Goal: Information Seeking & Learning: Learn about a topic

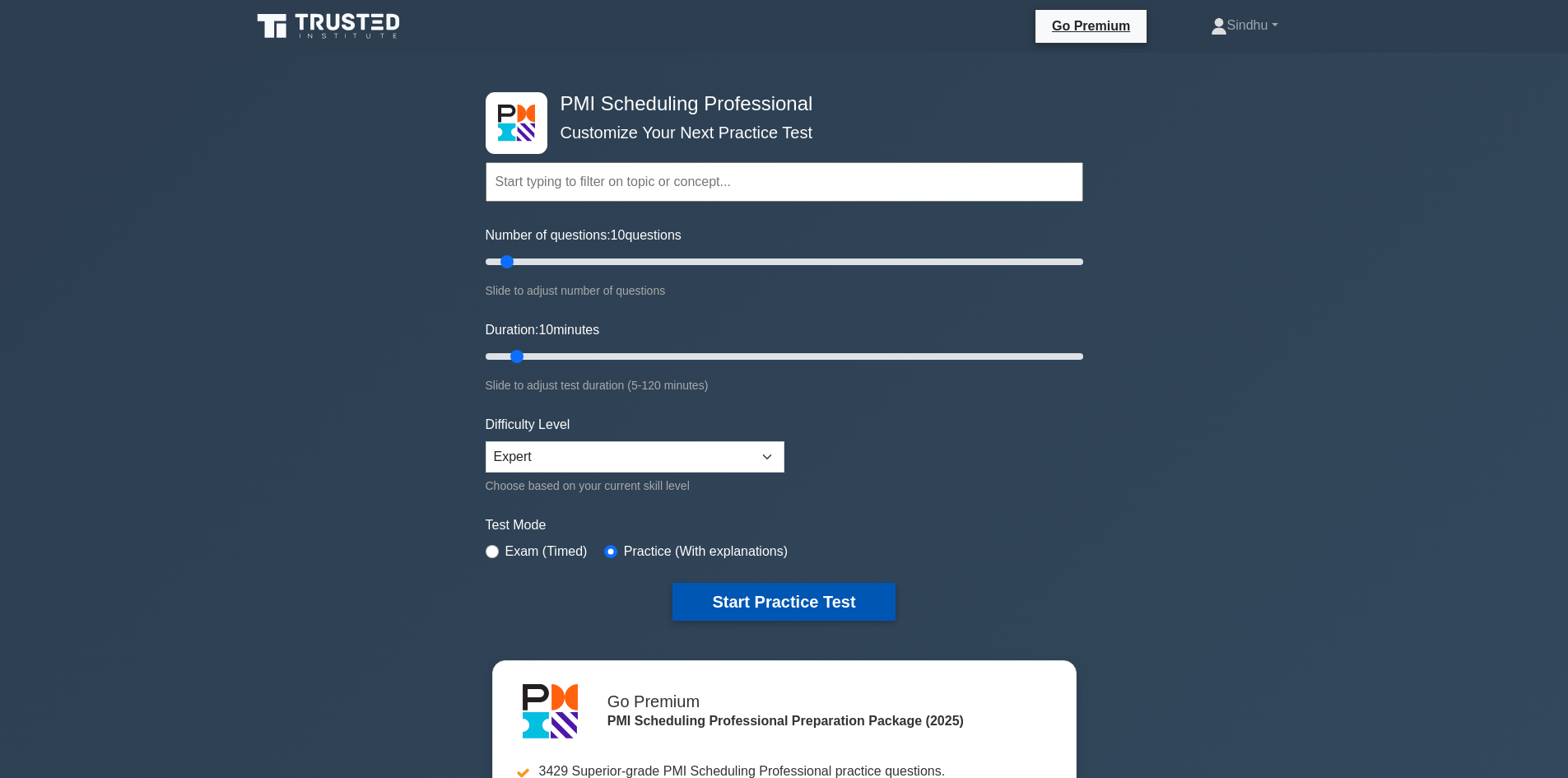
click at [794, 602] on button "Start Practice Test" at bounding box center [784, 601] width 222 height 38
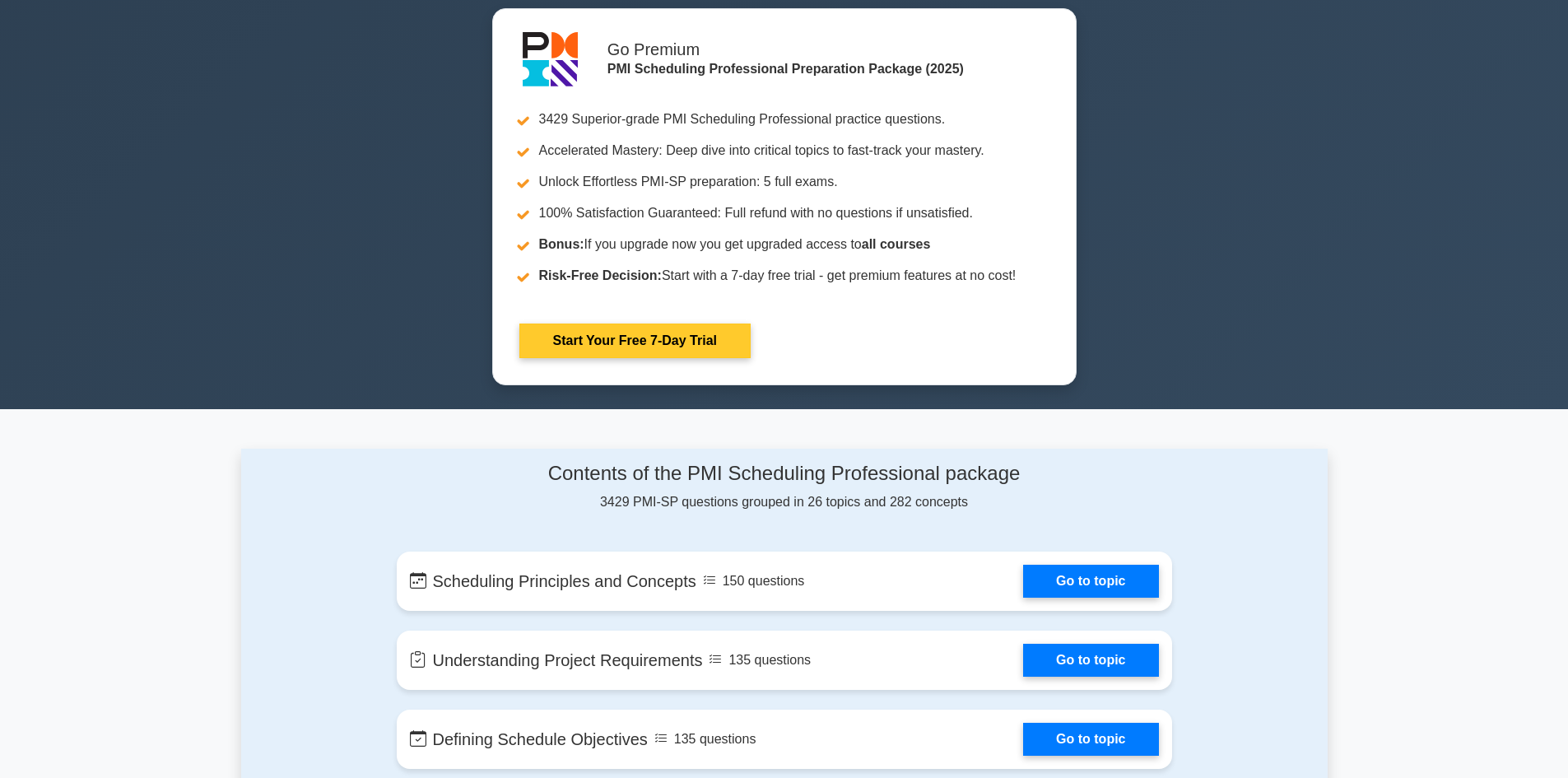
scroll to position [740, 0]
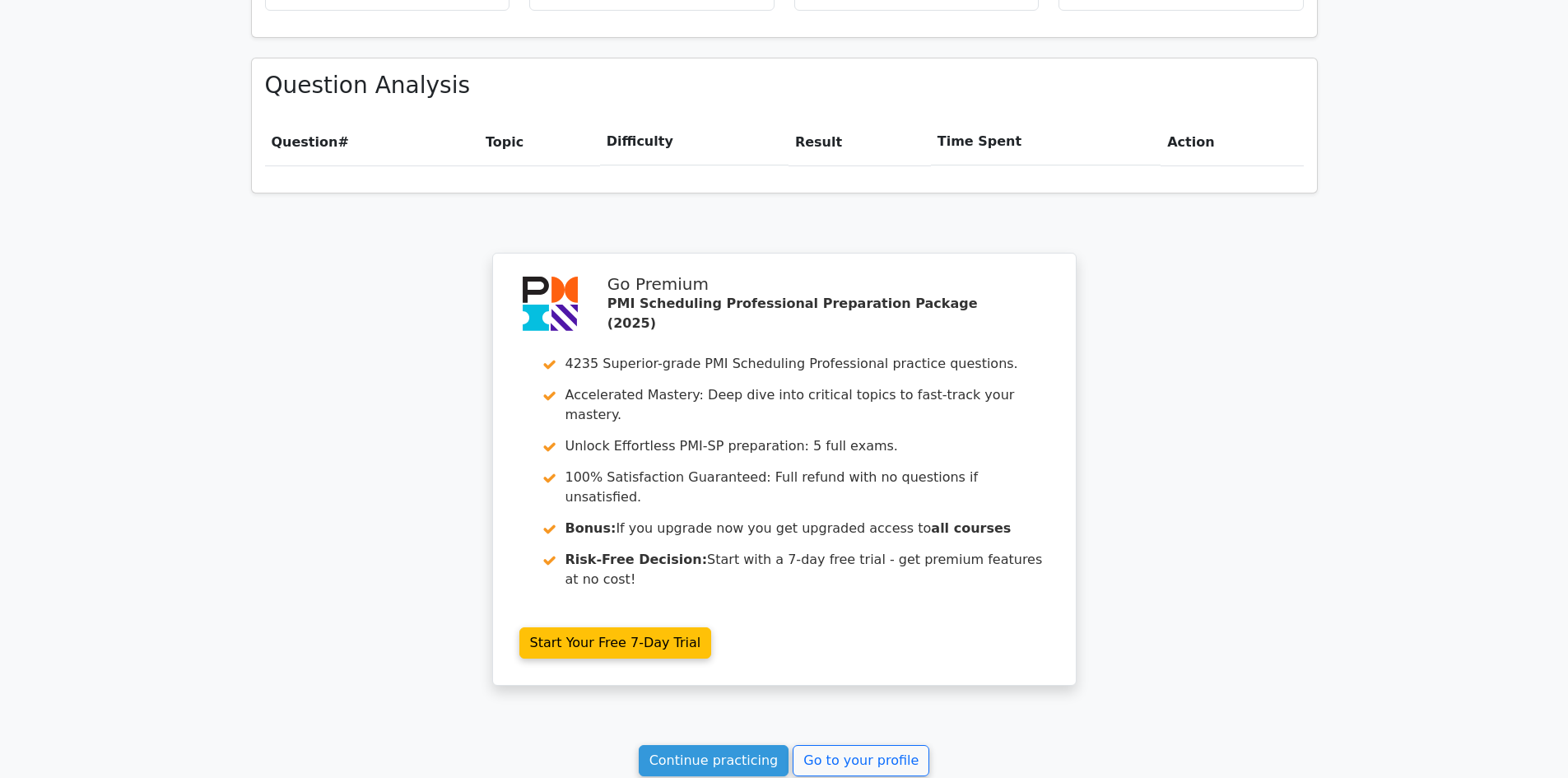
scroll to position [1246, 0]
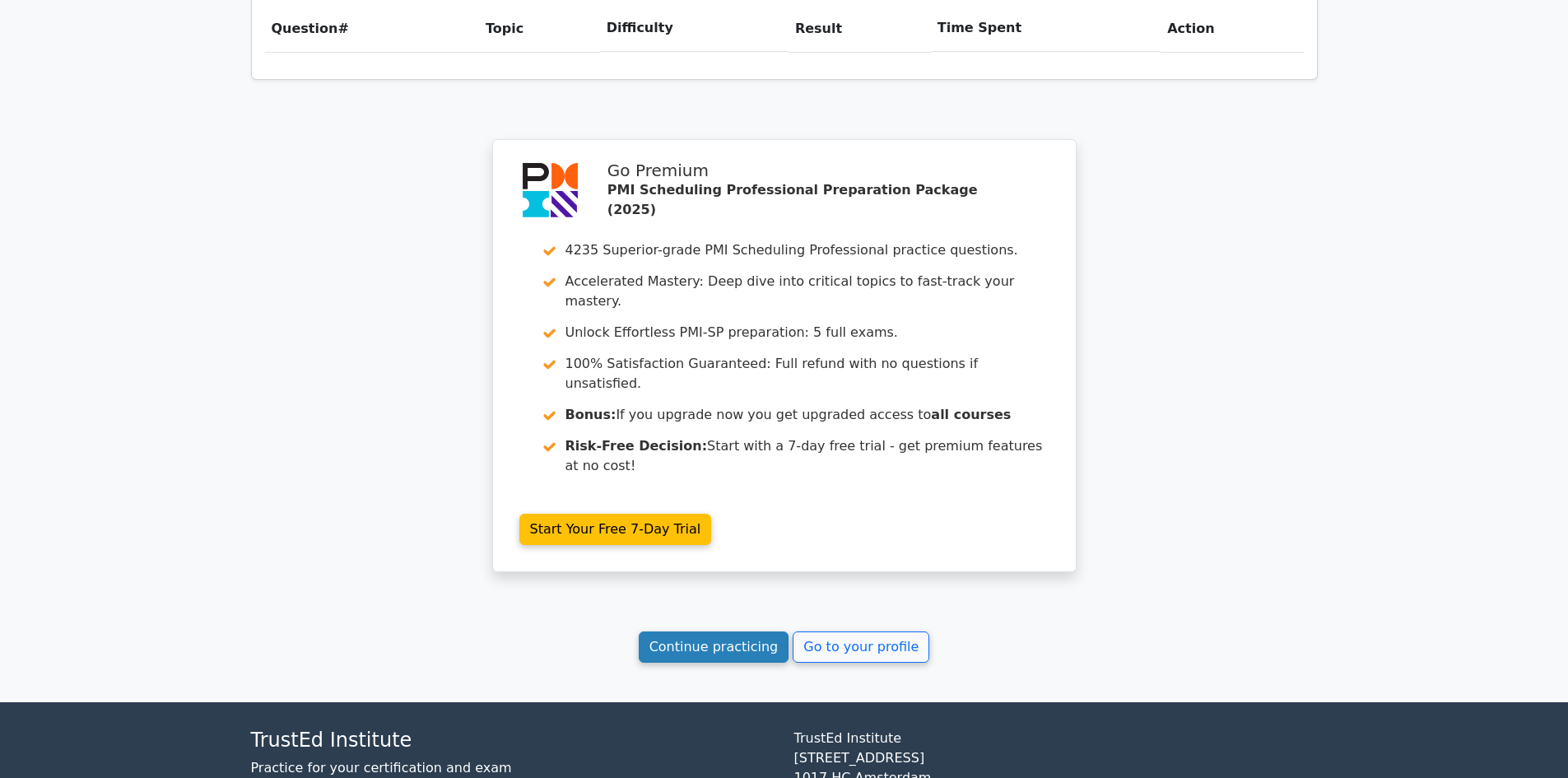
click at [671, 631] on link "Continue practicing" at bounding box center [714, 647] width 151 height 31
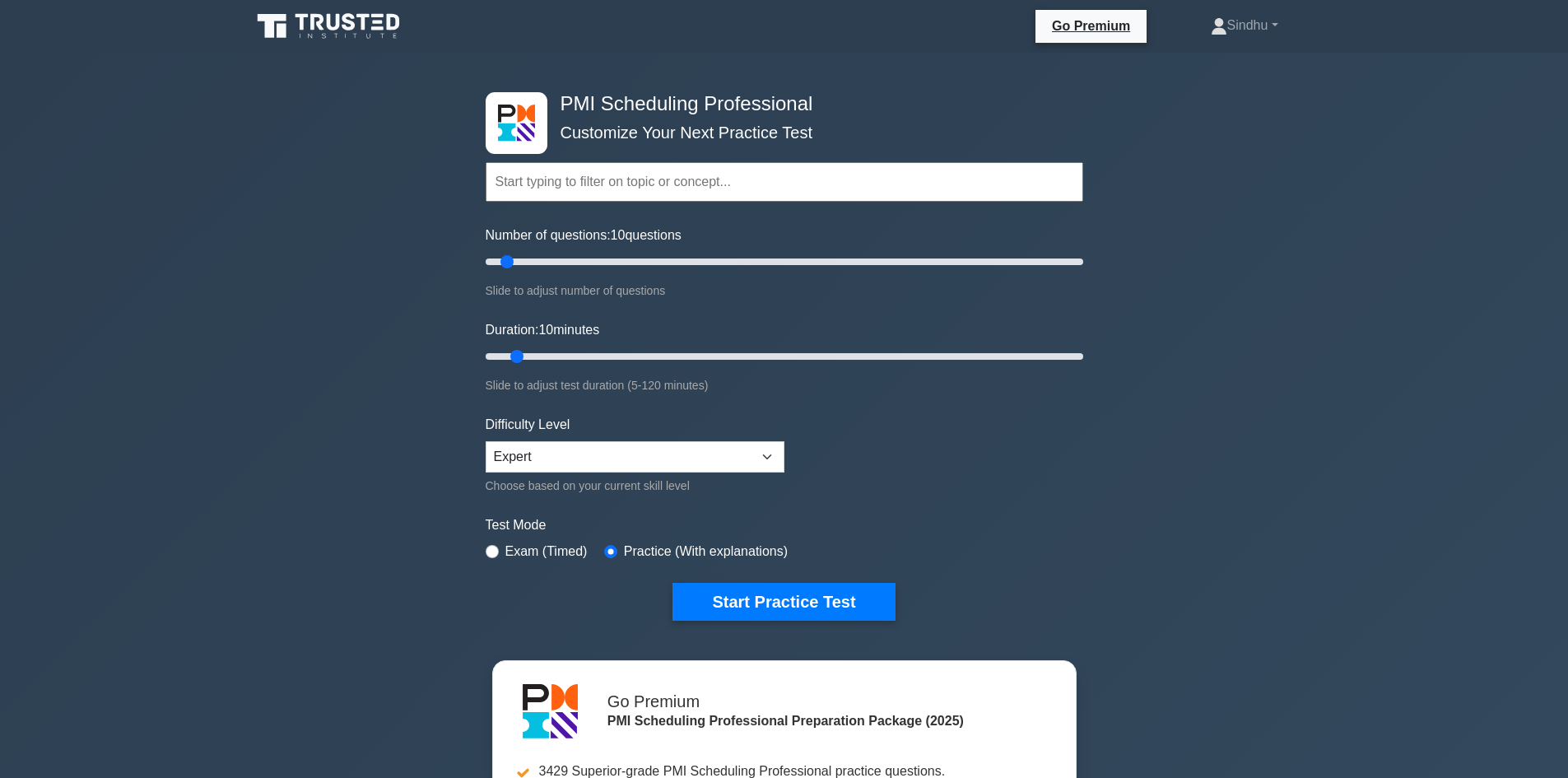
click at [347, 22] on icon at bounding box center [349, 22] width 14 height 17
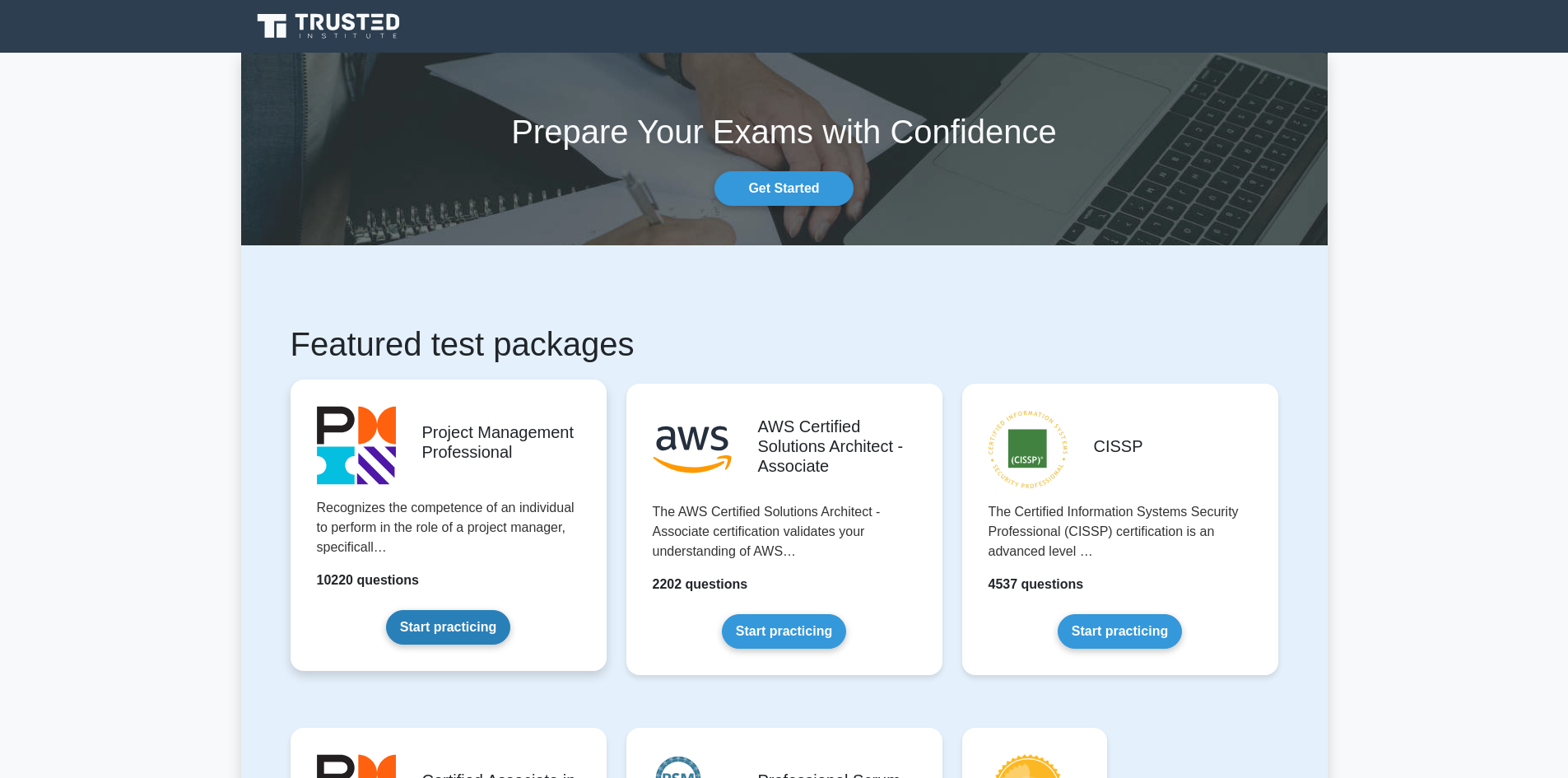
click at [457, 621] on link "Start practicing" at bounding box center [448, 627] width 125 height 35
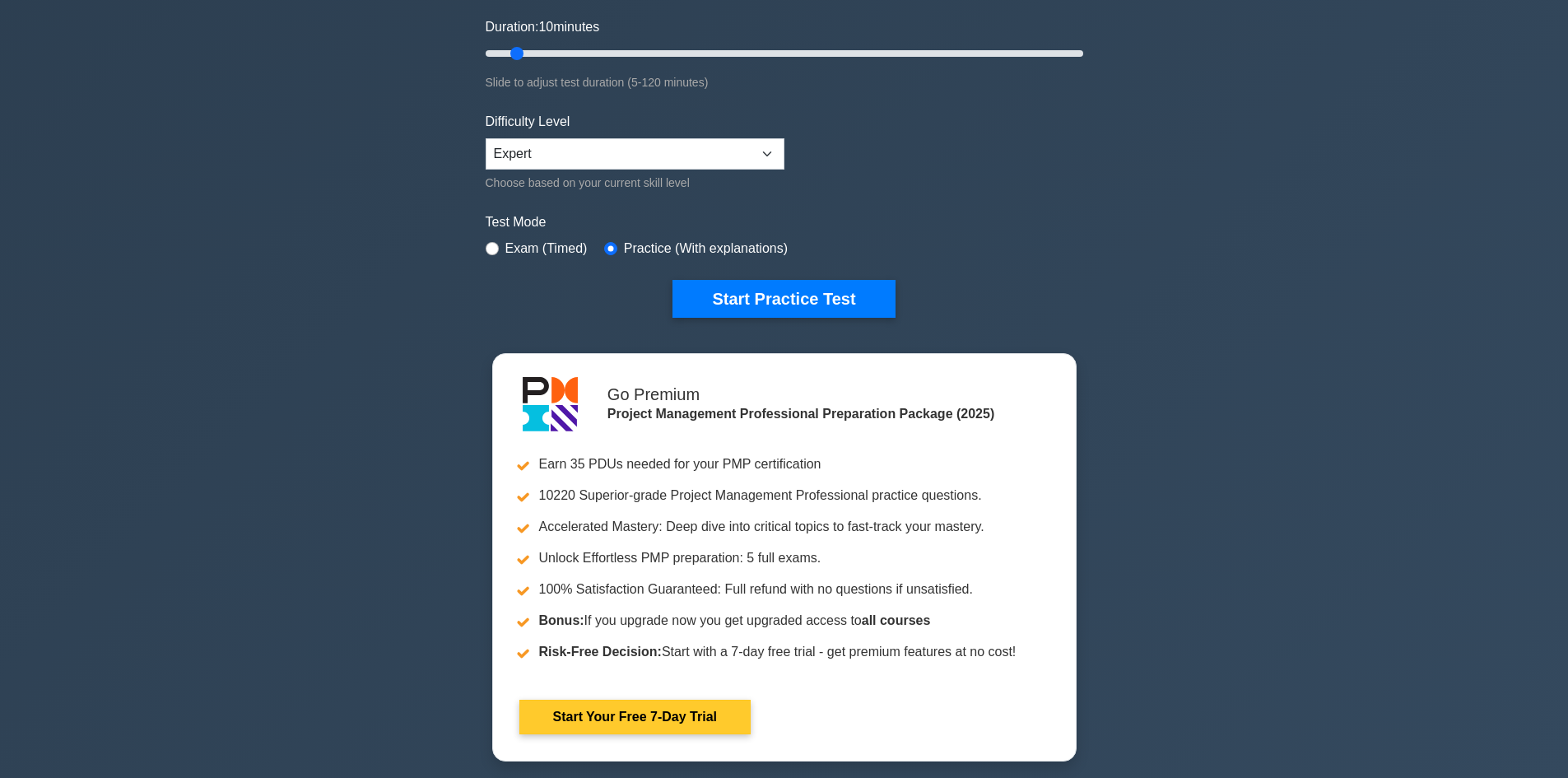
scroll to position [82, 0]
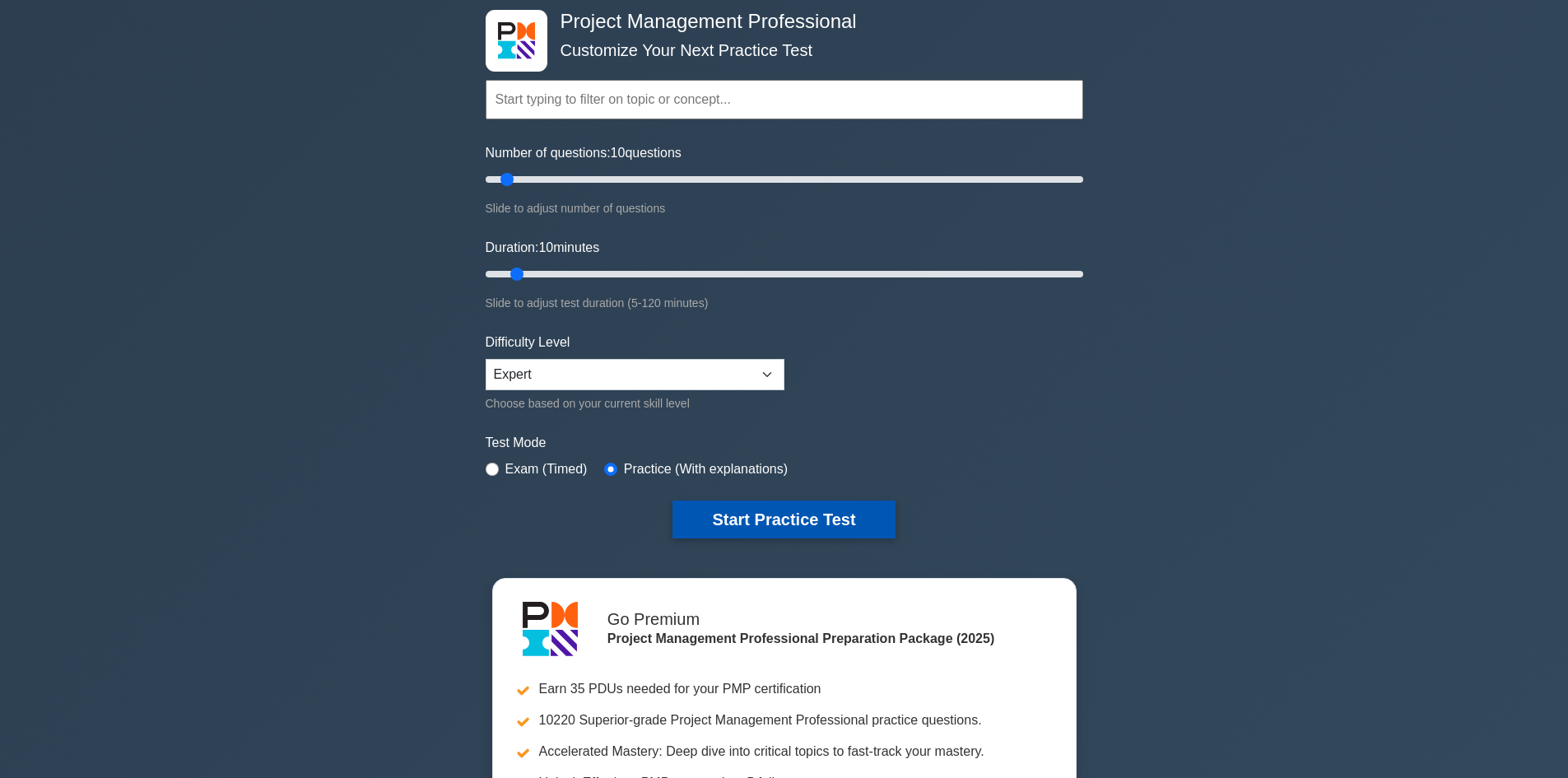
click at [813, 524] on button "Start Practice Test" at bounding box center [784, 519] width 222 height 38
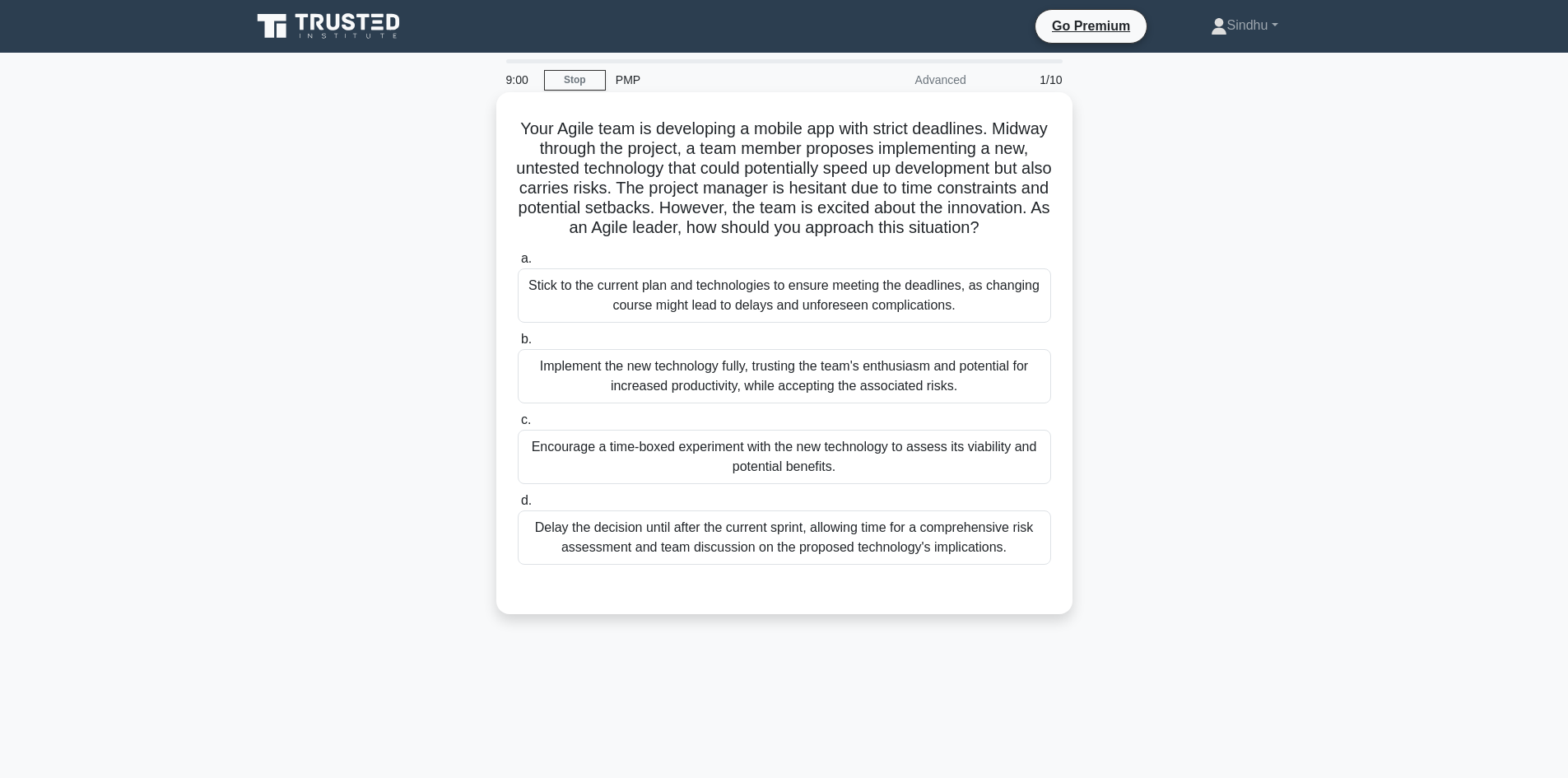
click at [893, 564] on div "Delay the decision until after the current sprint, allowing time for a comprehe…" at bounding box center [785, 537] width 534 height 54
click at [518, 506] on input "d. Delay the decision until after the current sprint, allowing time for a compr…" at bounding box center [518, 501] width 0 height 11
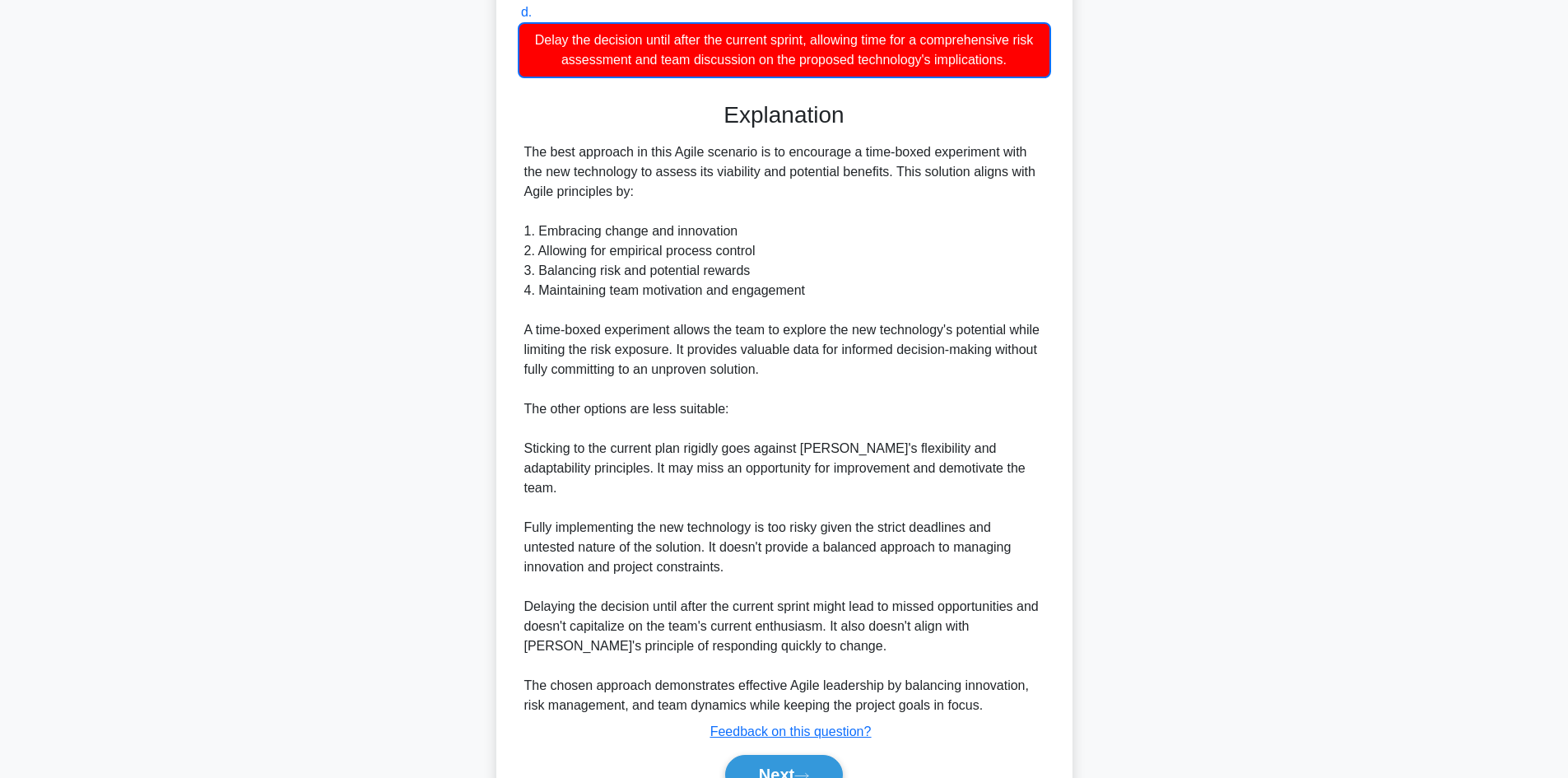
scroll to position [575, 0]
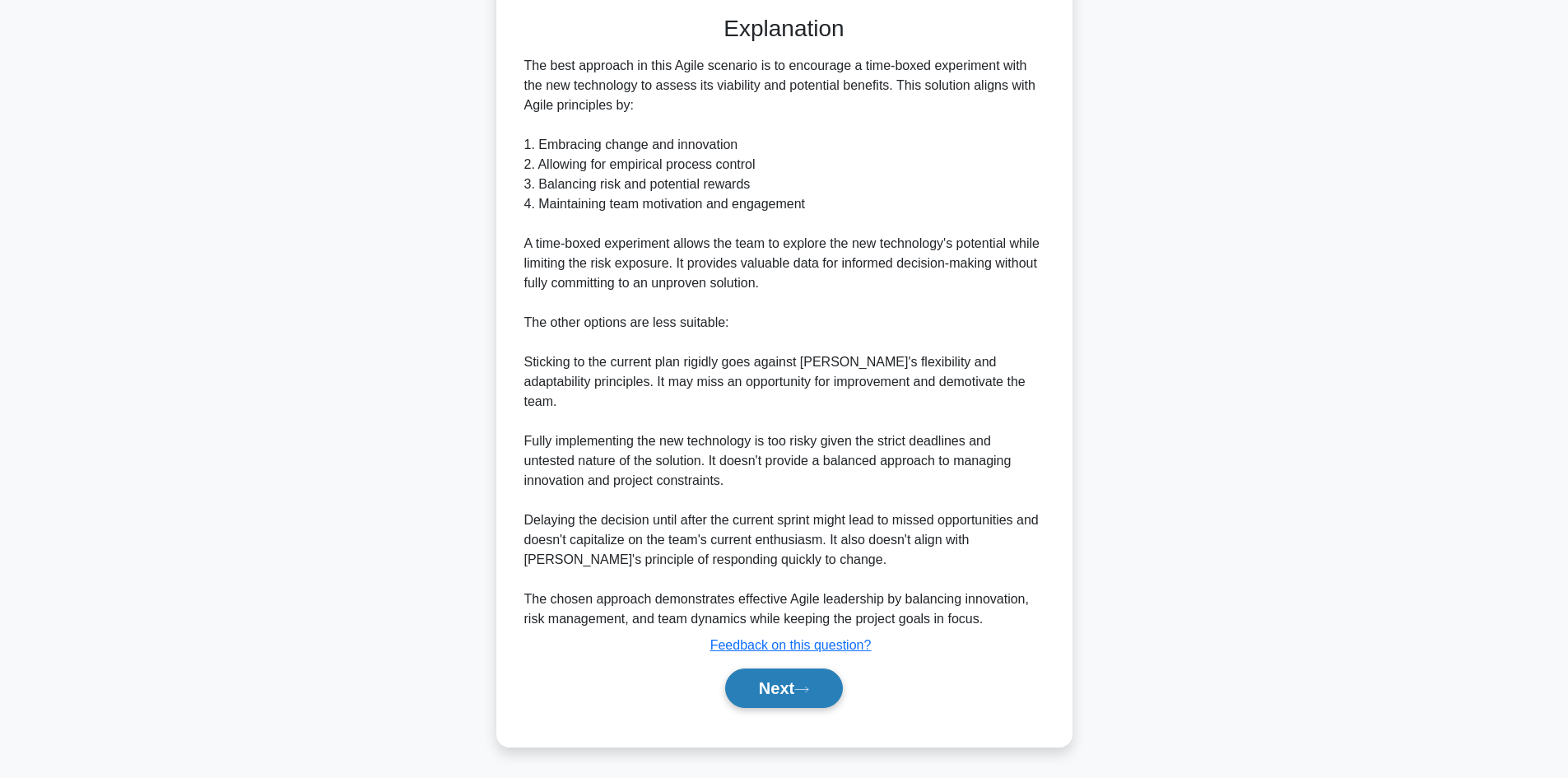
click at [758, 681] on button "Next" at bounding box center [784, 688] width 118 height 40
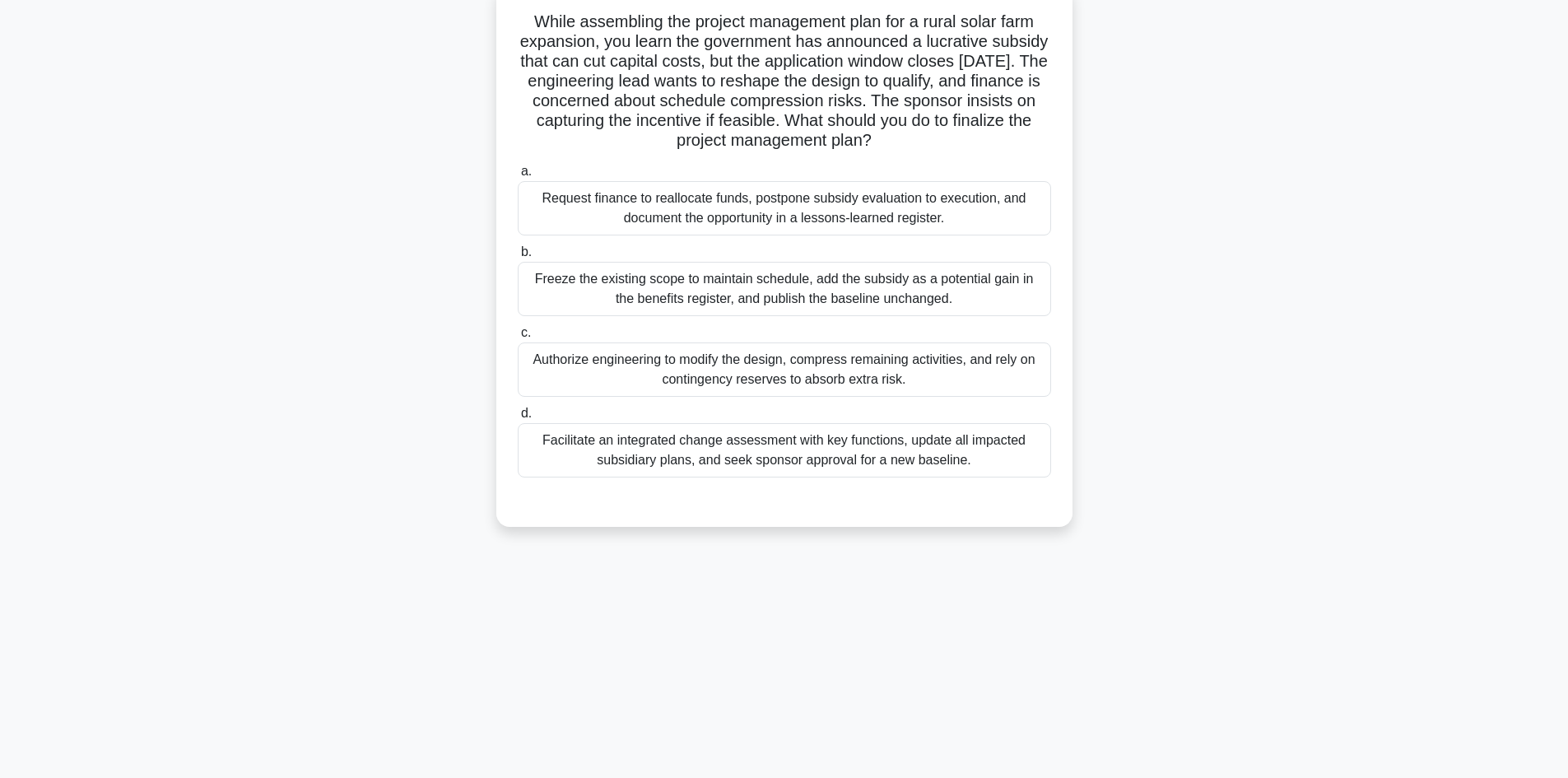
scroll to position [0, 0]
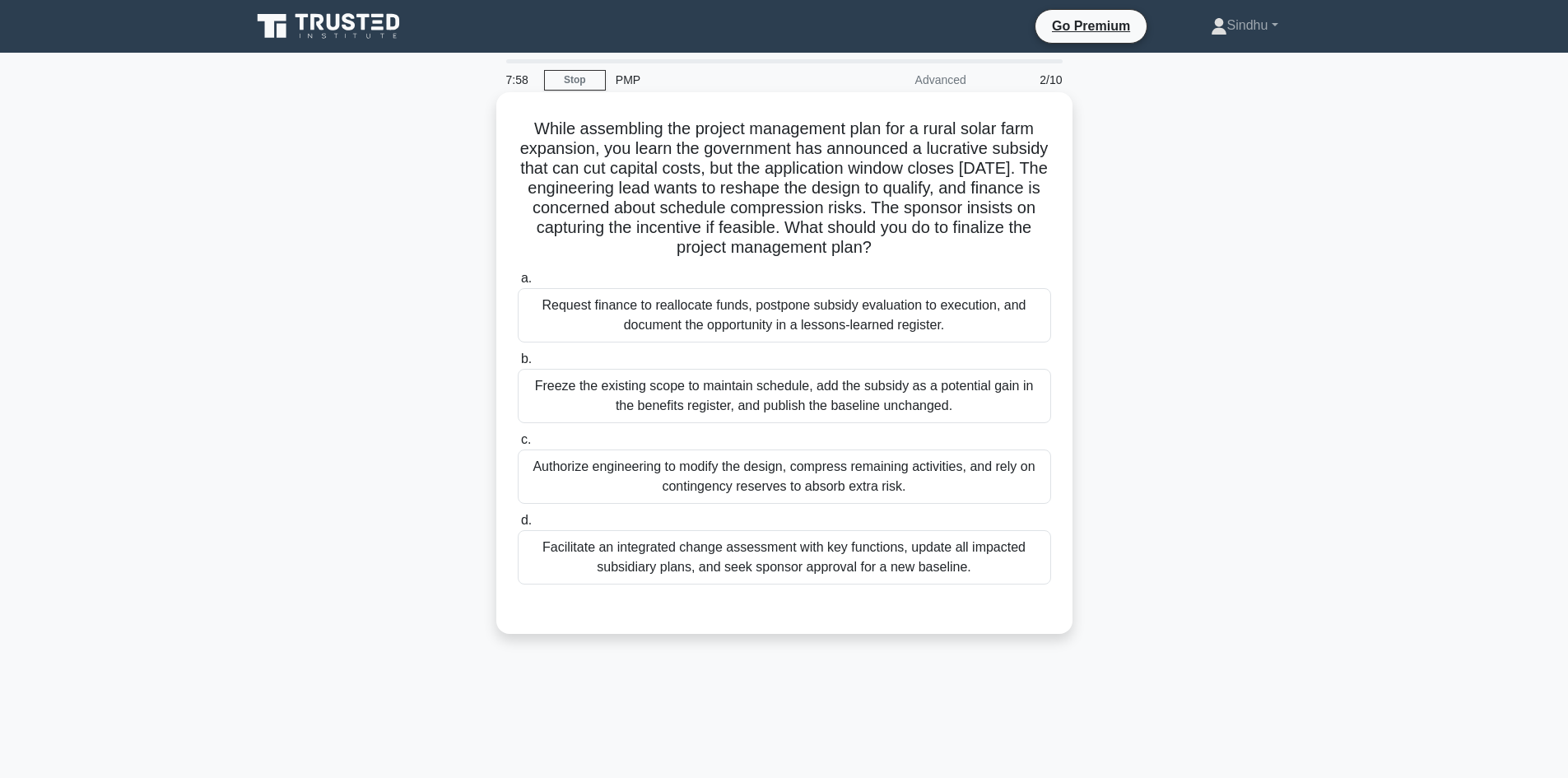
click at [830, 571] on div "Facilitate an integrated change assessment with key functions, update all impac…" at bounding box center [785, 557] width 534 height 54
click at [518, 526] on input "d. Facilitate an integrated change assessment with key functions, update all im…" at bounding box center [518, 520] width 0 height 11
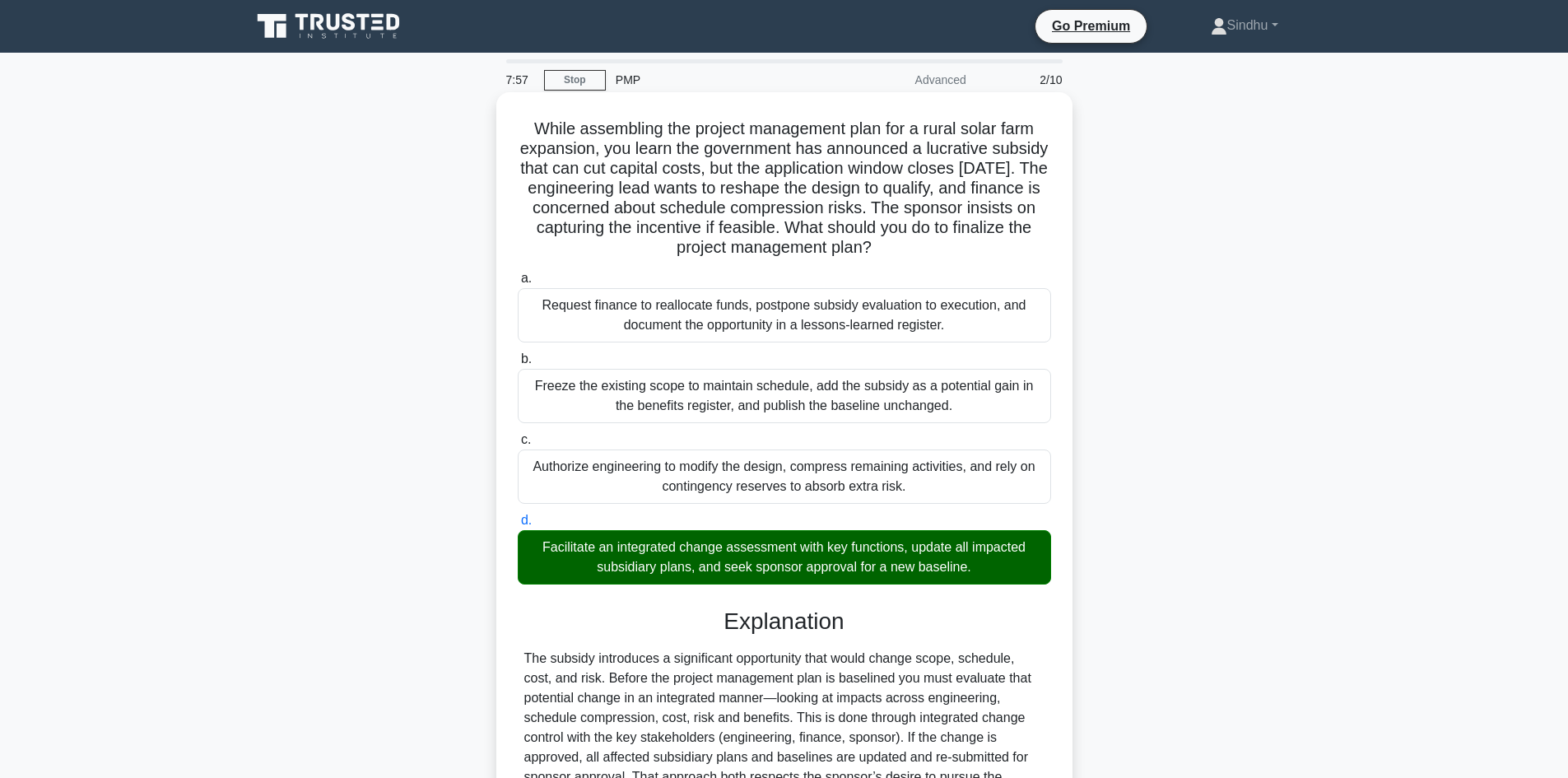
scroll to position [317, 0]
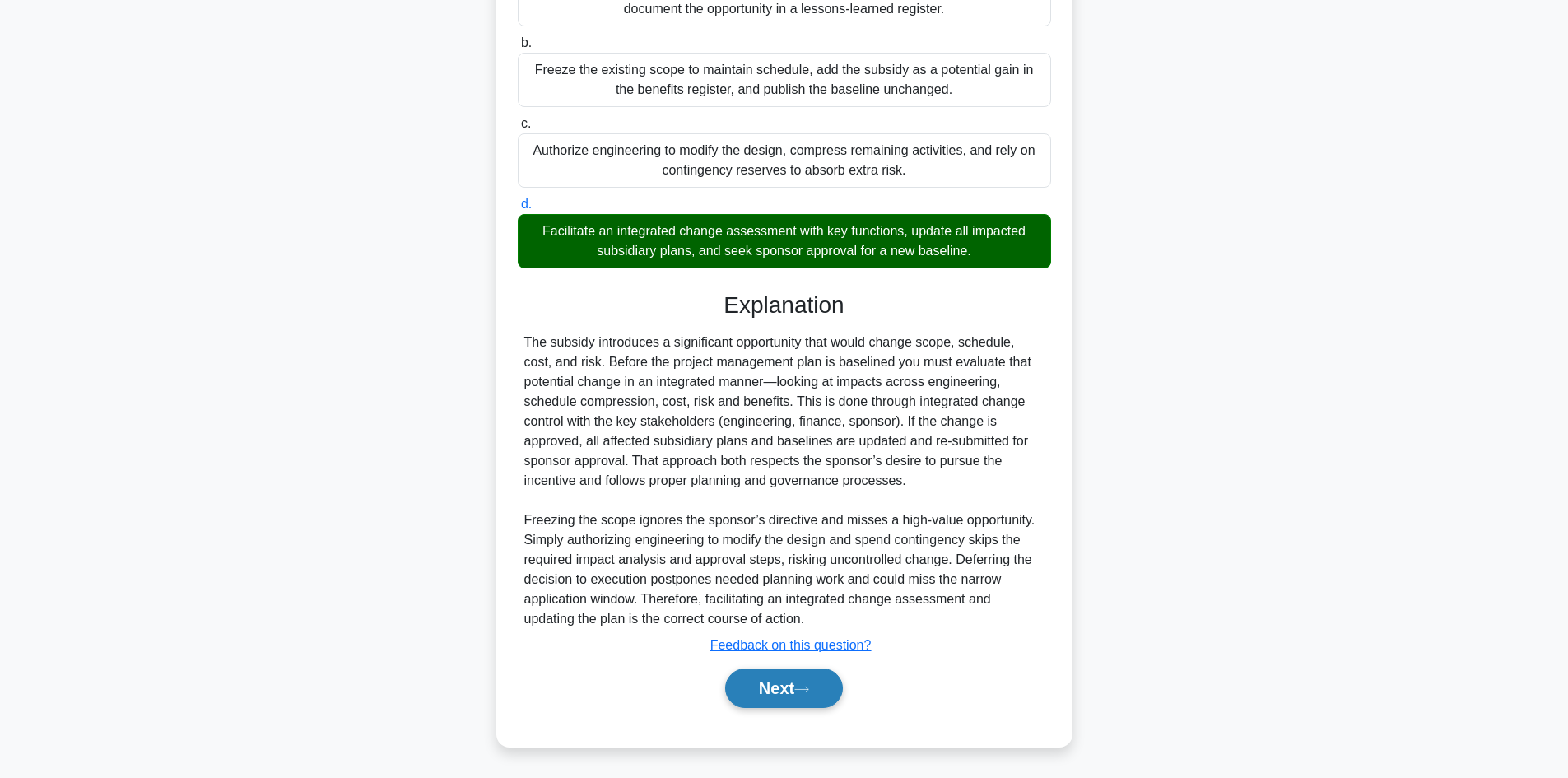
click at [762, 684] on button "Next" at bounding box center [784, 688] width 118 height 40
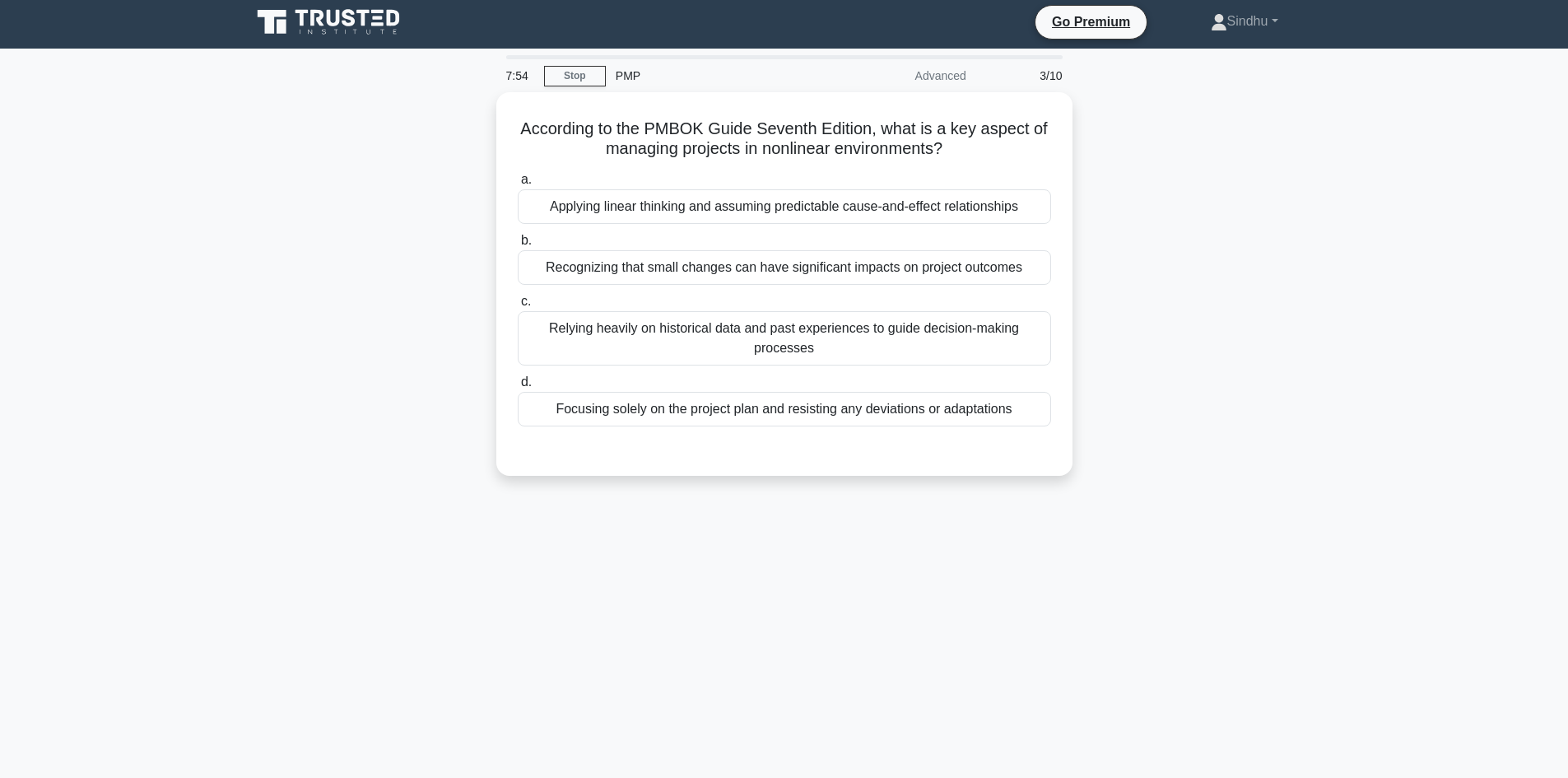
scroll to position [0, 0]
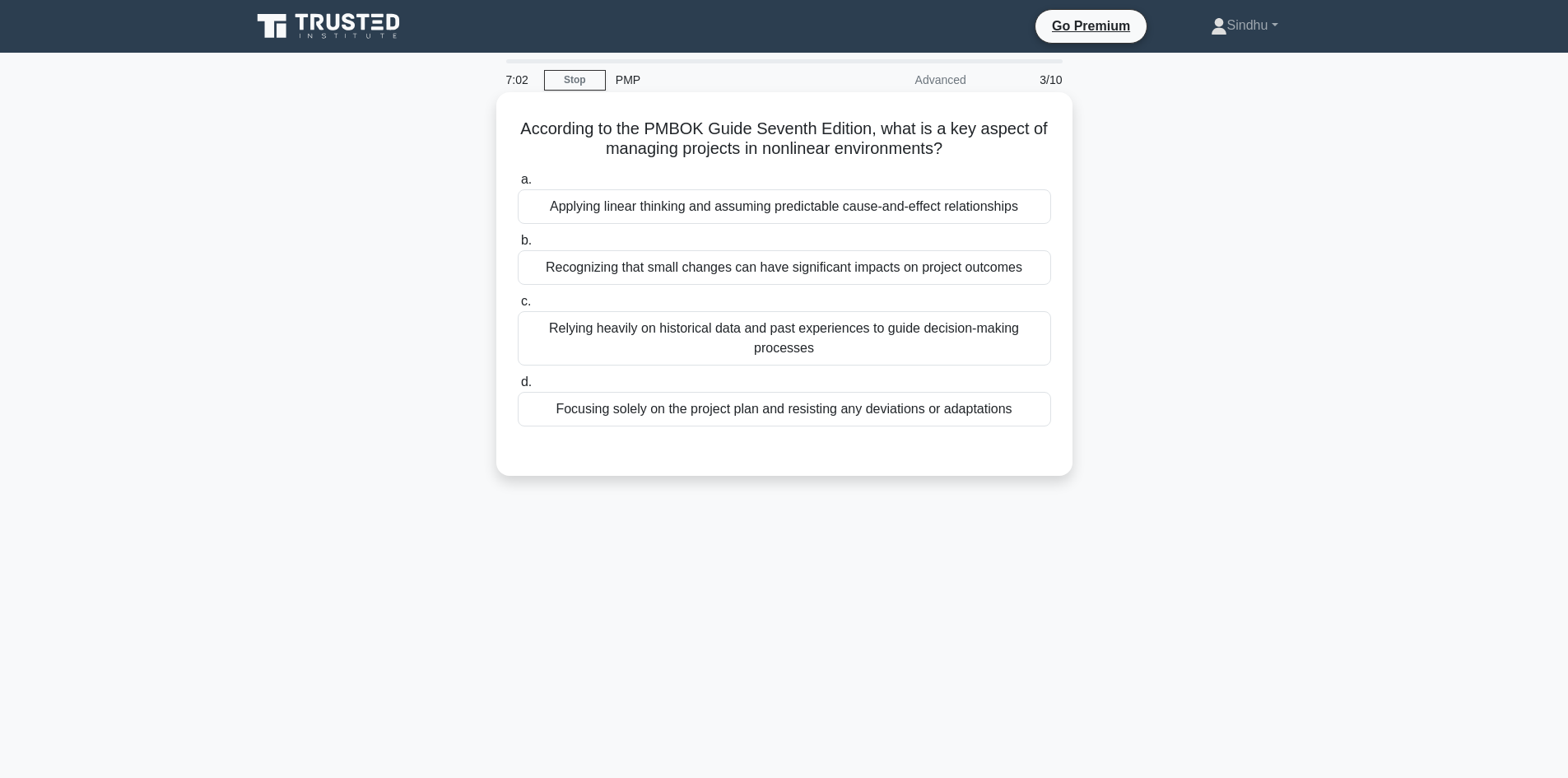
click at [768, 279] on div "Recognizing that small changes can have significant impacts on project outcomes" at bounding box center [785, 268] width 534 height 35
click at [518, 246] on input "b. Recognizing that small changes can have significant impacts on project outco…" at bounding box center [518, 241] width 0 height 11
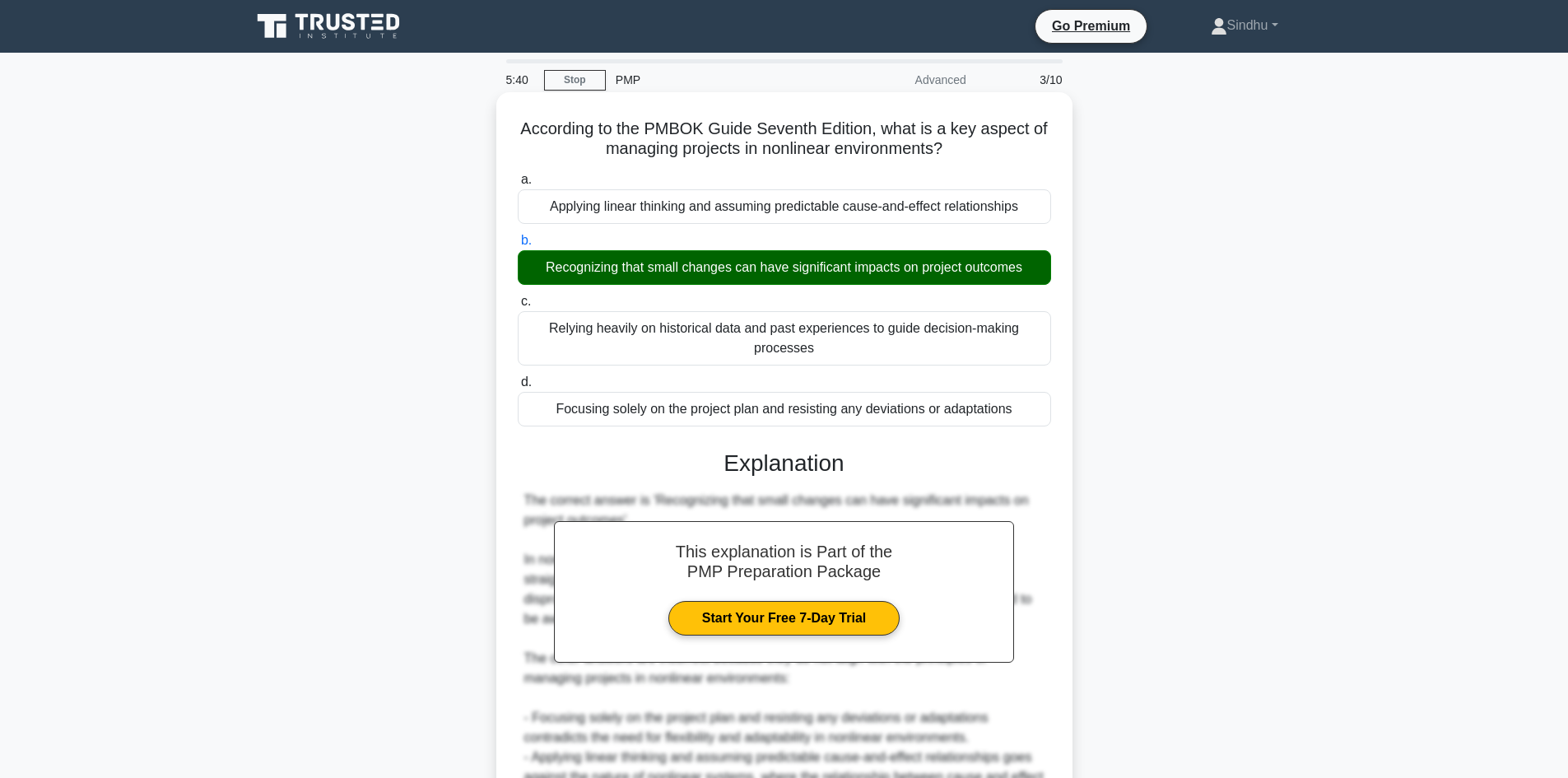
scroll to position [238, 0]
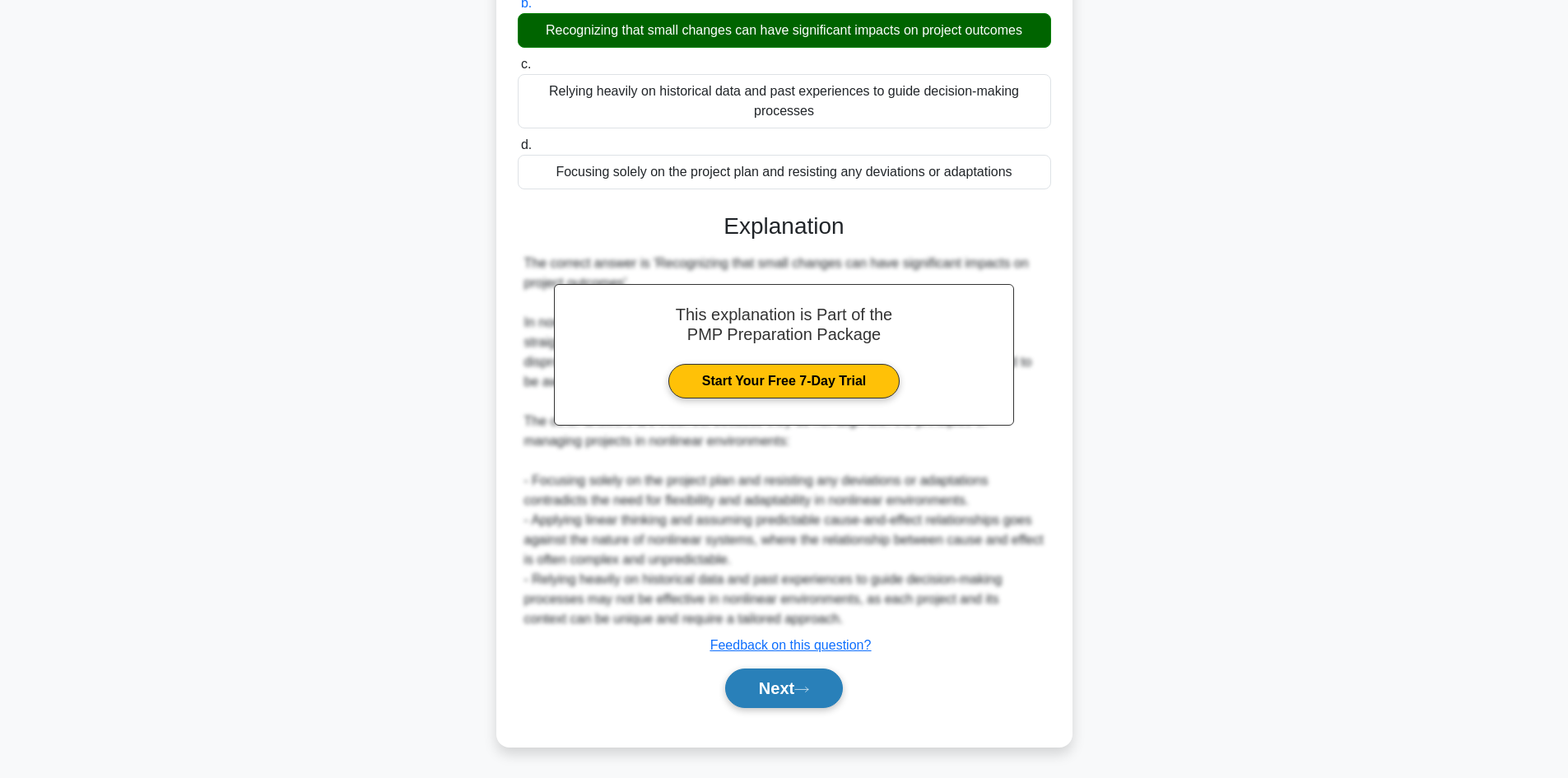
click at [791, 677] on button "Next" at bounding box center [784, 688] width 118 height 40
click at [789, 690] on button "Next" at bounding box center [784, 688] width 118 height 40
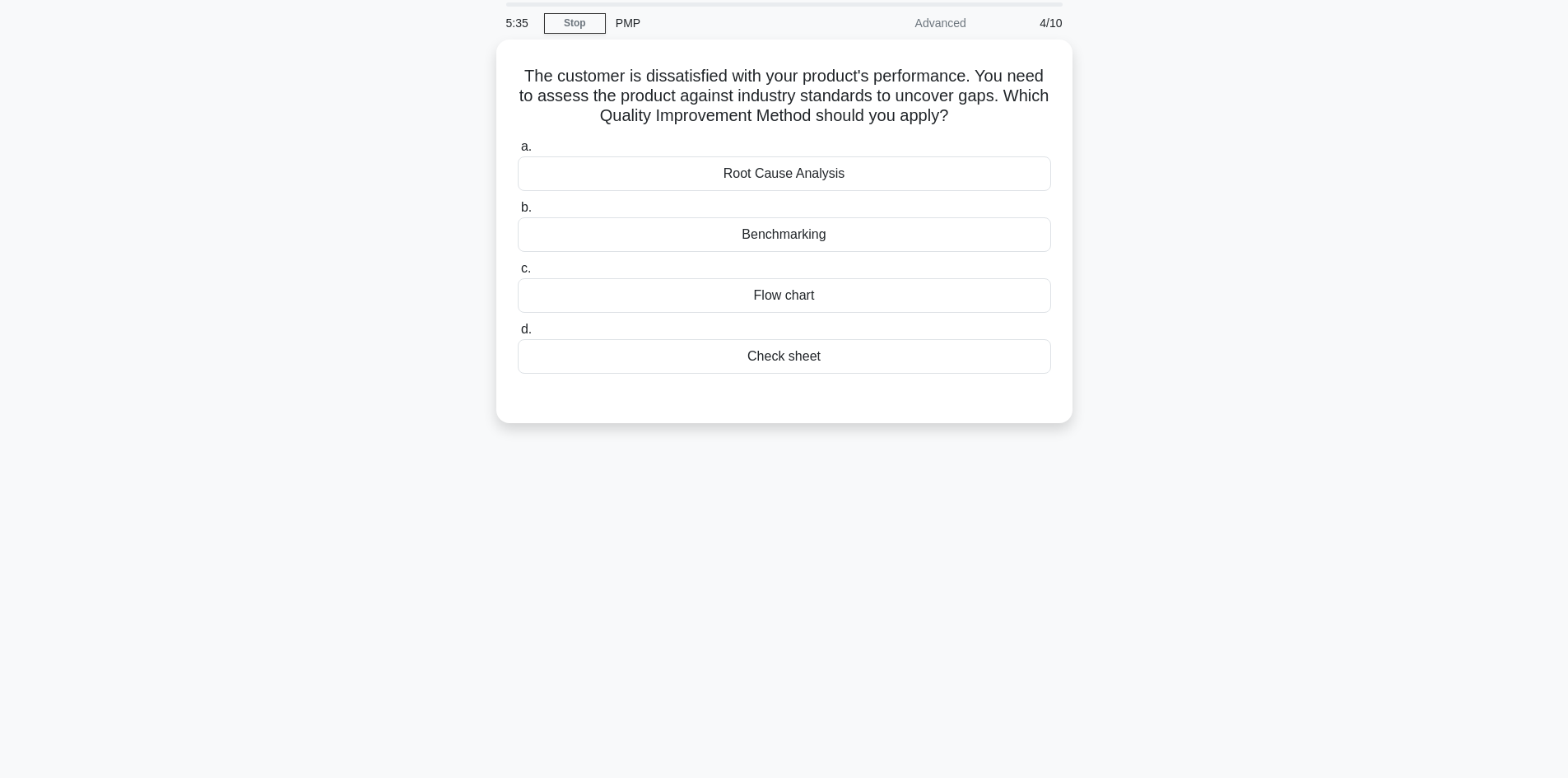
scroll to position [0, 0]
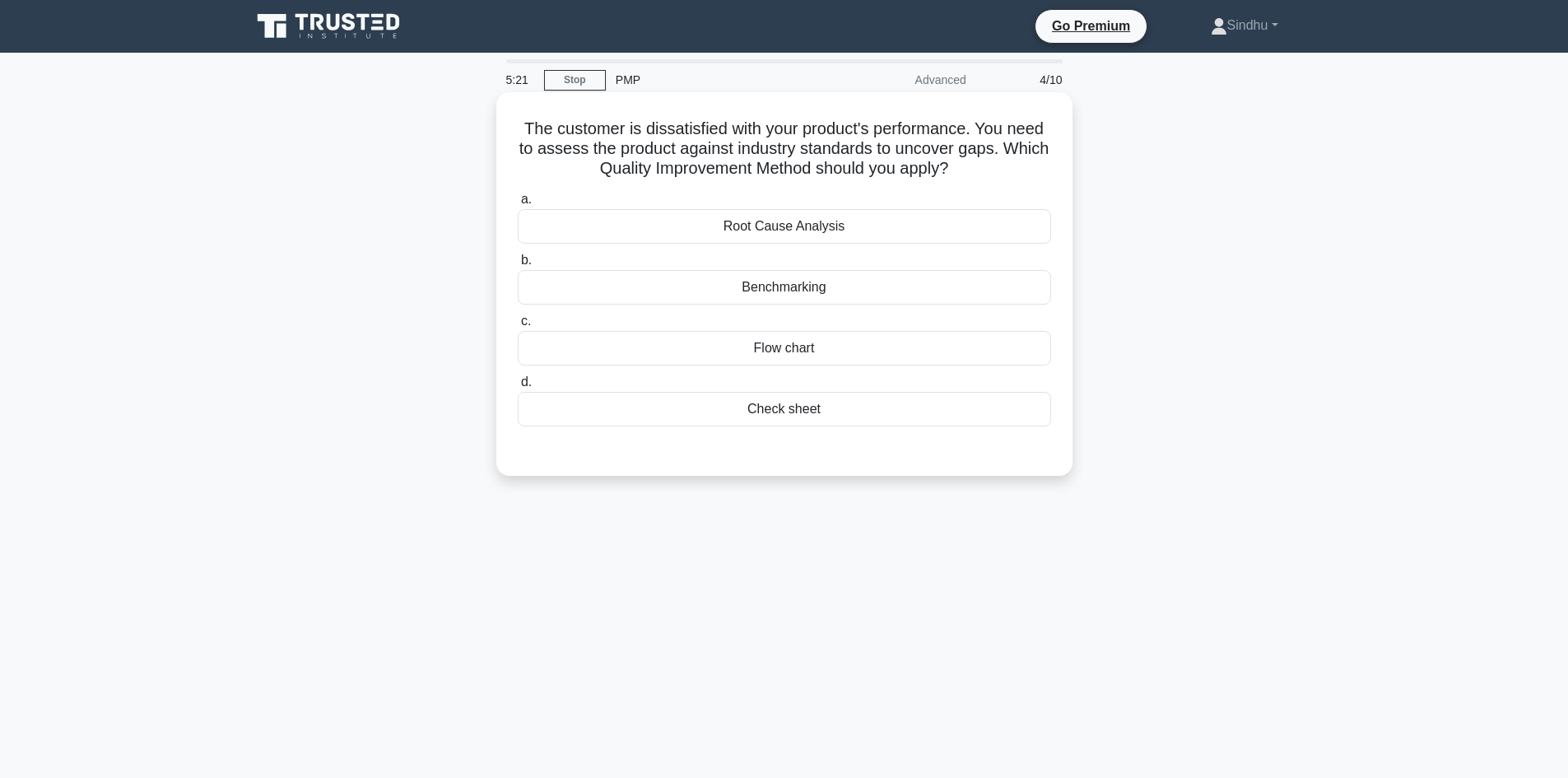
click at [807, 285] on div "Benchmarking" at bounding box center [785, 287] width 534 height 35
click at [518, 266] on input "b. Benchmarking" at bounding box center [518, 260] width 0 height 11
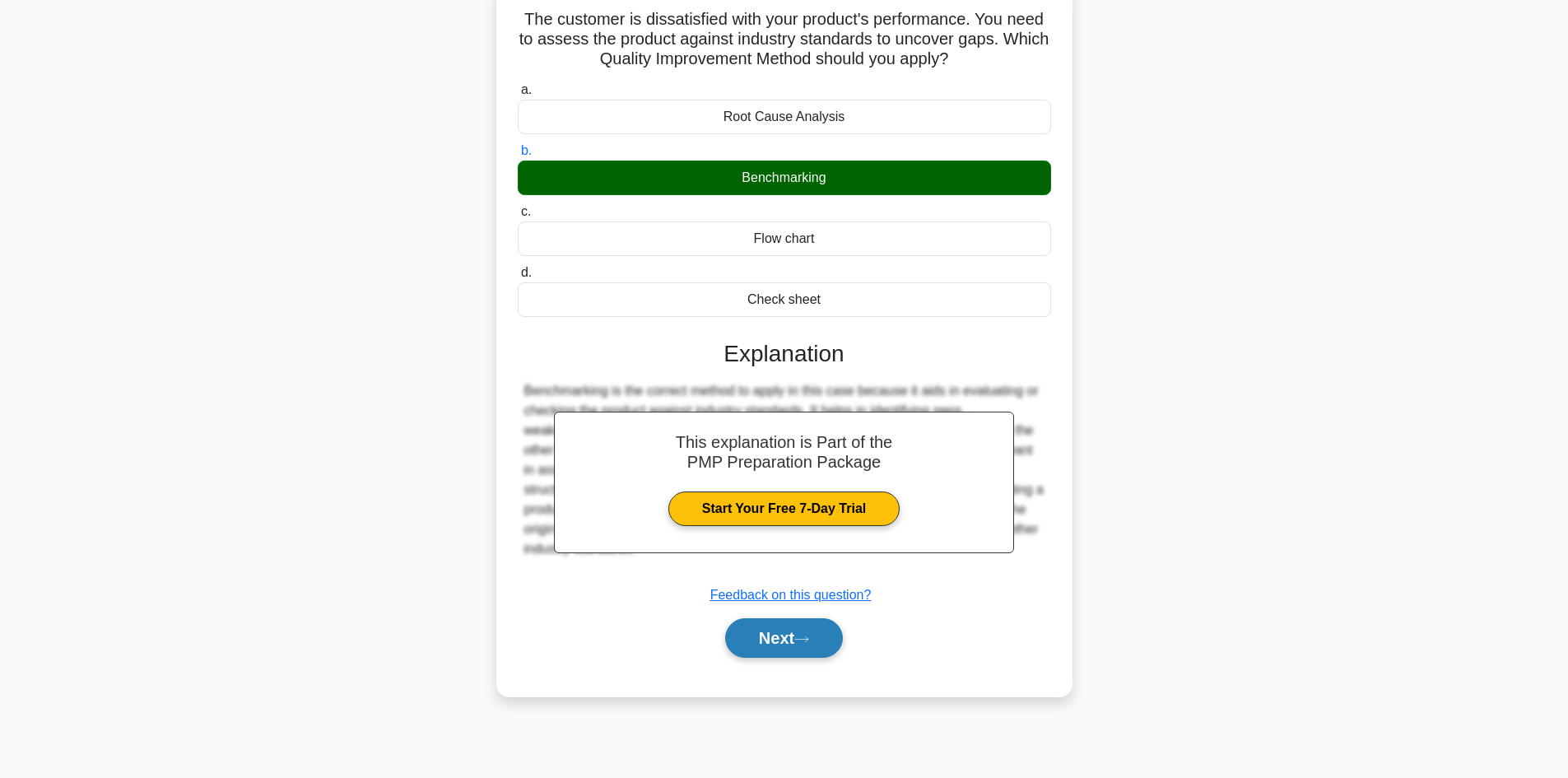
scroll to position [111, 0]
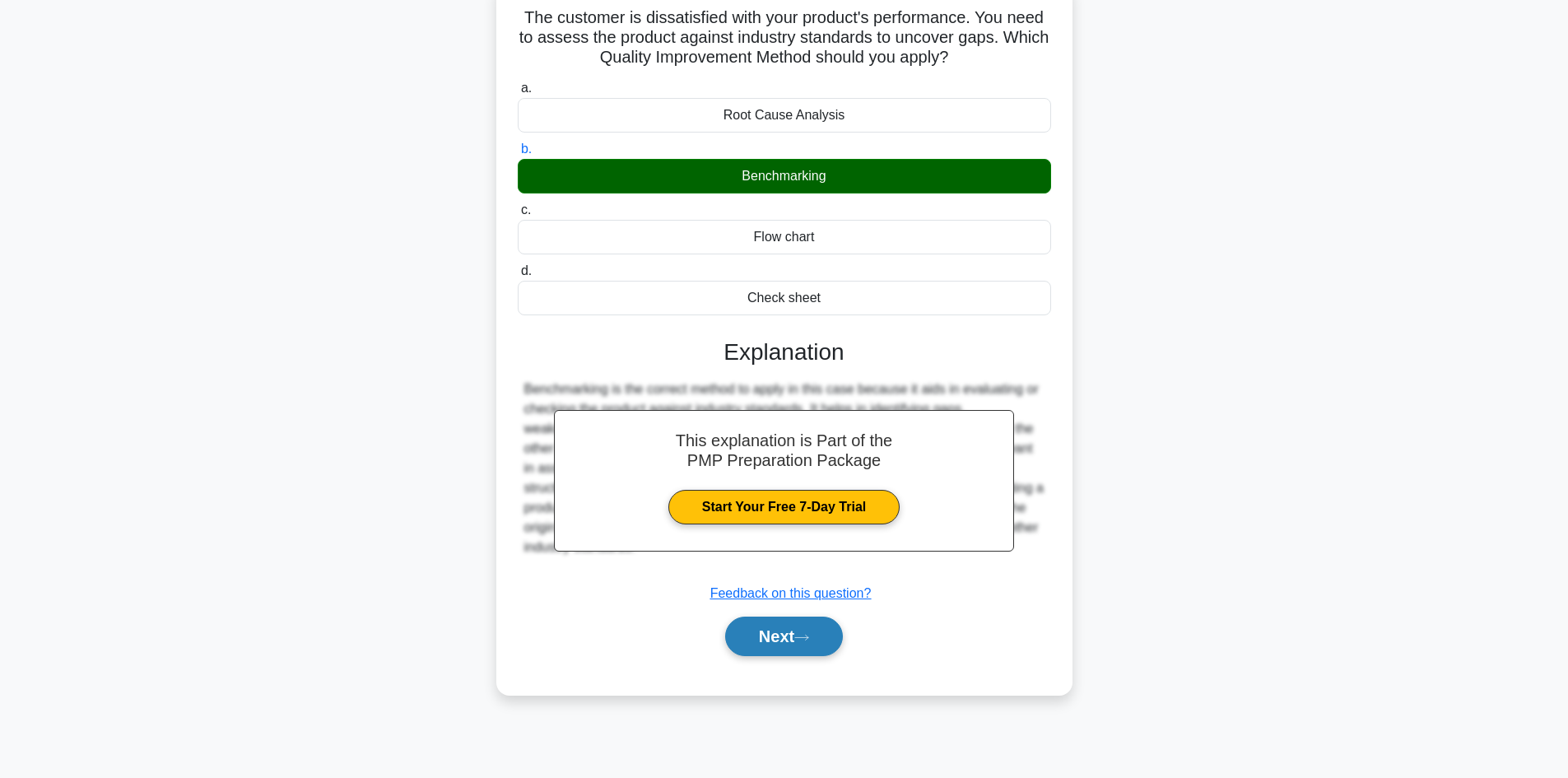
click at [763, 632] on button "Next" at bounding box center [784, 636] width 118 height 40
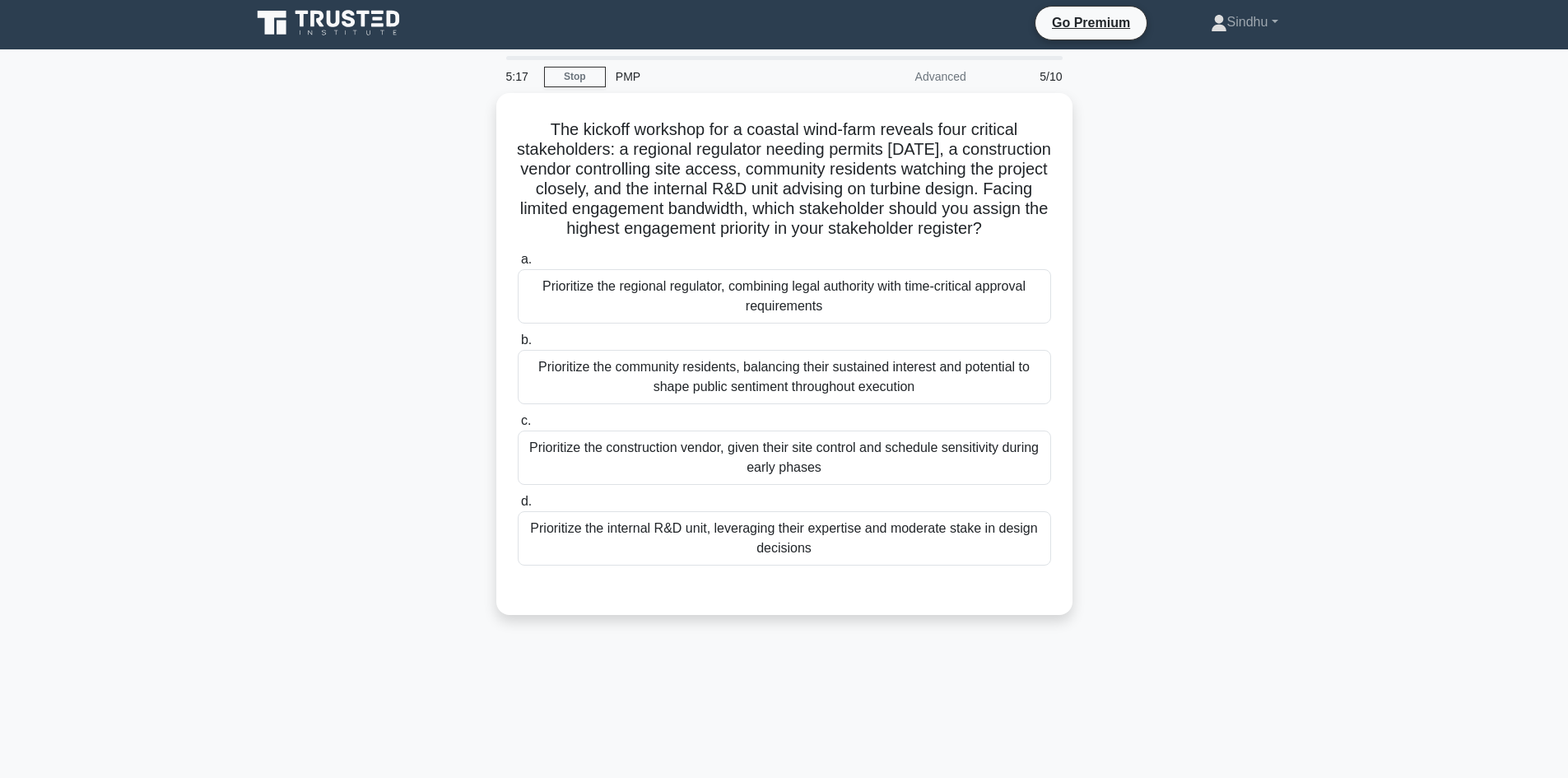
scroll to position [0, 0]
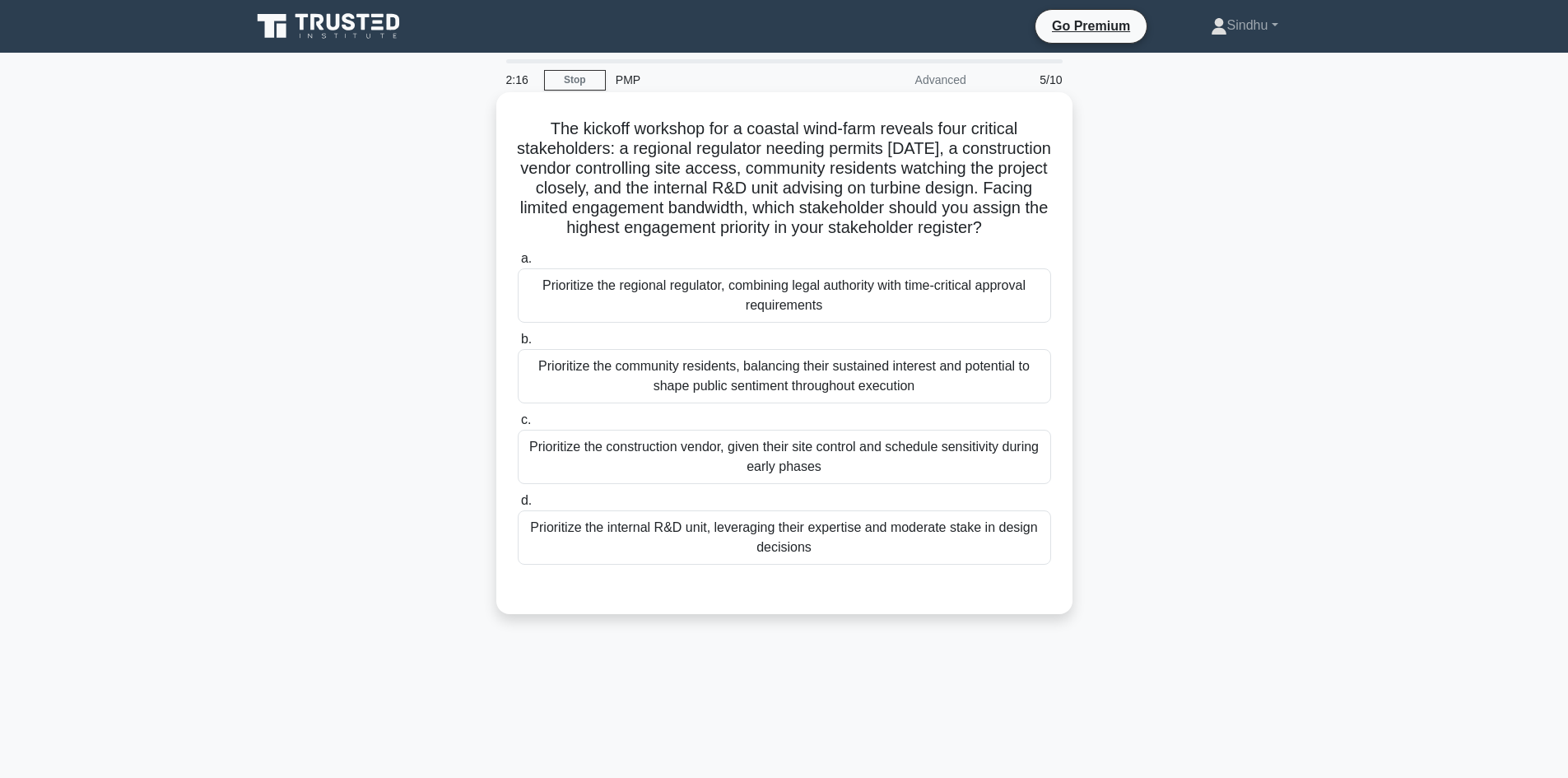
click at [796, 323] on div "Prioritize the regional regulator, combining legal authority with time-critical…" at bounding box center [785, 296] width 534 height 54
click at [518, 264] on input "a. Prioritize the regional regulator, combining legal authority with time-criti…" at bounding box center [518, 258] width 0 height 11
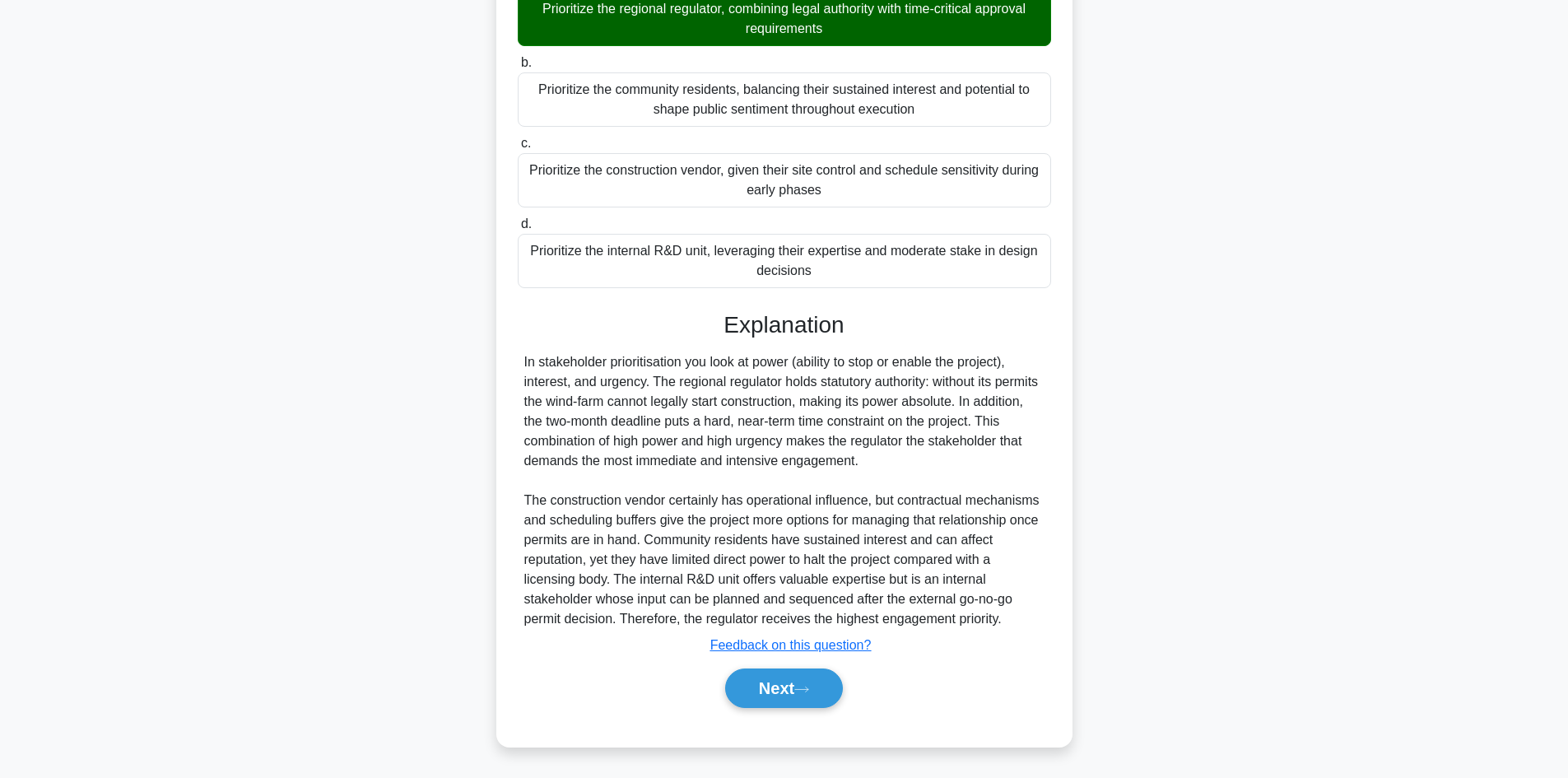
scroll to position [297, 0]
click at [774, 685] on button "Next" at bounding box center [784, 688] width 118 height 40
click at [777, 689] on button "Next" at bounding box center [784, 688] width 118 height 40
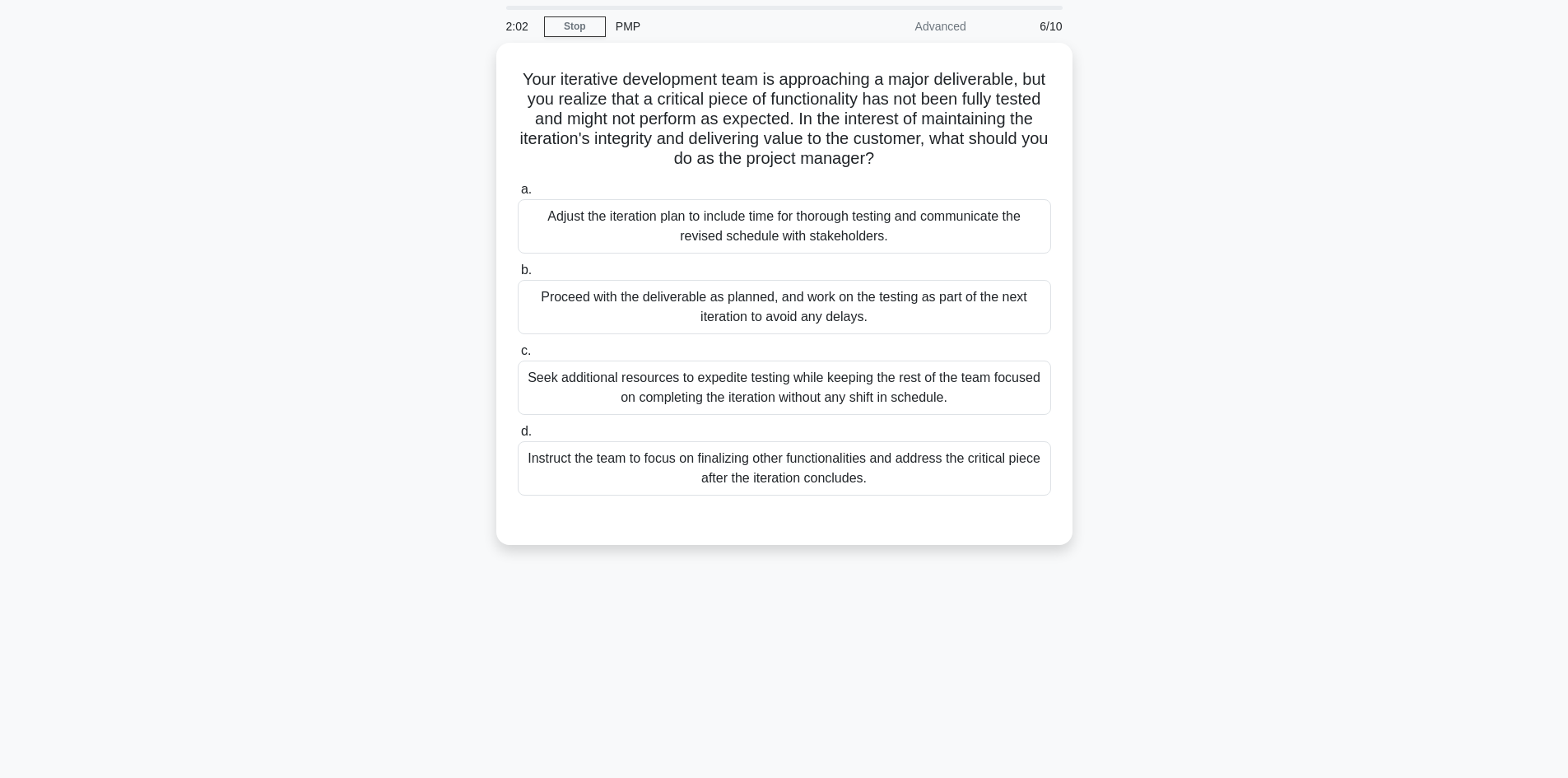
scroll to position [0, 0]
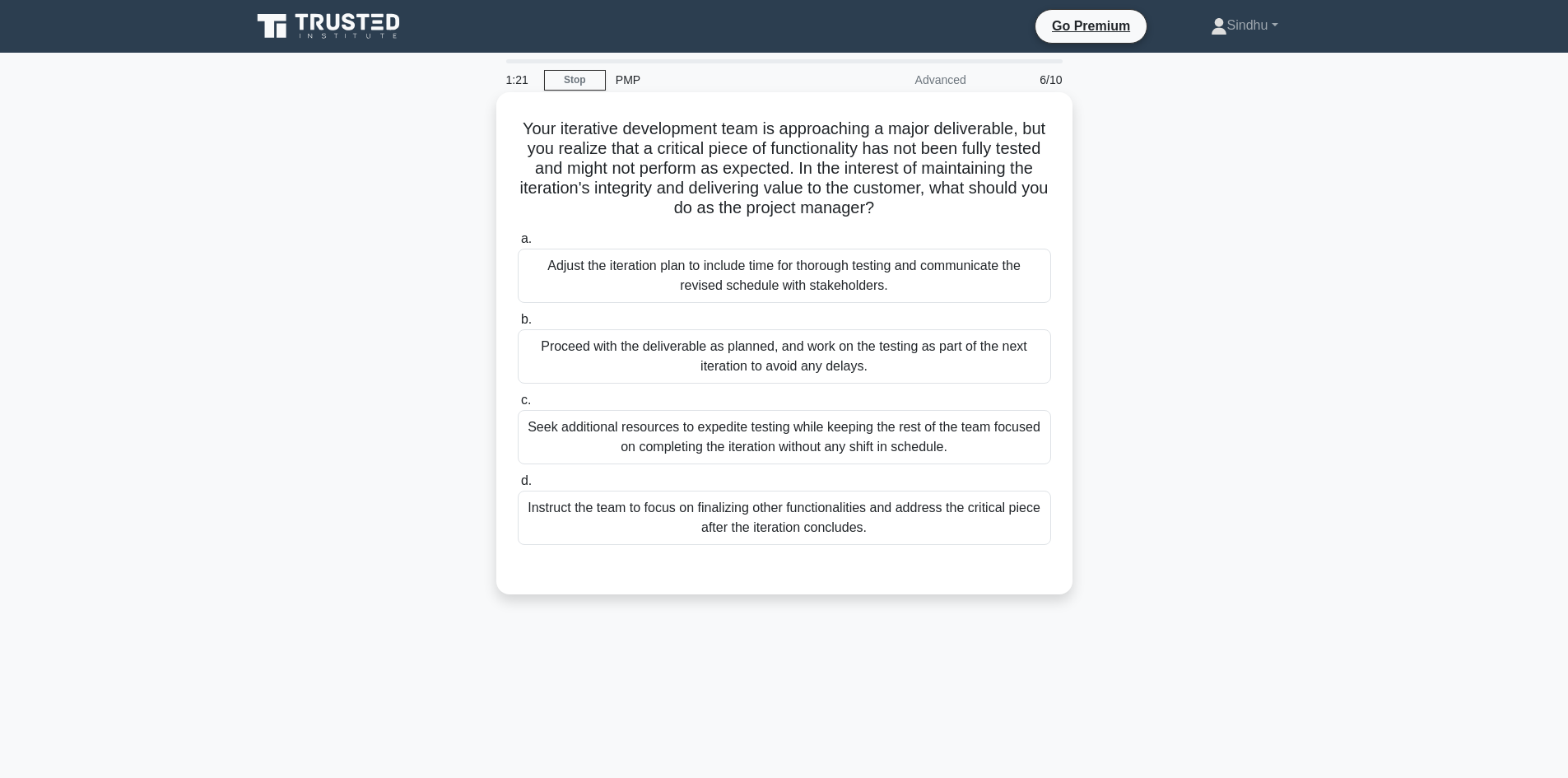
click at [746, 442] on div "Seek additional resources to expedite testing while keeping the rest of the tea…" at bounding box center [785, 437] width 534 height 54
click at [518, 406] on input "c. Seek additional resources to expedite testing while keeping the rest of the …" at bounding box center [518, 400] width 0 height 11
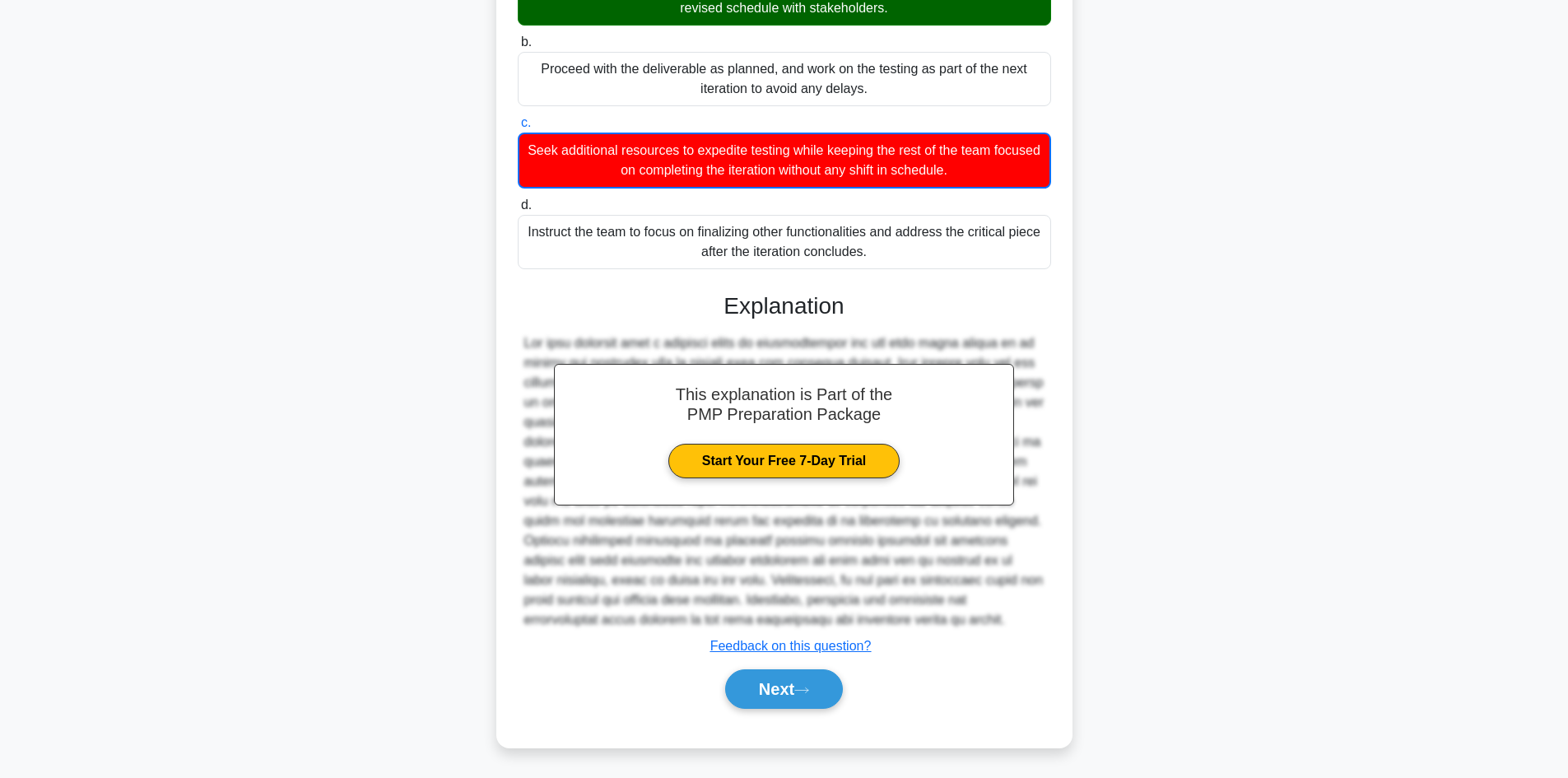
scroll to position [279, 0]
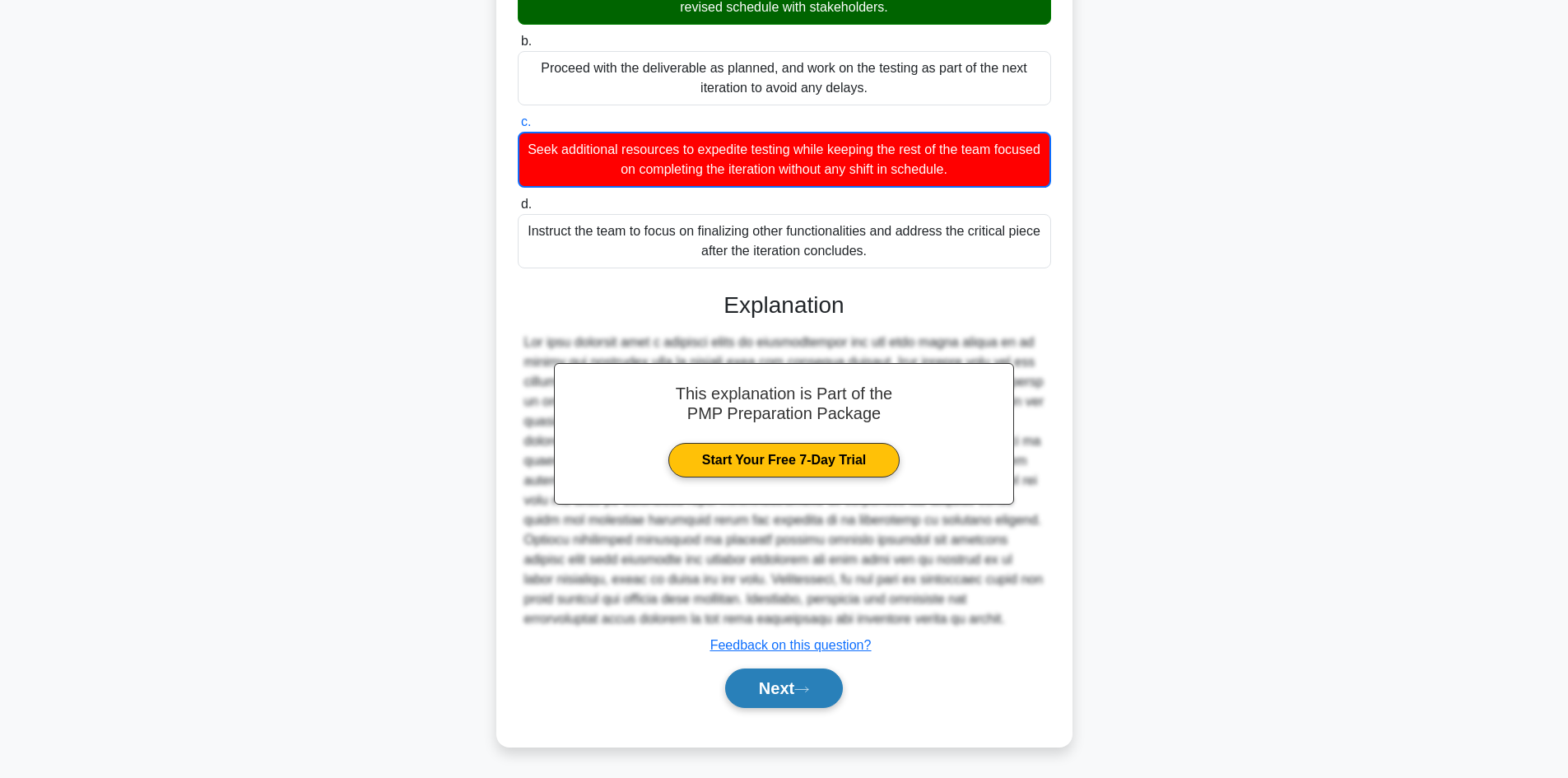
click at [784, 691] on button "Next" at bounding box center [784, 688] width 118 height 40
click at [754, 688] on button "Next" at bounding box center [784, 688] width 118 height 40
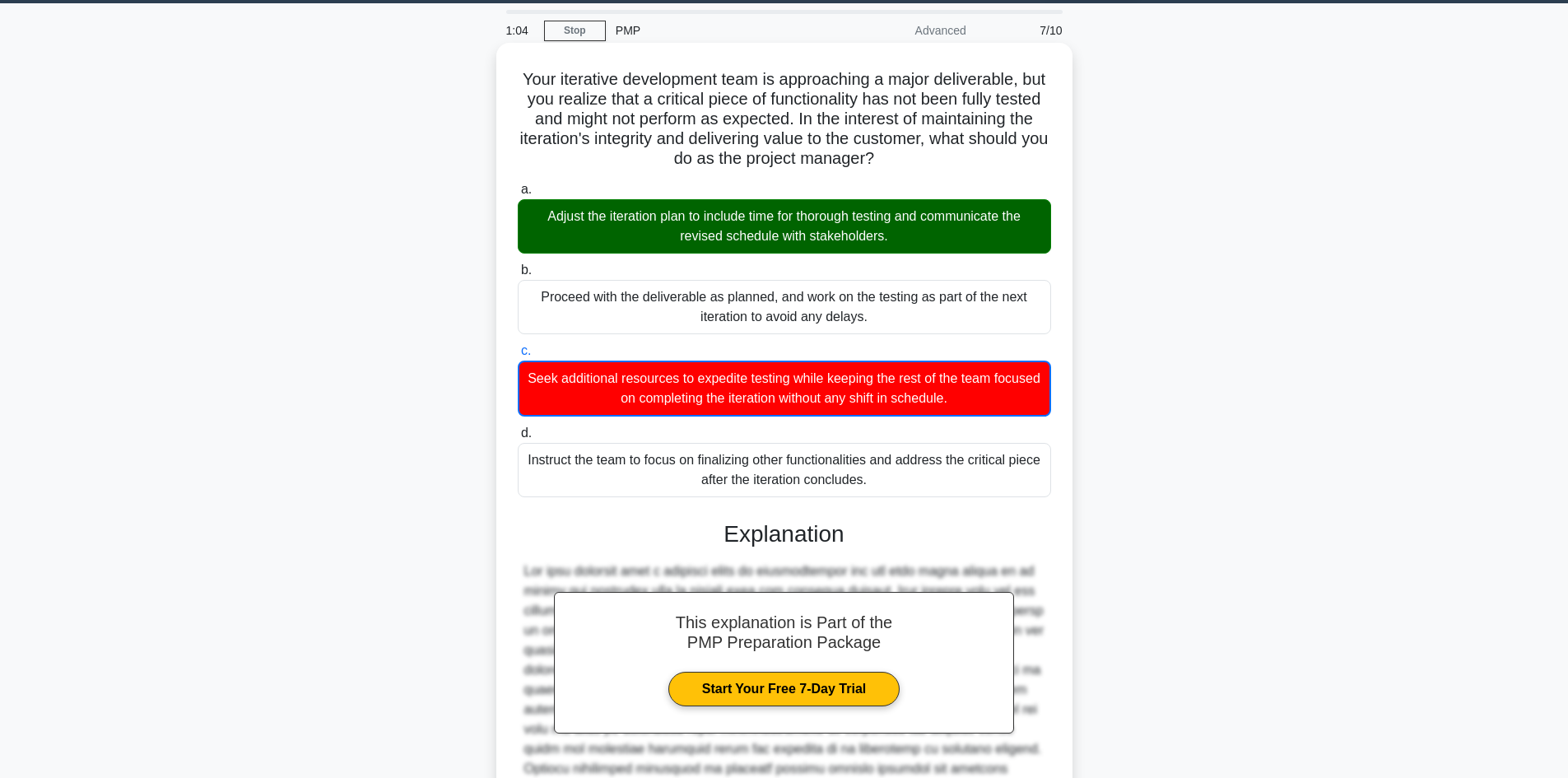
scroll to position [0, 0]
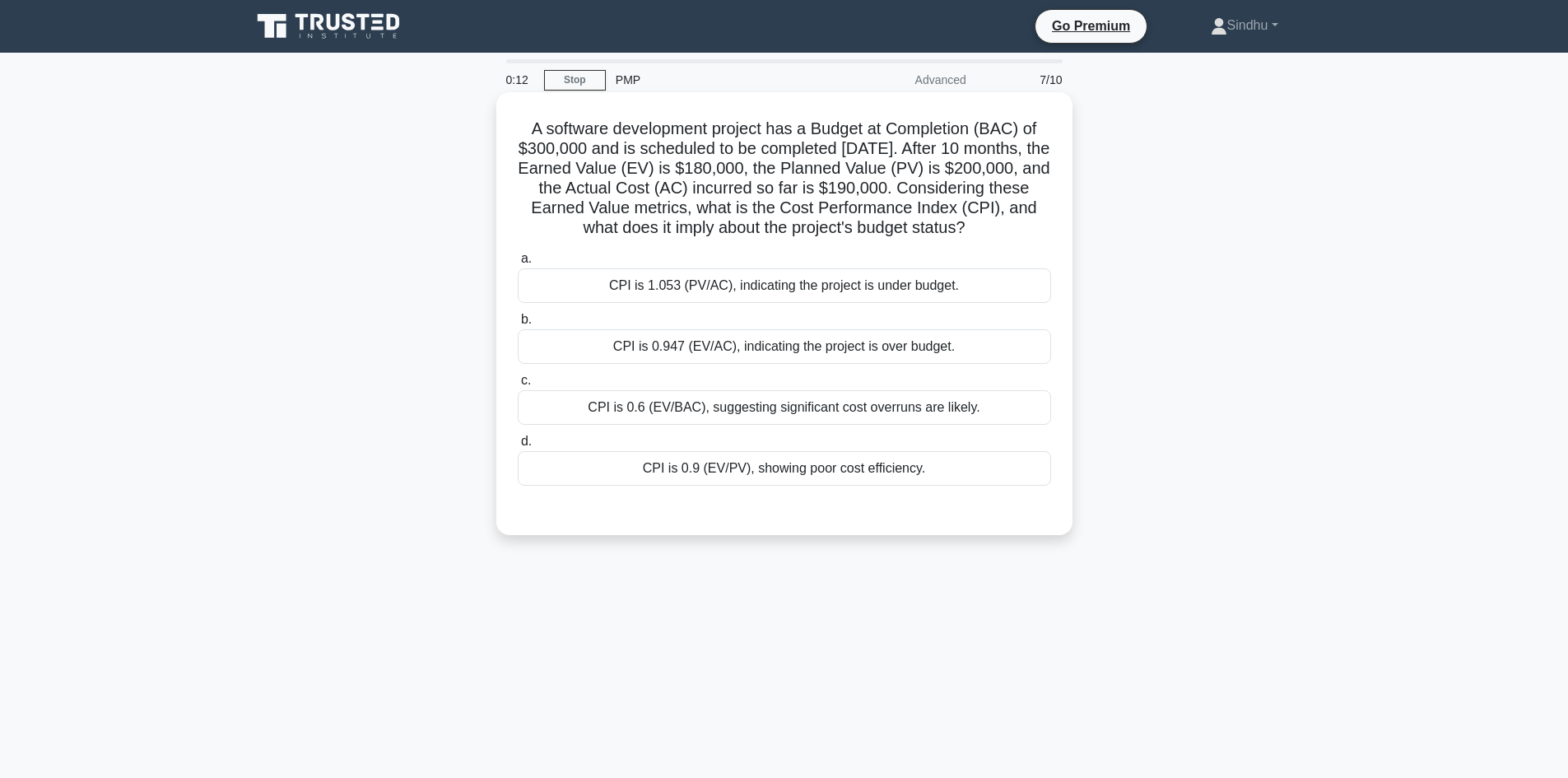
click at [754, 363] on div "CPI is 0.947 (EV/AC), indicating the project is over budget." at bounding box center [785, 347] width 534 height 35
click at [518, 325] on input "b. CPI is 0.947 (EV/AC), indicating the project is over budget." at bounding box center [518, 319] width 0 height 11
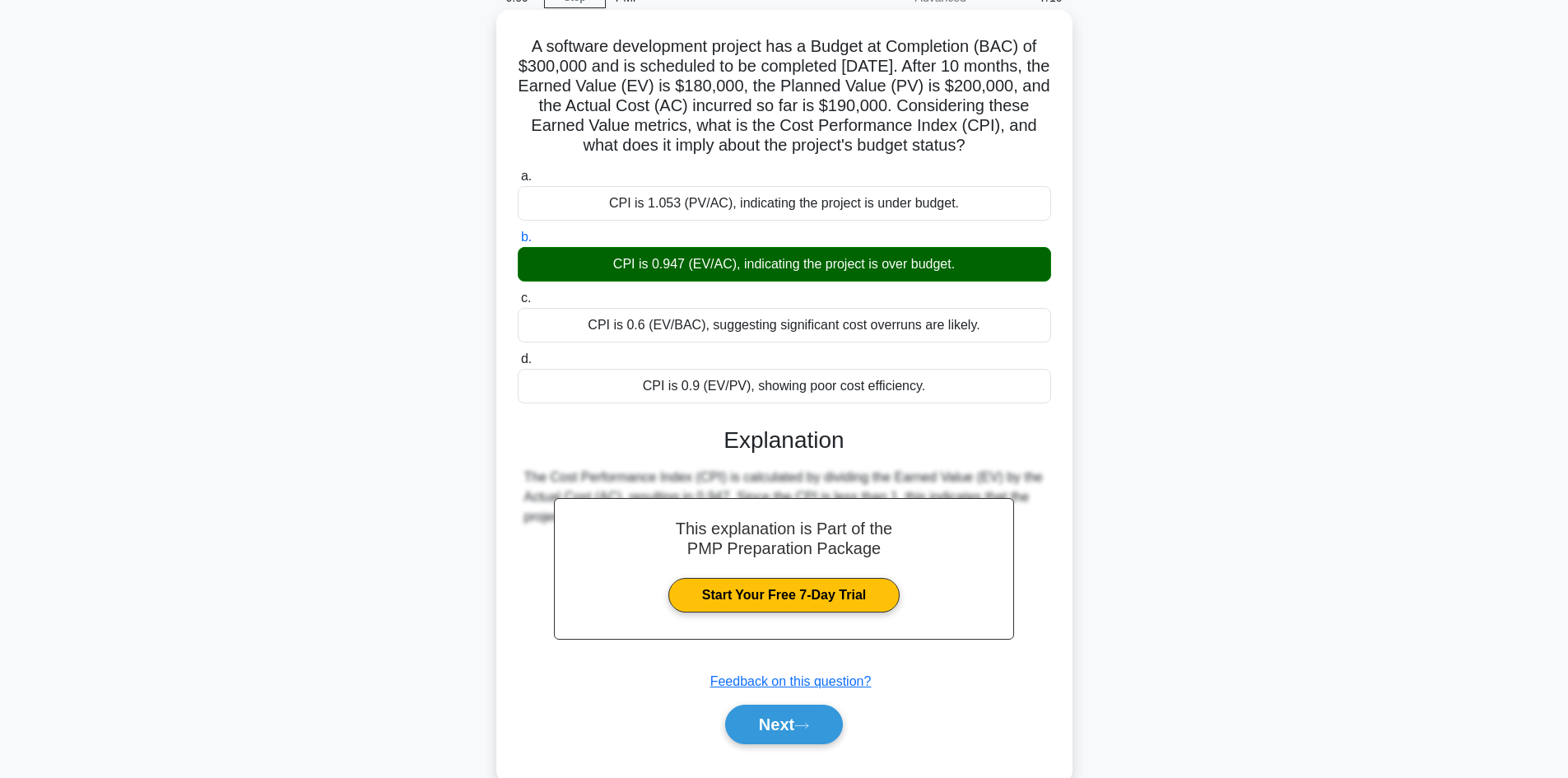
scroll to position [139, 0]
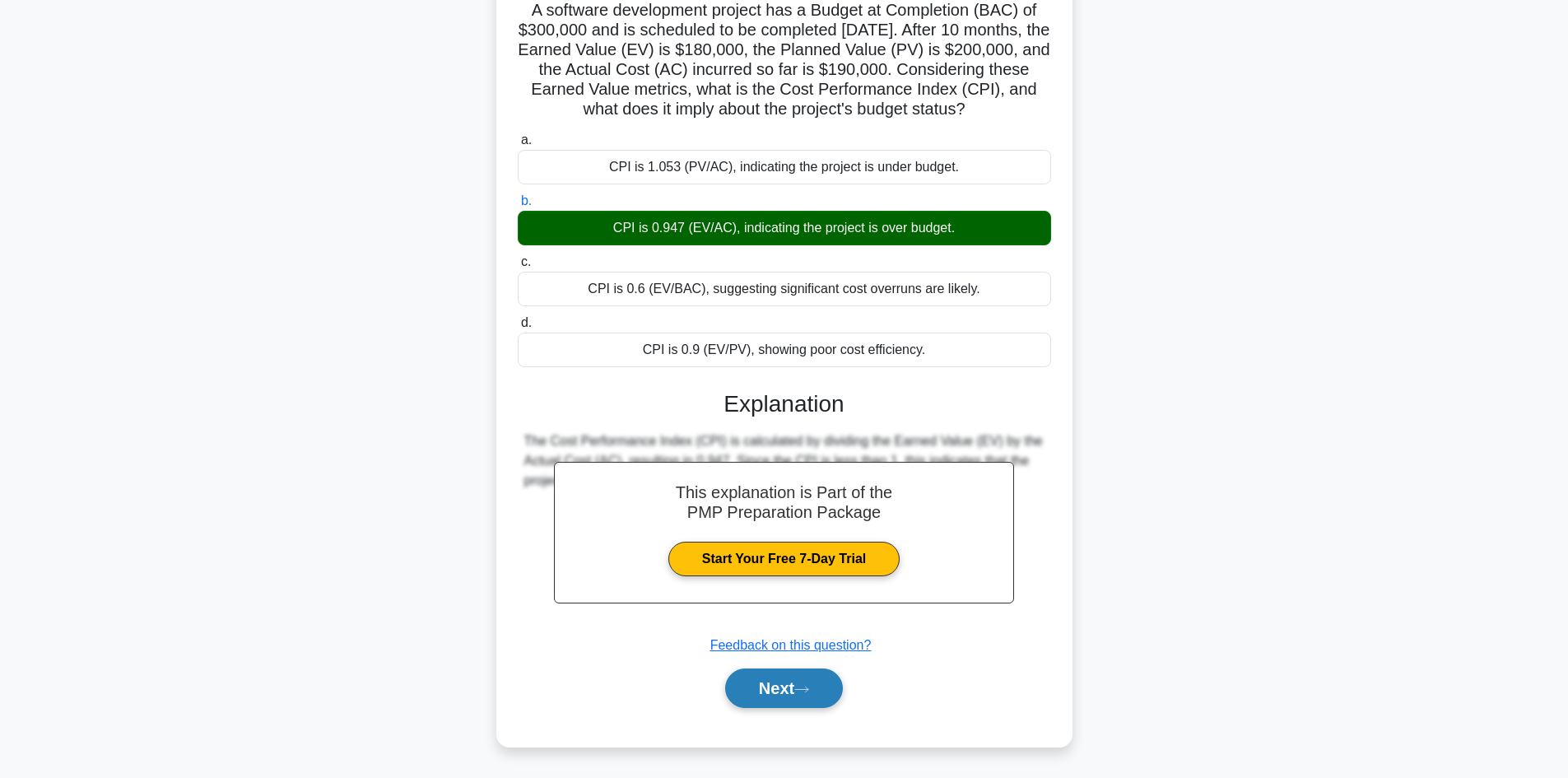
click at [770, 681] on button "Next" at bounding box center [784, 688] width 118 height 40
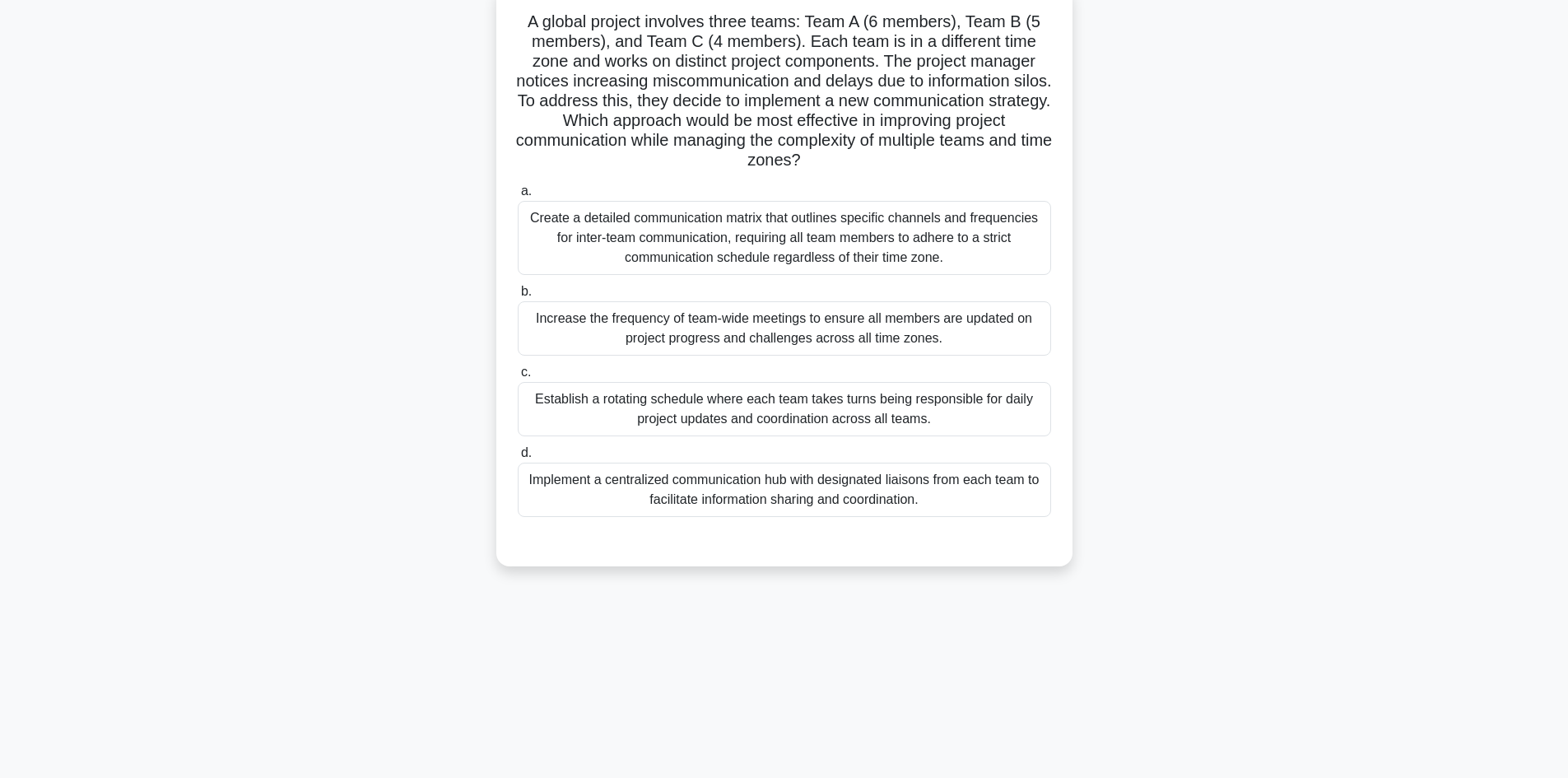
scroll to position [0, 0]
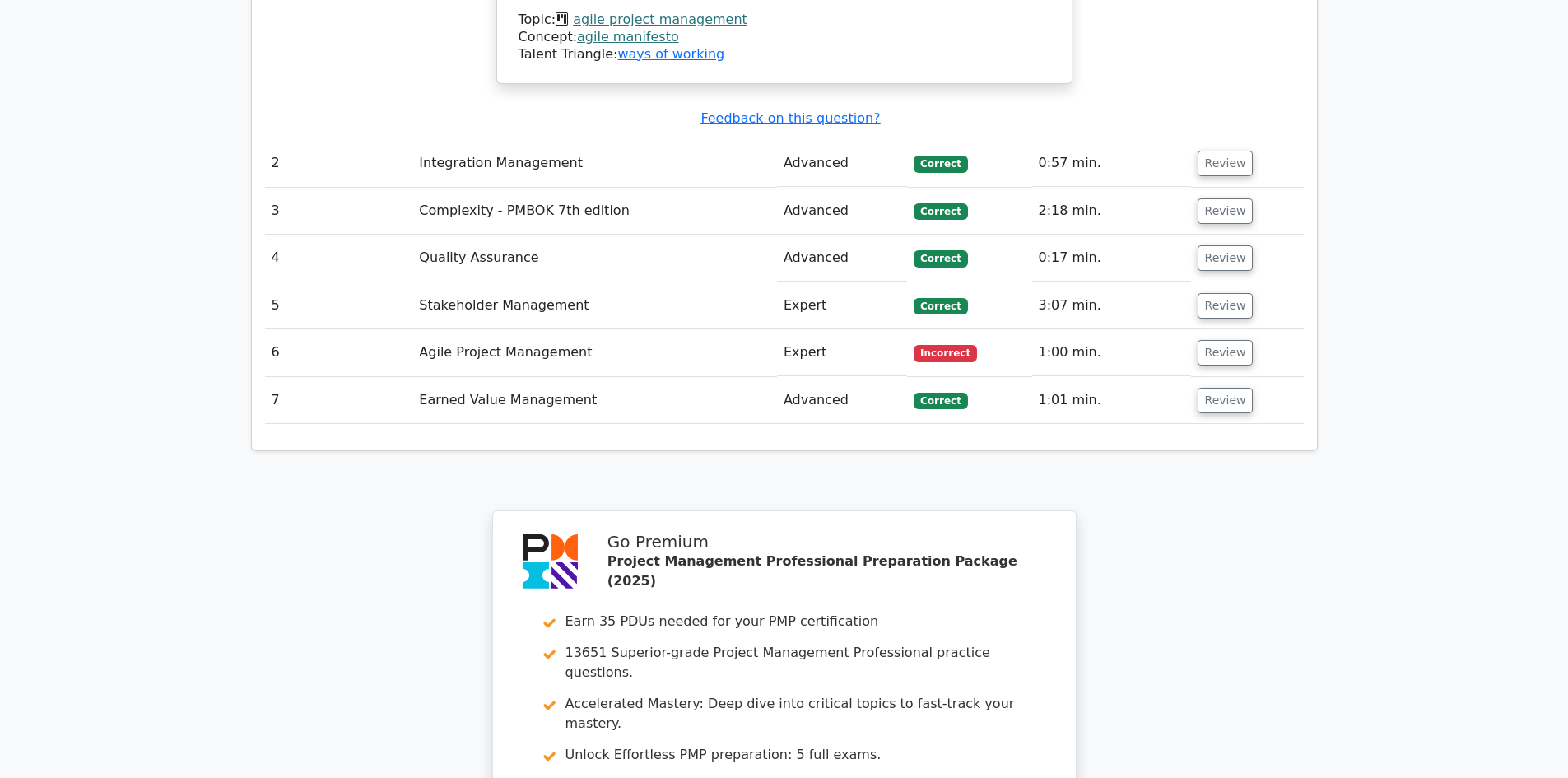
scroll to position [2879, 0]
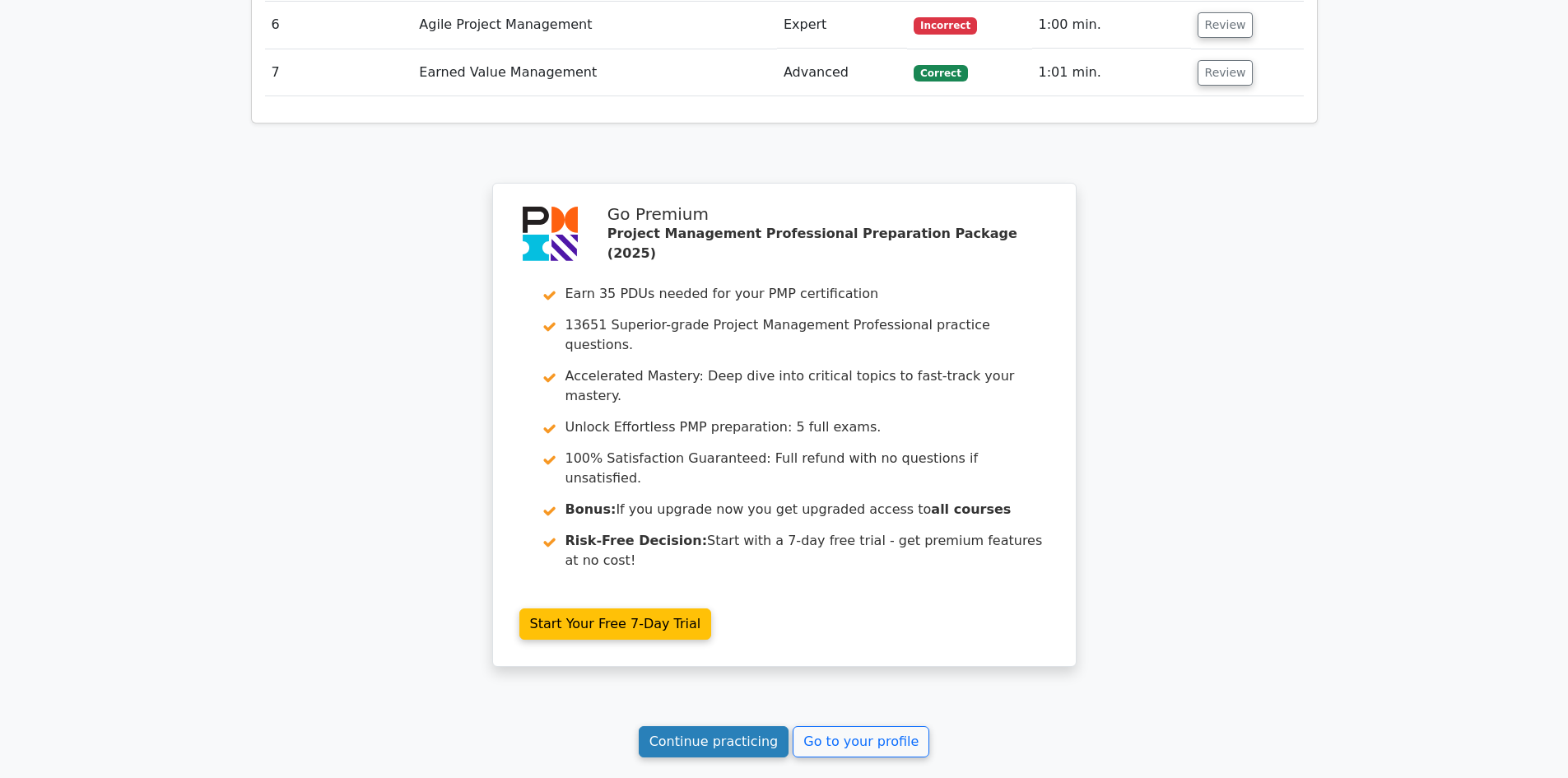
click at [732, 726] on link "Continue practicing" at bounding box center [714, 741] width 151 height 31
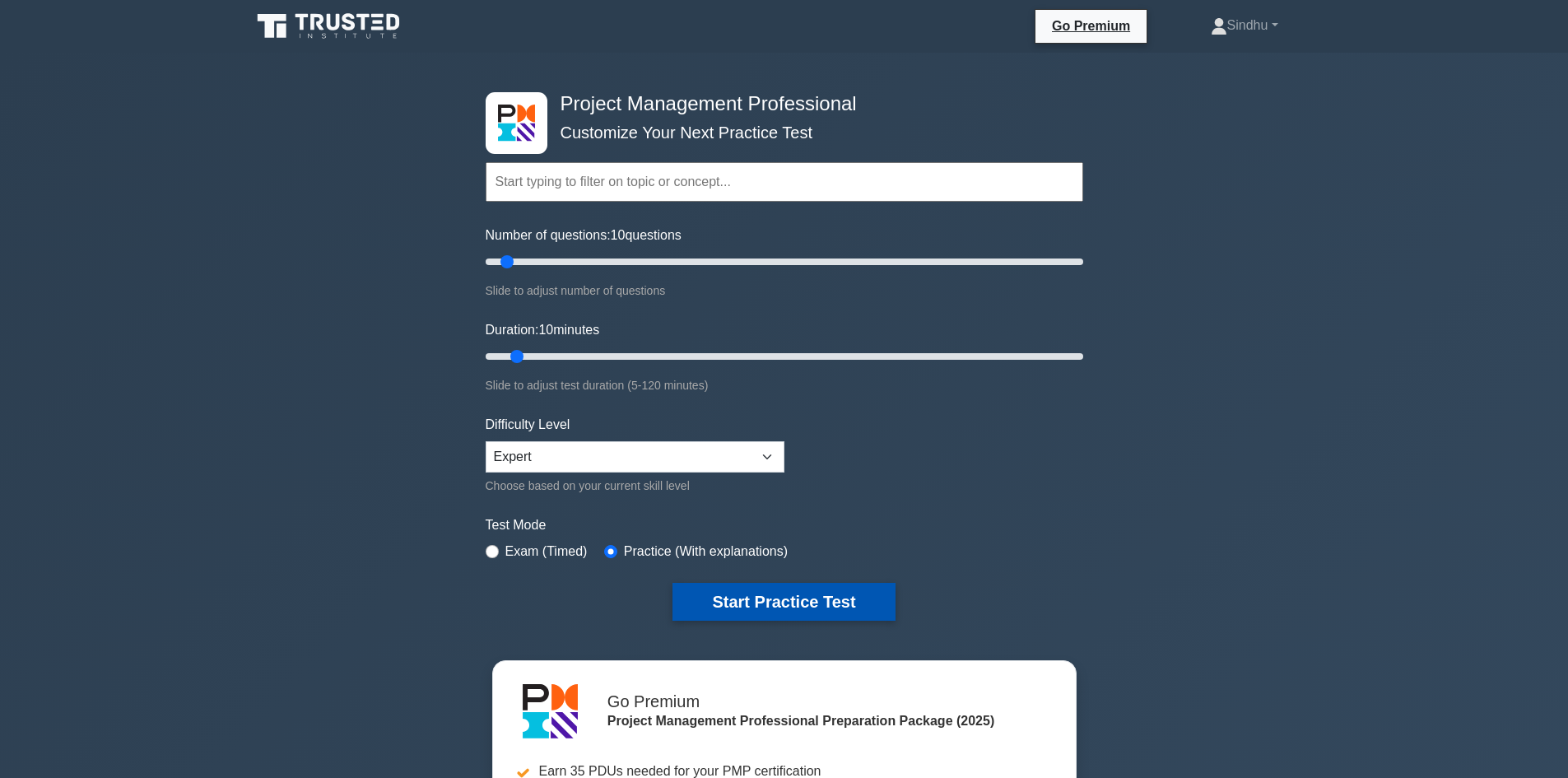
click at [785, 609] on button "Start Practice Test" at bounding box center [784, 601] width 222 height 38
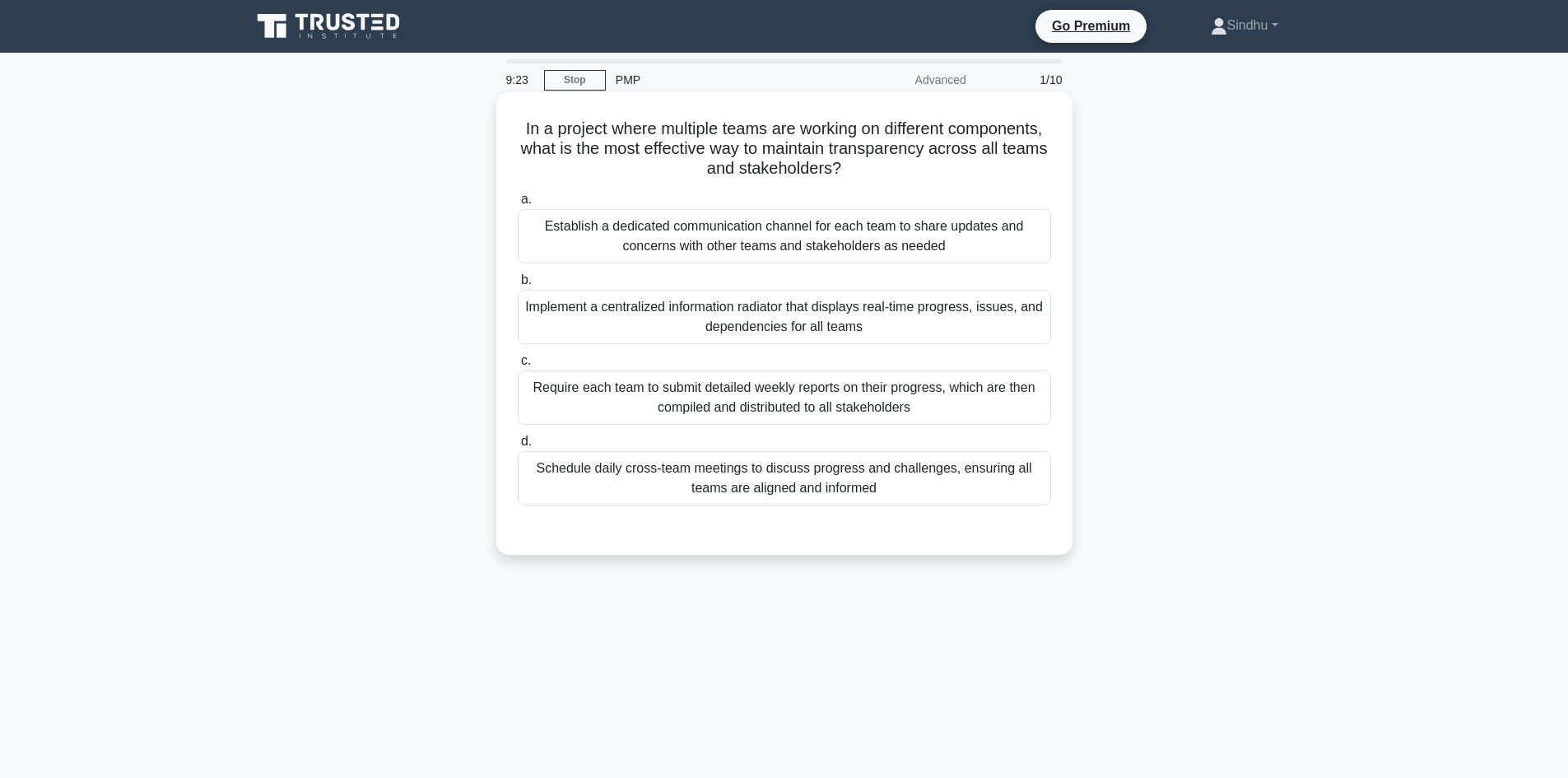
click at [917, 250] on div "Establish a dedicated communication channel for each team to share updates and …" at bounding box center [785, 236] width 534 height 54
click at [518, 205] on input "a. Establish a dedicated communication channel for each team to share updates a…" at bounding box center [518, 199] width 0 height 11
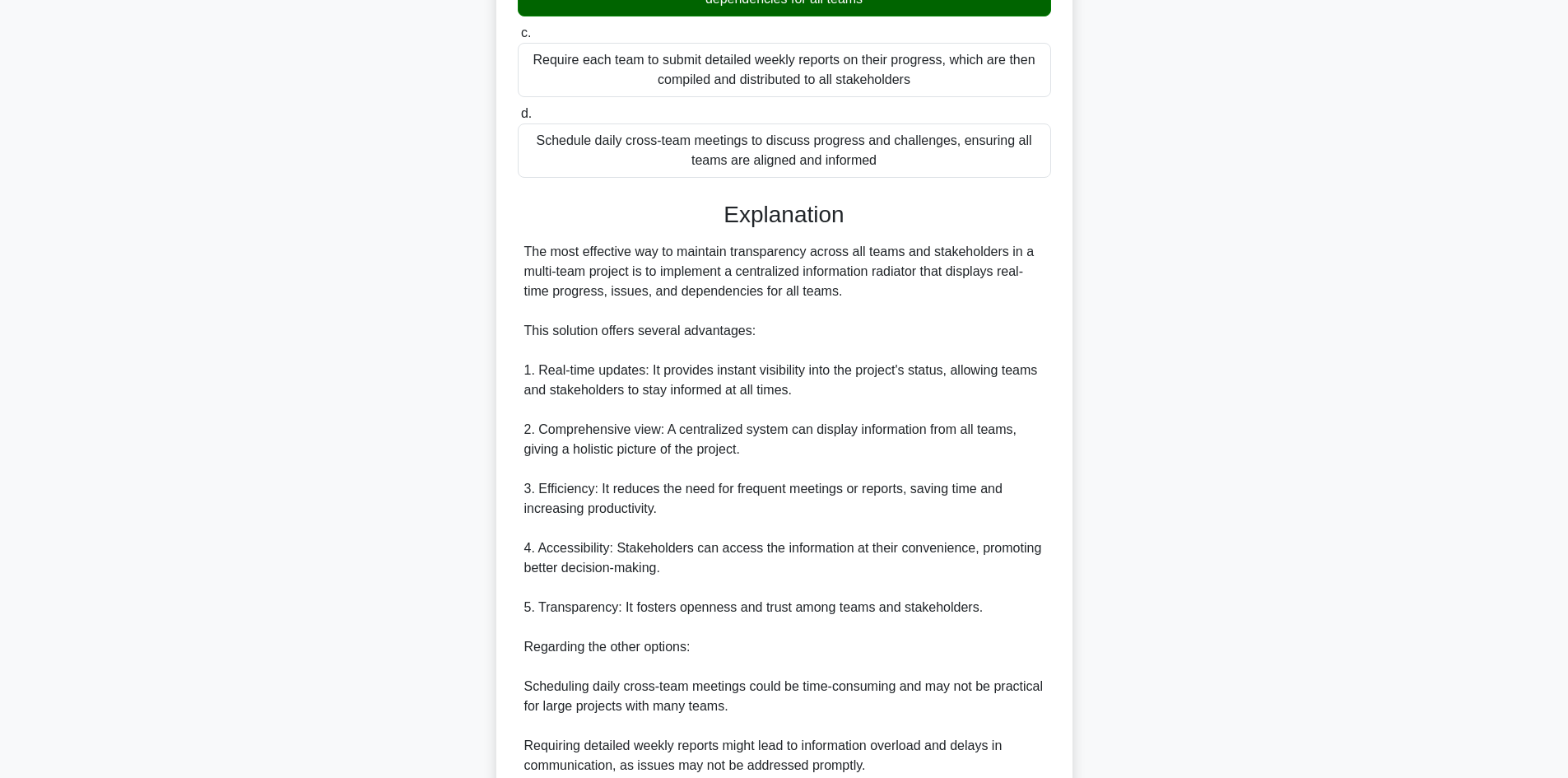
scroll to position [615, 0]
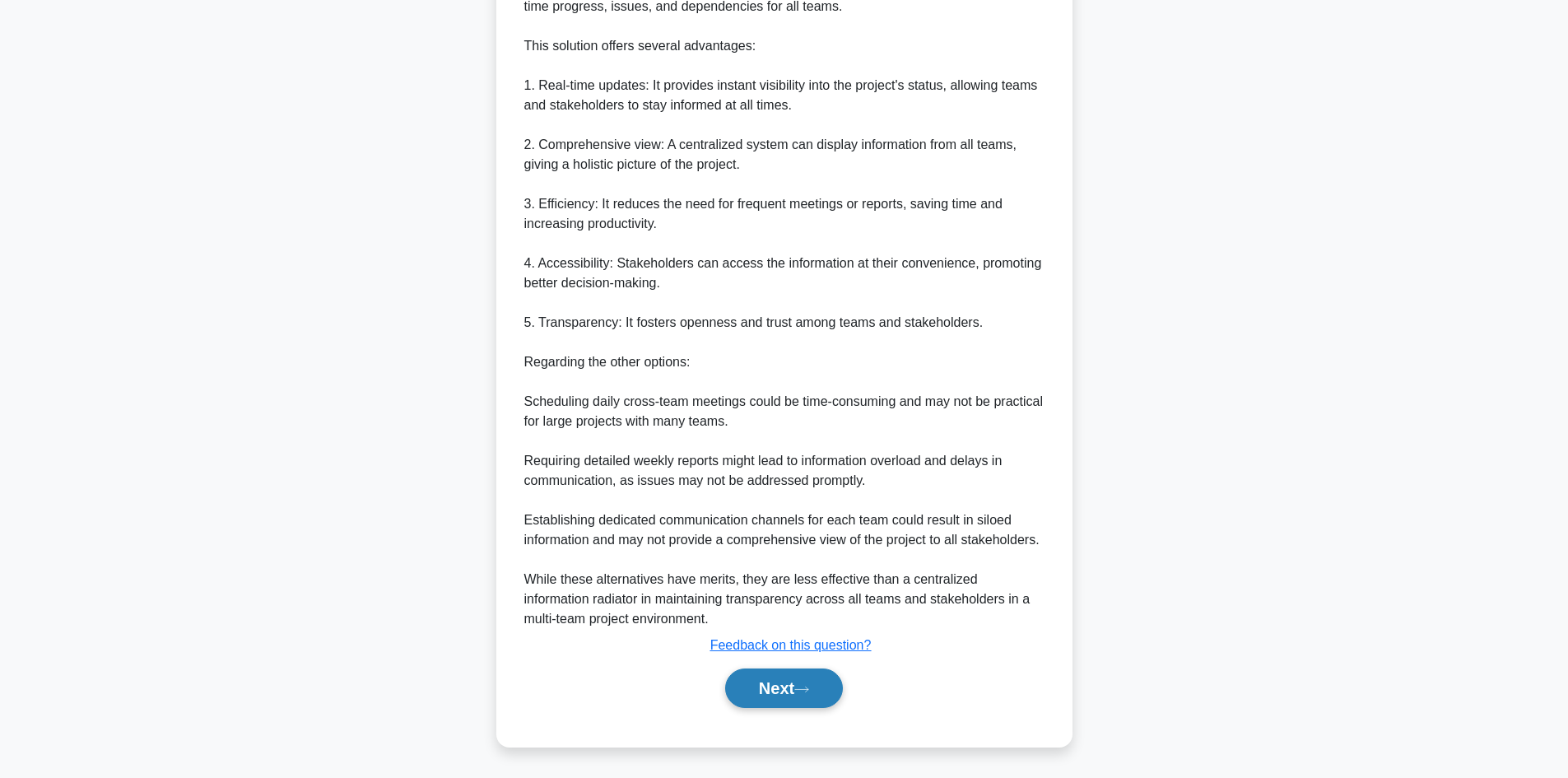
click at [748, 689] on button "Next" at bounding box center [784, 688] width 118 height 40
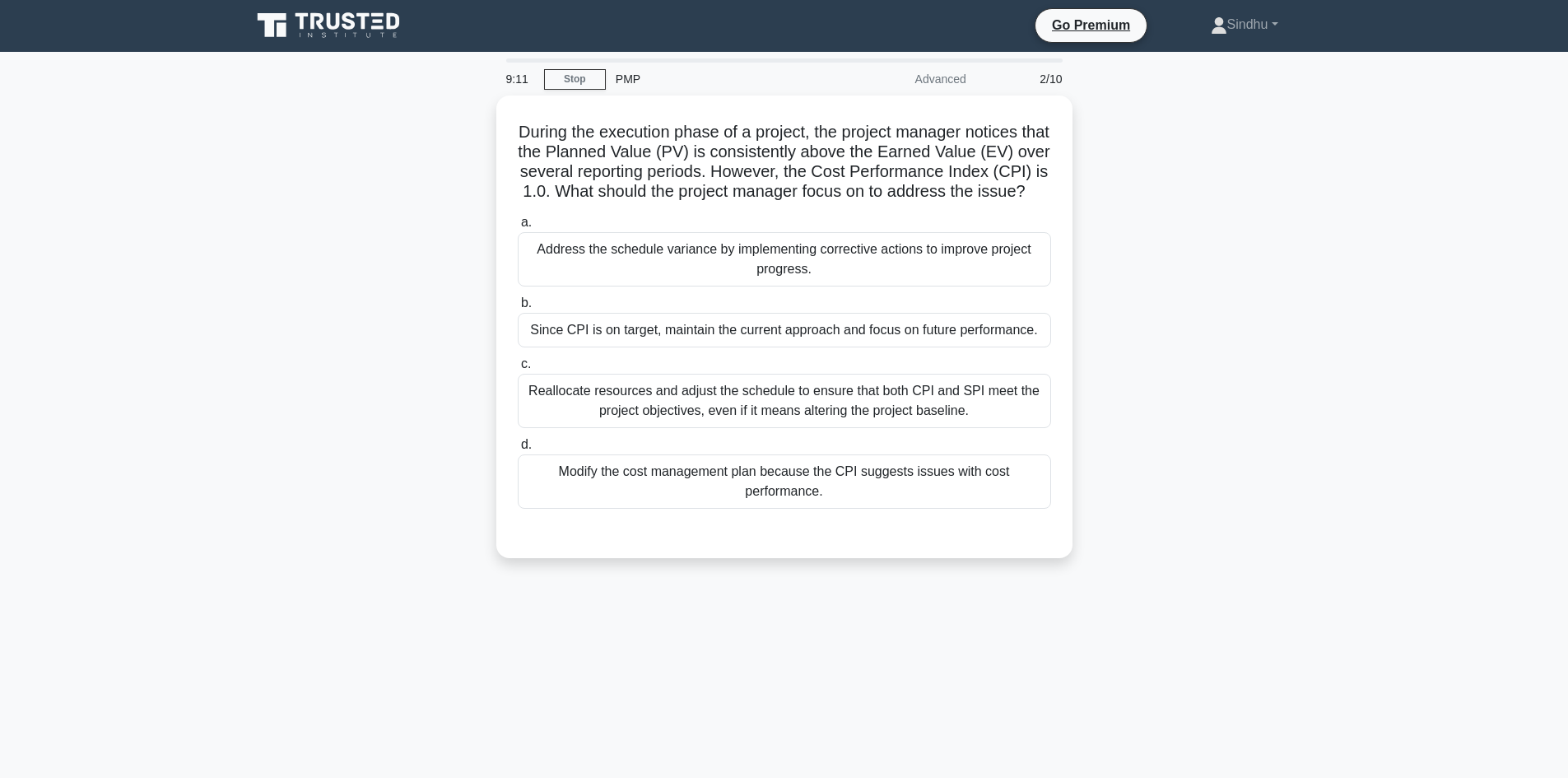
scroll to position [0, 0]
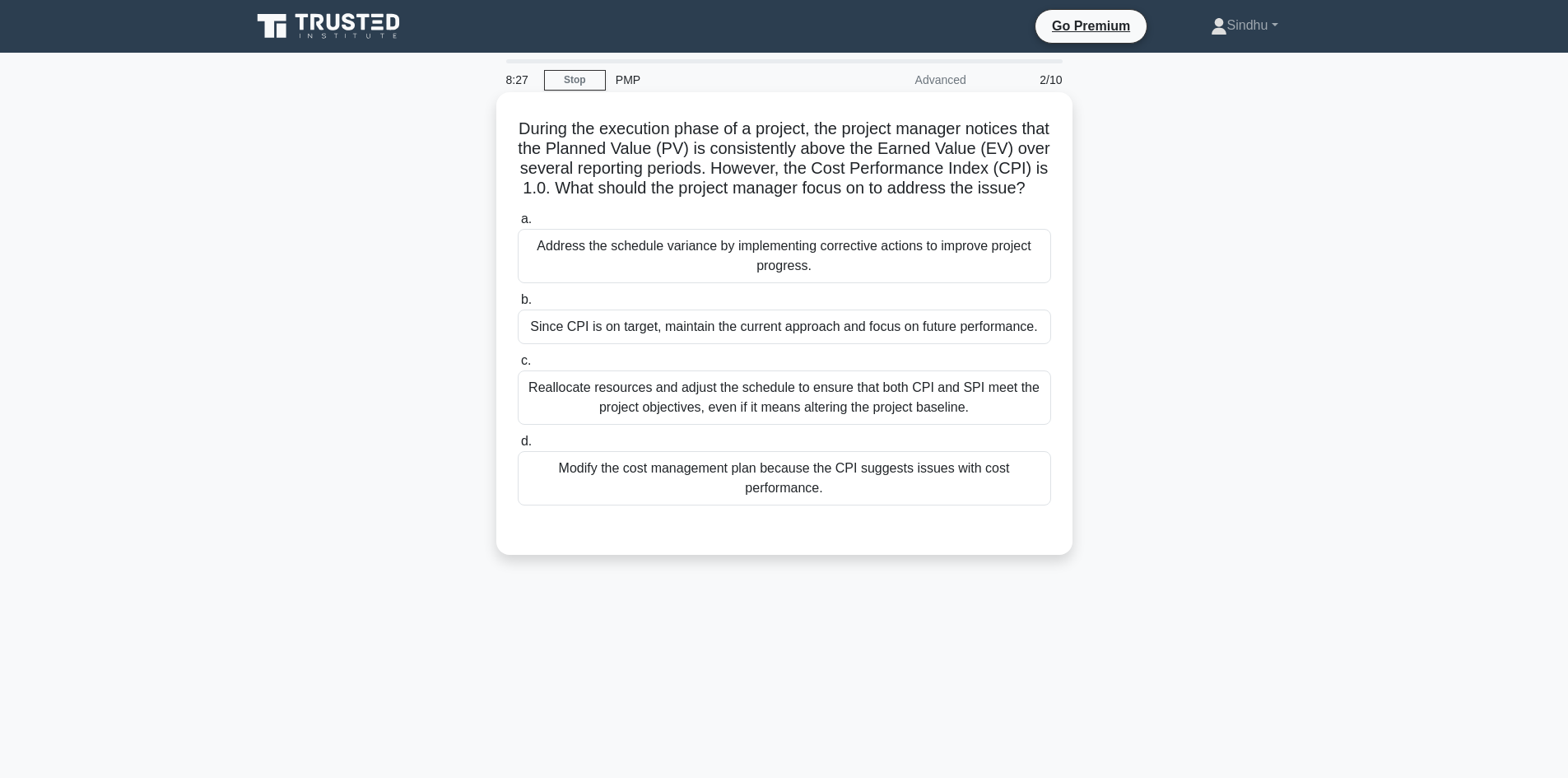
click at [784, 505] on div "Modify the cost management plan because the CPI suggests issues with cost perfo…" at bounding box center [785, 478] width 534 height 54
click at [518, 447] on input "d. Modify the cost management plan because the CPI suggests issues with cost pe…" at bounding box center [518, 441] width 0 height 11
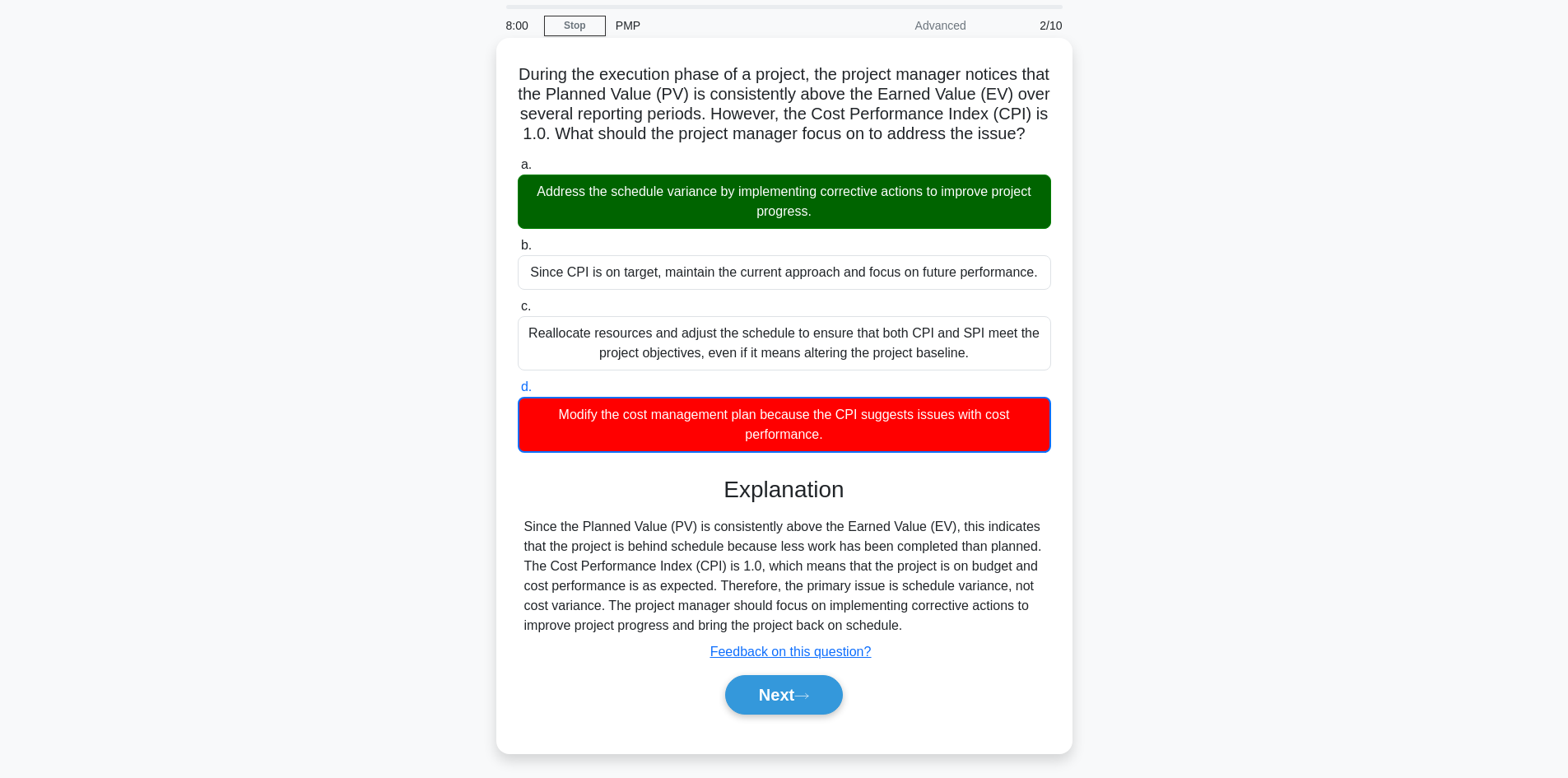
scroll to position [111, 0]
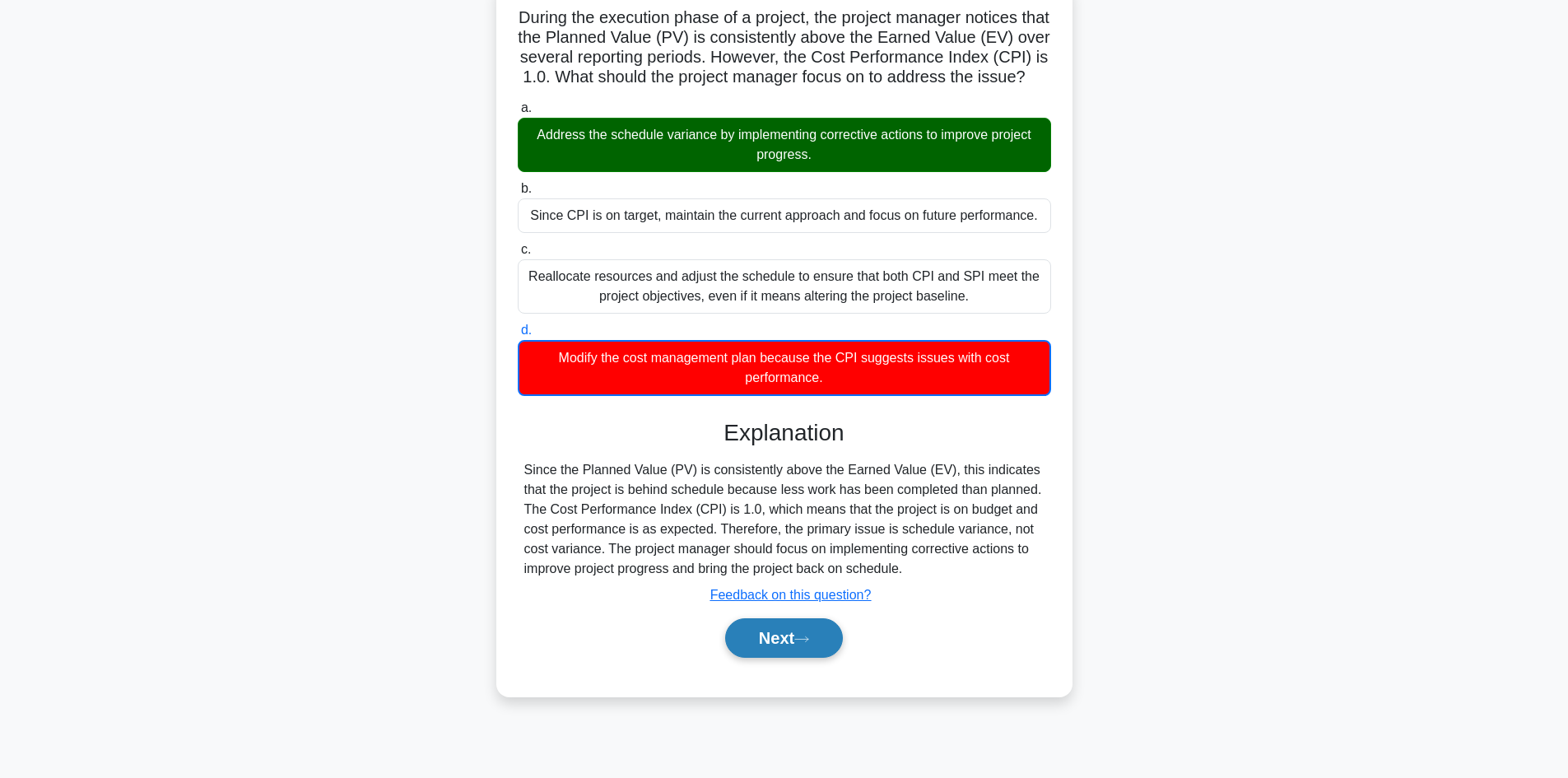
click at [756, 657] on button "Next" at bounding box center [784, 638] width 118 height 40
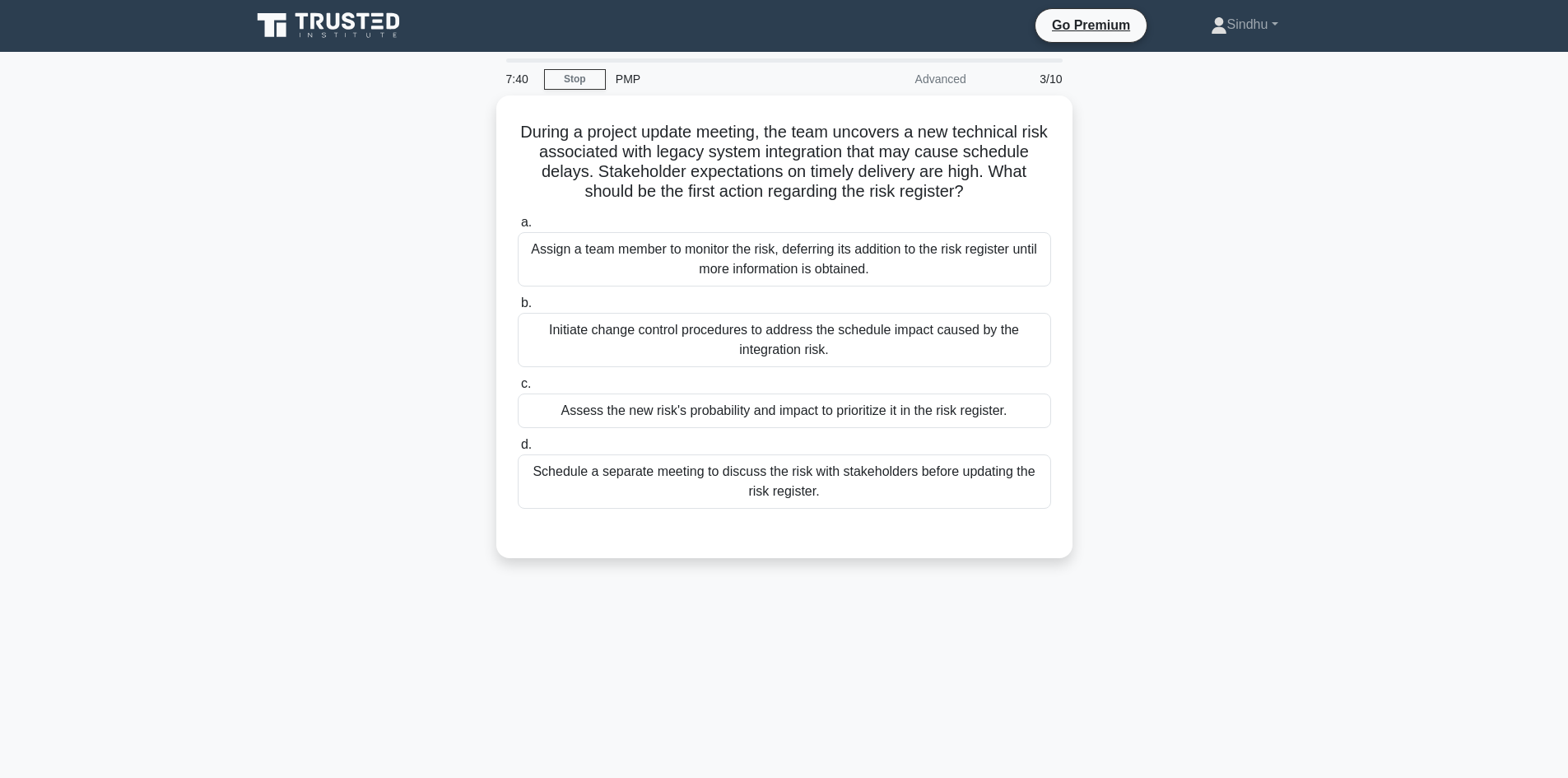
scroll to position [0, 0]
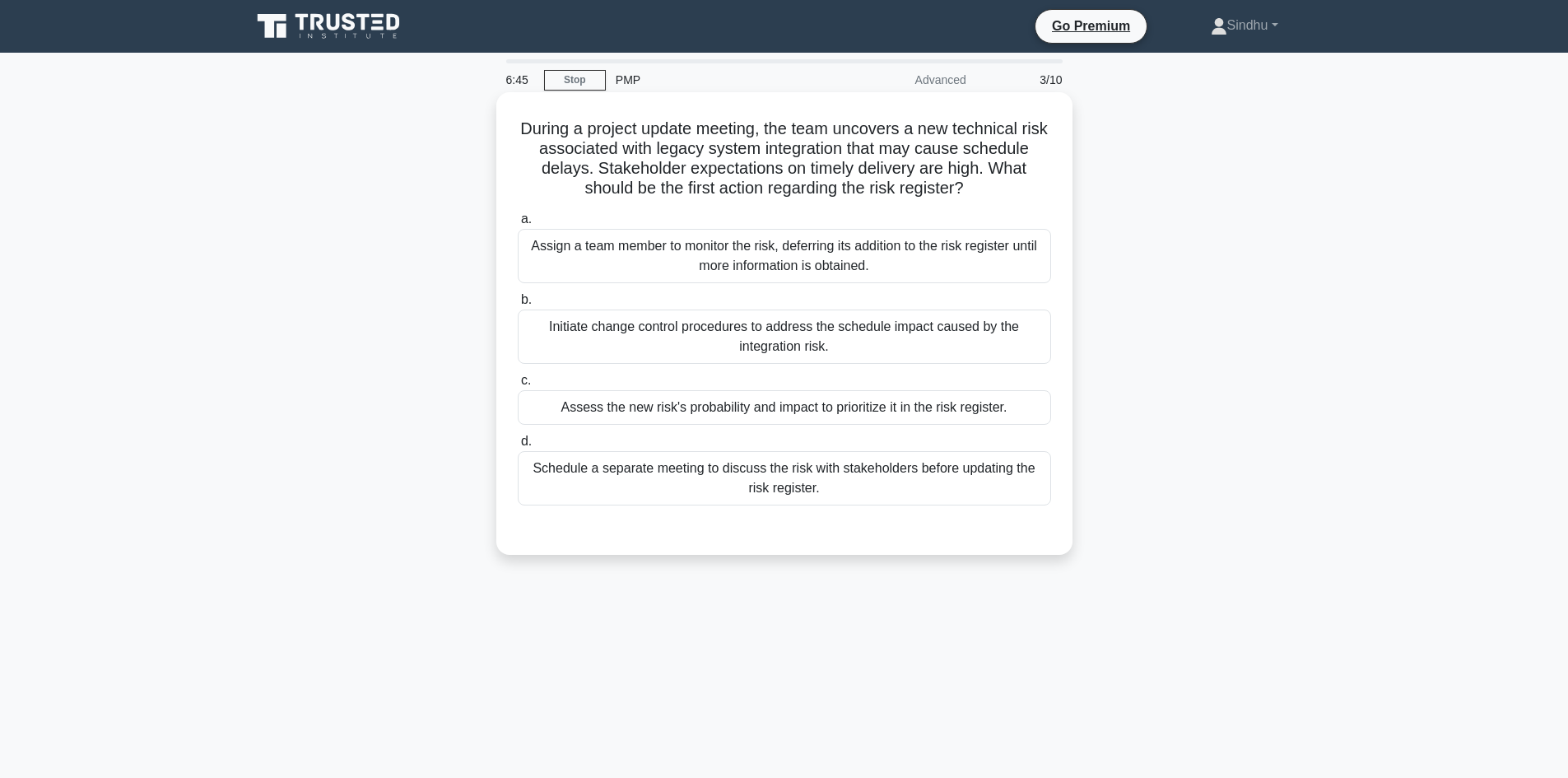
click at [841, 402] on div "Assess the new risk's probability and impact to prioritize it in the risk regis…" at bounding box center [785, 408] width 534 height 35
click at [518, 386] on input "c. Assess the new risk's probability and impact to prioritize it in the risk re…" at bounding box center [518, 380] width 0 height 11
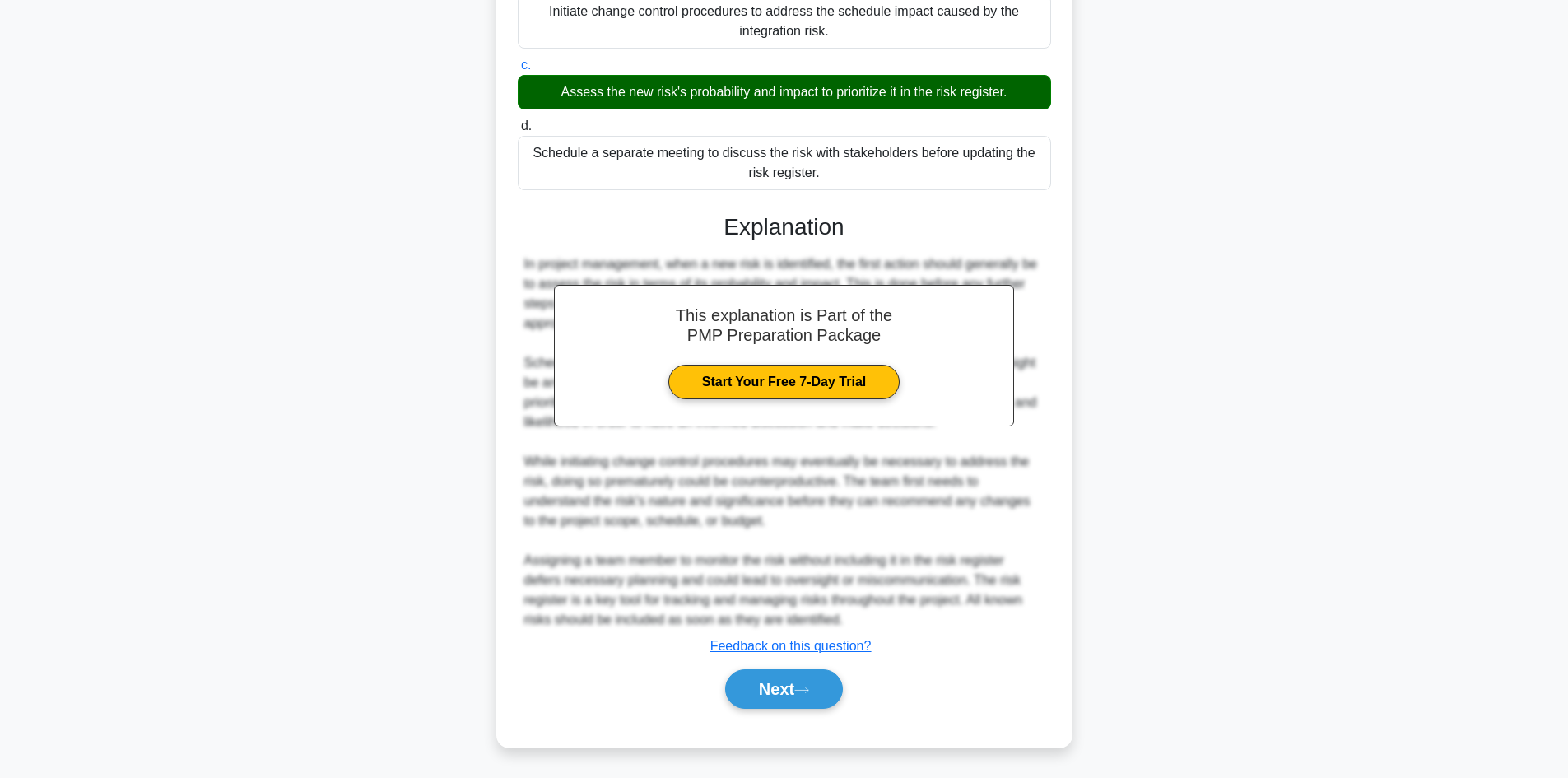
scroll to position [317, 0]
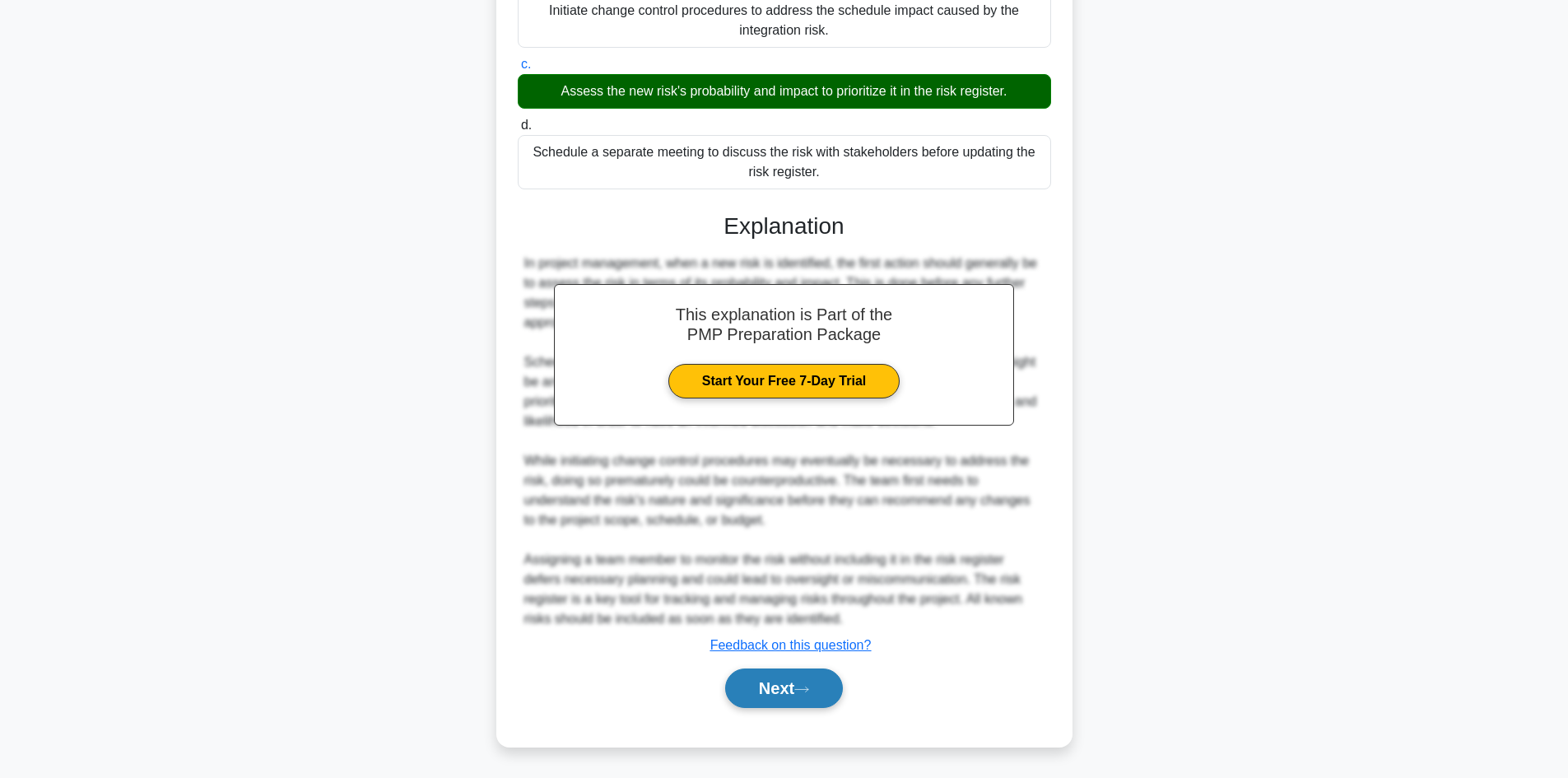
click at [769, 684] on button "Next" at bounding box center [784, 688] width 118 height 40
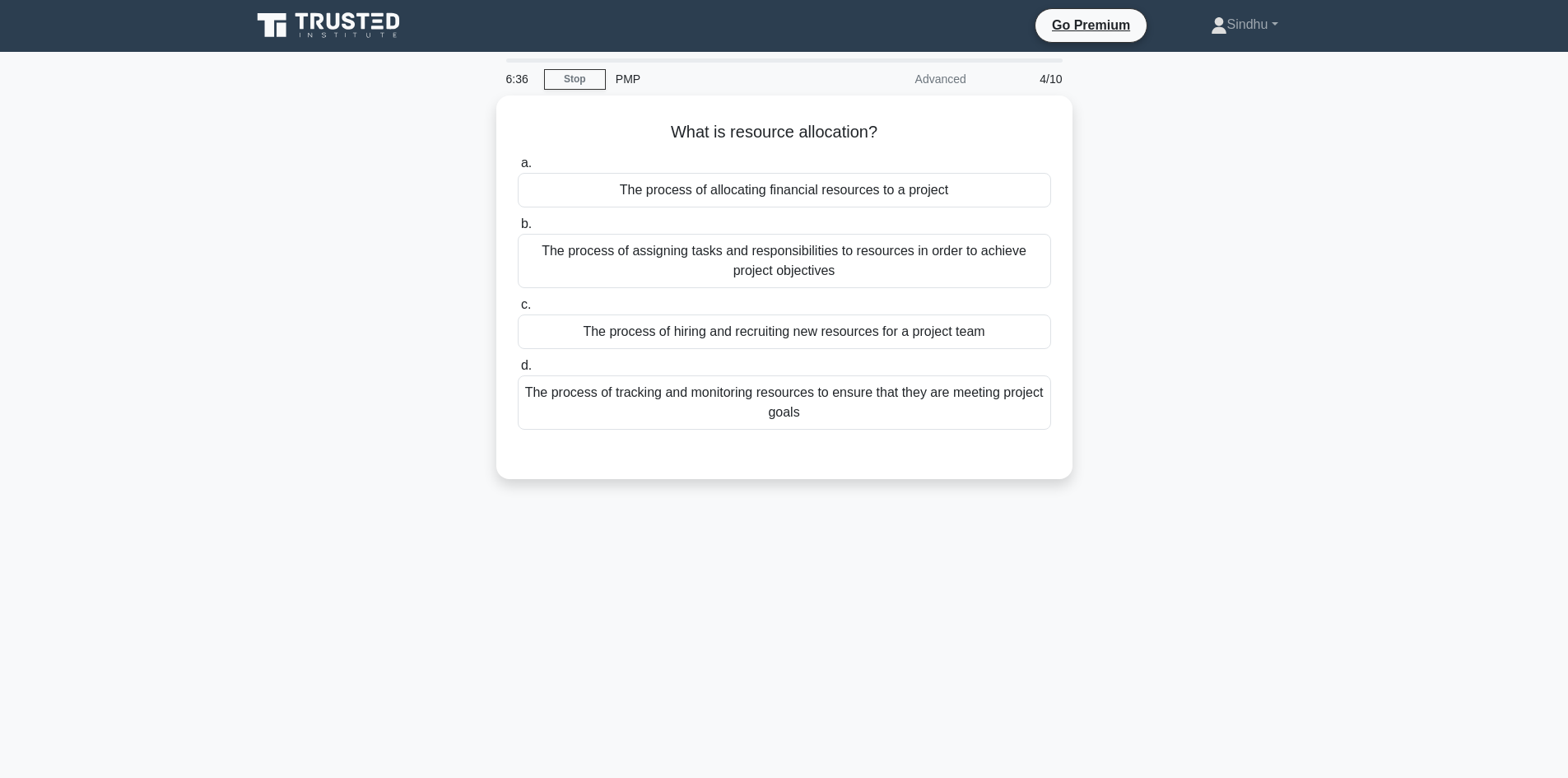
scroll to position [0, 0]
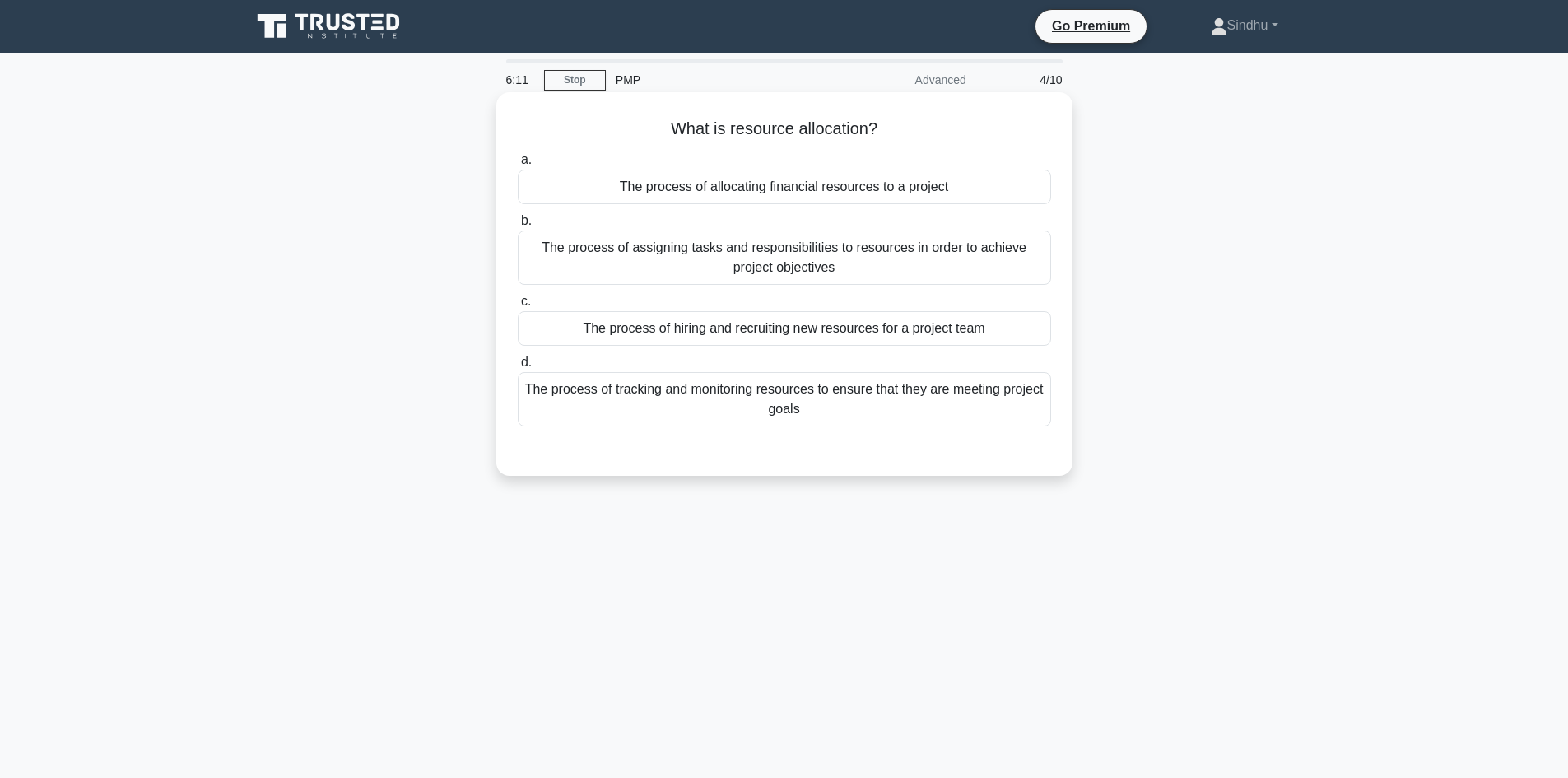
click at [782, 336] on div "The process of hiring and recruiting new resources for a project team" at bounding box center [785, 329] width 534 height 35
click at [518, 307] on input "c. The process of hiring and recruiting new resources for a project team" at bounding box center [518, 302] width 0 height 11
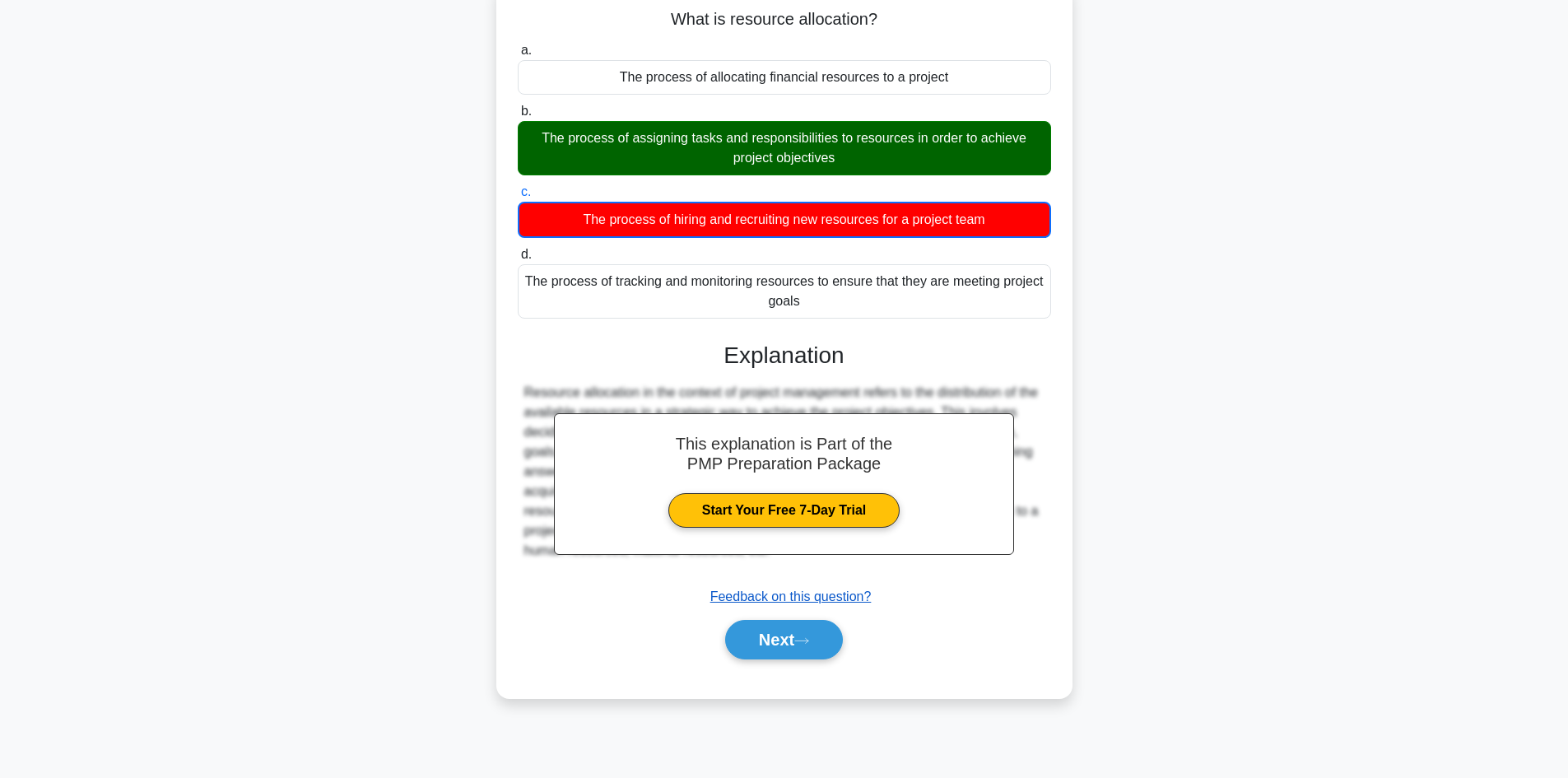
scroll to position [111, 0]
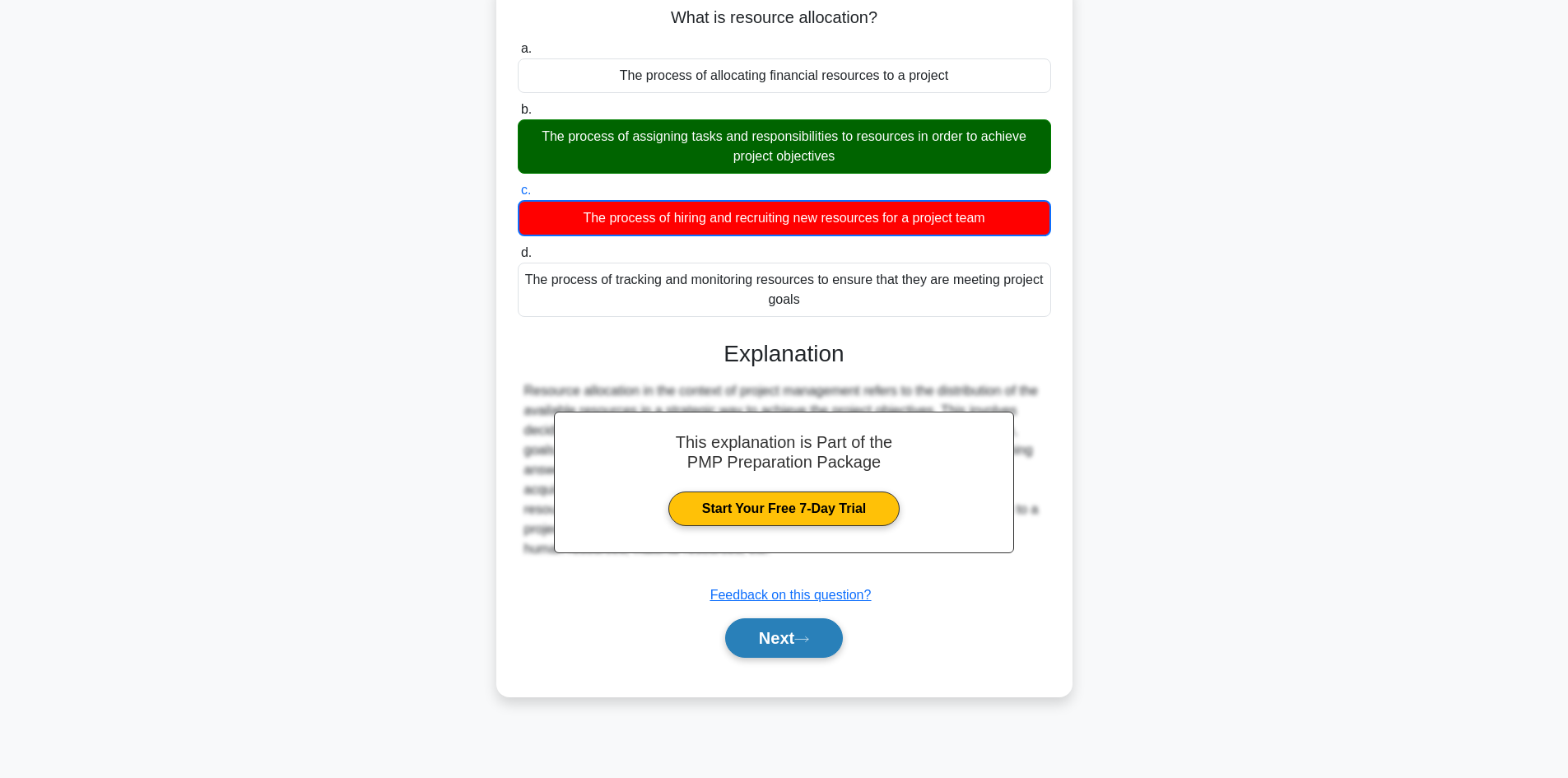
click at [772, 631] on button "Next" at bounding box center [784, 638] width 118 height 40
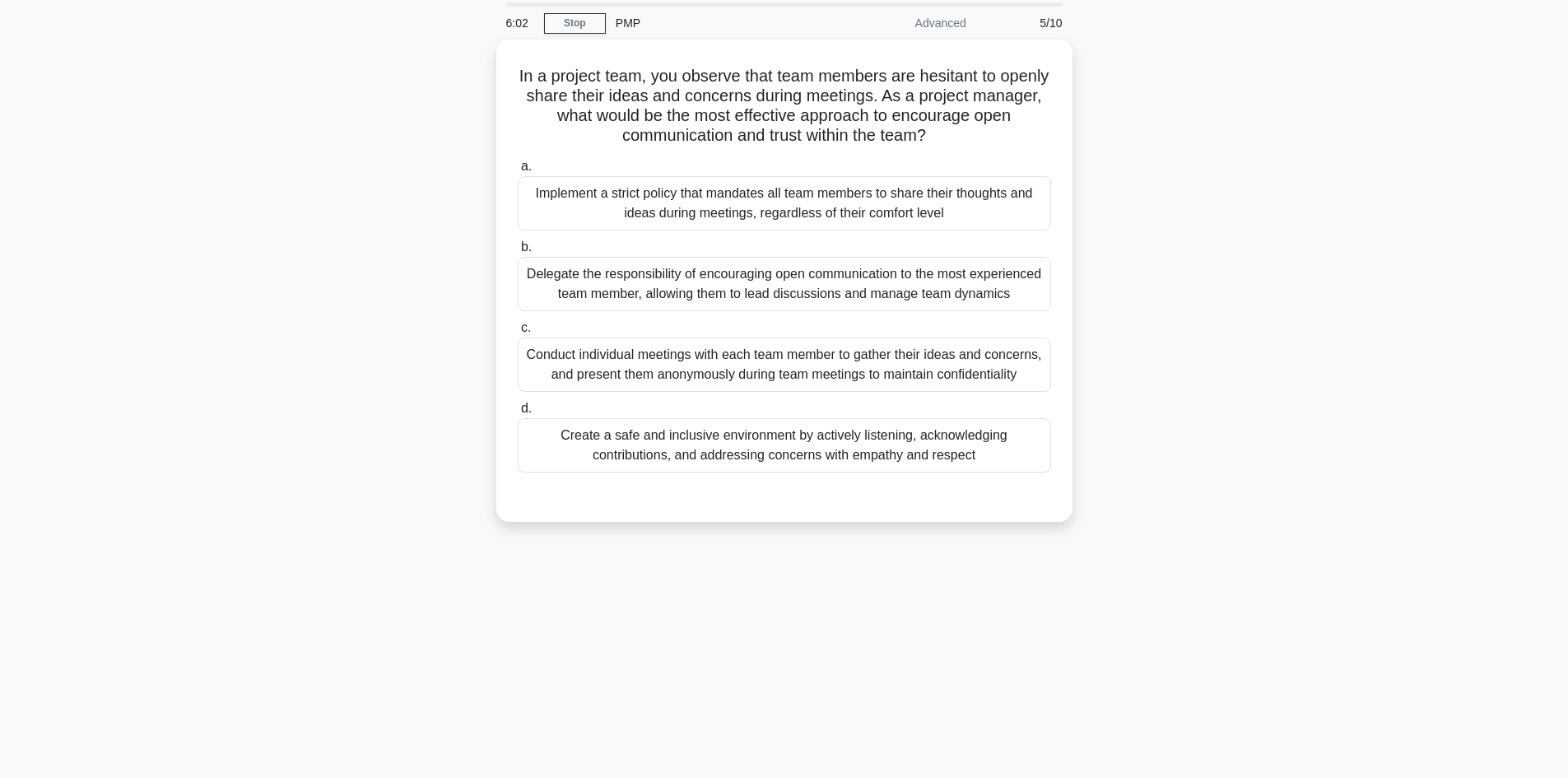
scroll to position [0, 0]
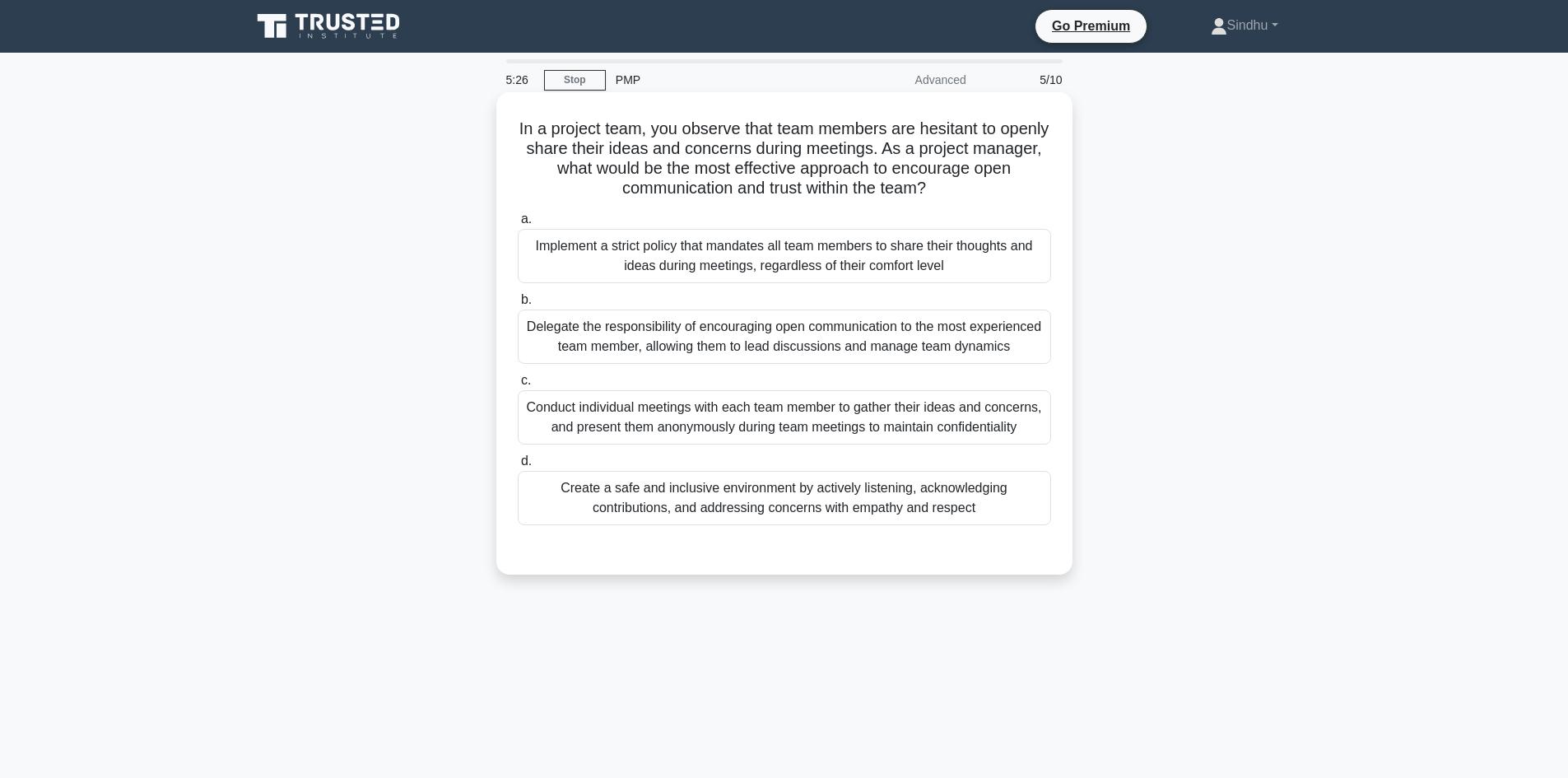
click at [792, 522] on div "Create a safe and inclusive environment by actively listening, acknowledging co…" at bounding box center [785, 498] width 534 height 54
click at [518, 467] on input "d. Create a safe and inclusive environment by actively listening, acknowledging…" at bounding box center [518, 461] width 0 height 11
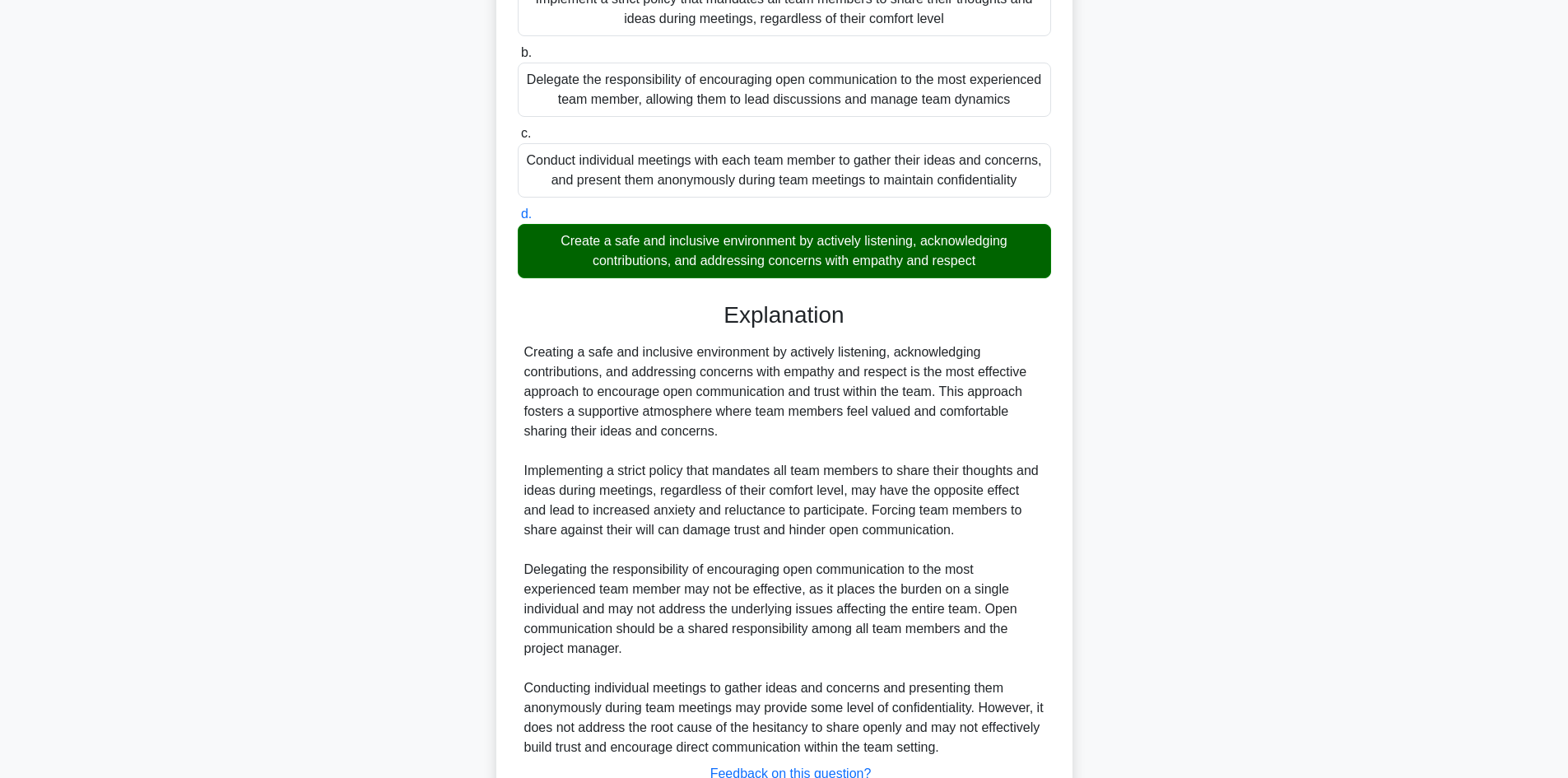
scroll to position [396, 0]
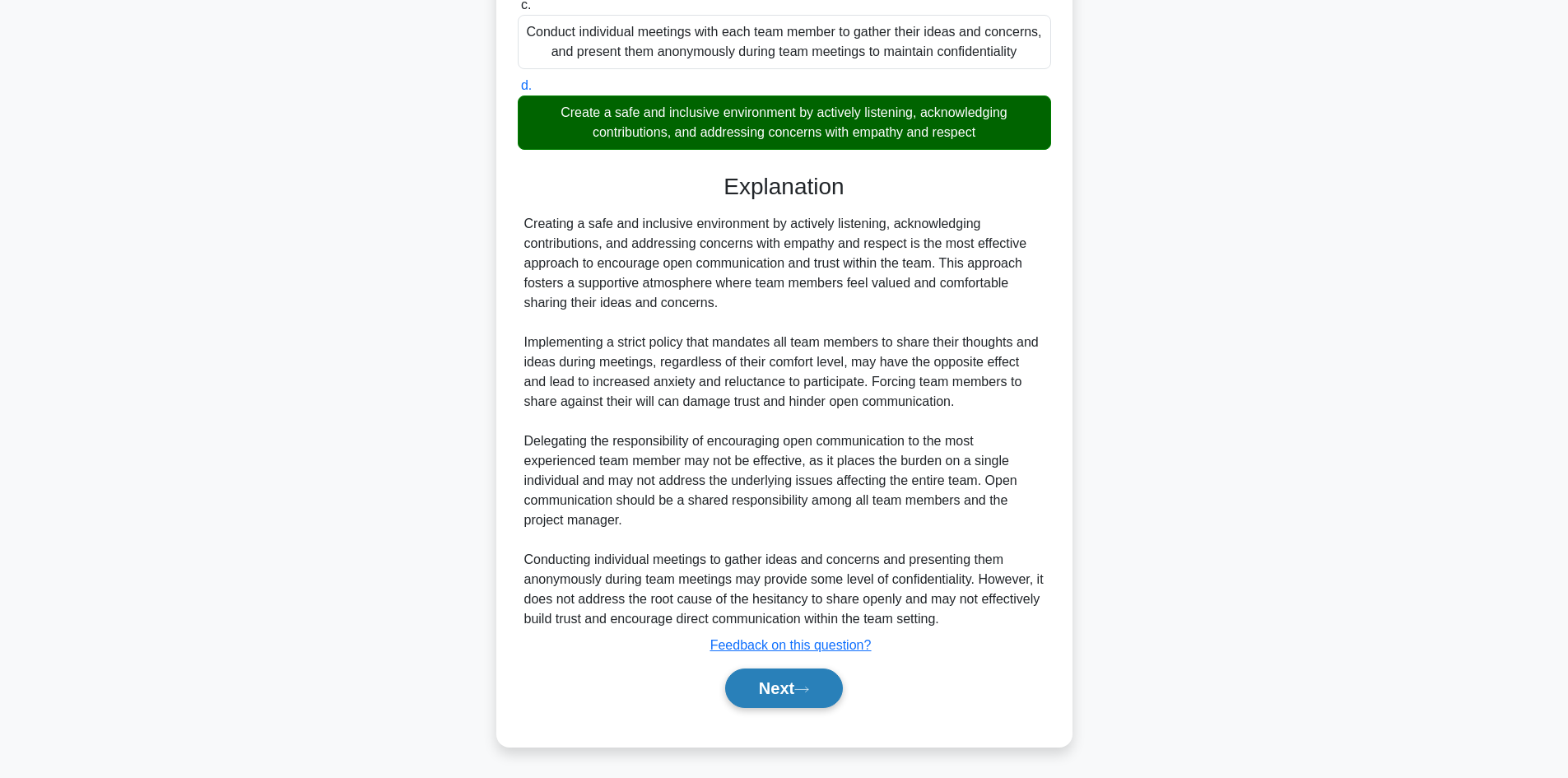
click at [767, 682] on button "Next" at bounding box center [784, 688] width 118 height 40
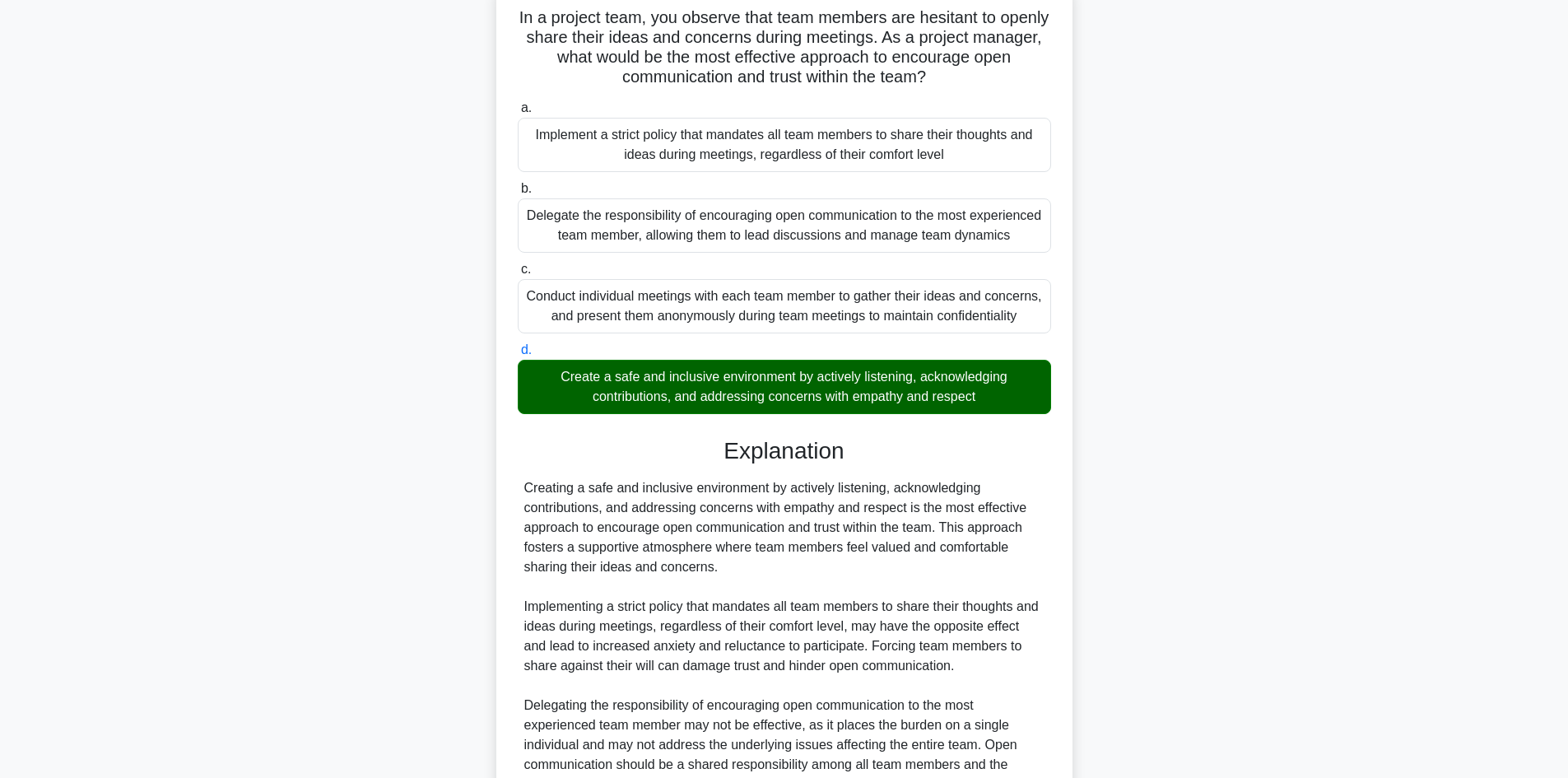
click at [779, 687] on div "5:19 Stop PMP Advanced 6/10 In a project team, you observe that team members ar…" at bounding box center [785, 491] width 1087 height 1086
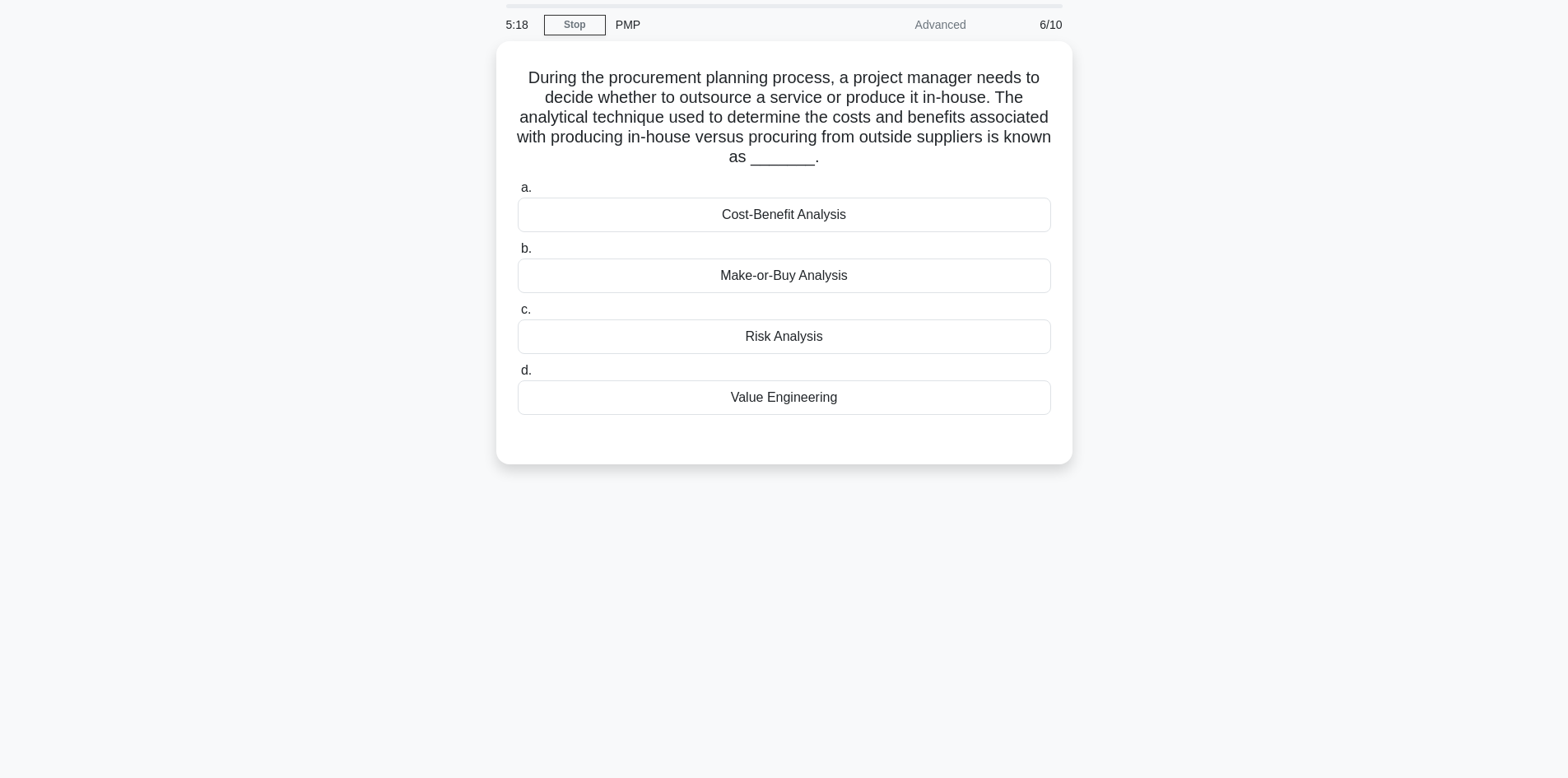
scroll to position [0, 0]
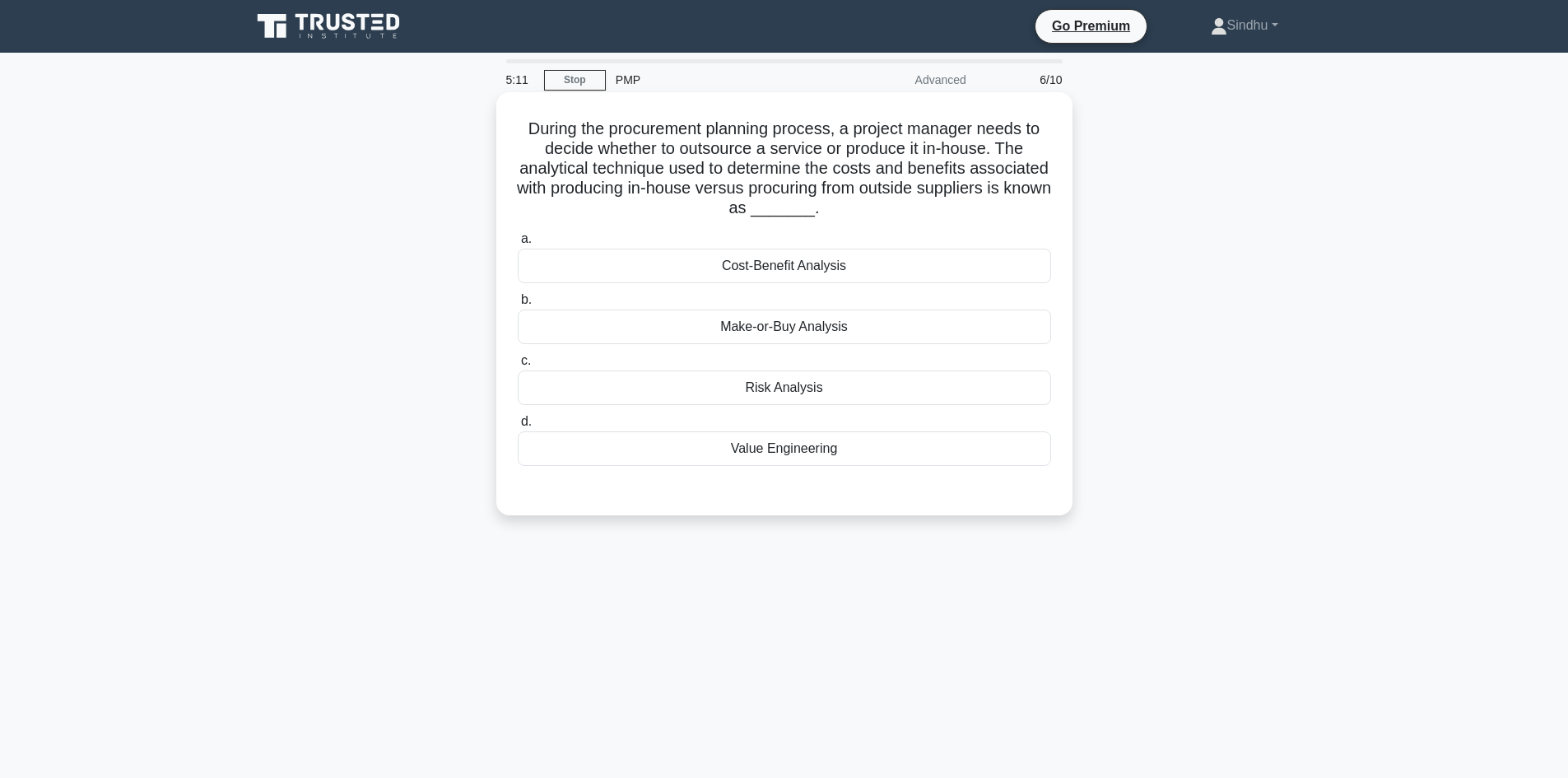
click at [814, 324] on div "Make-or-Buy Analysis" at bounding box center [785, 327] width 534 height 35
click at [518, 305] on input "b. Make-or-Buy Analysis" at bounding box center [518, 300] width 0 height 11
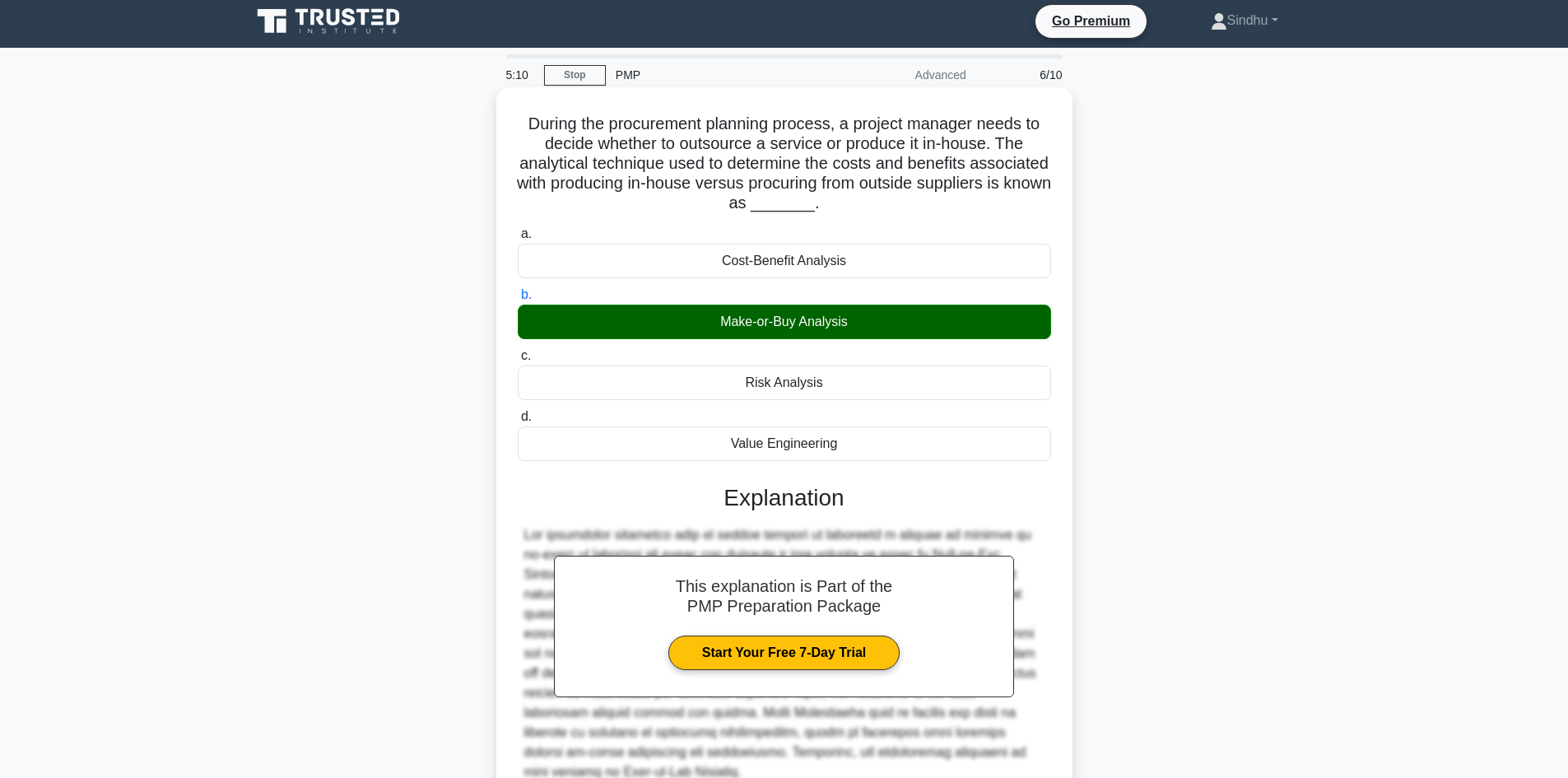
scroll to position [158, 0]
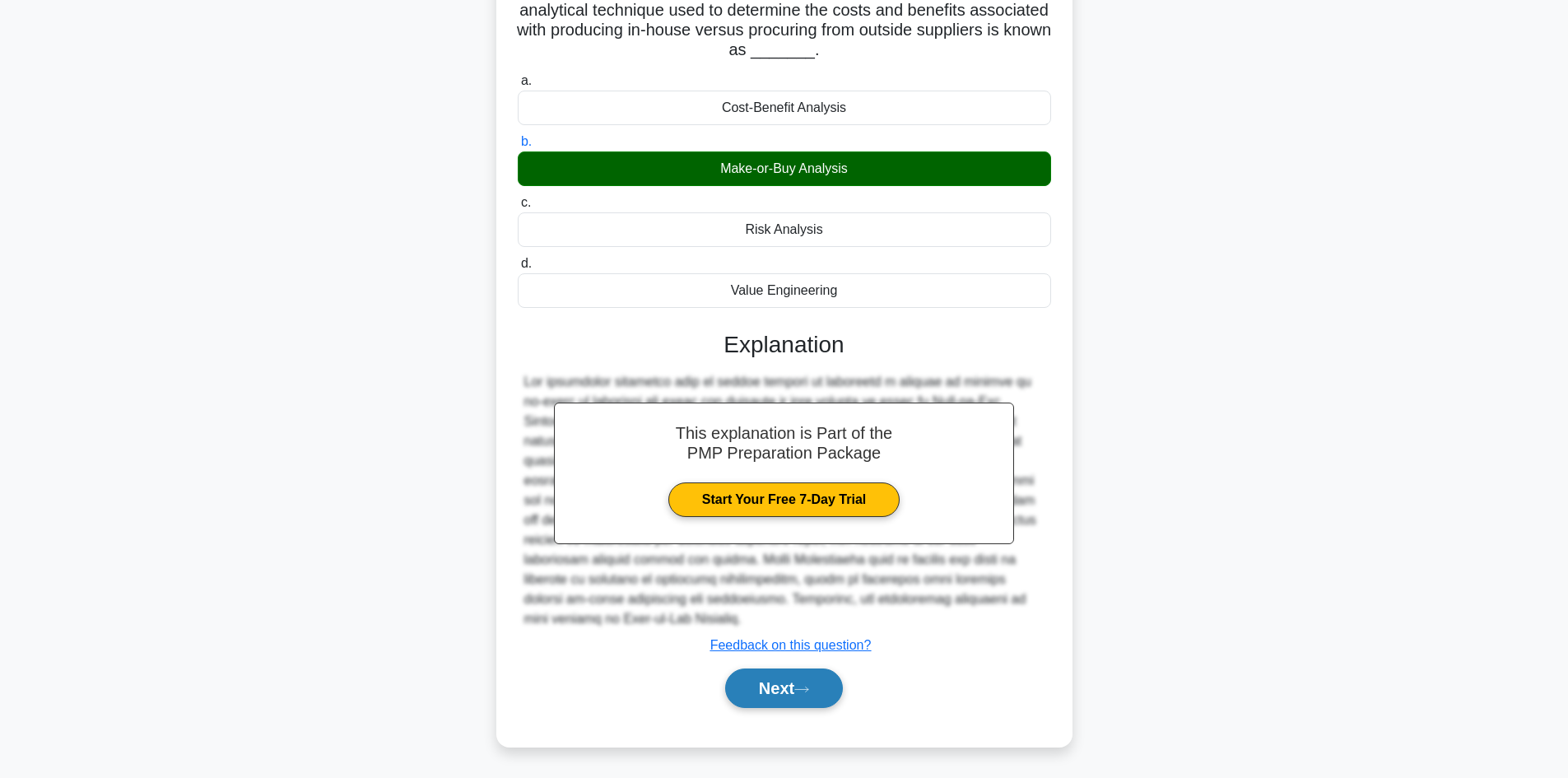
click at [770, 679] on button "Next" at bounding box center [784, 688] width 118 height 40
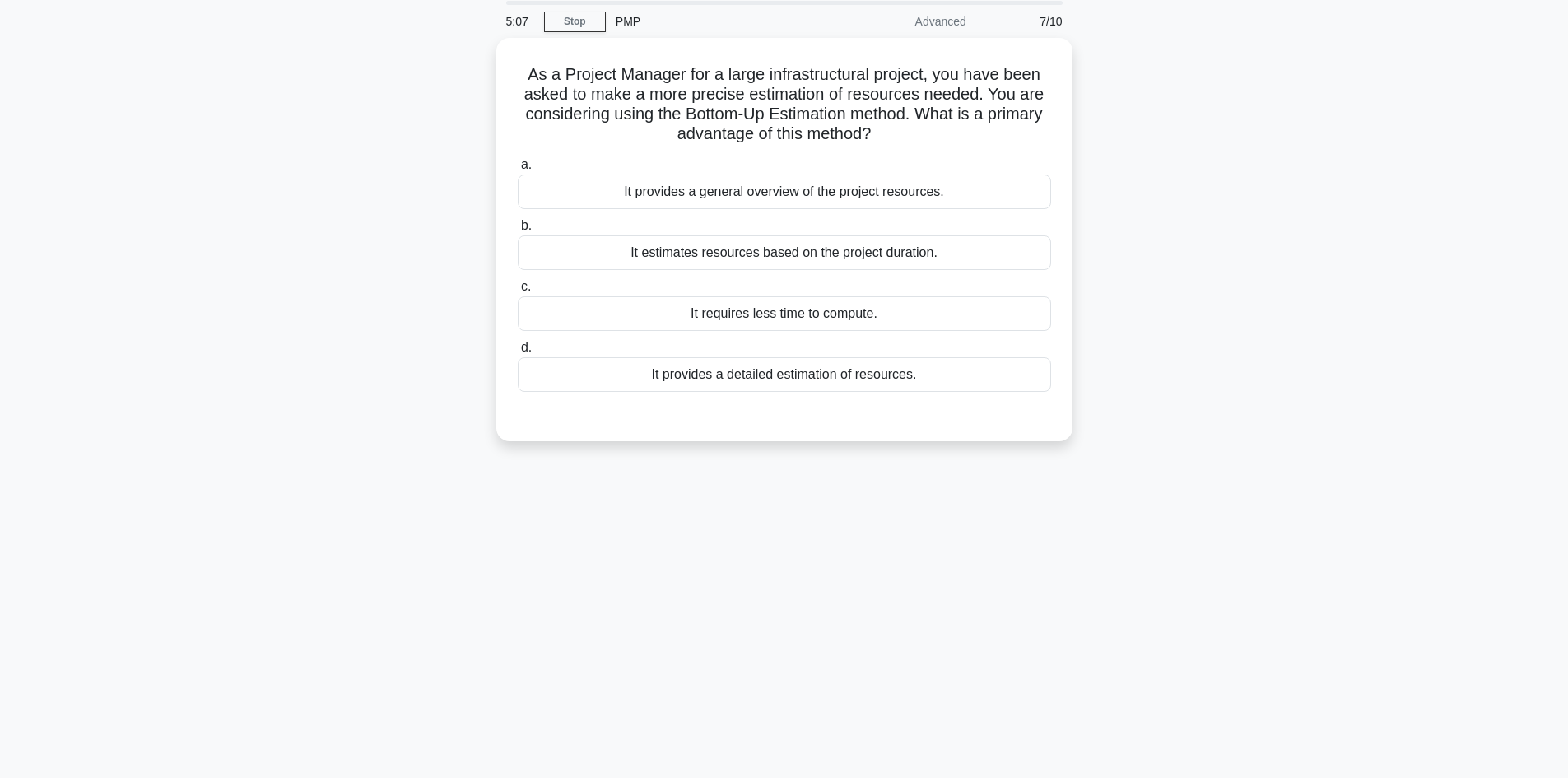
scroll to position [0, 0]
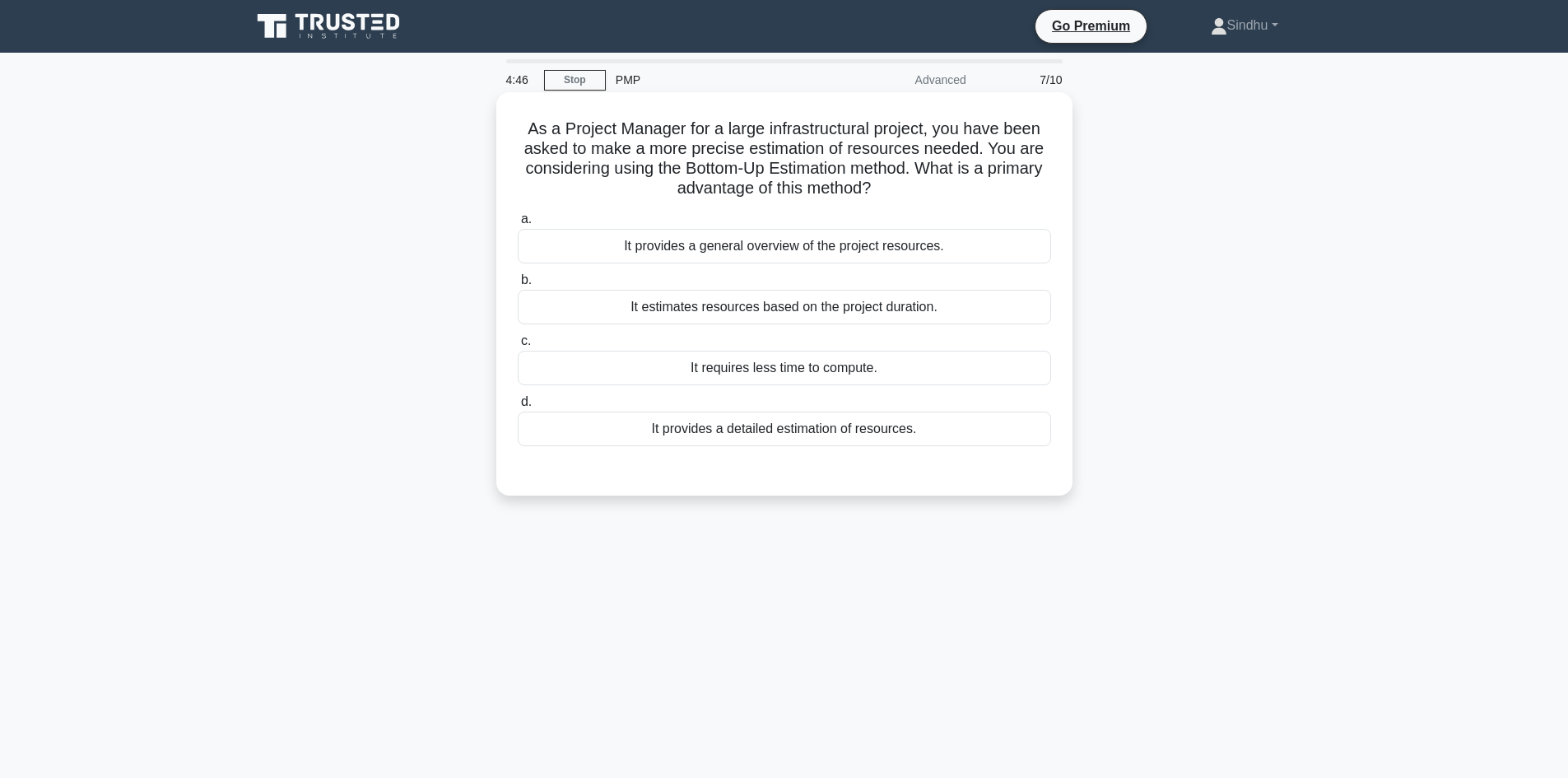
click at [803, 430] on div "It provides a detailed estimation of resources." at bounding box center [785, 429] width 534 height 35
click at [518, 408] on input "d. It provides a detailed estimation of resources." at bounding box center [518, 401] width 0 height 11
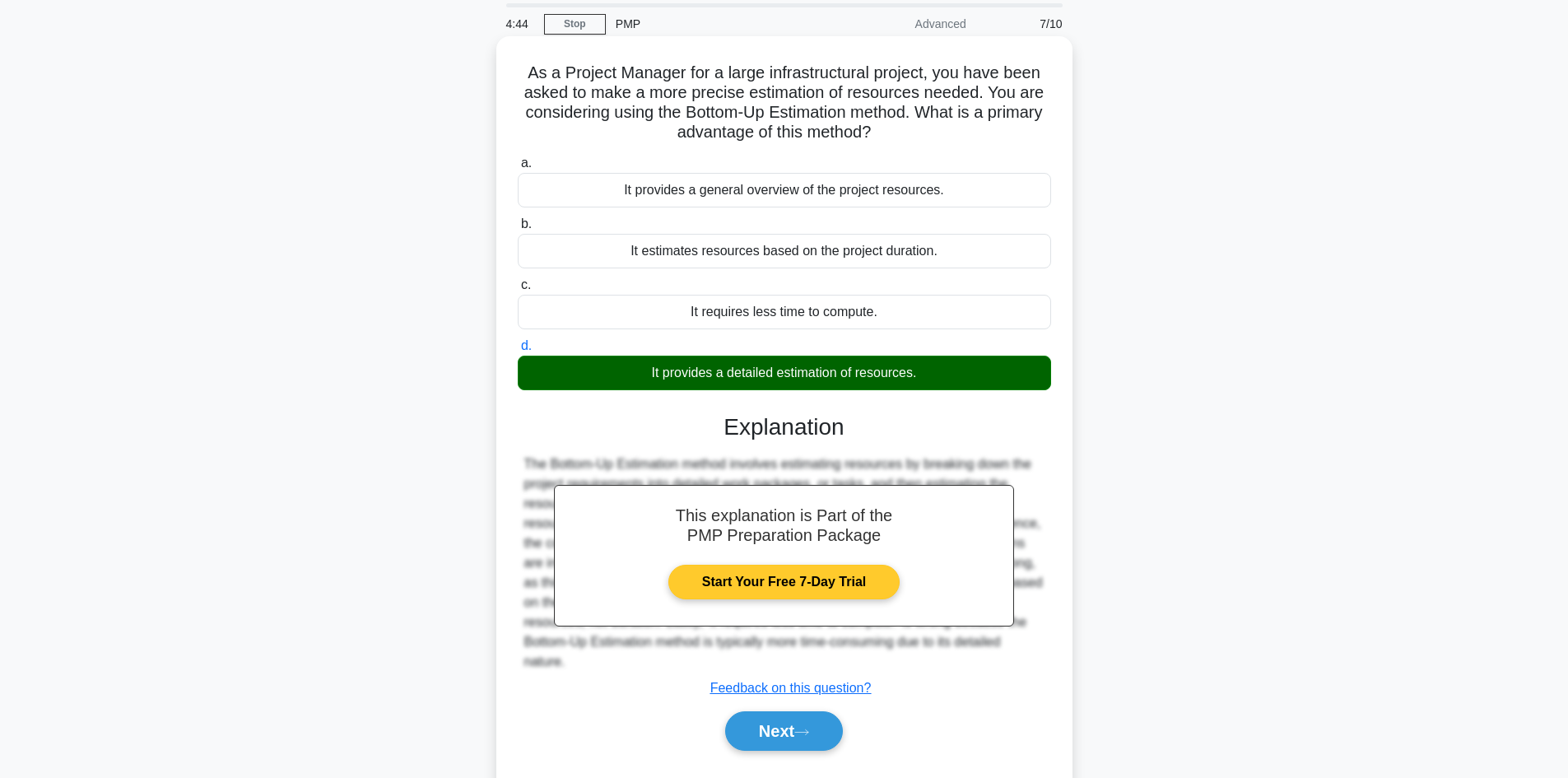
scroll to position [111, 0]
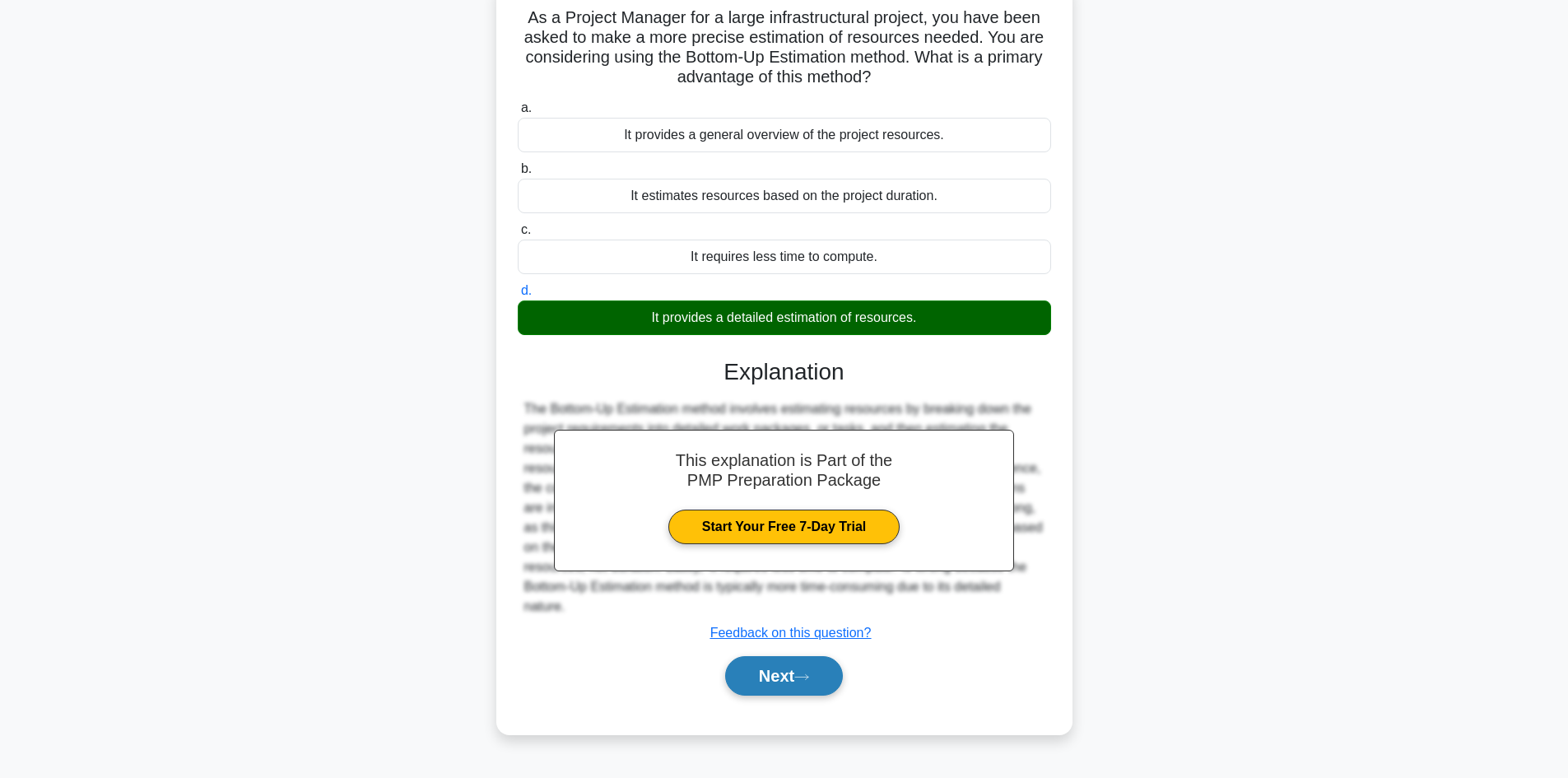
click at [756, 677] on button "Next" at bounding box center [784, 676] width 118 height 40
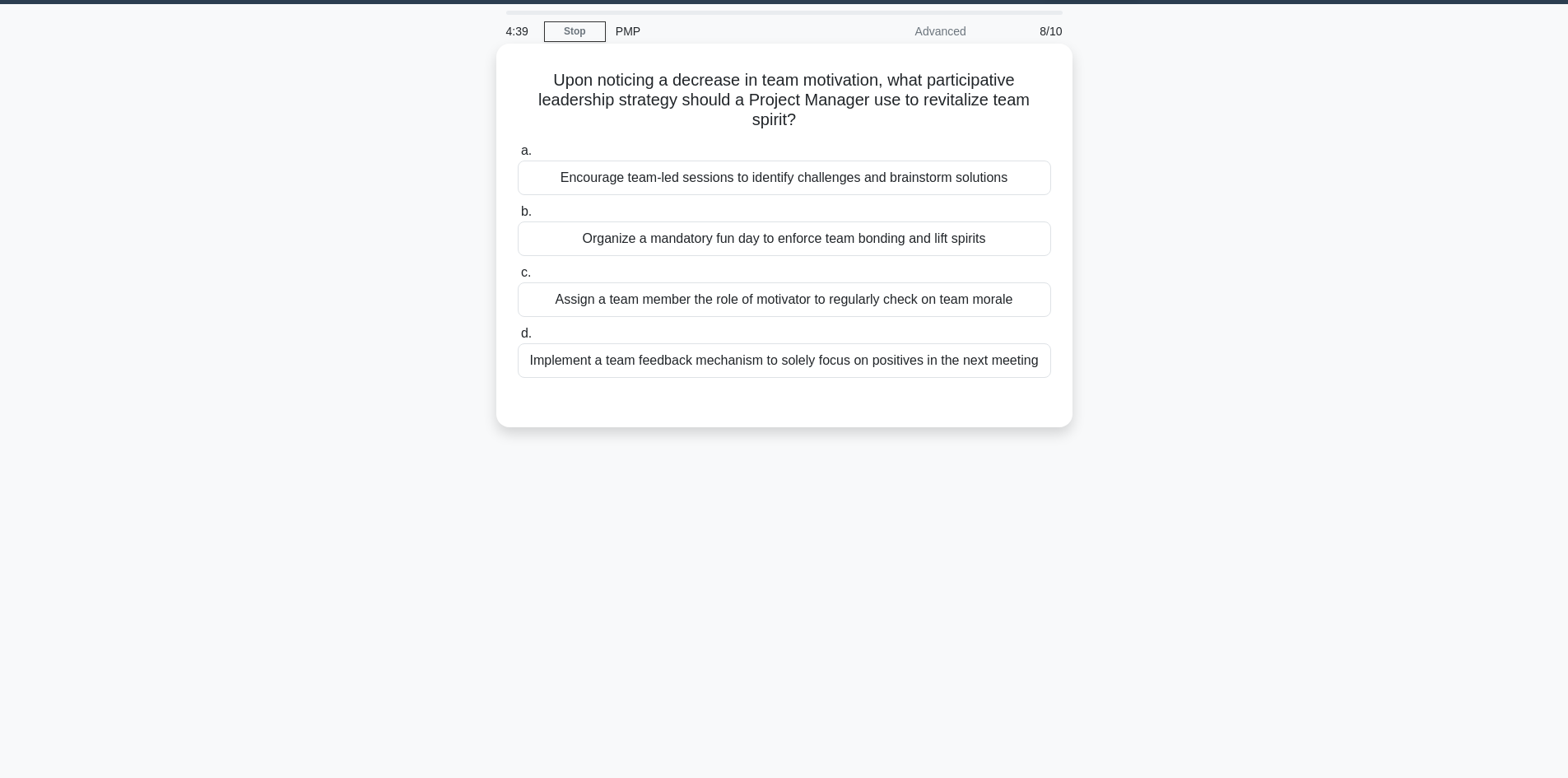
scroll to position [0, 0]
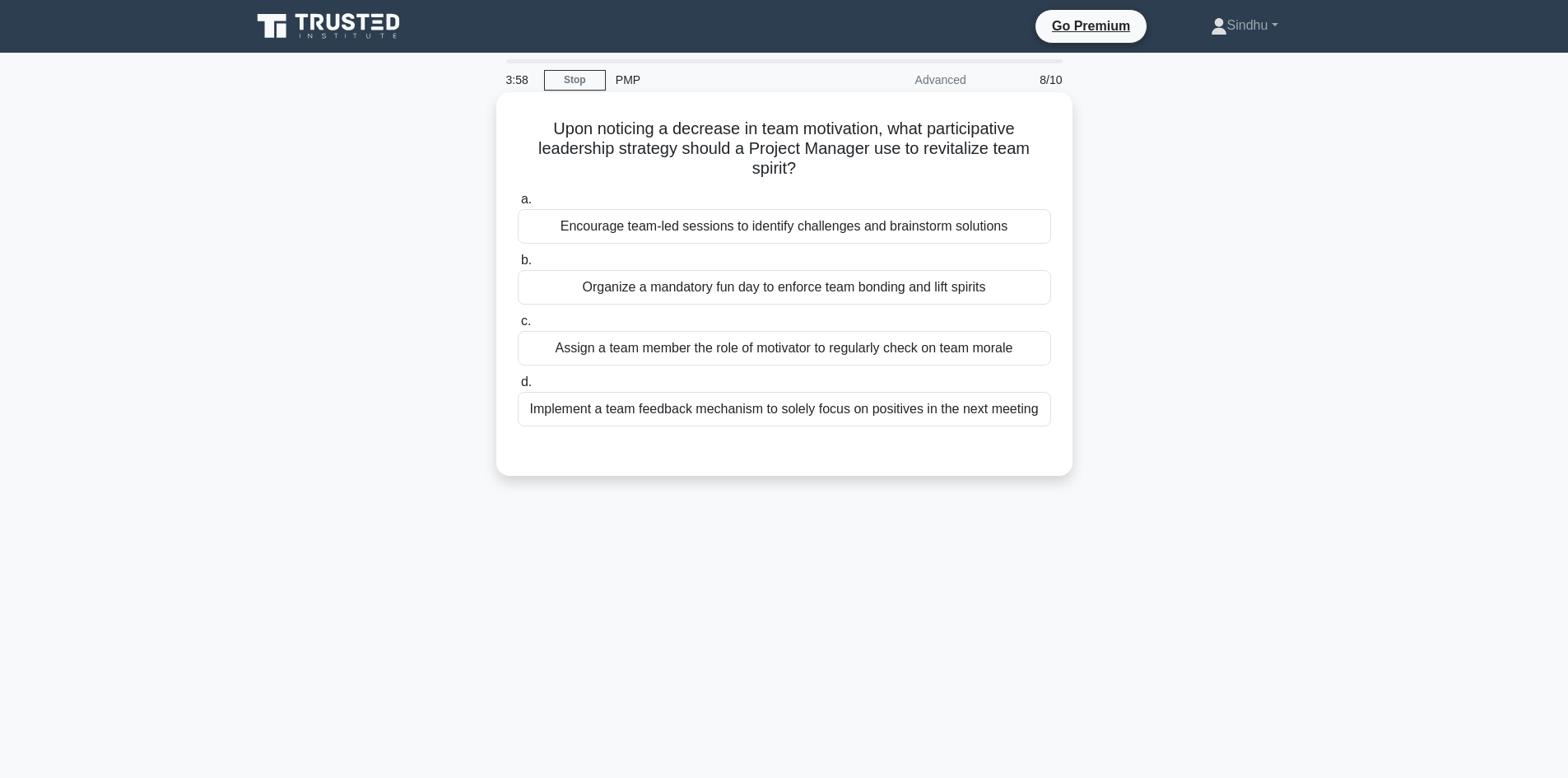
click at [807, 228] on div "Encourage team-led sessions to identify challenges and brainstorm solutions" at bounding box center [785, 226] width 534 height 35
click at [518, 205] on input "a. Encourage team-led sessions to identify challenges and brainstorm solutions" at bounding box center [518, 199] width 0 height 11
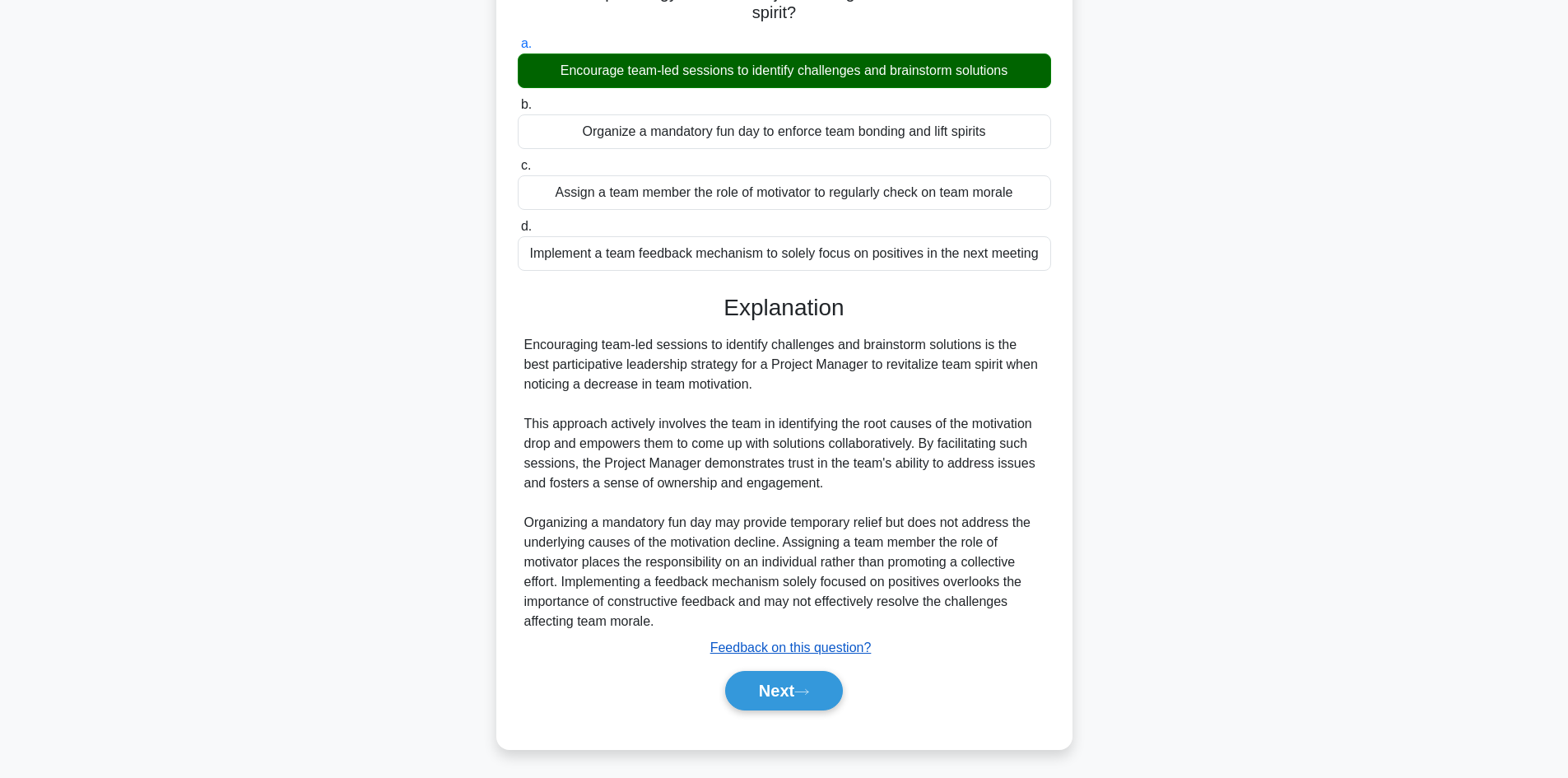
scroll to position [158, 0]
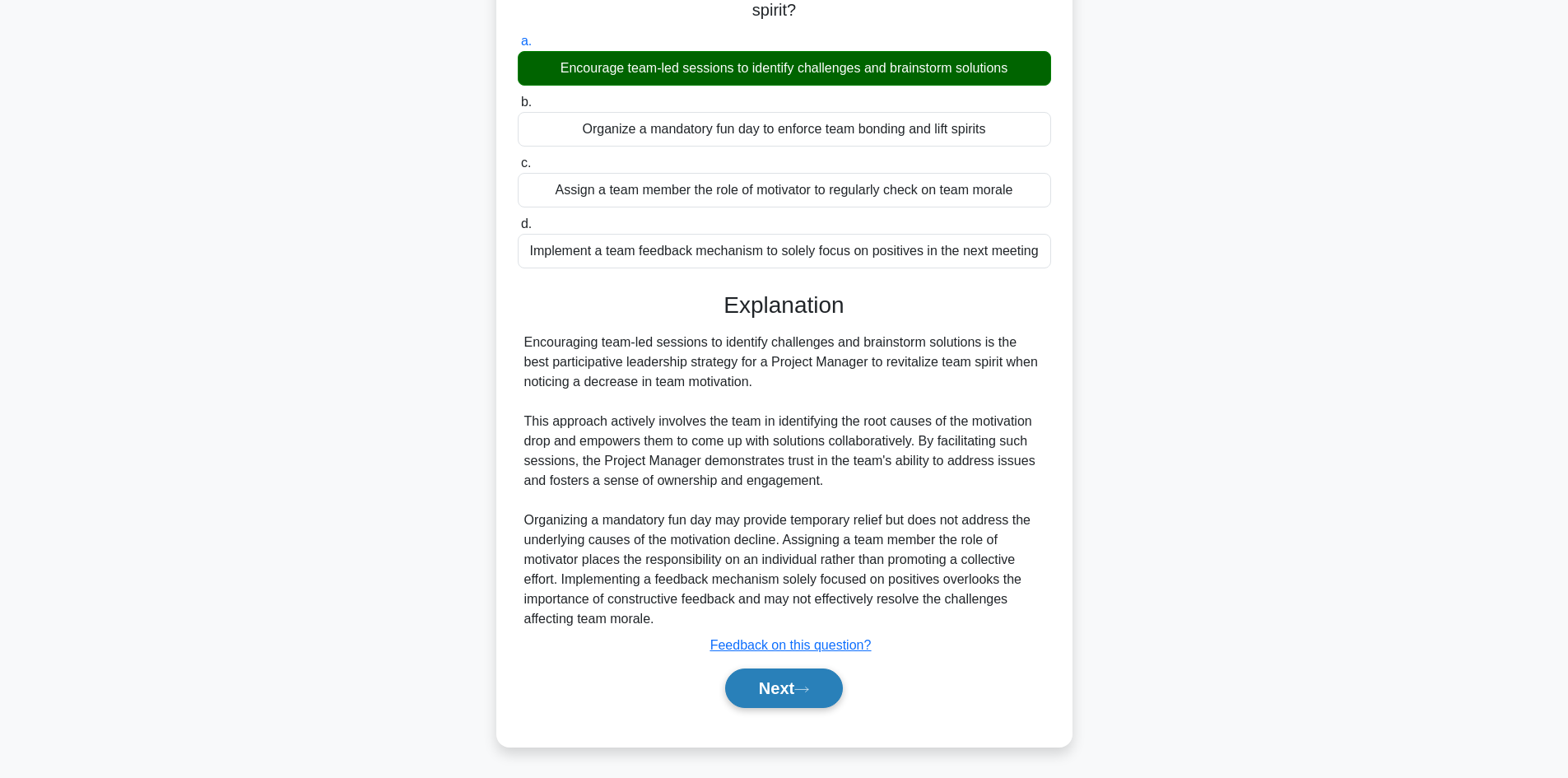
click at [764, 680] on button "Next" at bounding box center [784, 688] width 118 height 40
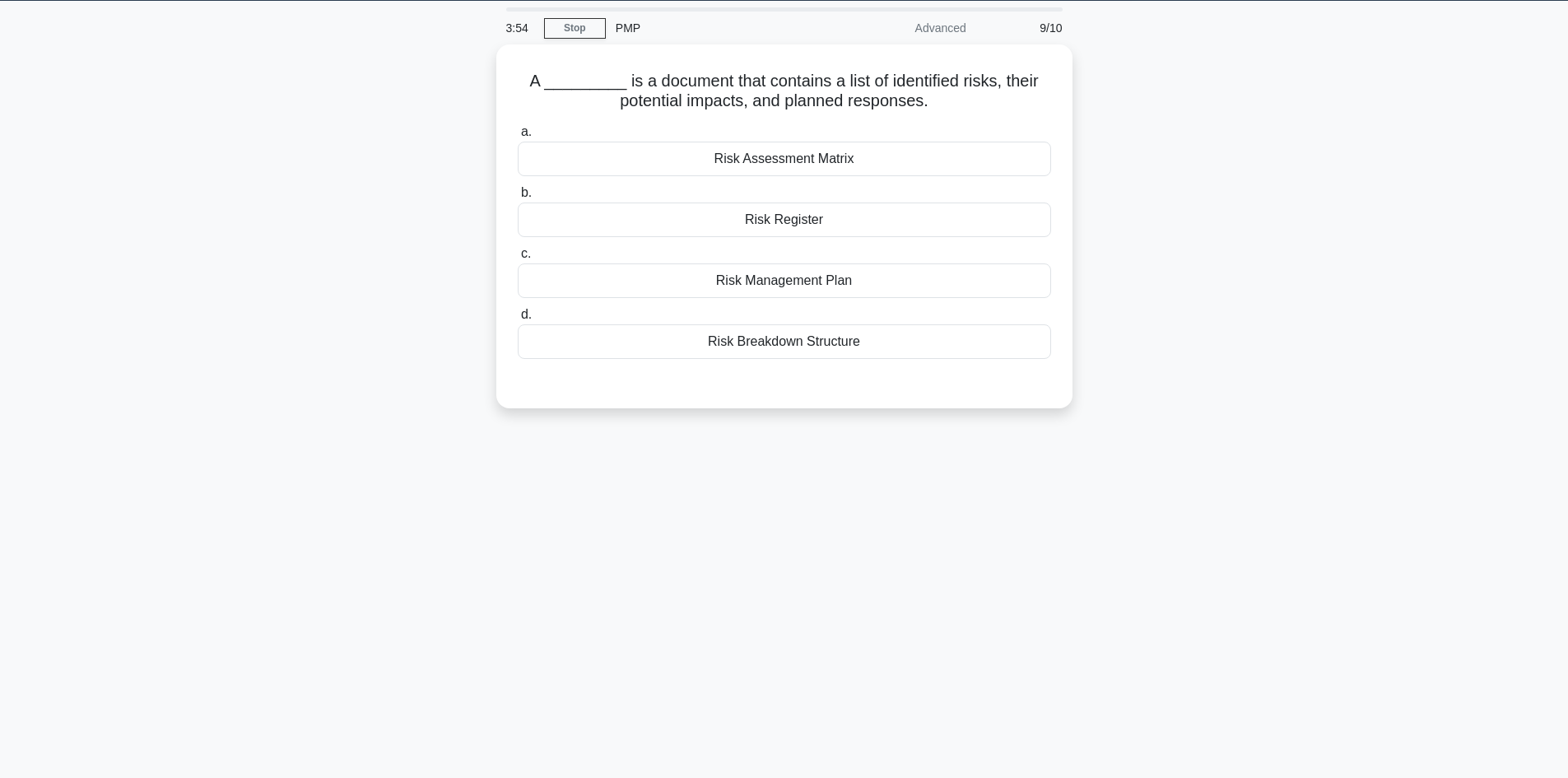
scroll to position [0, 0]
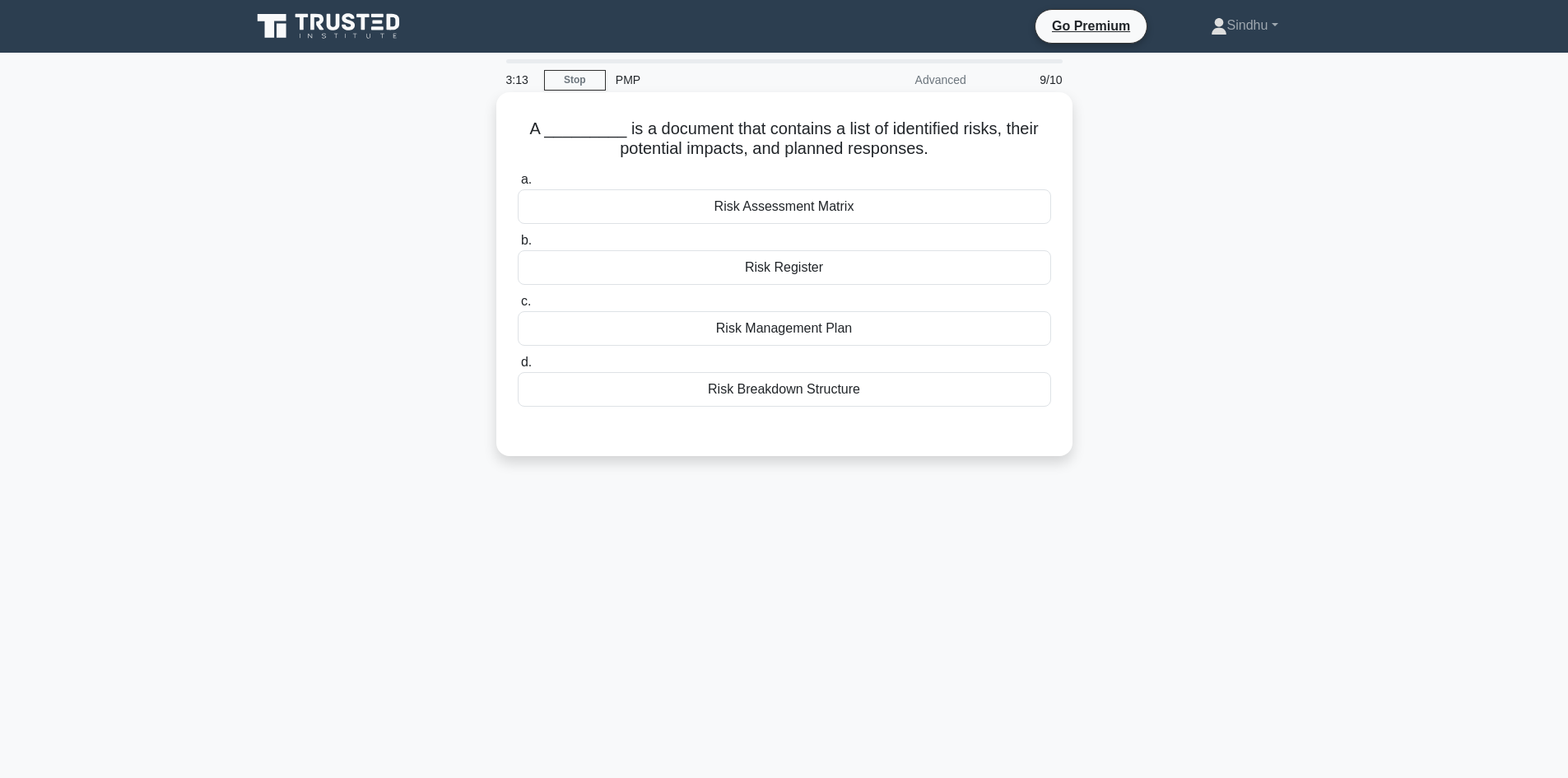
click at [806, 324] on div "Risk Management Plan" at bounding box center [785, 329] width 534 height 35
click at [518, 307] on input "c. Risk Management Plan" at bounding box center [518, 302] width 0 height 11
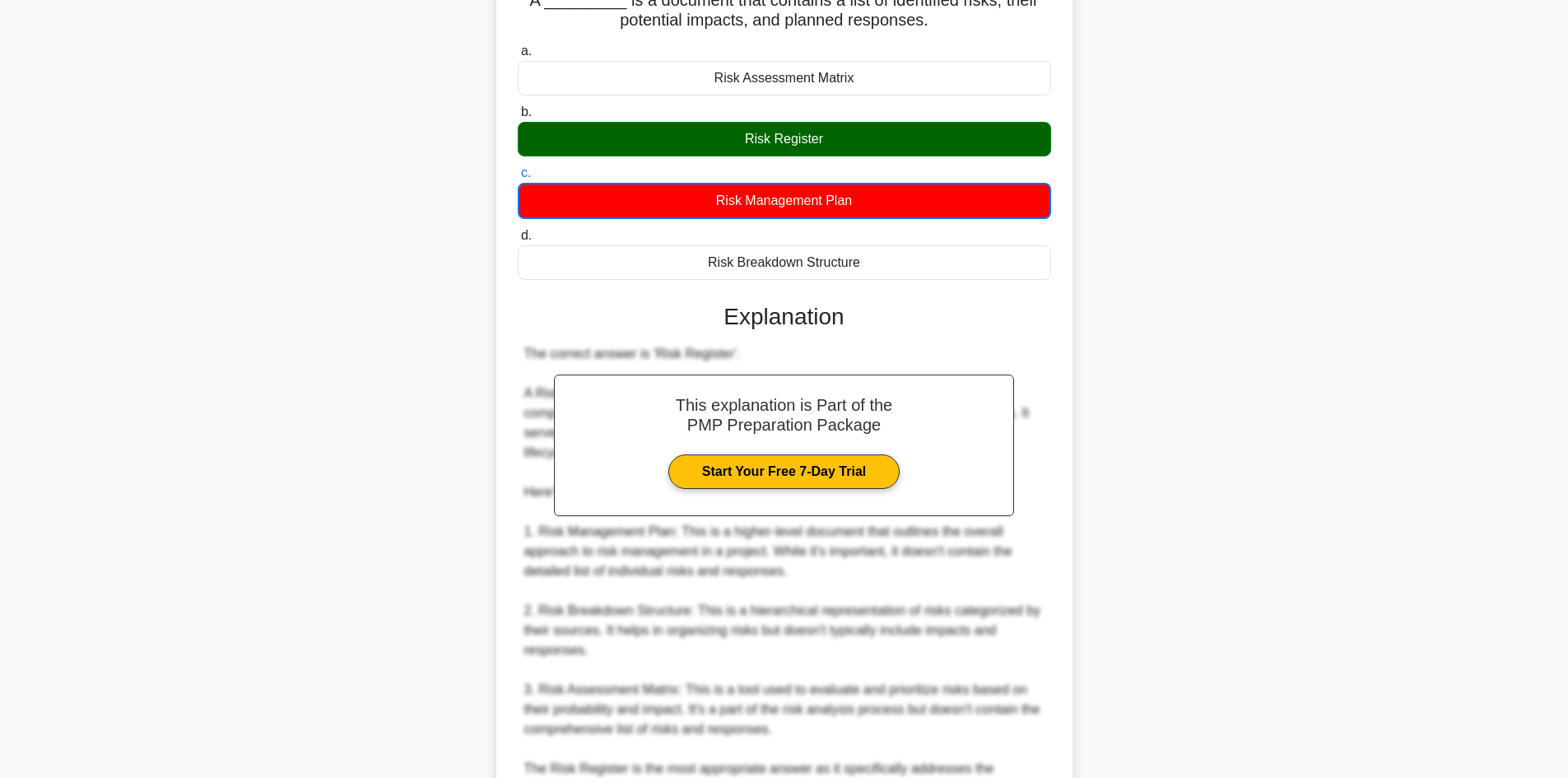
scroll to position [299, 0]
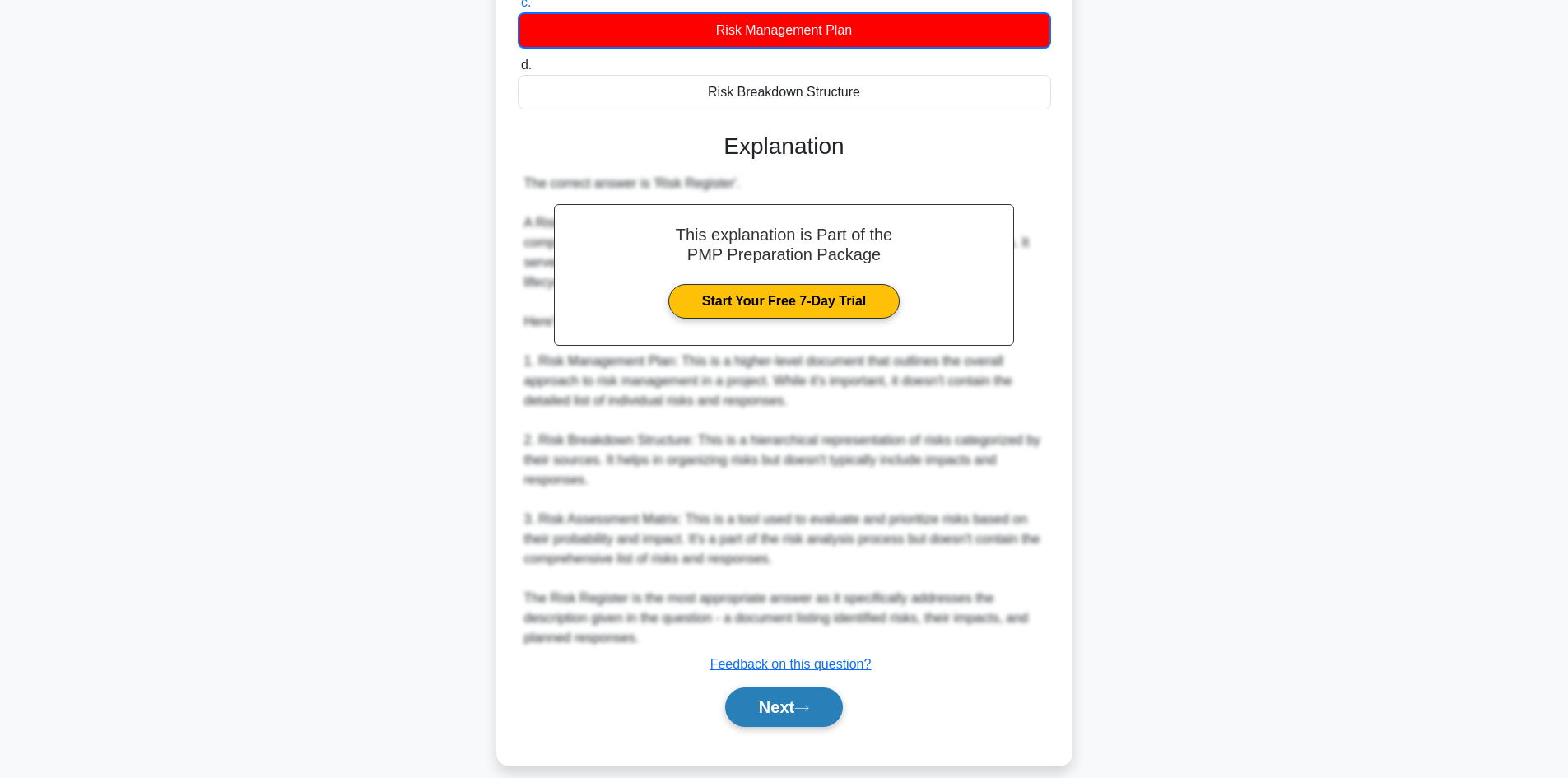
click at [777, 687] on button "Next" at bounding box center [784, 706] width 118 height 40
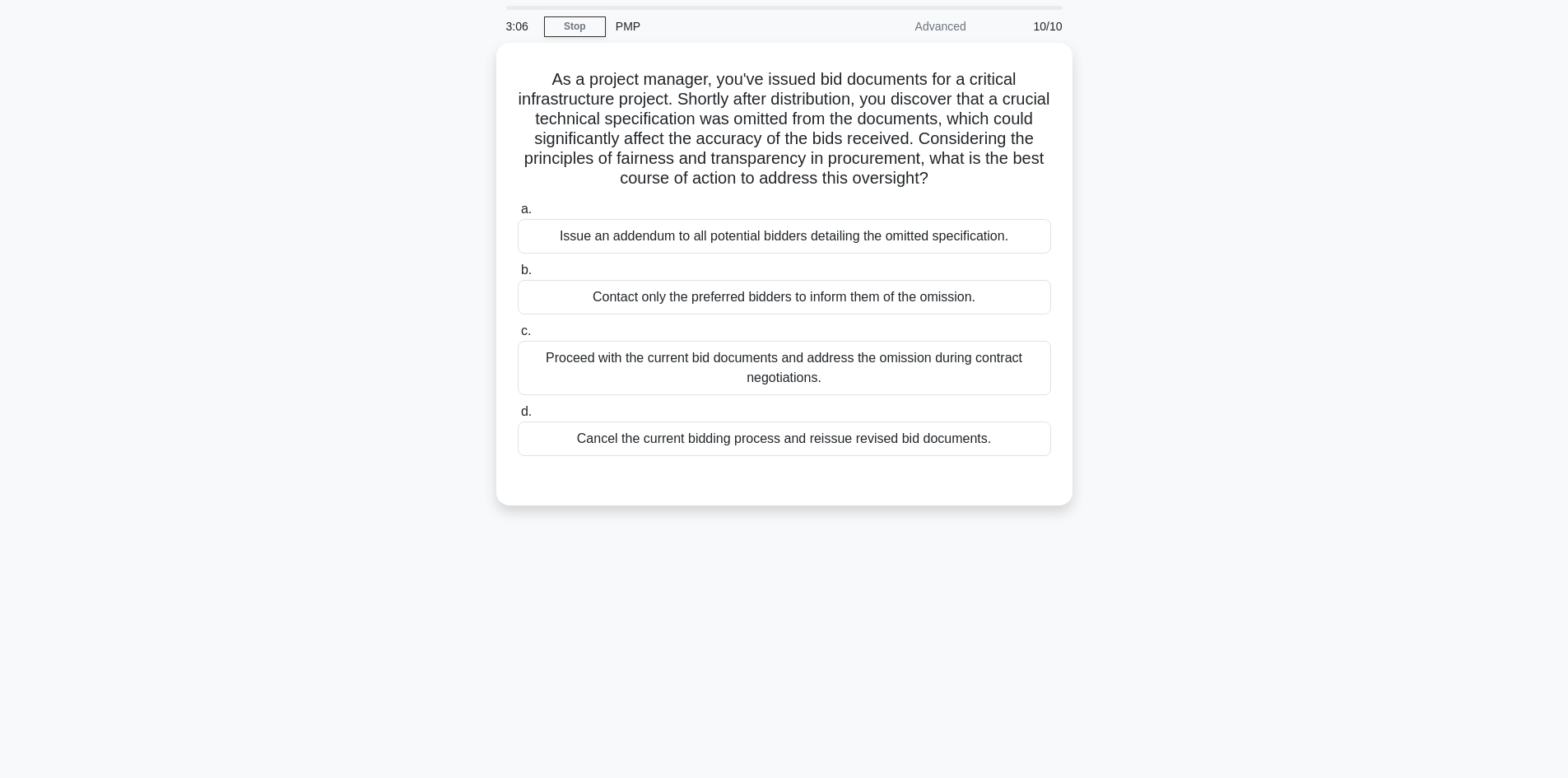
scroll to position [0, 0]
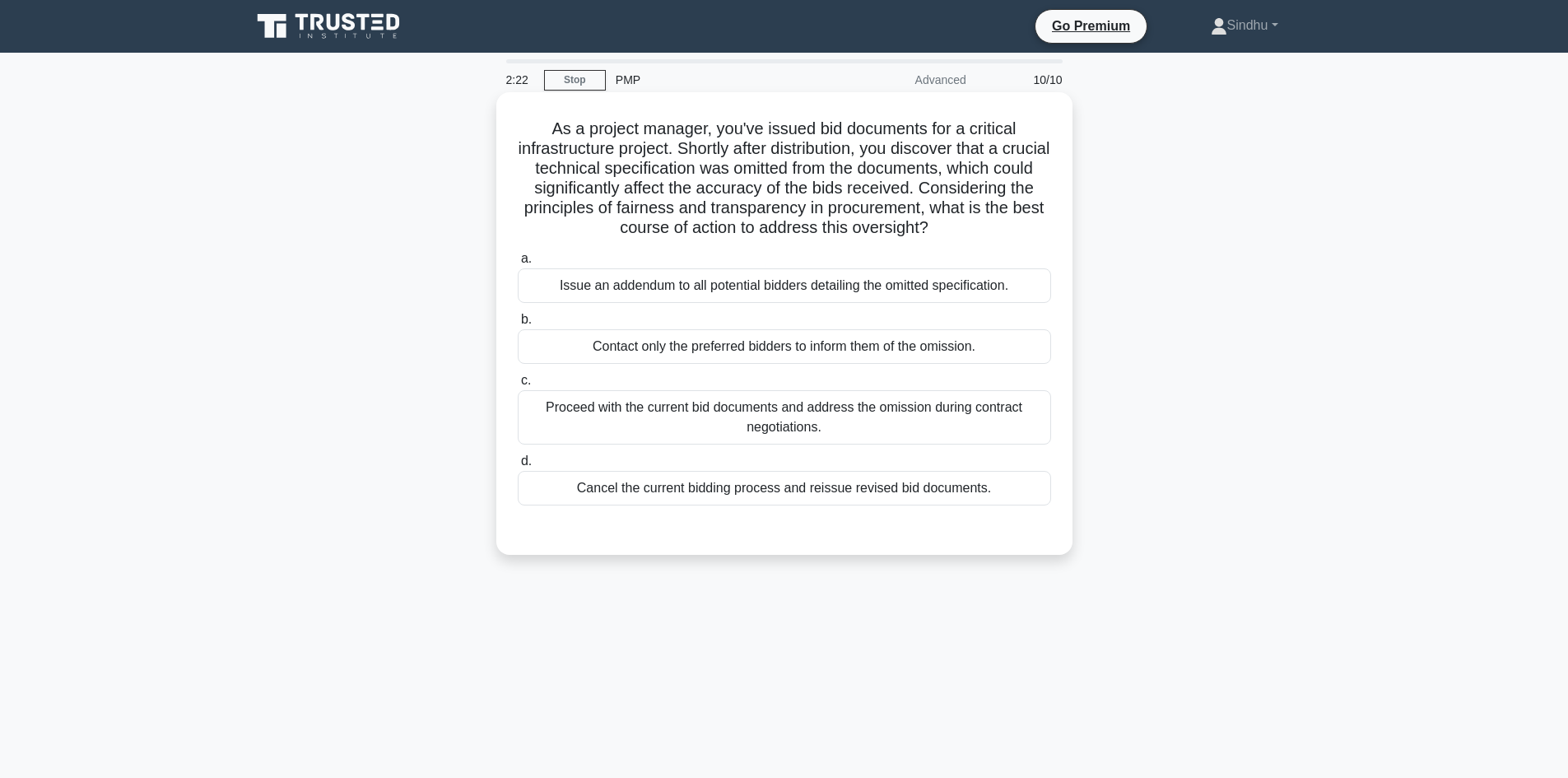
click at [867, 291] on div "Issue an addendum to all potential bidders detailing the omitted specification." at bounding box center [785, 286] width 534 height 35
click at [518, 264] on input "a. Issue an addendum to all potential bidders detailing the omitted specificati…" at bounding box center [518, 258] width 0 height 11
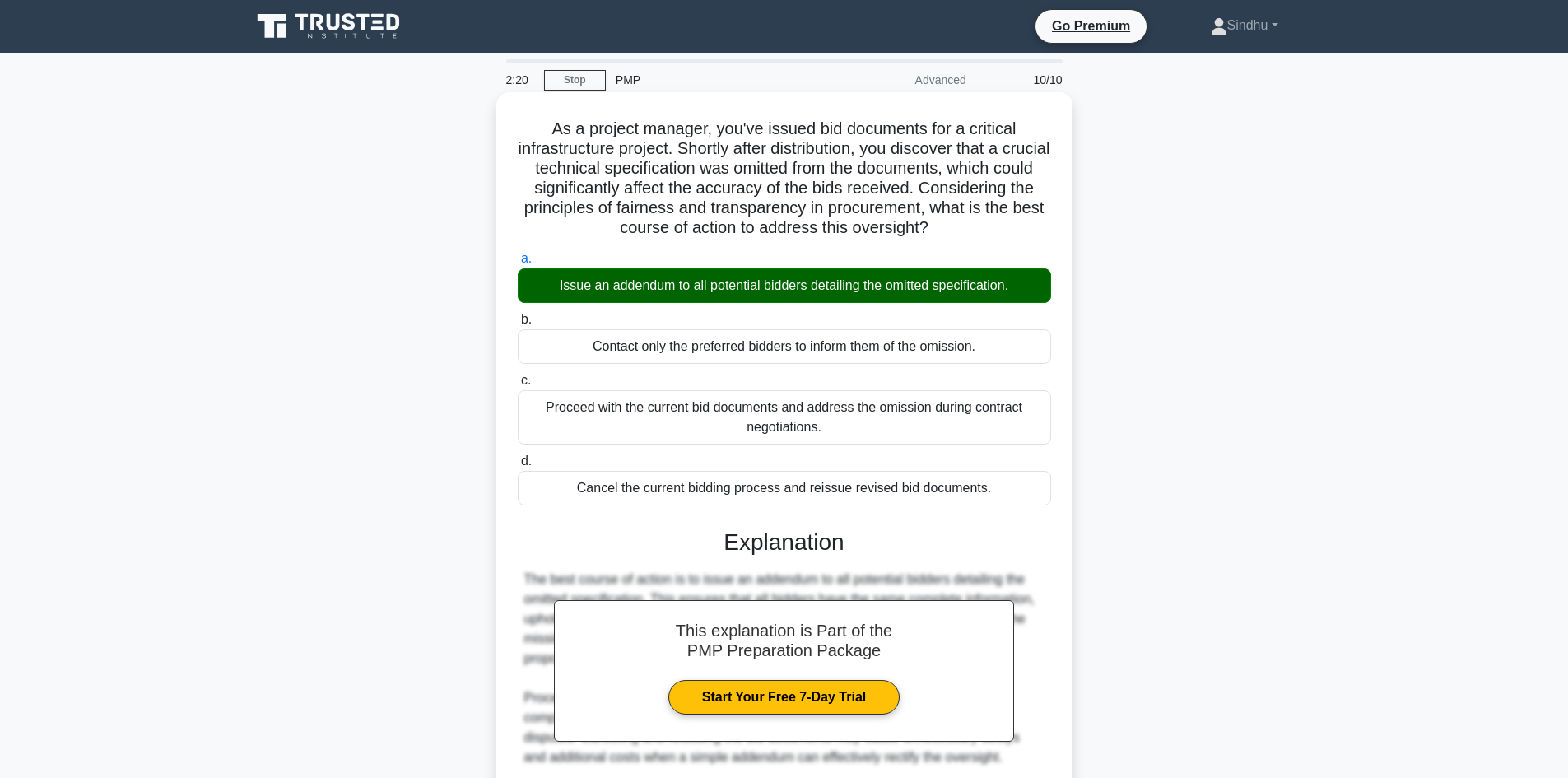
scroll to position [139, 0]
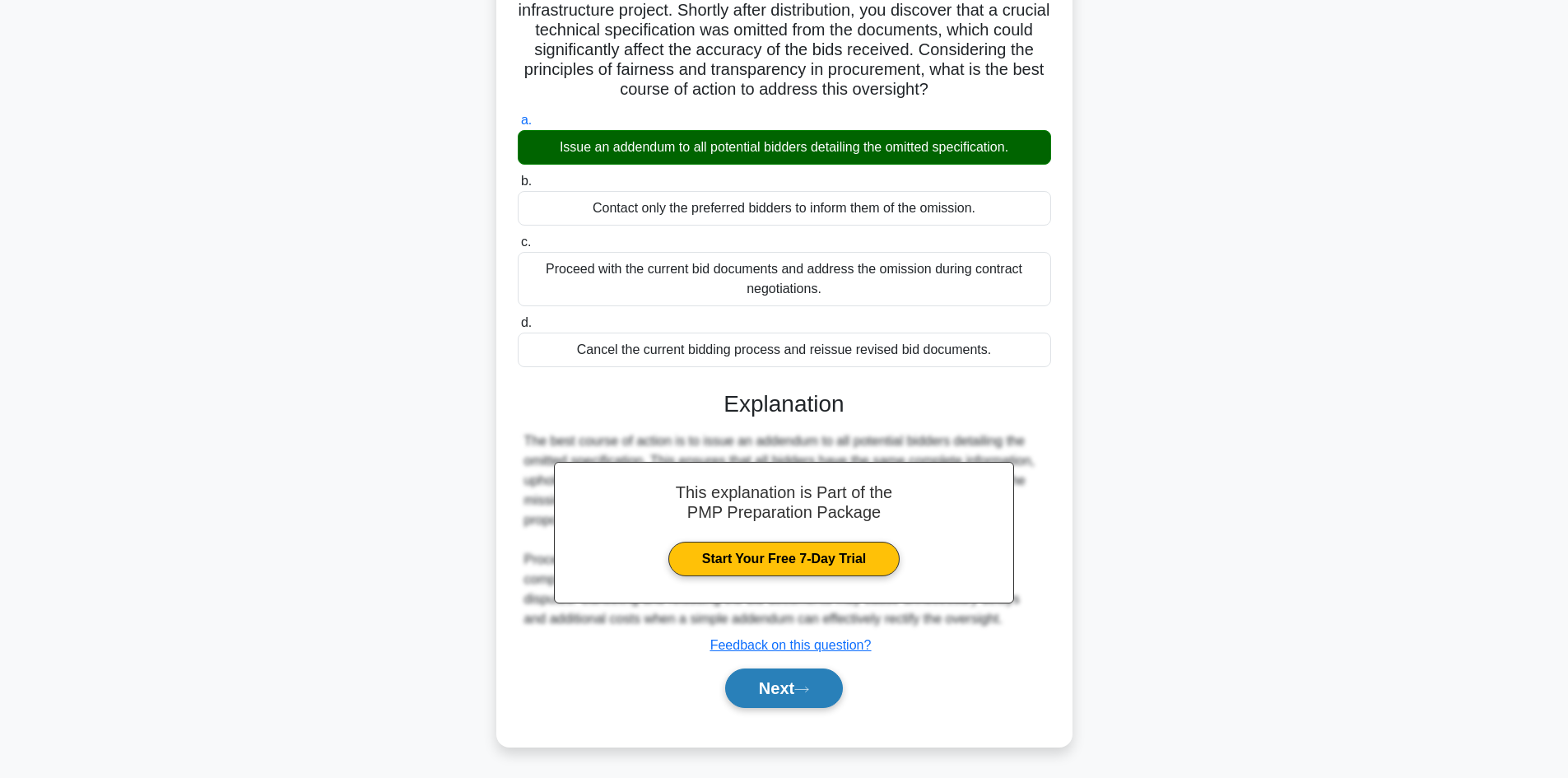
click at [769, 685] on button "Next" at bounding box center [784, 688] width 118 height 40
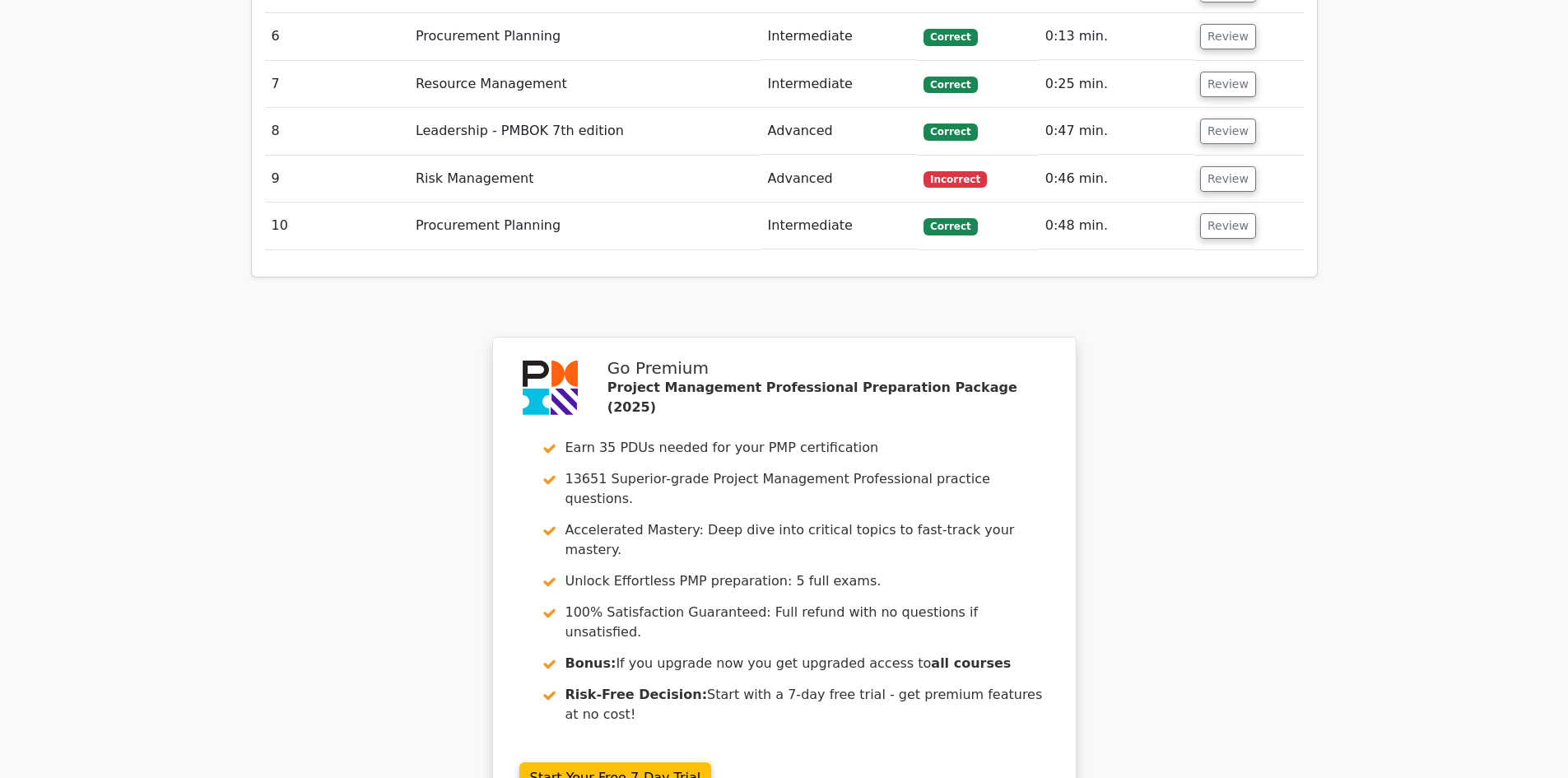
scroll to position [3151, 0]
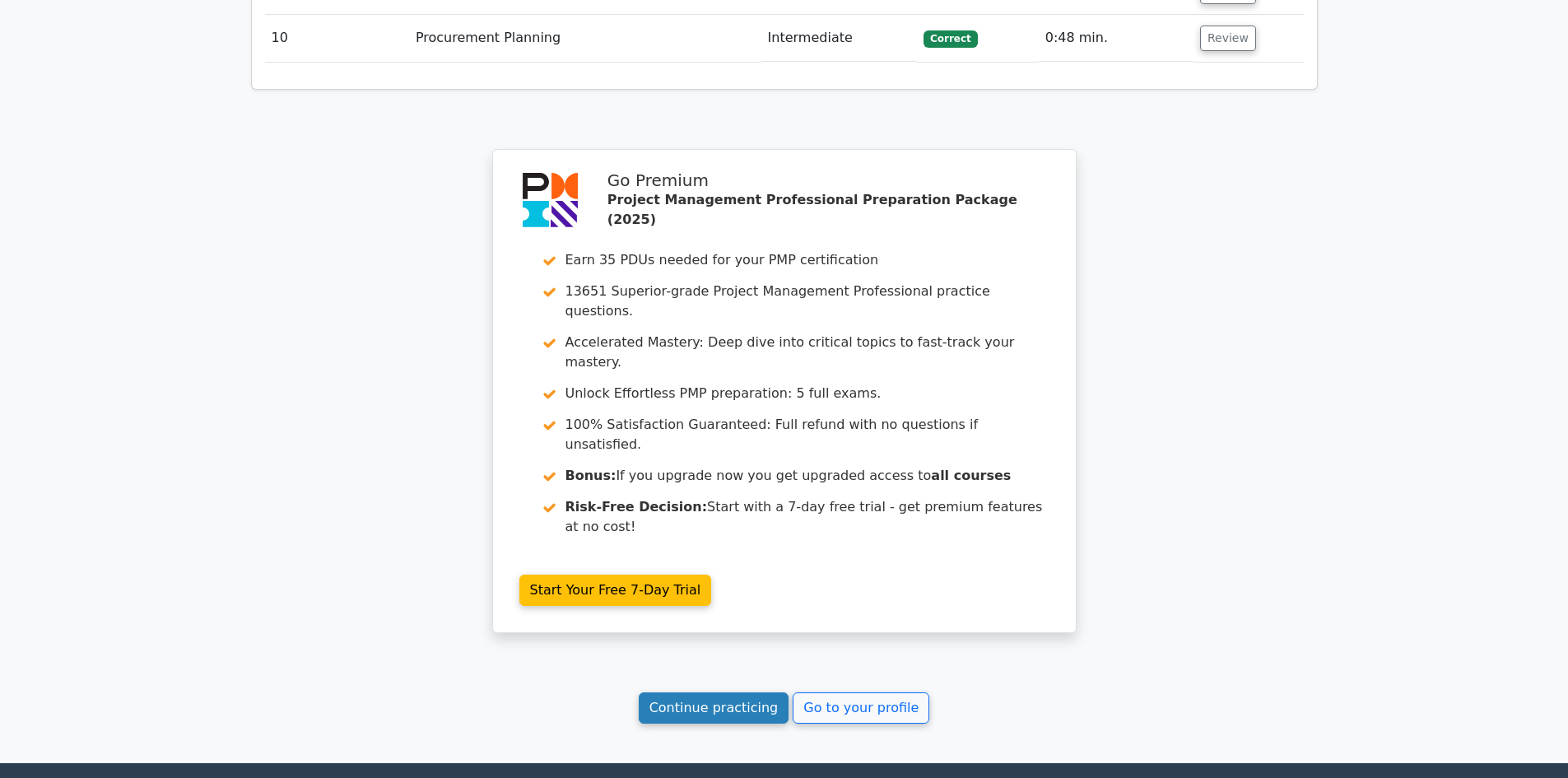
click at [711, 692] on link "Continue practicing" at bounding box center [714, 707] width 151 height 31
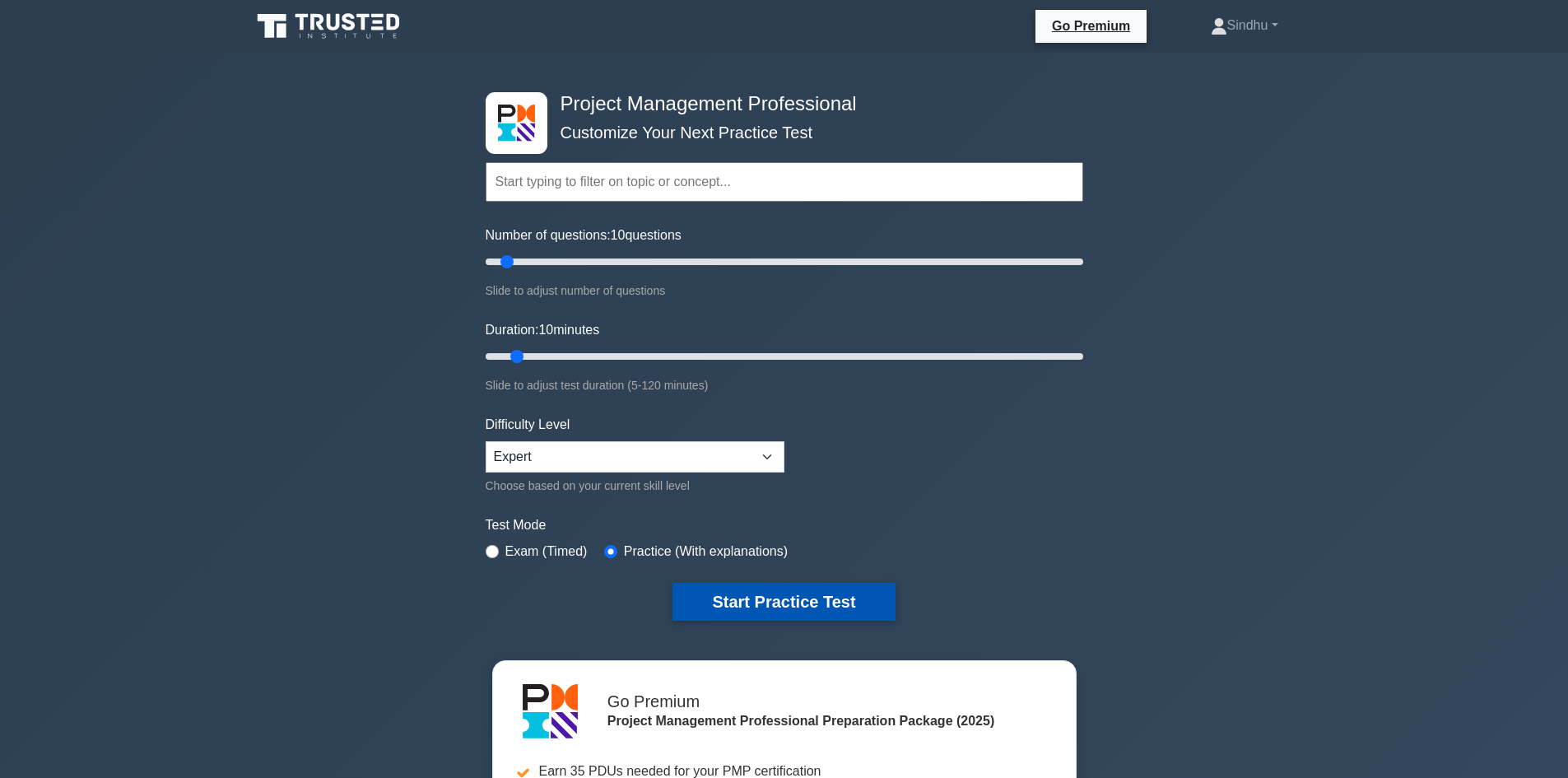
click at [752, 601] on button "Start Practice Test" at bounding box center [784, 601] width 222 height 38
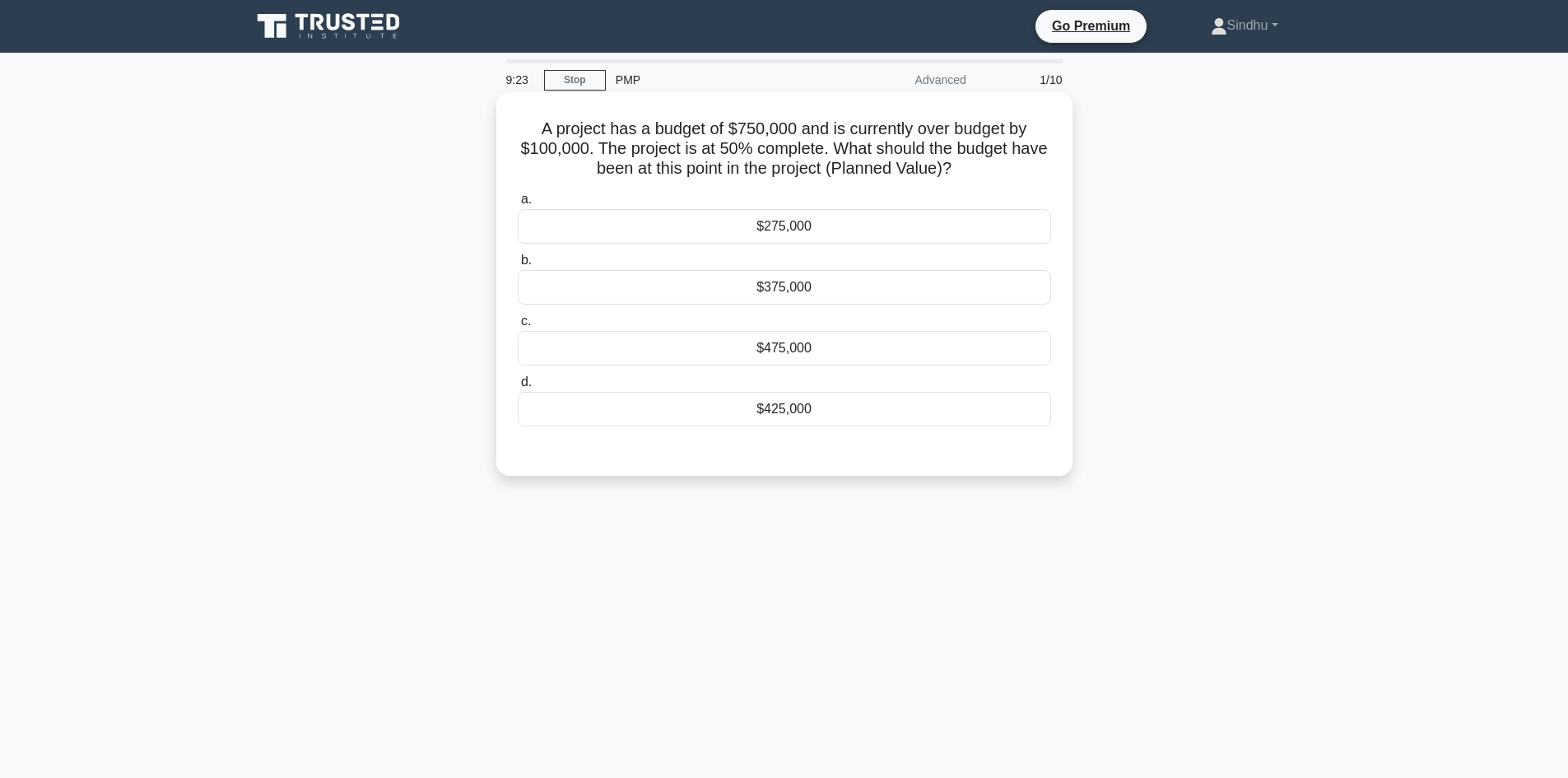
click at [772, 293] on div "$375,000" at bounding box center [785, 287] width 534 height 35
click at [518, 266] on input "b. $375,000" at bounding box center [518, 260] width 0 height 11
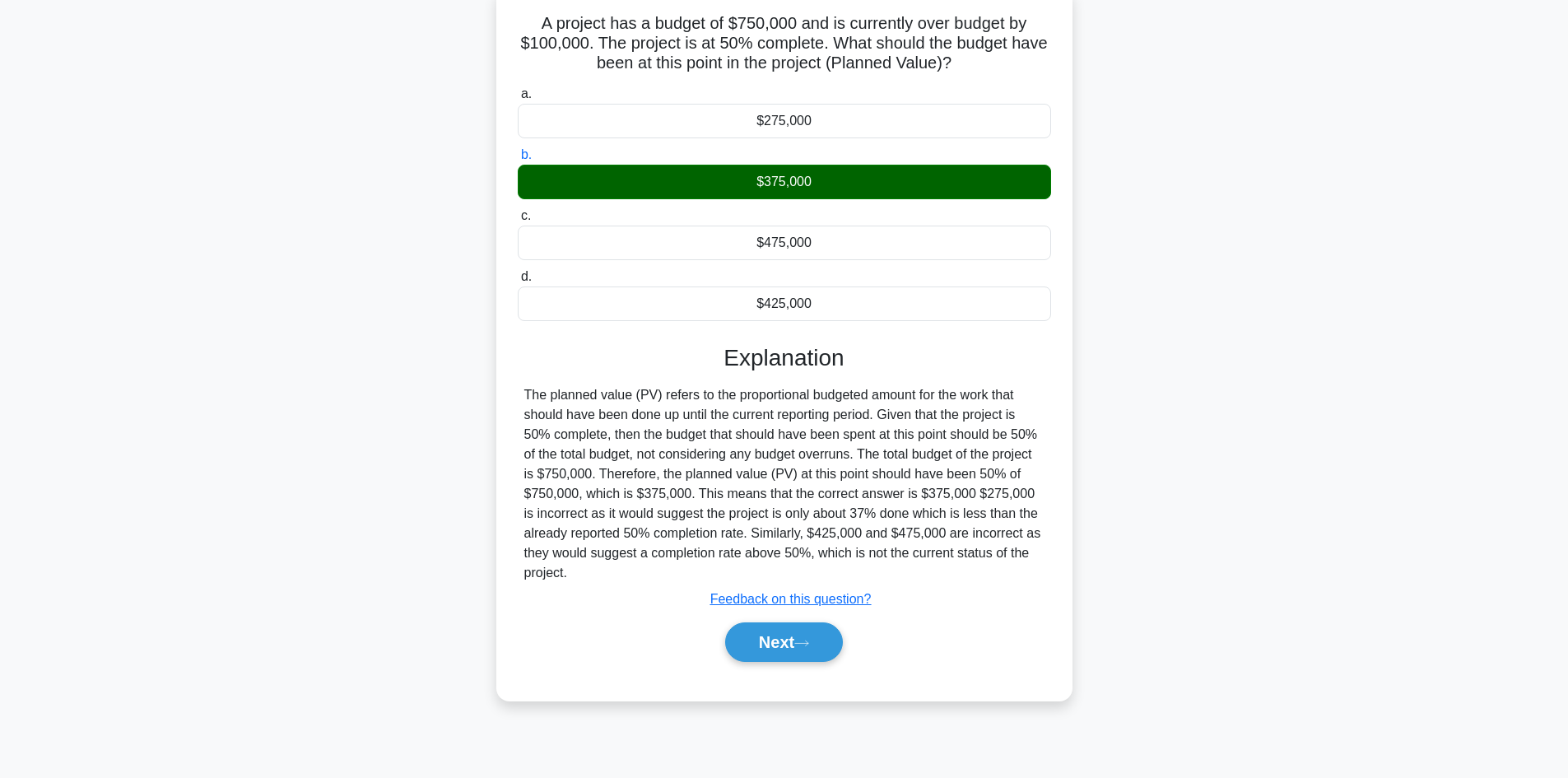
scroll to position [111, 0]
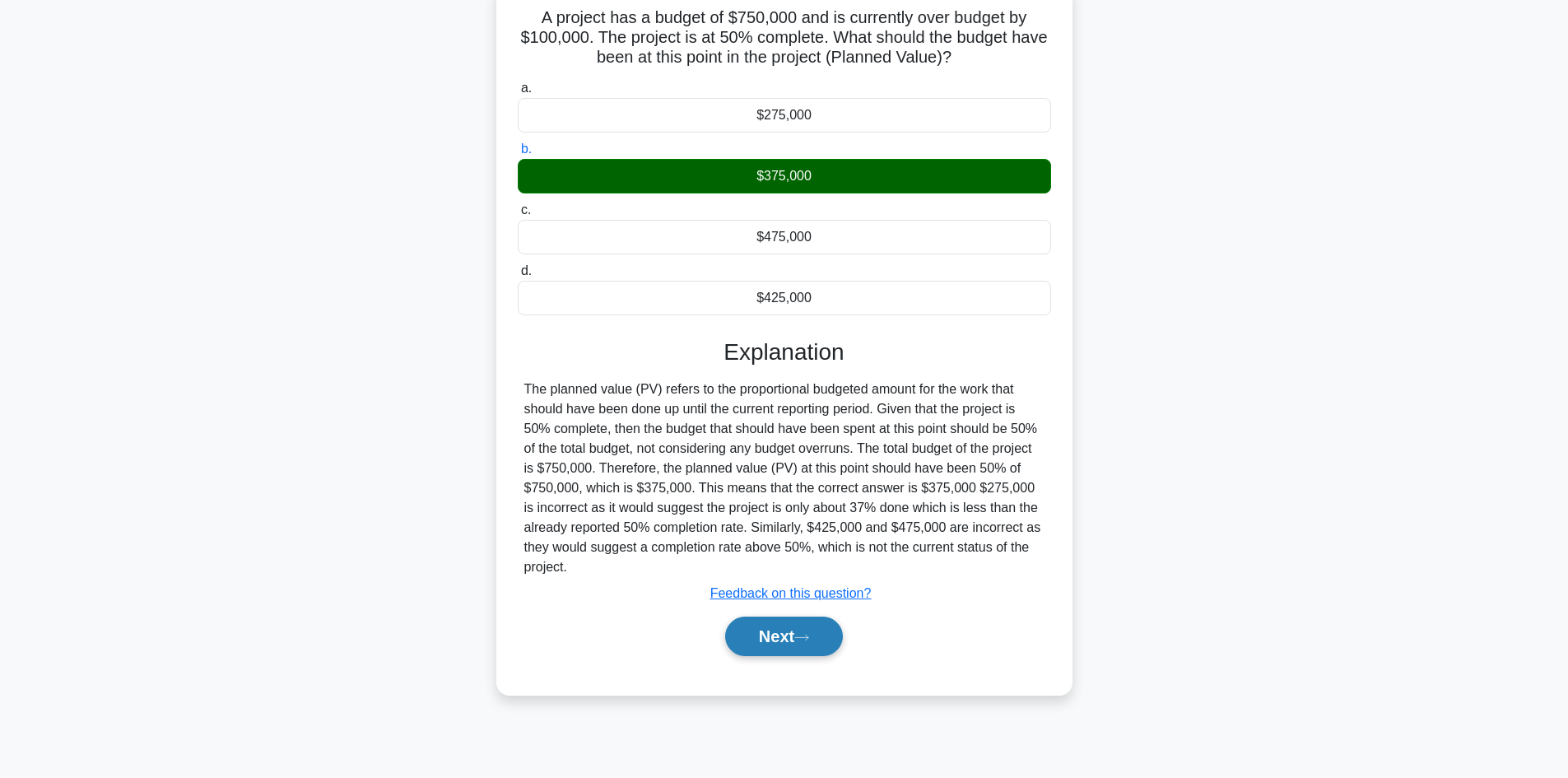
click at [760, 635] on button "Next" at bounding box center [784, 636] width 118 height 40
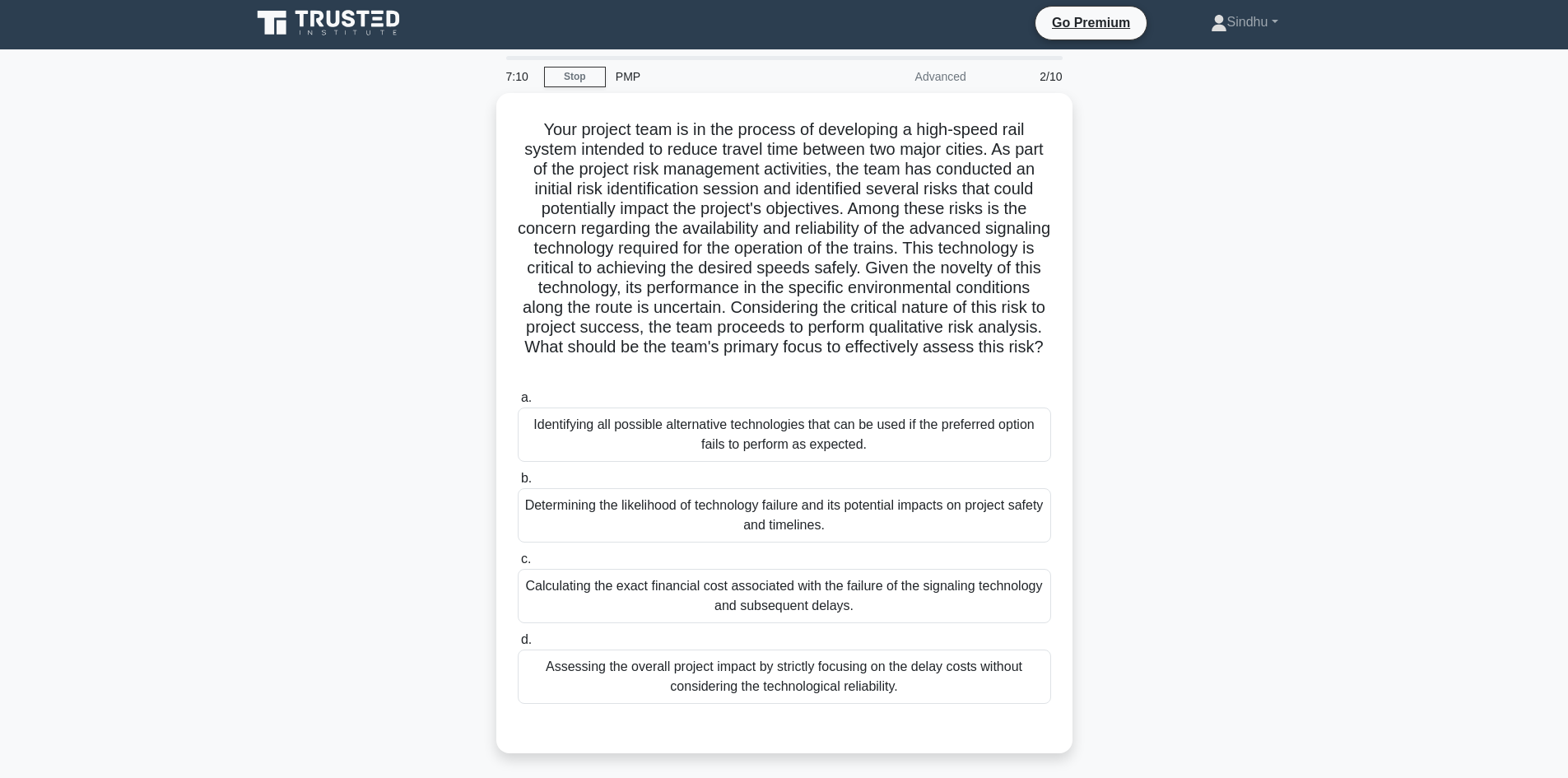
scroll to position [0, 0]
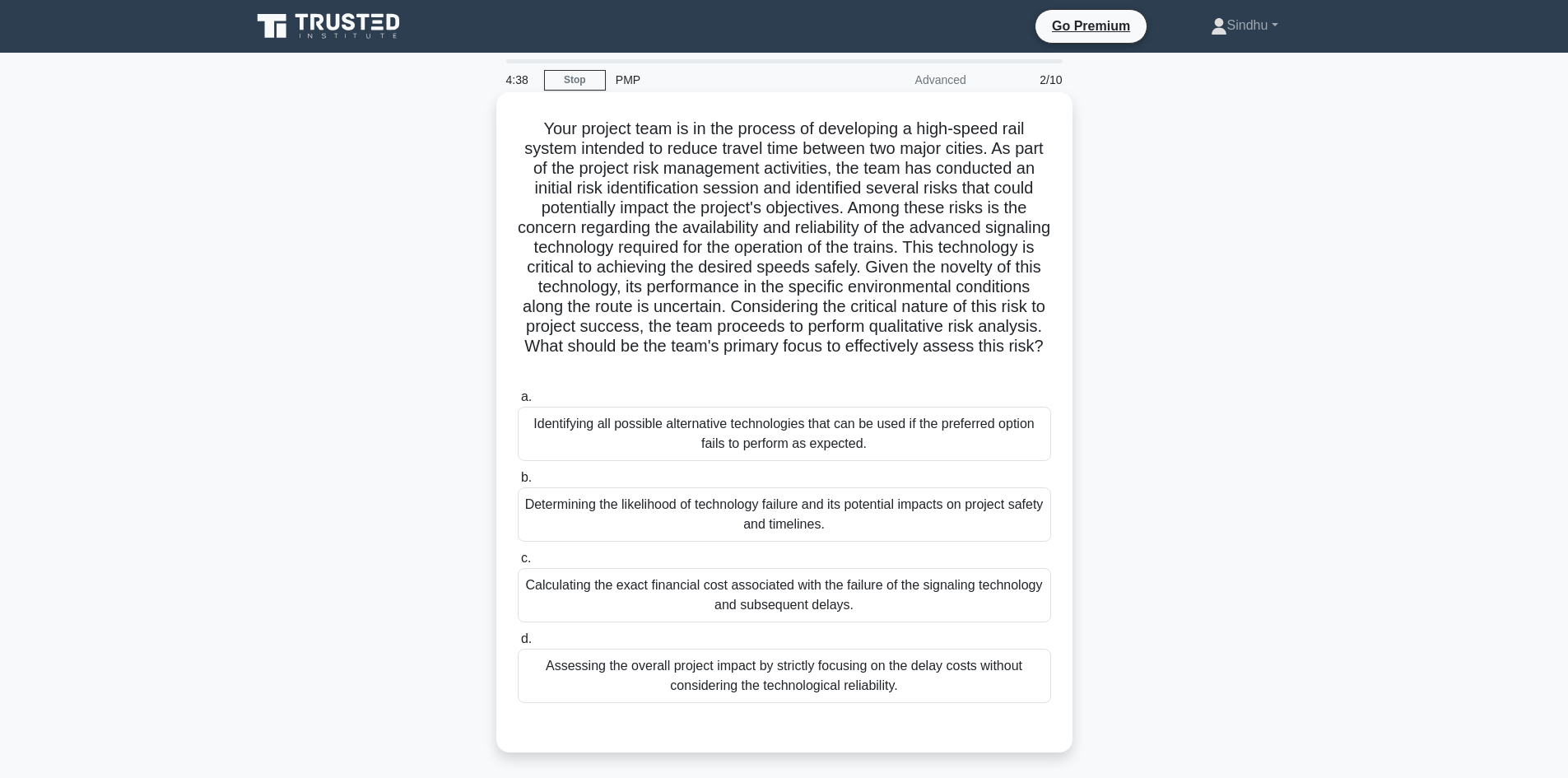
click at [883, 437] on div "Identifying all possible alternative technologies that can be used if the prefe…" at bounding box center [785, 434] width 534 height 54
click at [518, 402] on input "a. Identifying all possible alternative technologies that can be used if the pr…" at bounding box center [518, 396] width 0 height 11
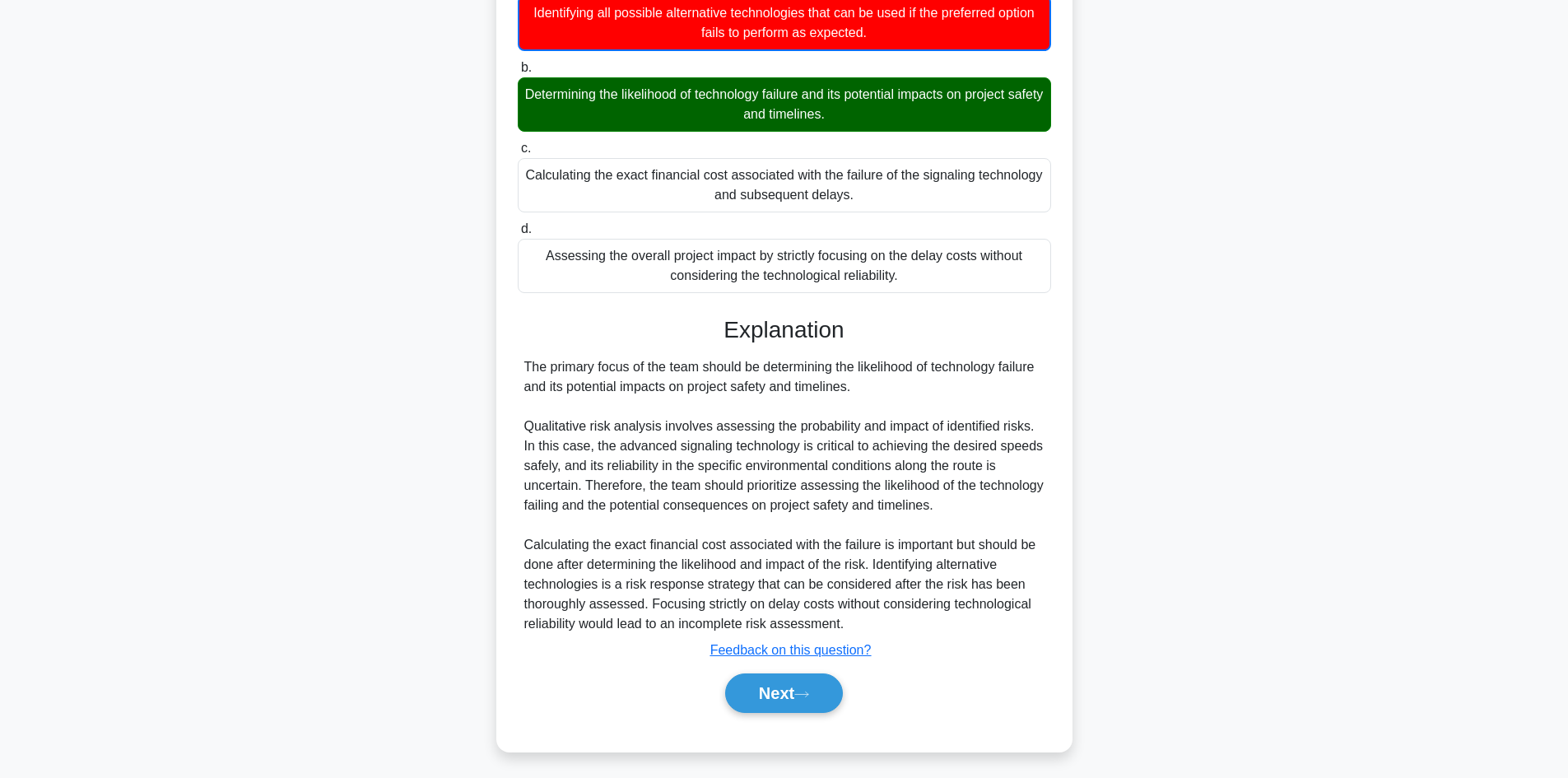
scroll to position [418, 0]
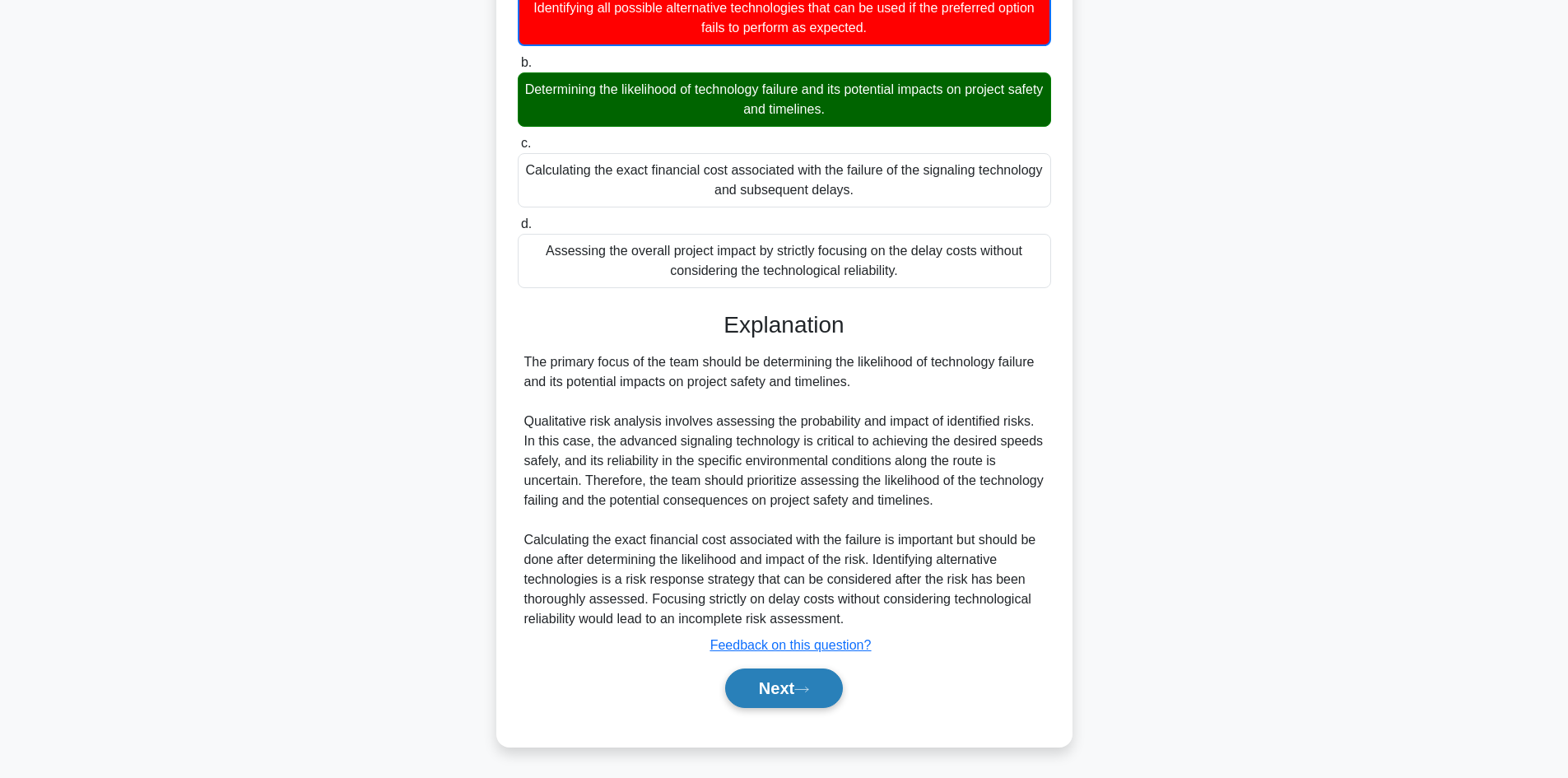
click at [778, 689] on button "Next" at bounding box center [784, 688] width 118 height 40
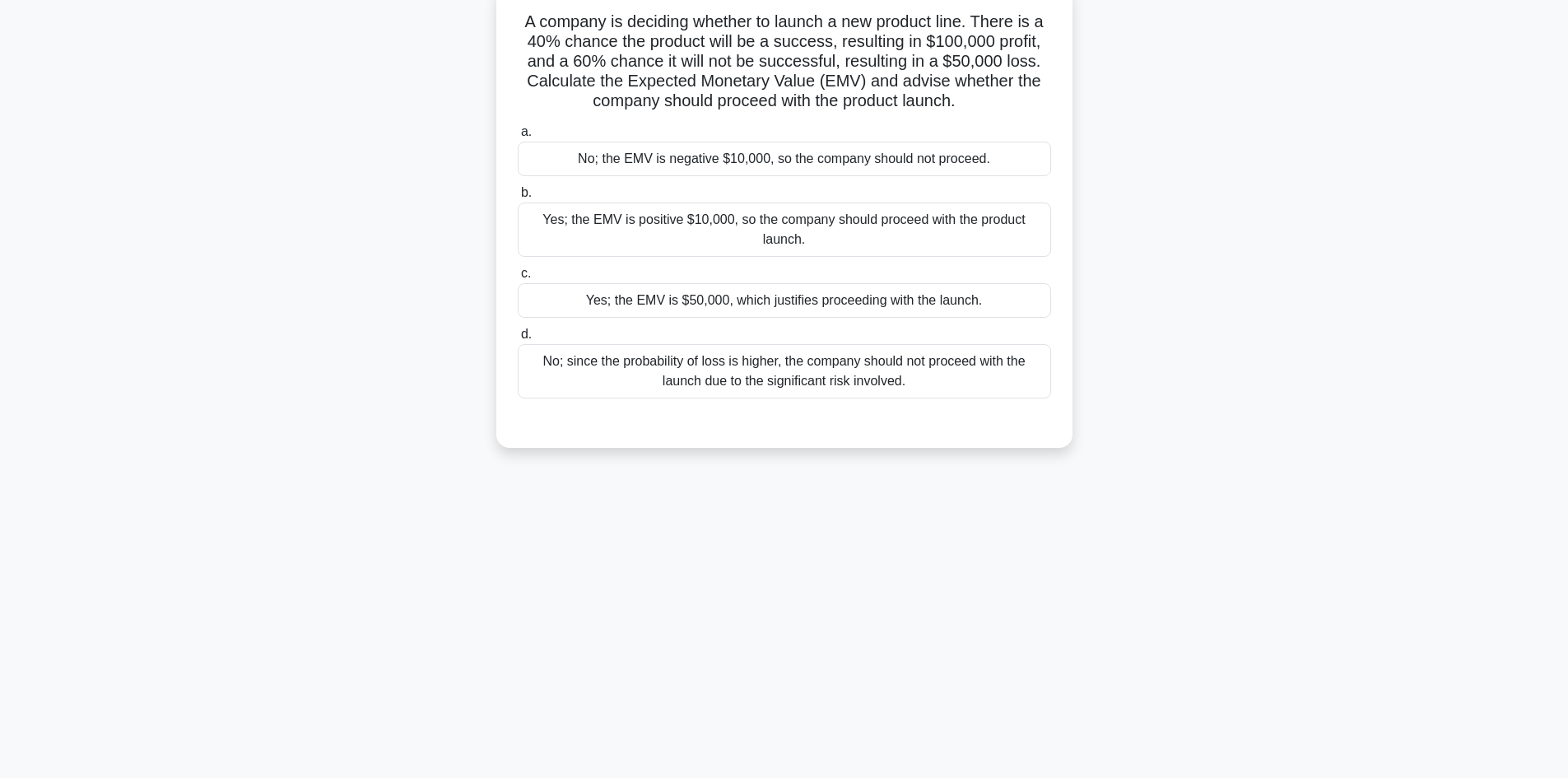
scroll to position [0, 0]
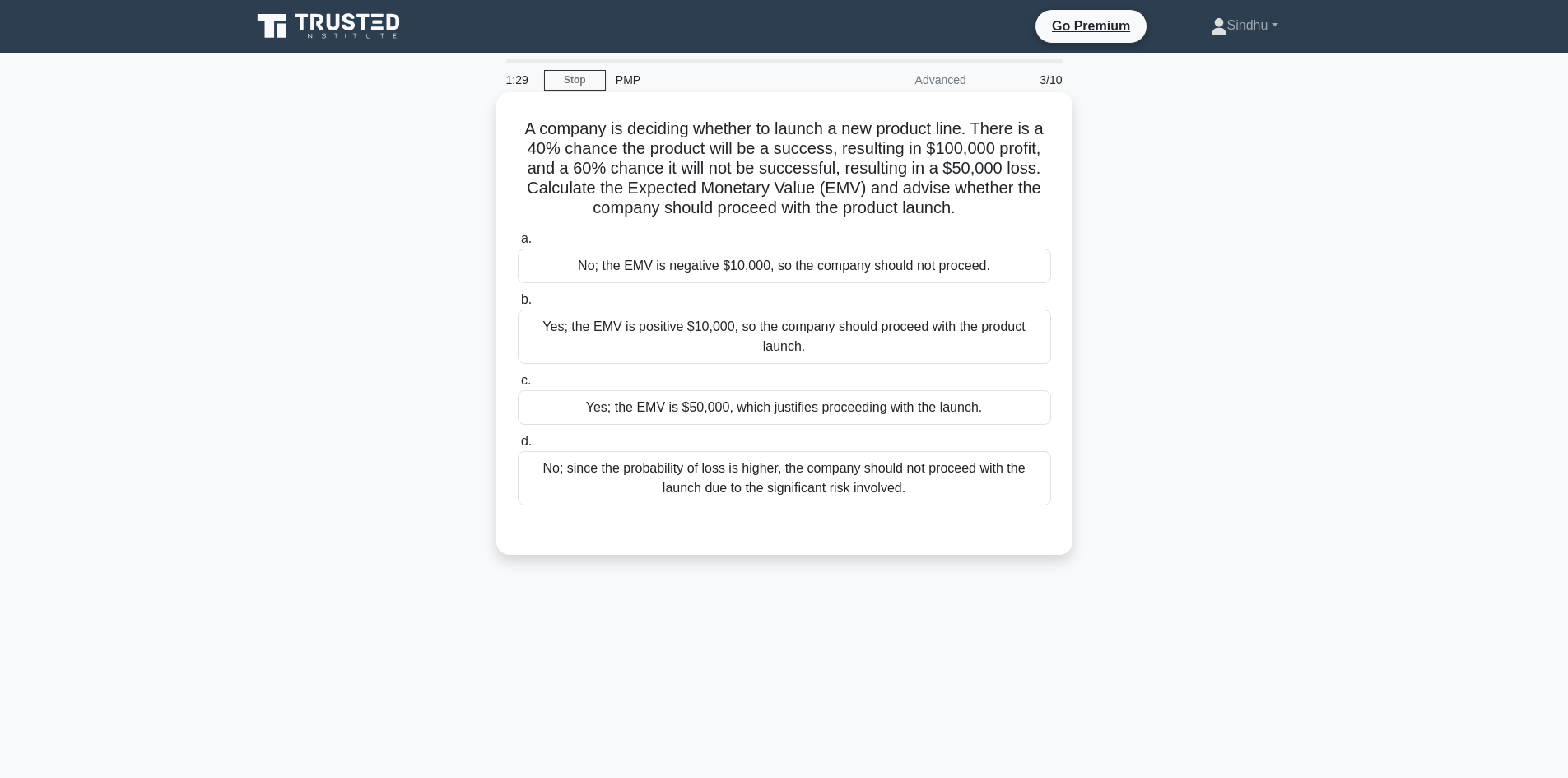
click at [843, 349] on div "Yes; the EMV is positive $10,000, so the company should proceed with the produc…" at bounding box center [785, 336] width 534 height 54
click at [518, 305] on input "b. Yes; the EMV is positive $10,000, so the company should proceed with the pro…" at bounding box center [518, 300] width 0 height 11
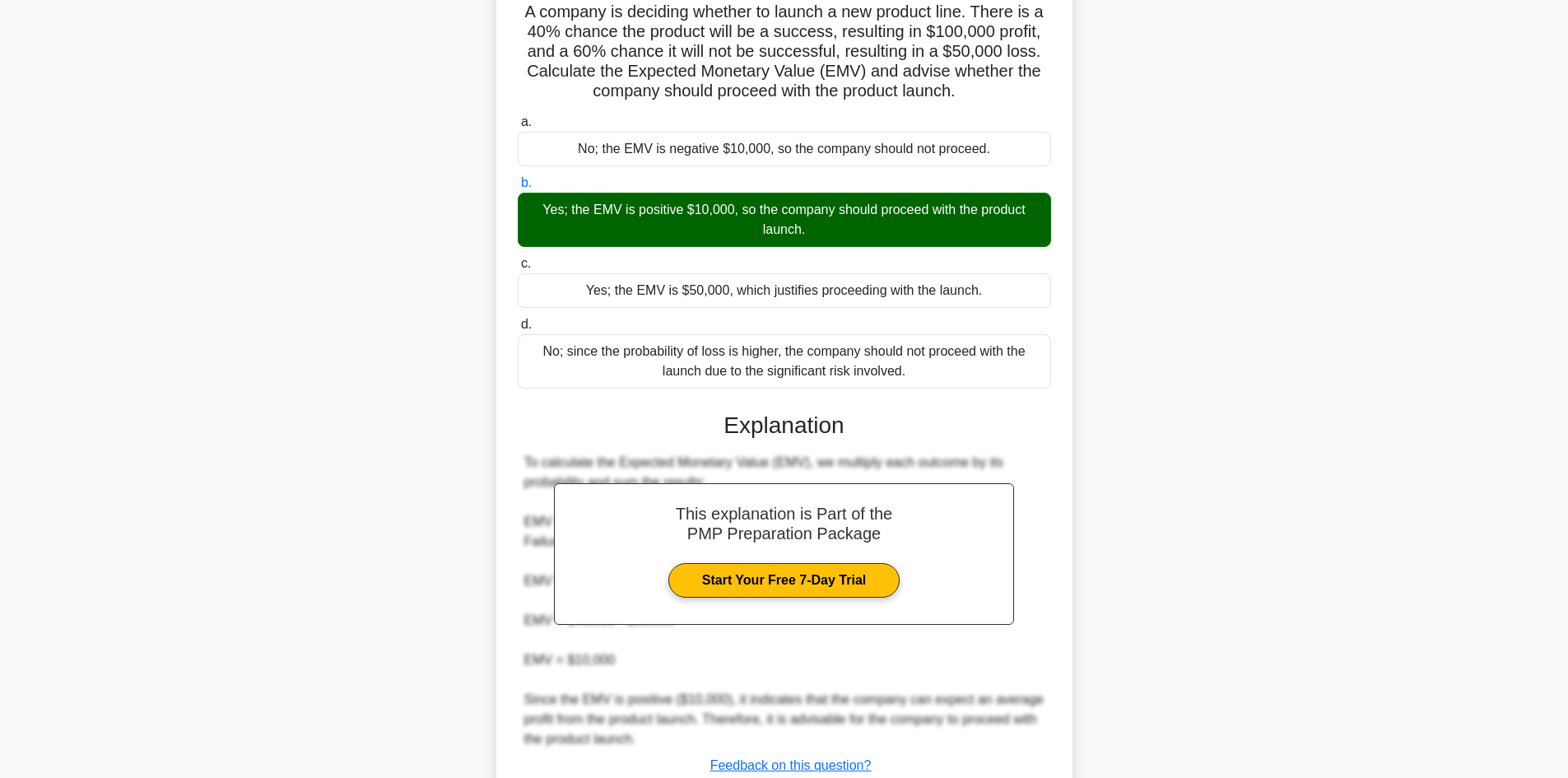
scroll to position [238, 0]
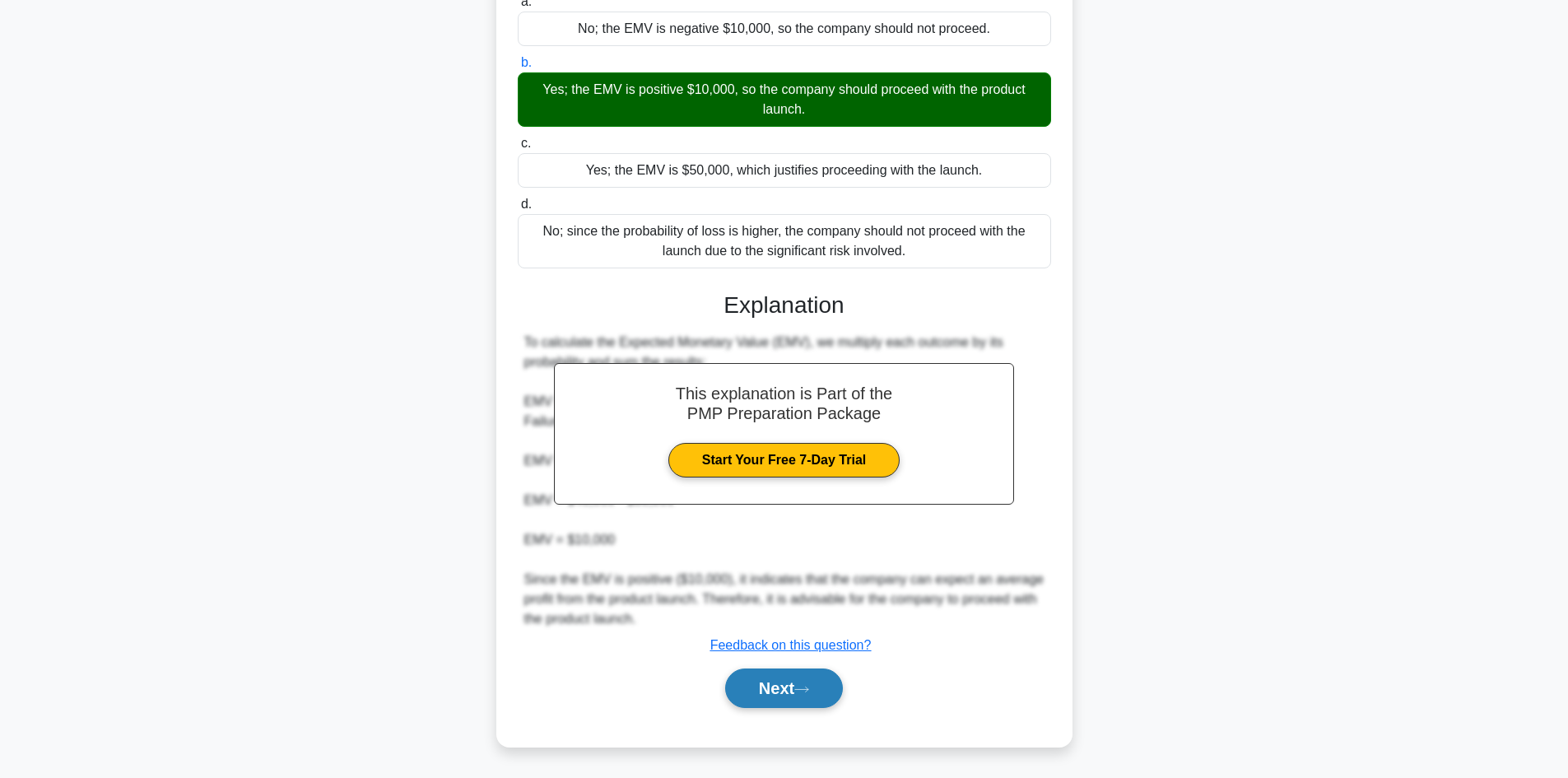
click at [774, 679] on button "Next" at bounding box center [784, 688] width 118 height 40
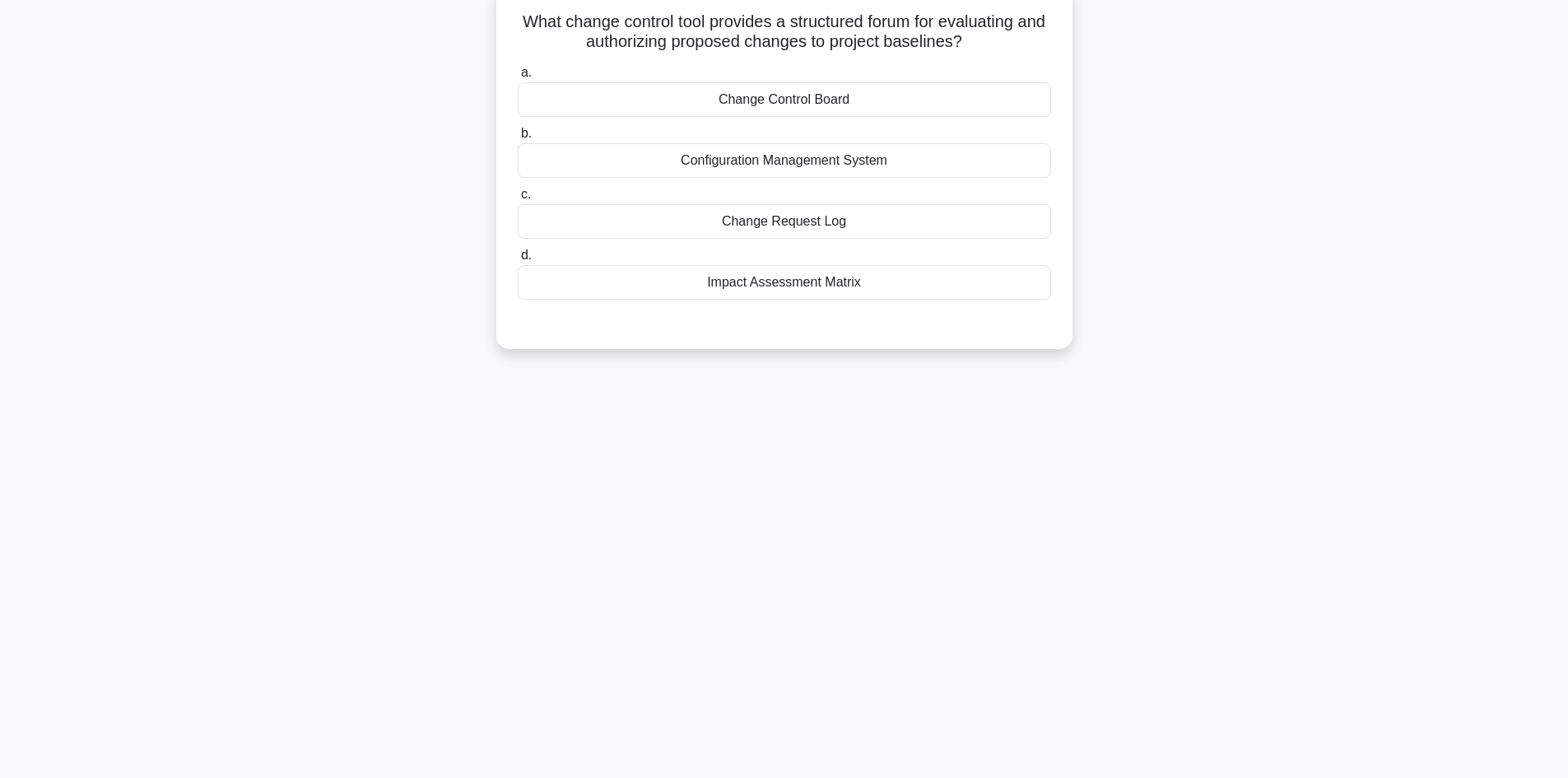
scroll to position [0, 0]
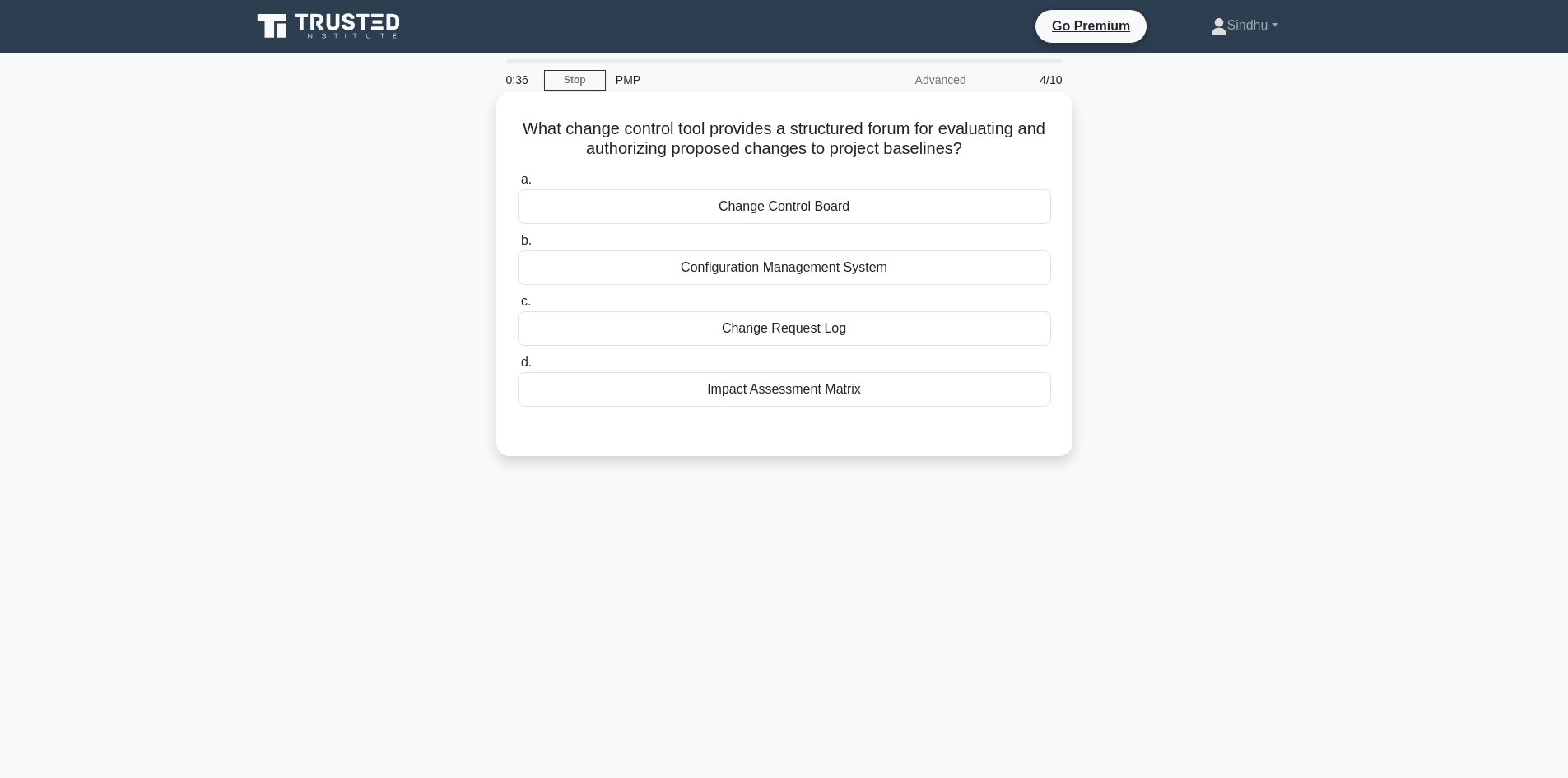
click at [775, 336] on div "Change Request Log" at bounding box center [785, 329] width 534 height 35
click at [518, 307] on input "c. Change Request Log" at bounding box center [518, 302] width 0 height 11
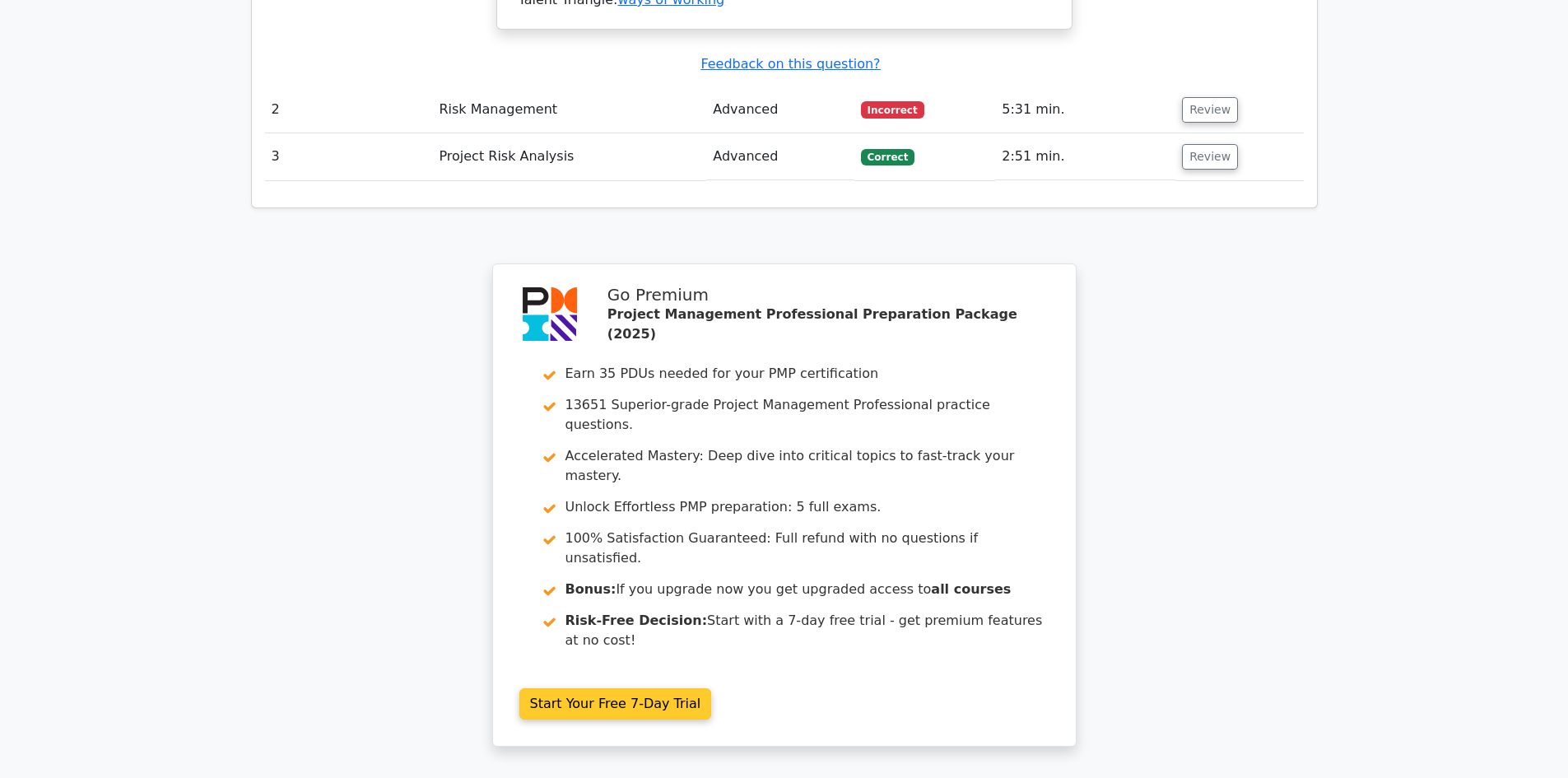
scroll to position [2140, 0]
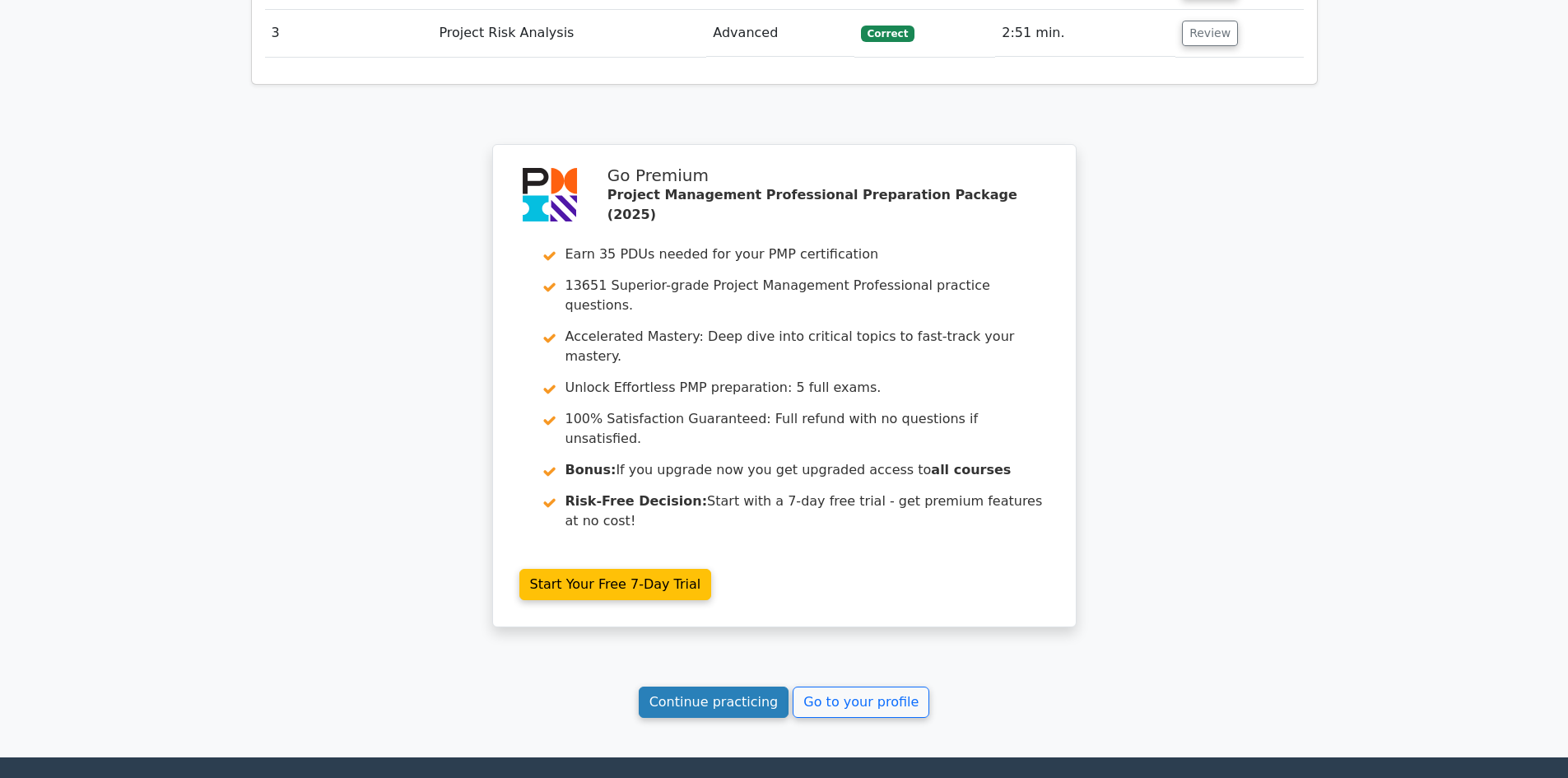
click at [688, 686] on link "Continue practicing" at bounding box center [714, 702] width 151 height 31
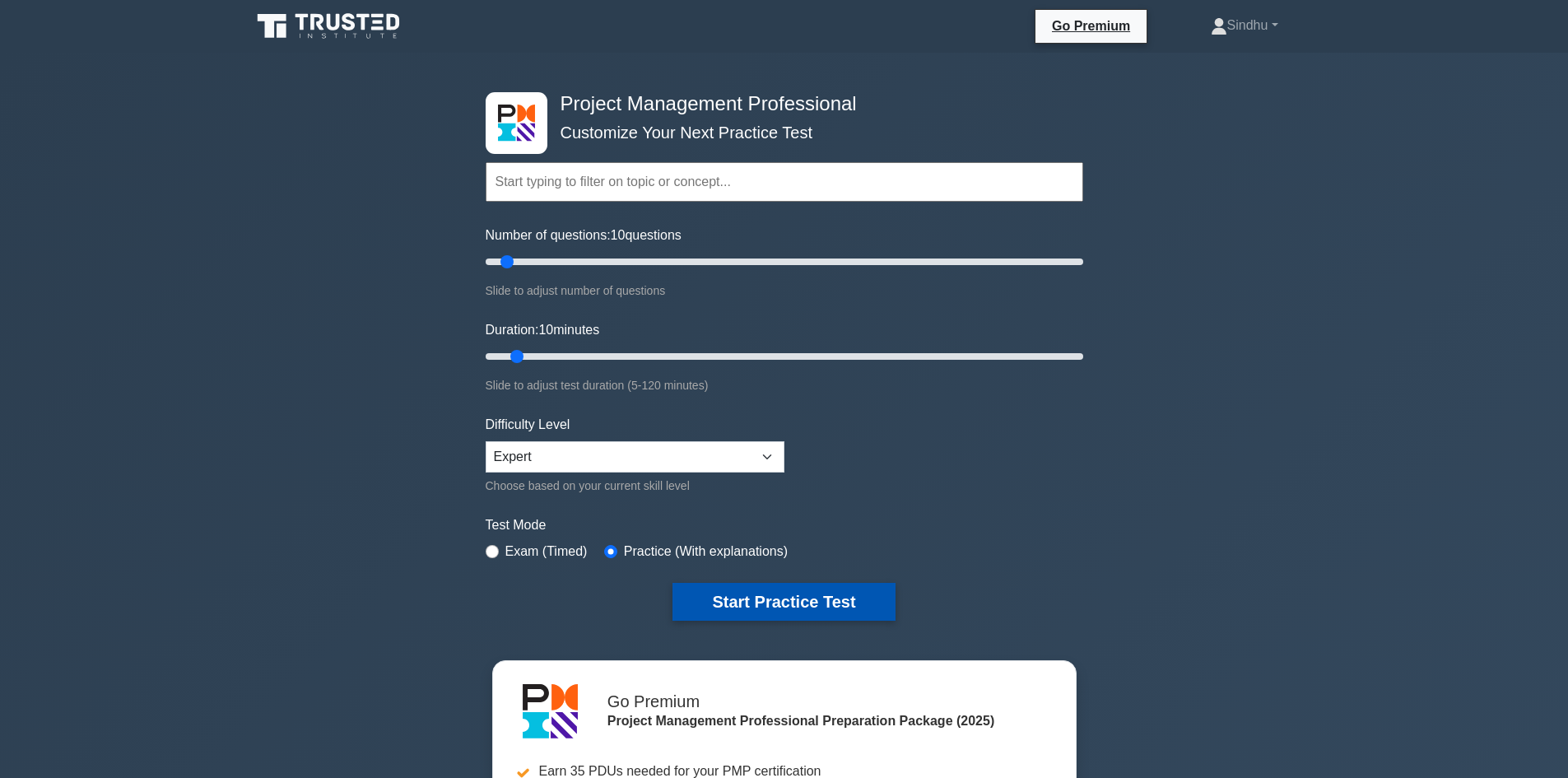
click at [778, 596] on button "Start Practice Test" at bounding box center [784, 601] width 222 height 38
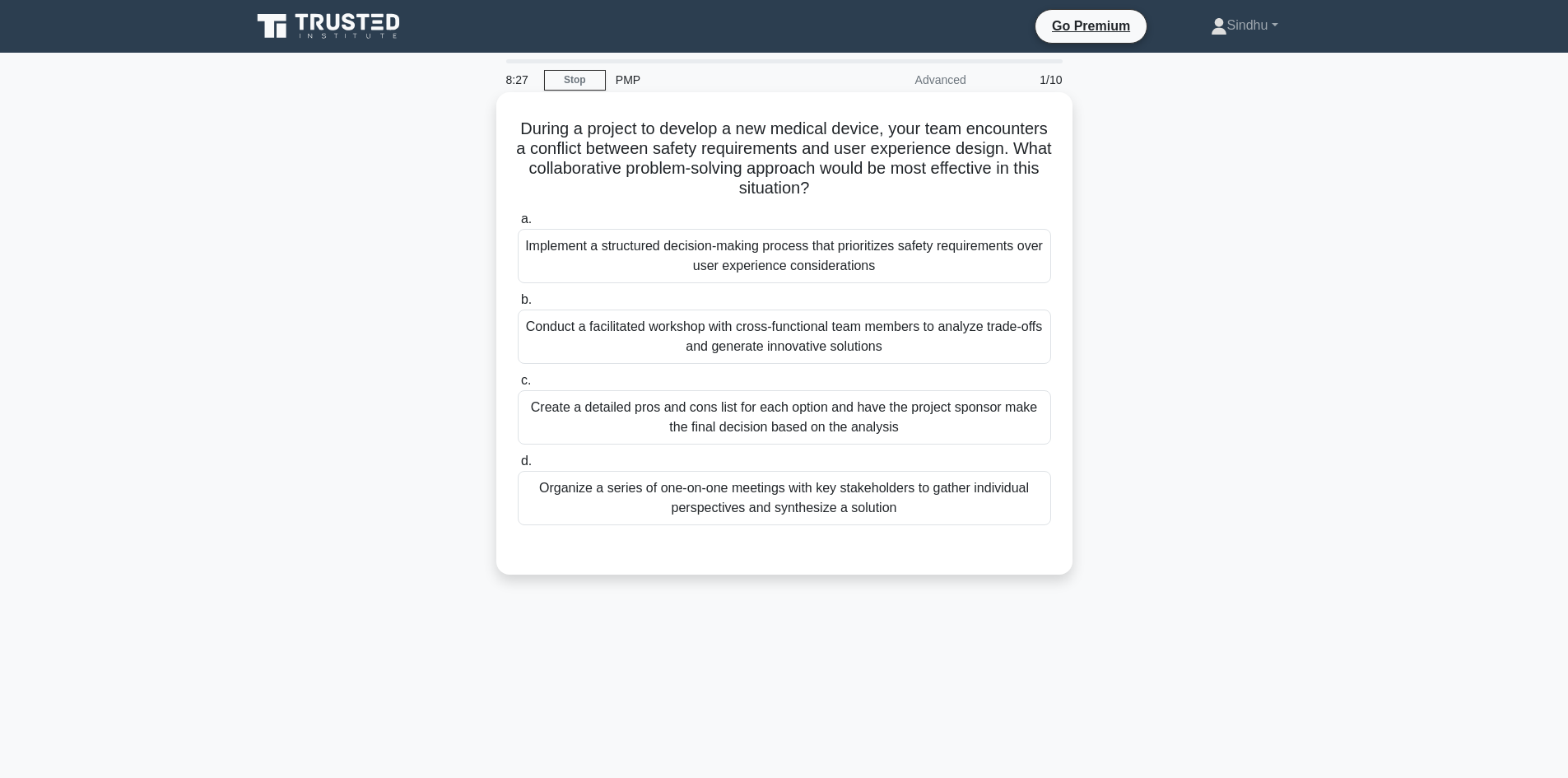
click at [780, 256] on div "Implement a structured decision-making process that prioritizes safety requirem…" at bounding box center [785, 256] width 534 height 54
click at [518, 224] on input "a. Implement a structured decision-making process that prioritizes safety requi…" at bounding box center [518, 218] width 0 height 11
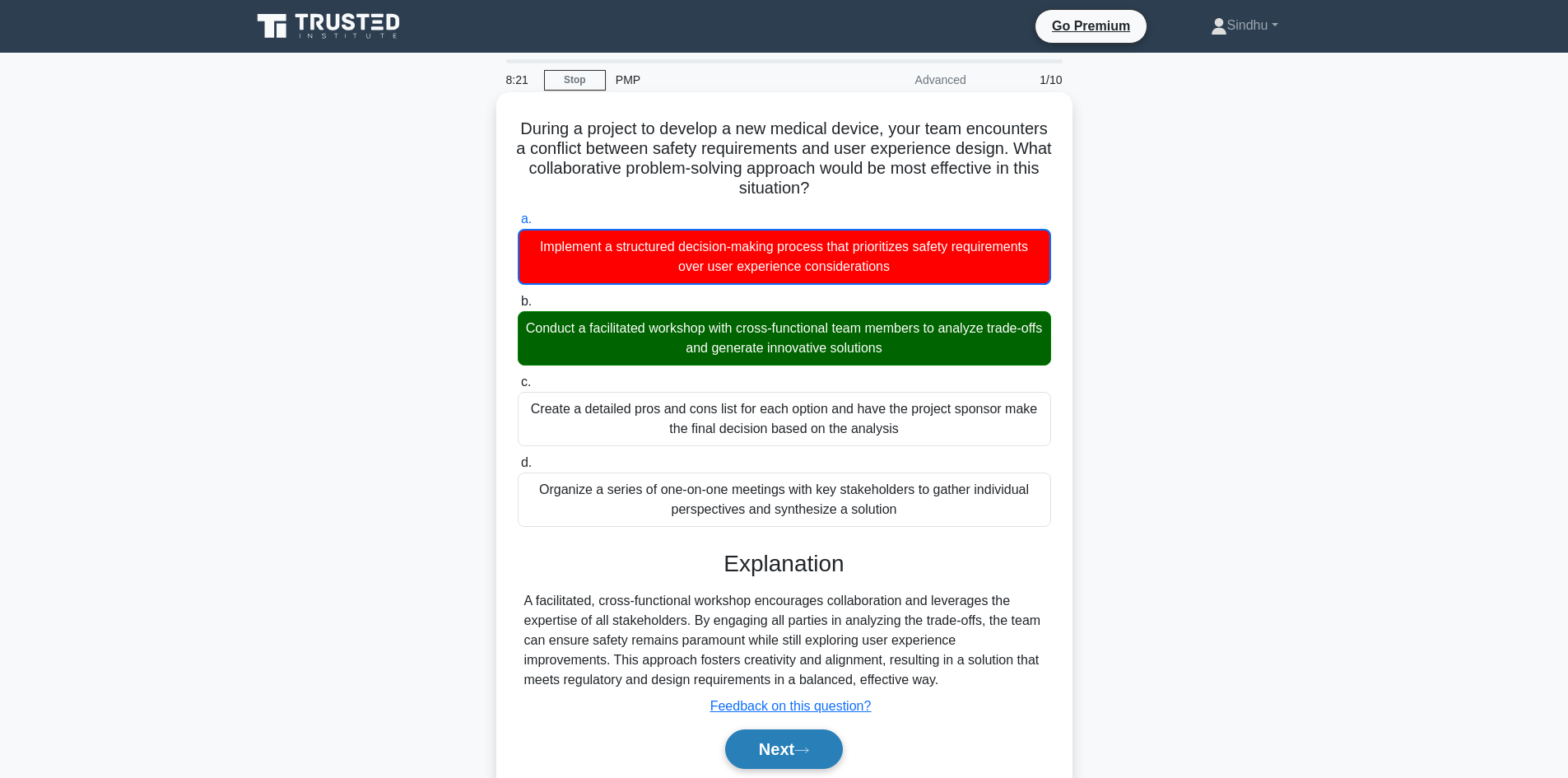
click at [779, 746] on button "Next" at bounding box center [784, 749] width 118 height 40
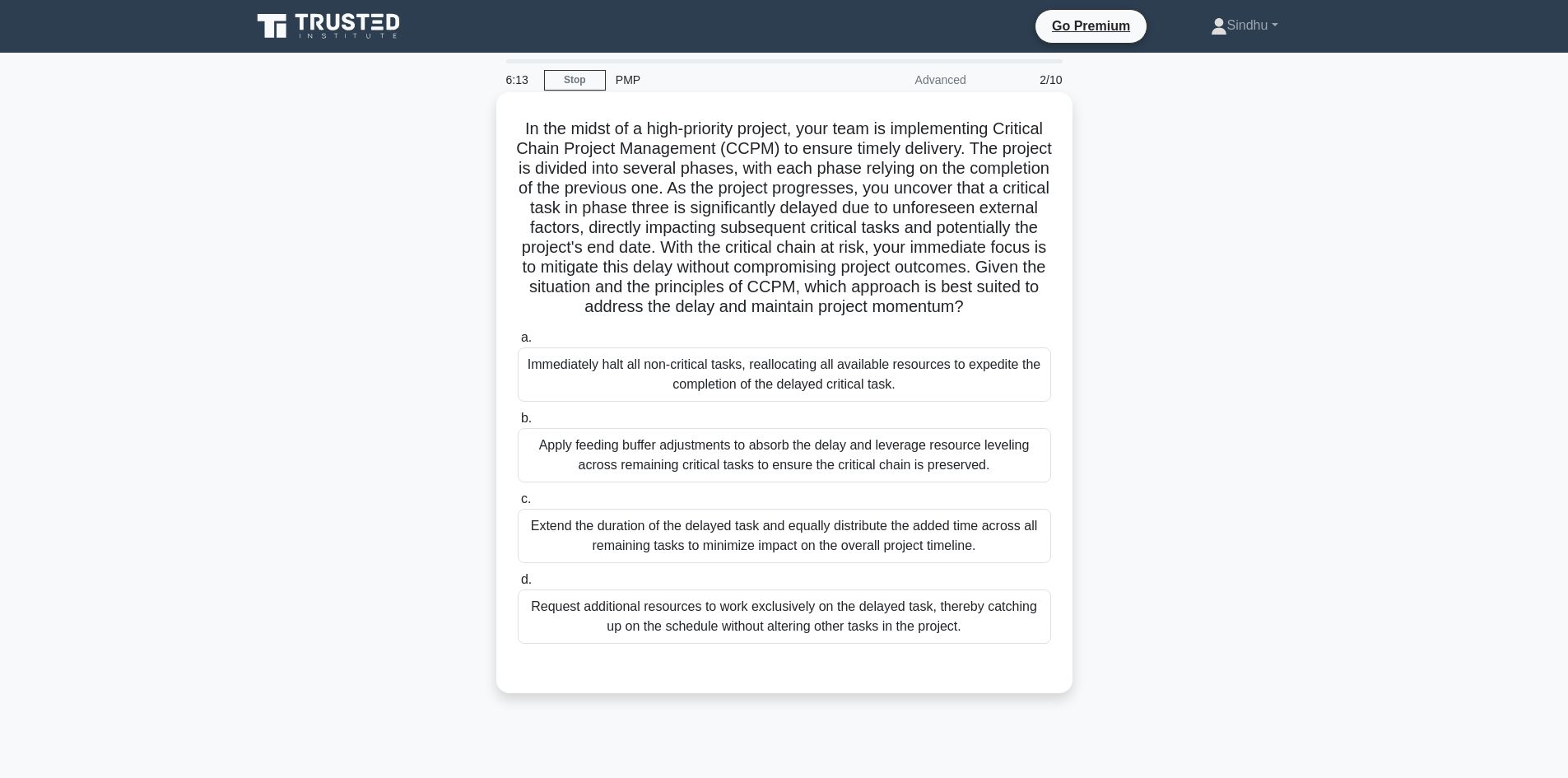
click at [677, 482] on div "Apply feeding buffer adjustments to absorb the delay and leverage resource leve…" at bounding box center [785, 455] width 534 height 54
click at [518, 424] on input "b. Apply feeding buffer adjustments to absorb the delay and leverage resource l…" at bounding box center [518, 418] width 0 height 11
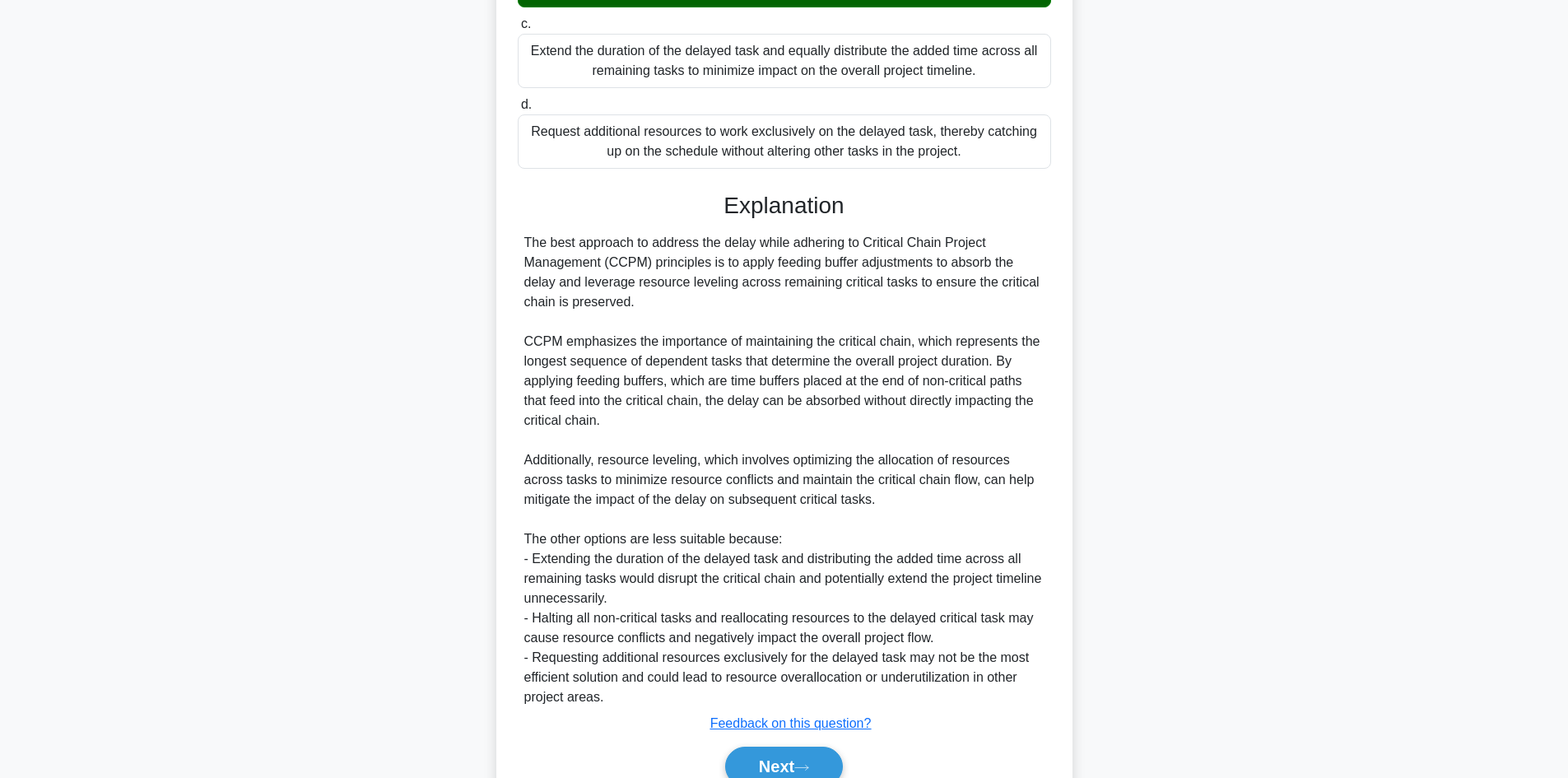
scroll to position [574, 0]
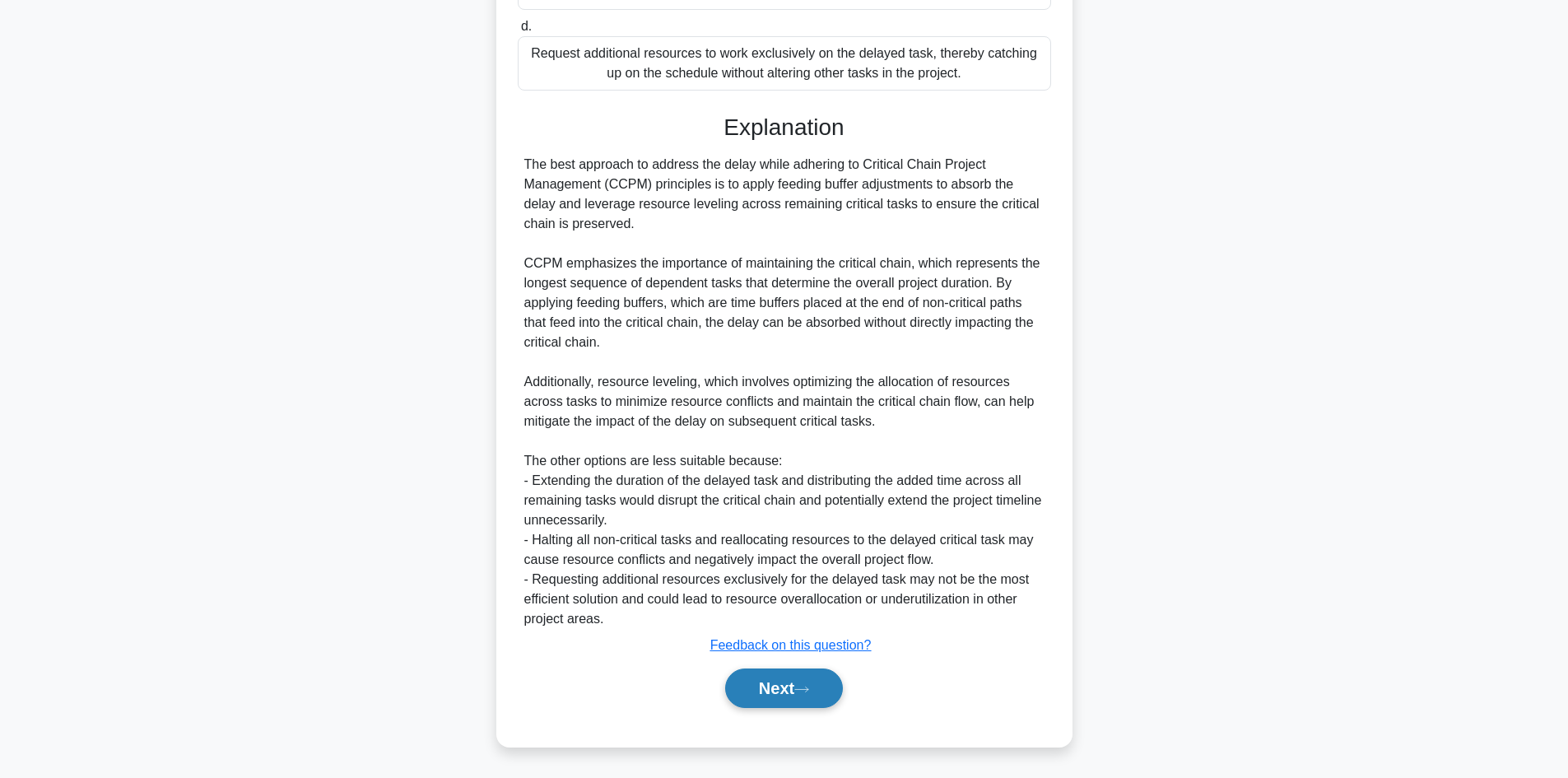
click at [763, 696] on button "Next" at bounding box center [784, 688] width 118 height 40
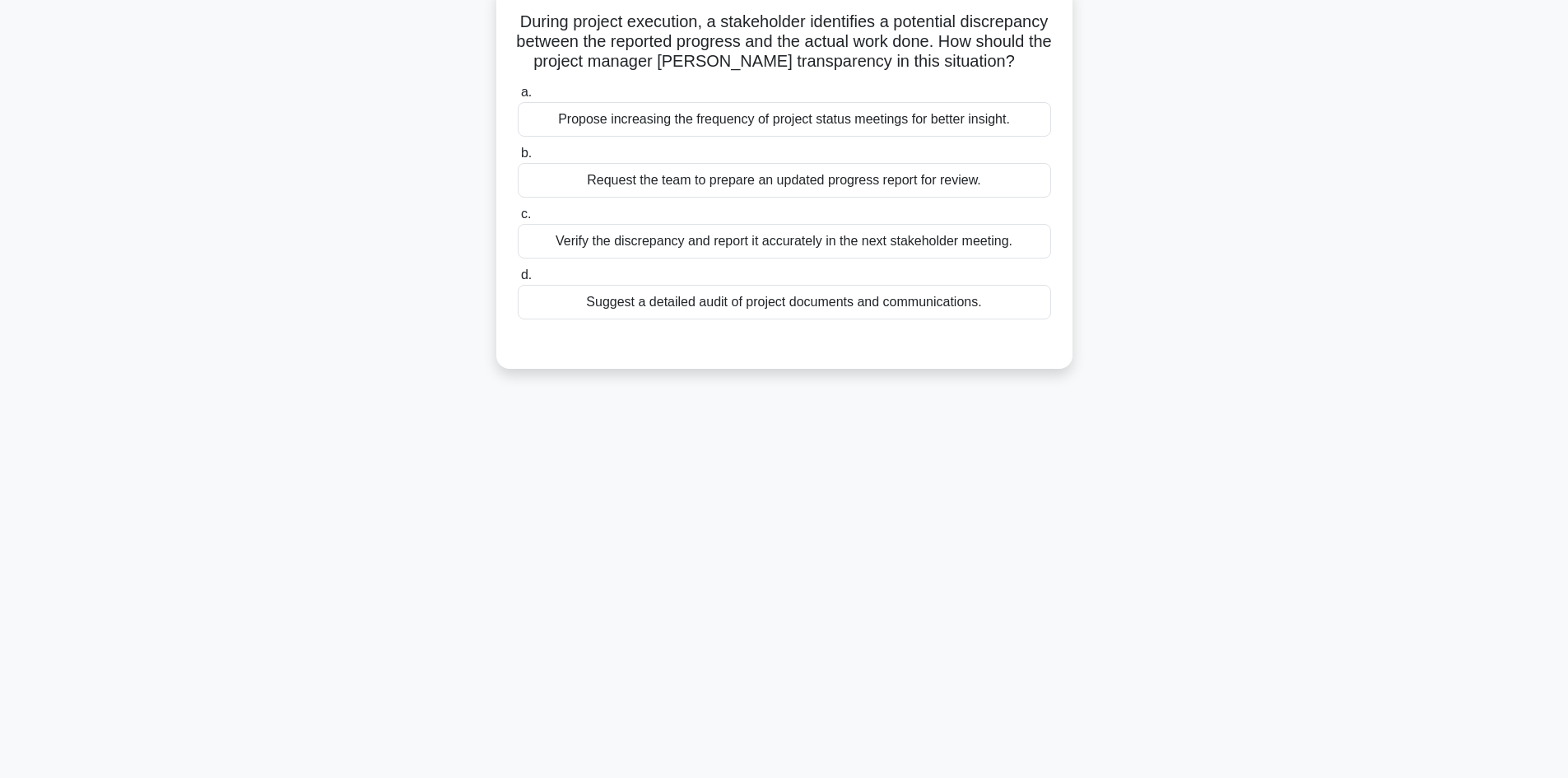
scroll to position [0, 0]
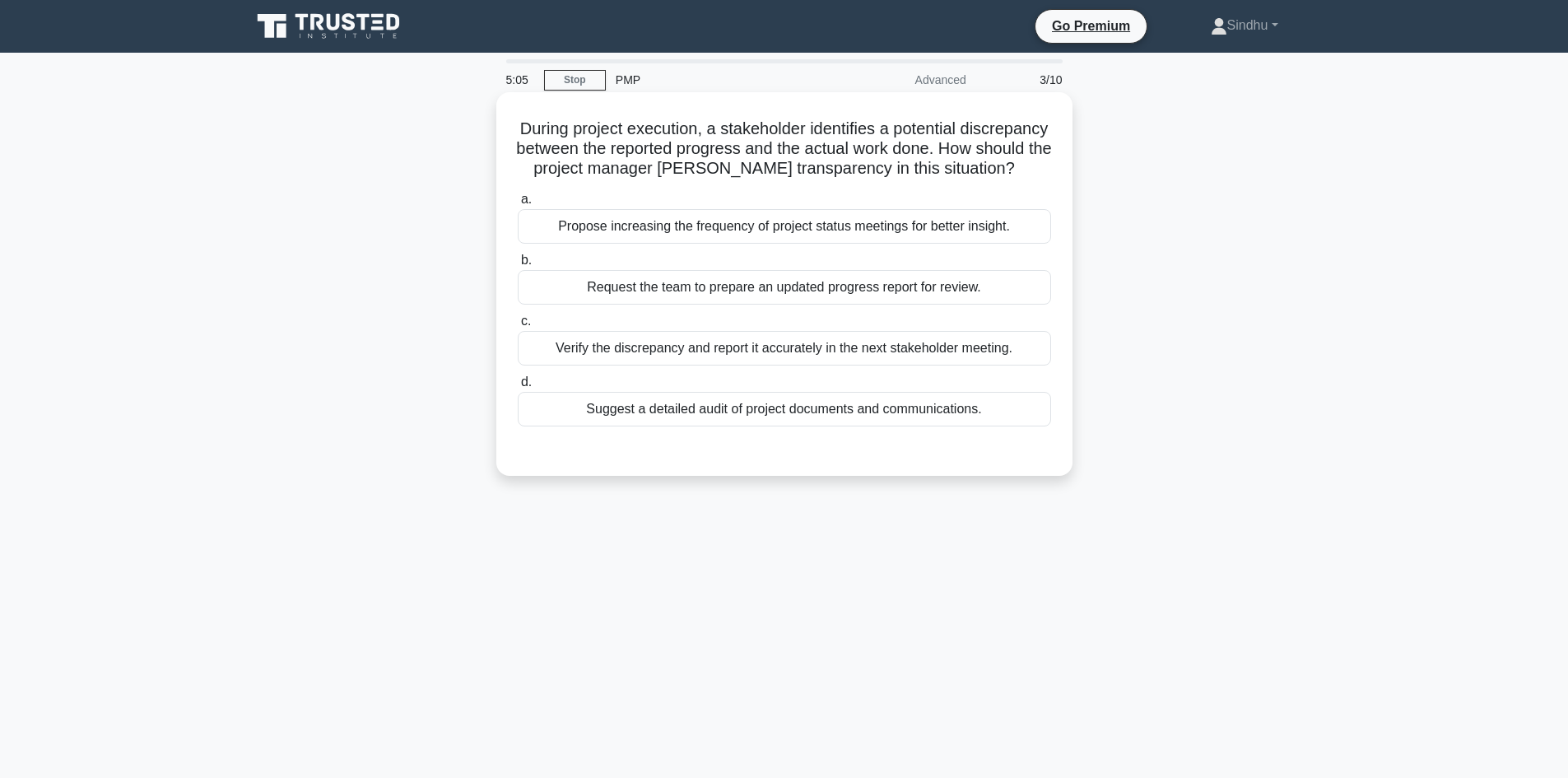
click at [973, 365] on div "Verify the discrepancy and report it accurately in the next stakeholder meeting." at bounding box center [785, 348] width 534 height 35
click at [518, 327] on input "c. Verify the discrepancy and report it accurately in the next stakeholder meet…" at bounding box center [518, 321] width 0 height 11
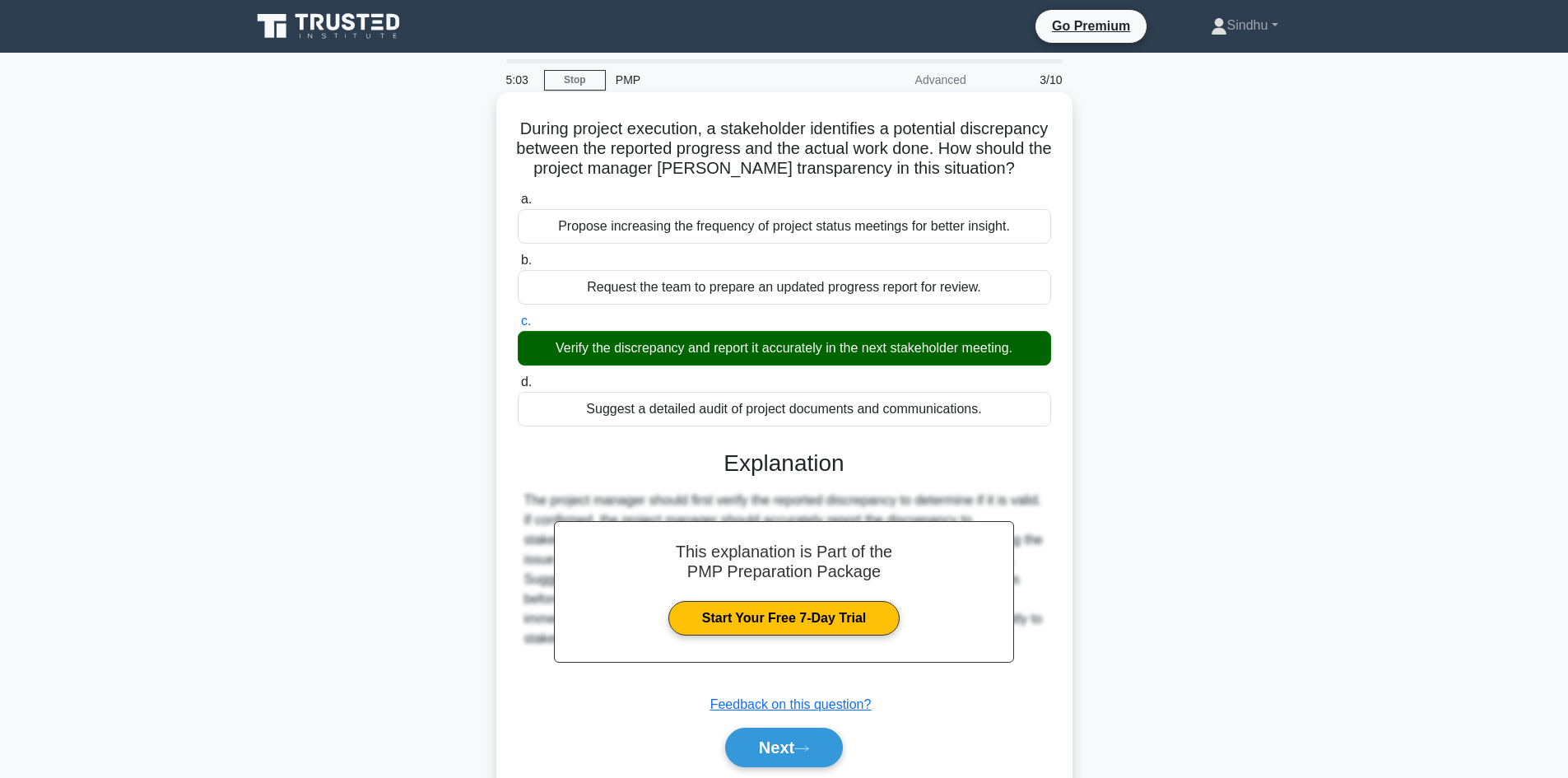
scroll to position [111, 0]
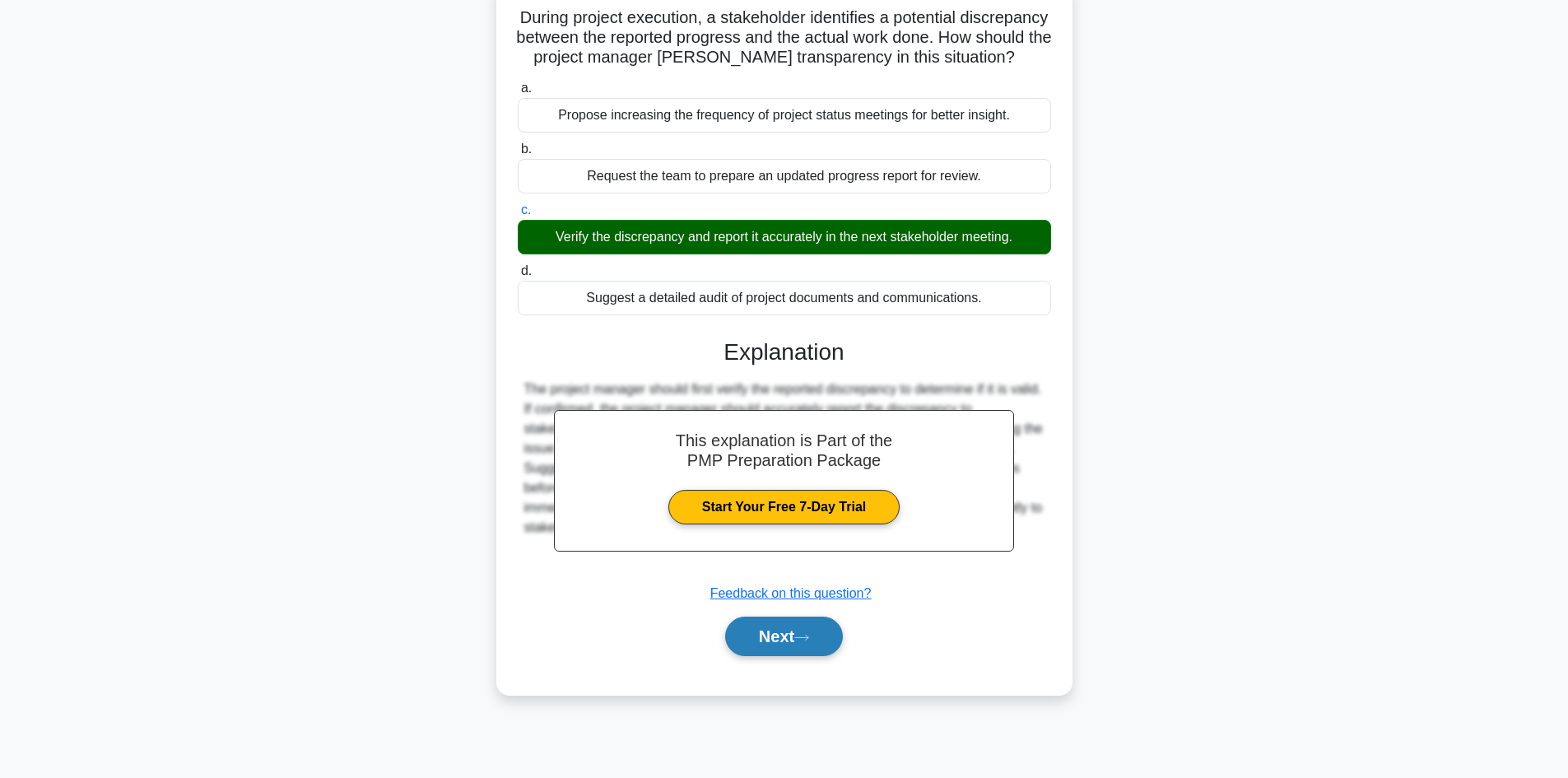
click at [765, 656] on button "Next" at bounding box center [784, 636] width 118 height 40
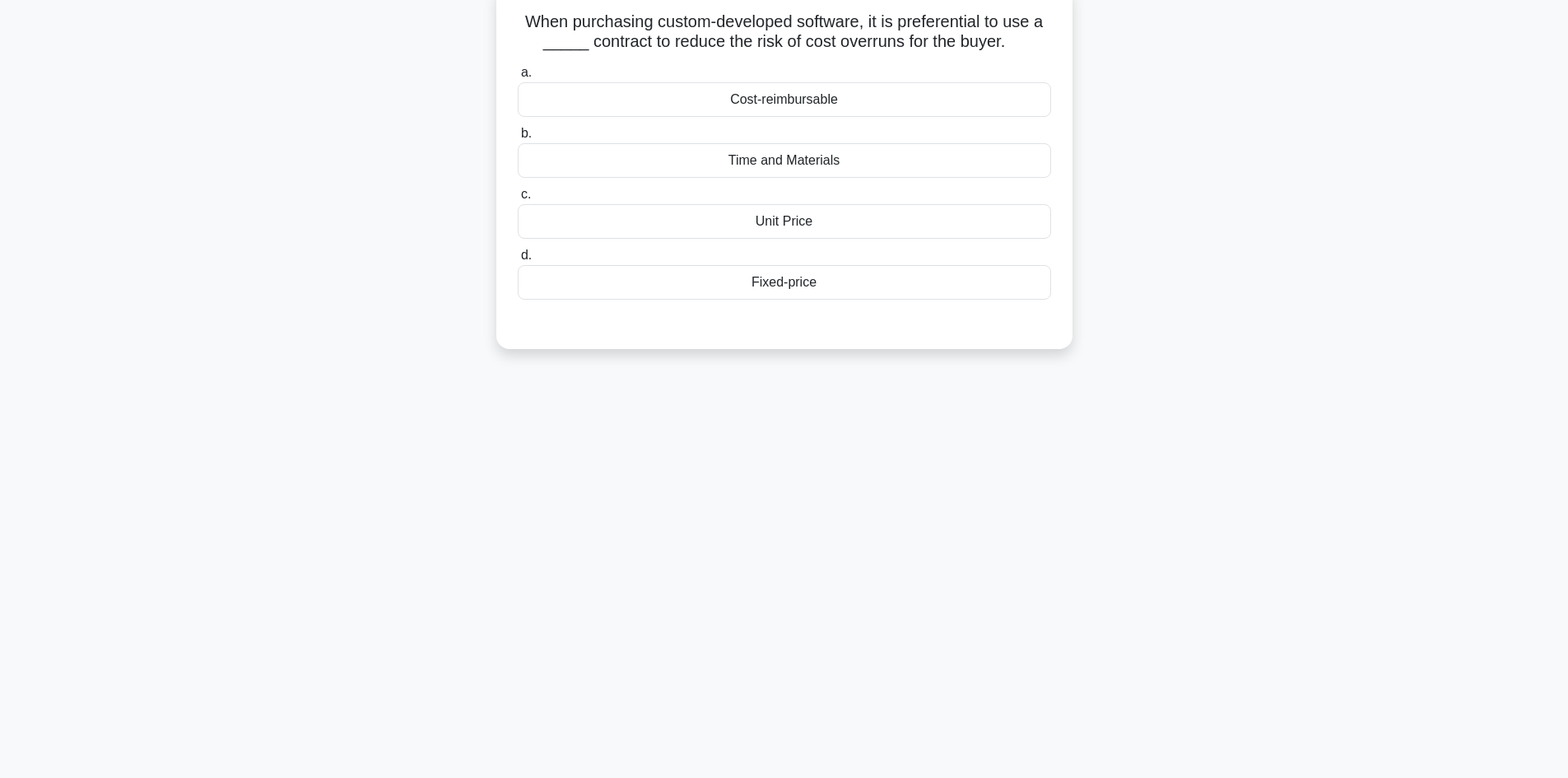
scroll to position [0, 0]
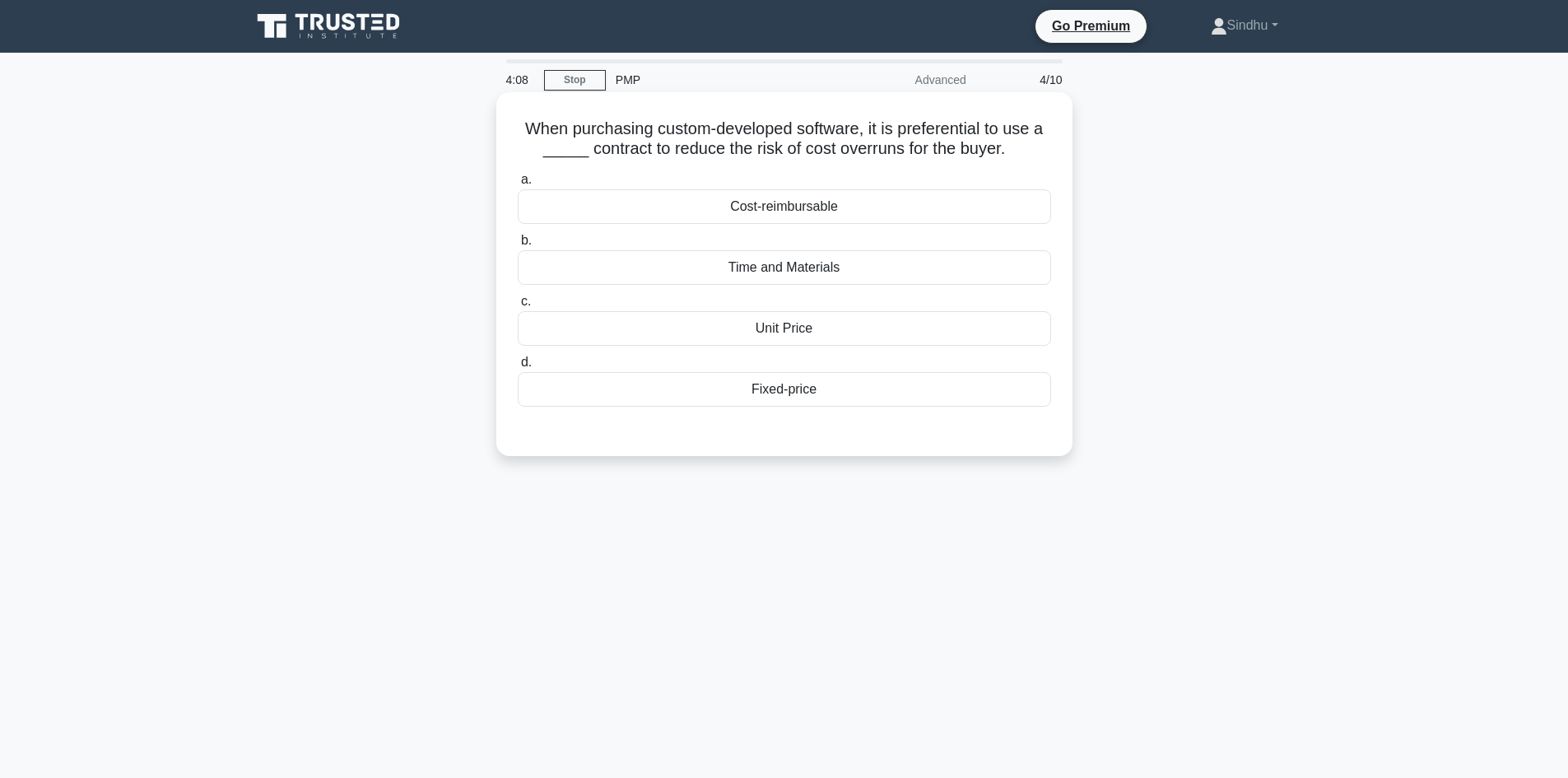
click at [785, 400] on div "Fixed-price" at bounding box center [785, 389] width 534 height 35
click at [518, 368] on input "d. Fixed-price" at bounding box center [518, 362] width 0 height 11
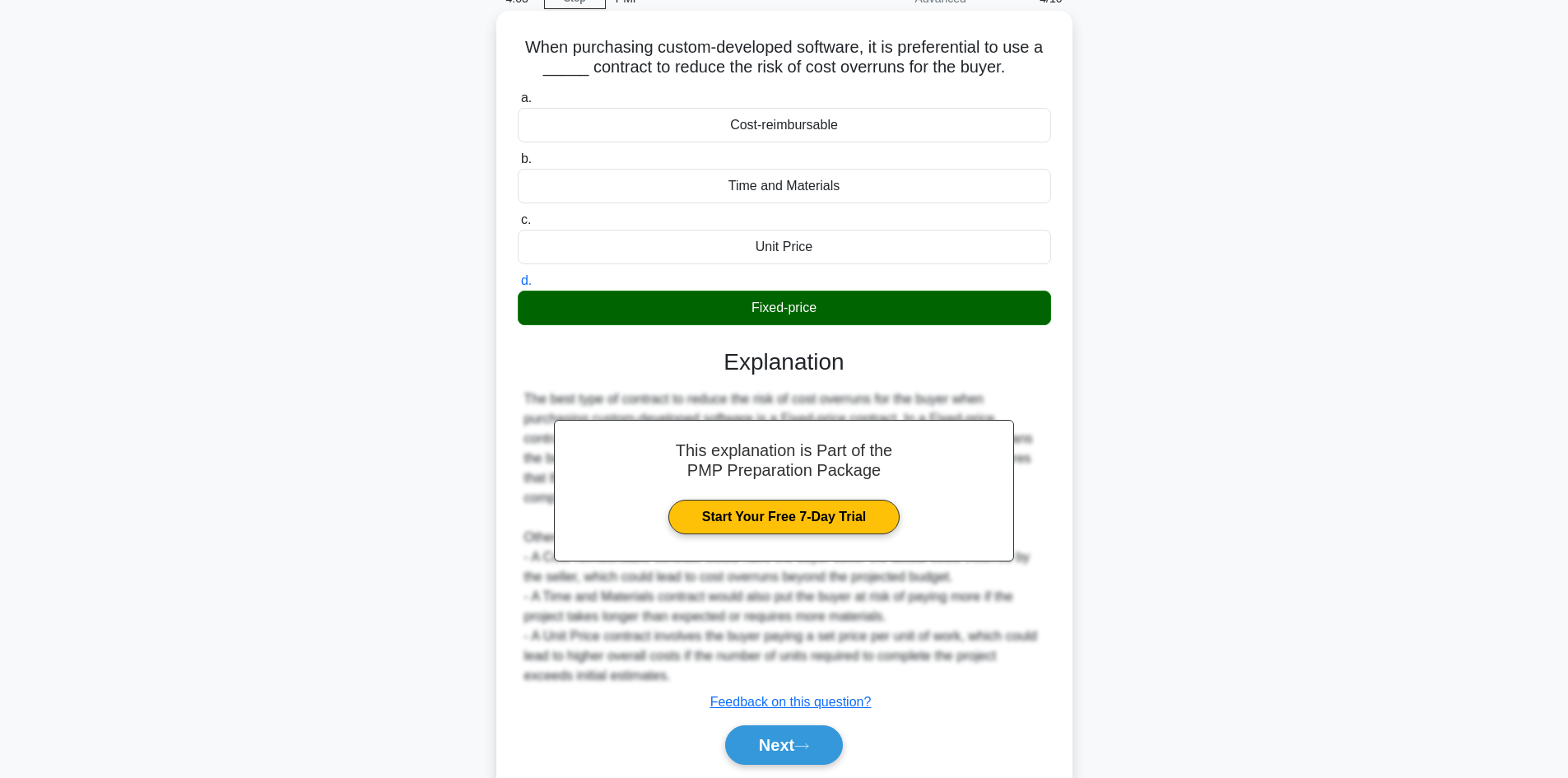
scroll to position [139, 0]
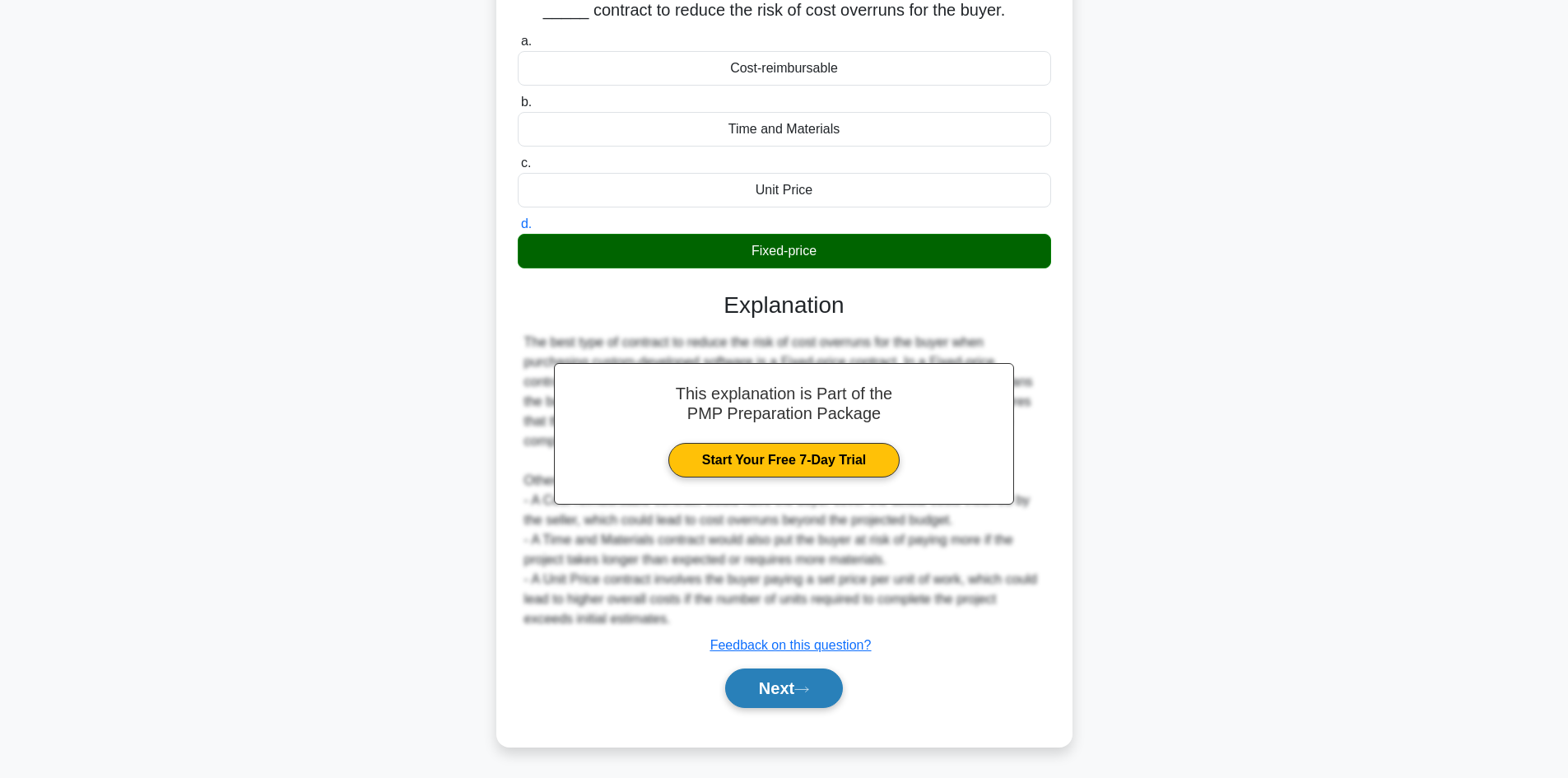
click at [778, 686] on button "Next" at bounding box center [784, 688] width 118 height 40
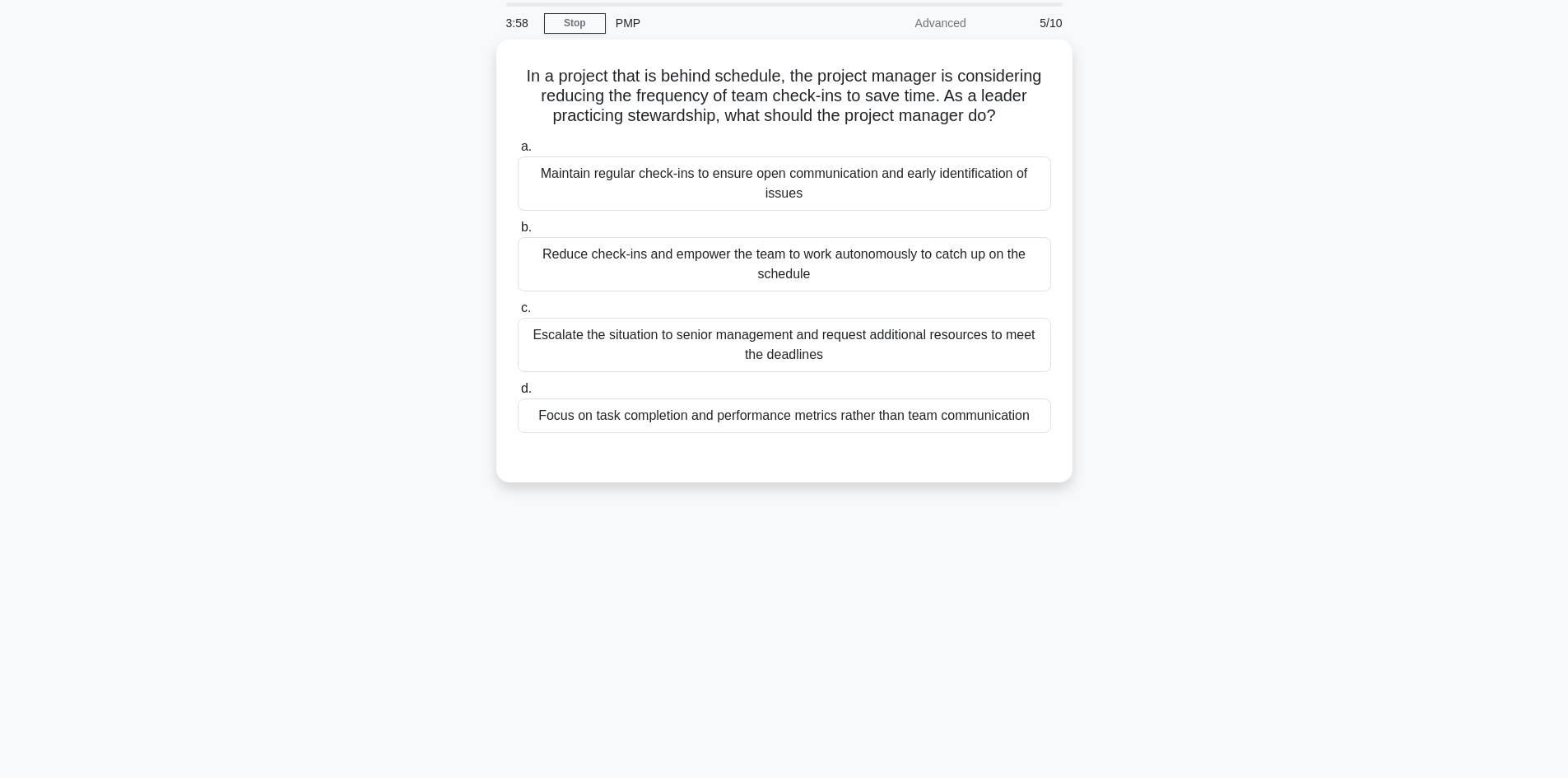
scroll to position [0, 0]
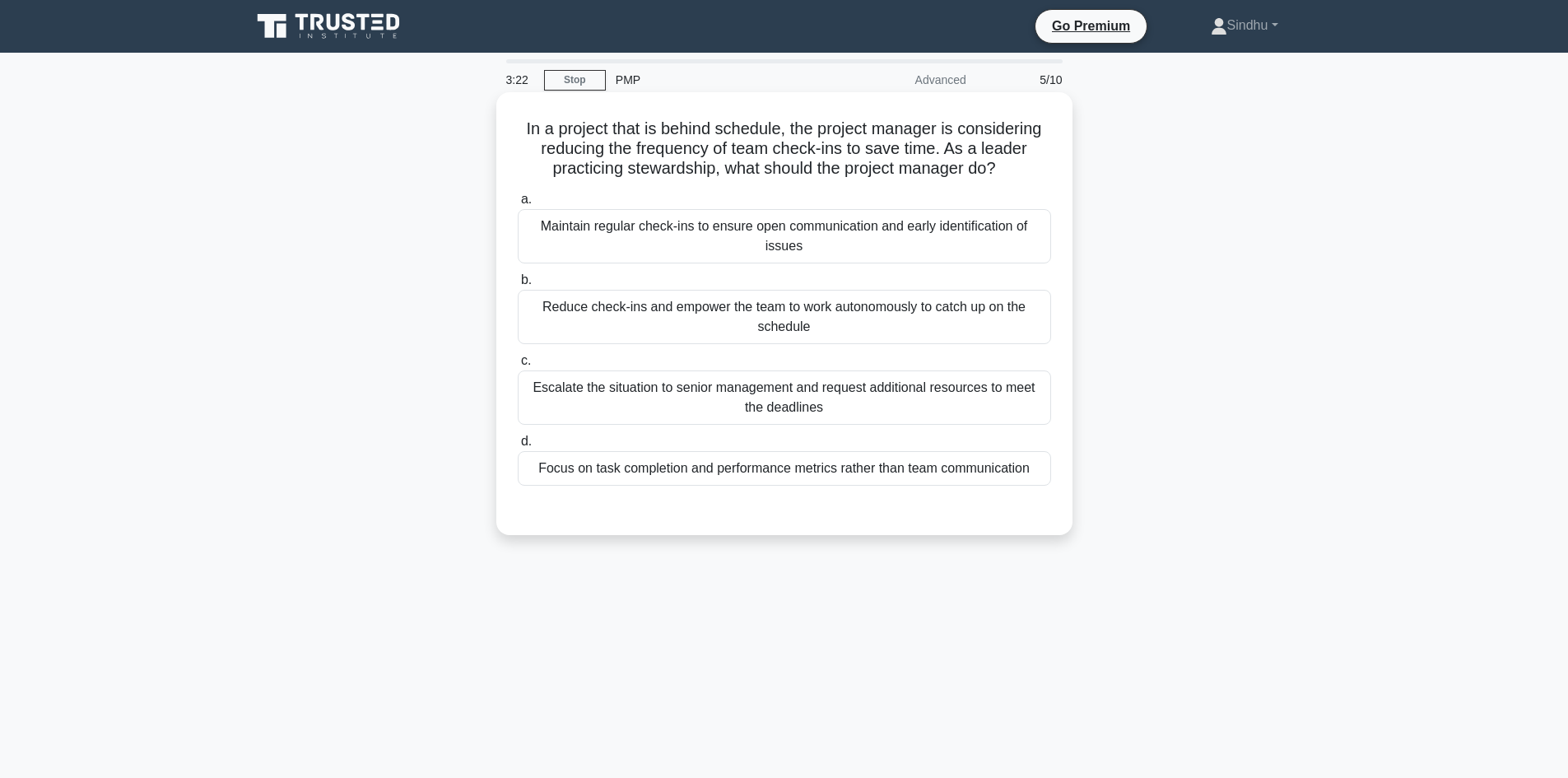
click at [810, 252] on div "Maintain regular check-ins to ensure open communication and early identificatio…" at bounding box center [785, 236] width 534 height 54
click at [518, 205] on input "a. Maintain regular check-ins to ensure open communication and early identifica…" at bounding box center [518, 199] width 0 height 11
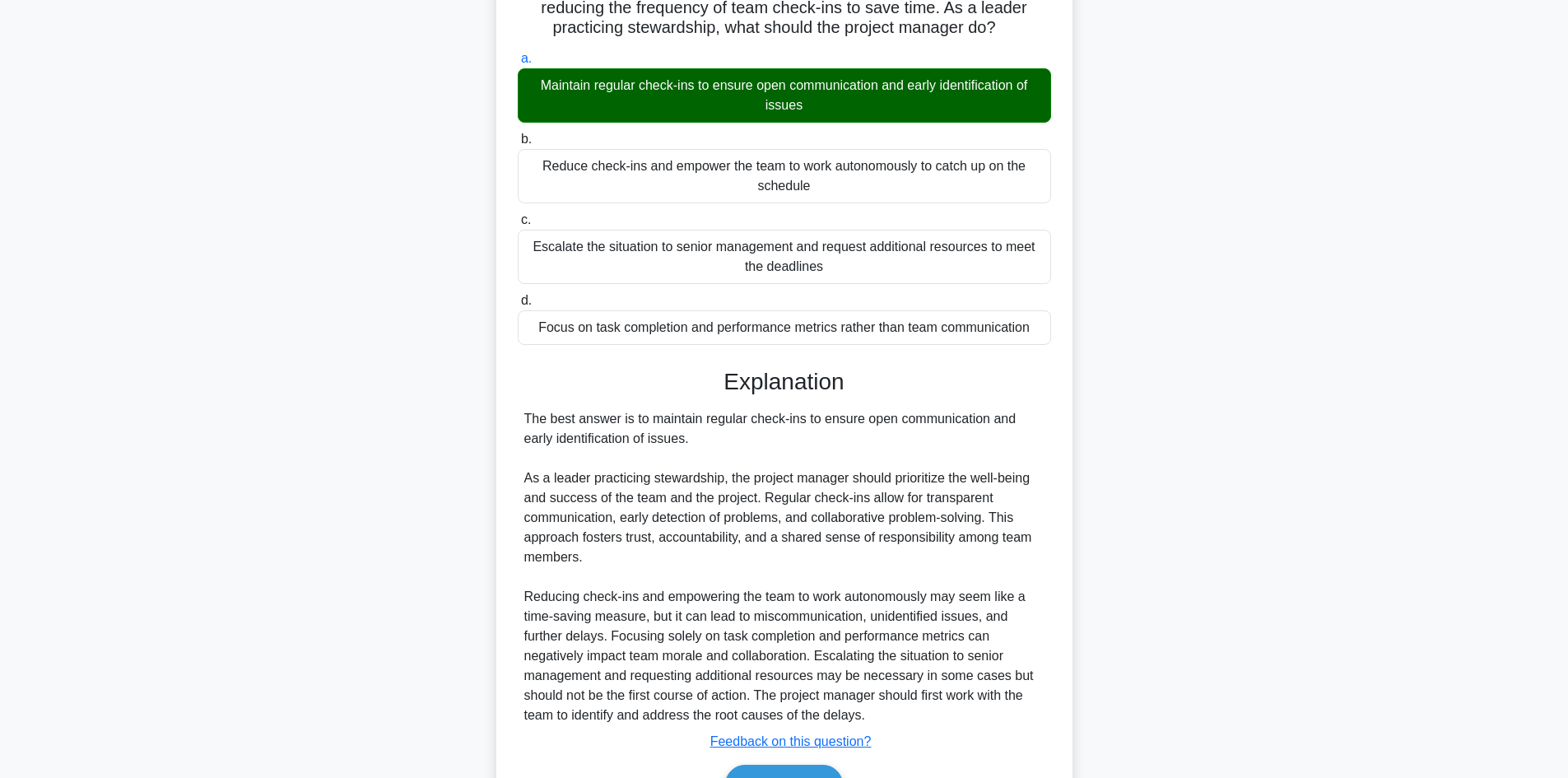
scroll to position [238, 0]
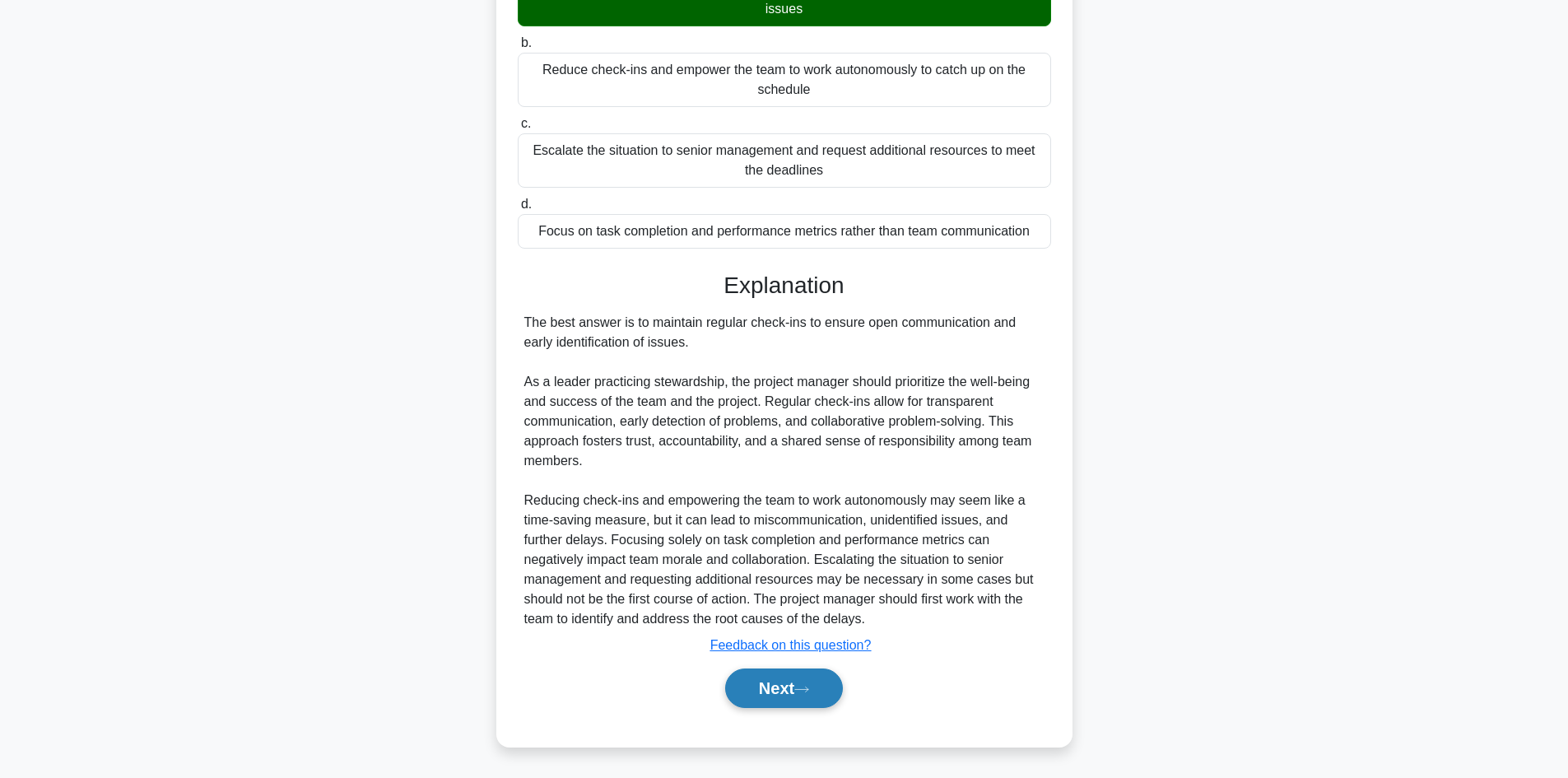
click at [763, 695] on button "Next" at bounding box center [784, 688] width 118 height 40
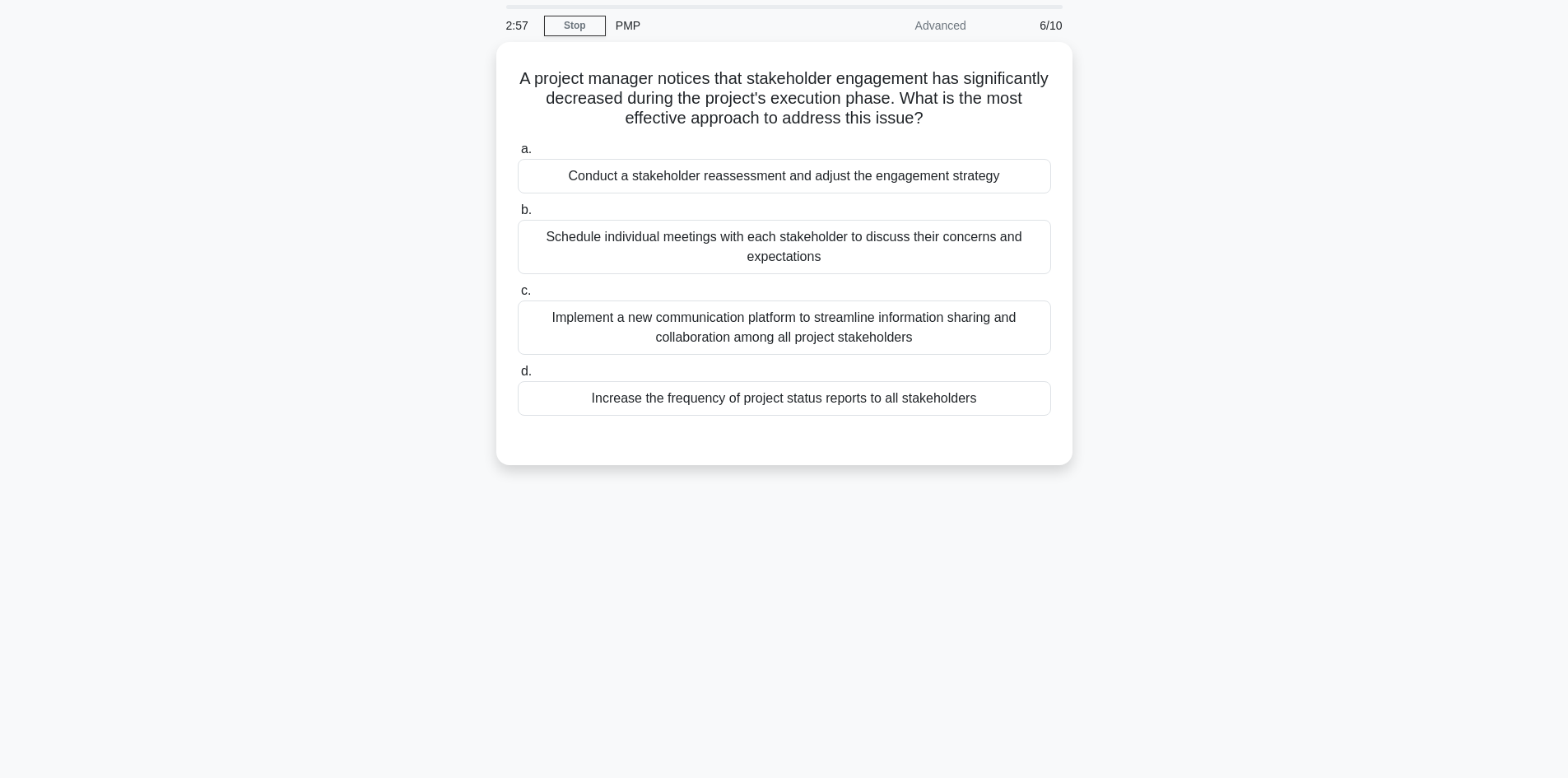
scroll to position [0, 0]
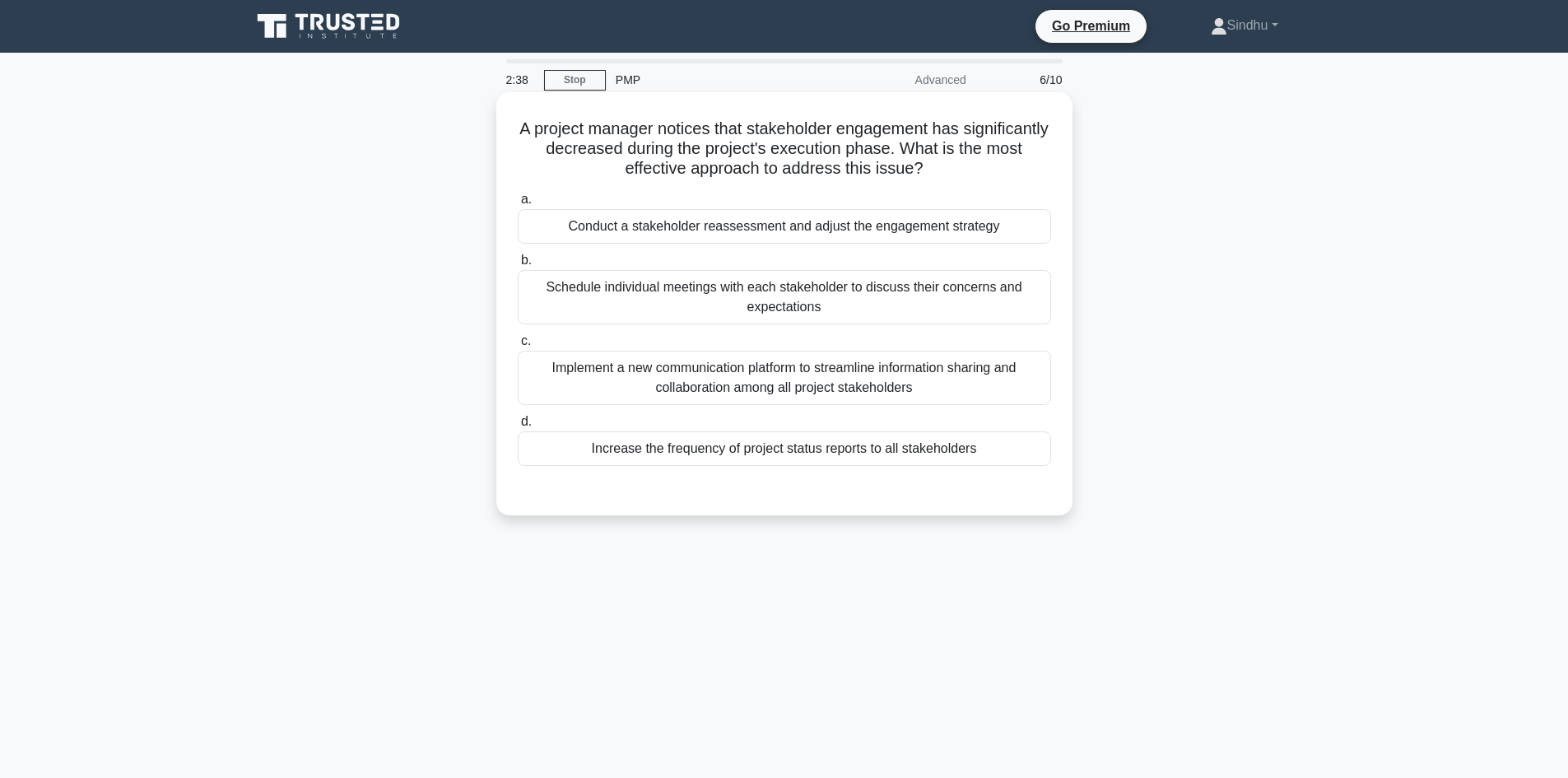
click at [813, 299] on div "Schedule individual meetings with each stakeholder to discuss their concerns an…" at bounding box center [785, 297] width 534 height 54
click at [518, 266] on input "b. Schedule individual meetings with each stakeholder to discuss their concerns…" at bounding box center [518, 260] width 0 height 11
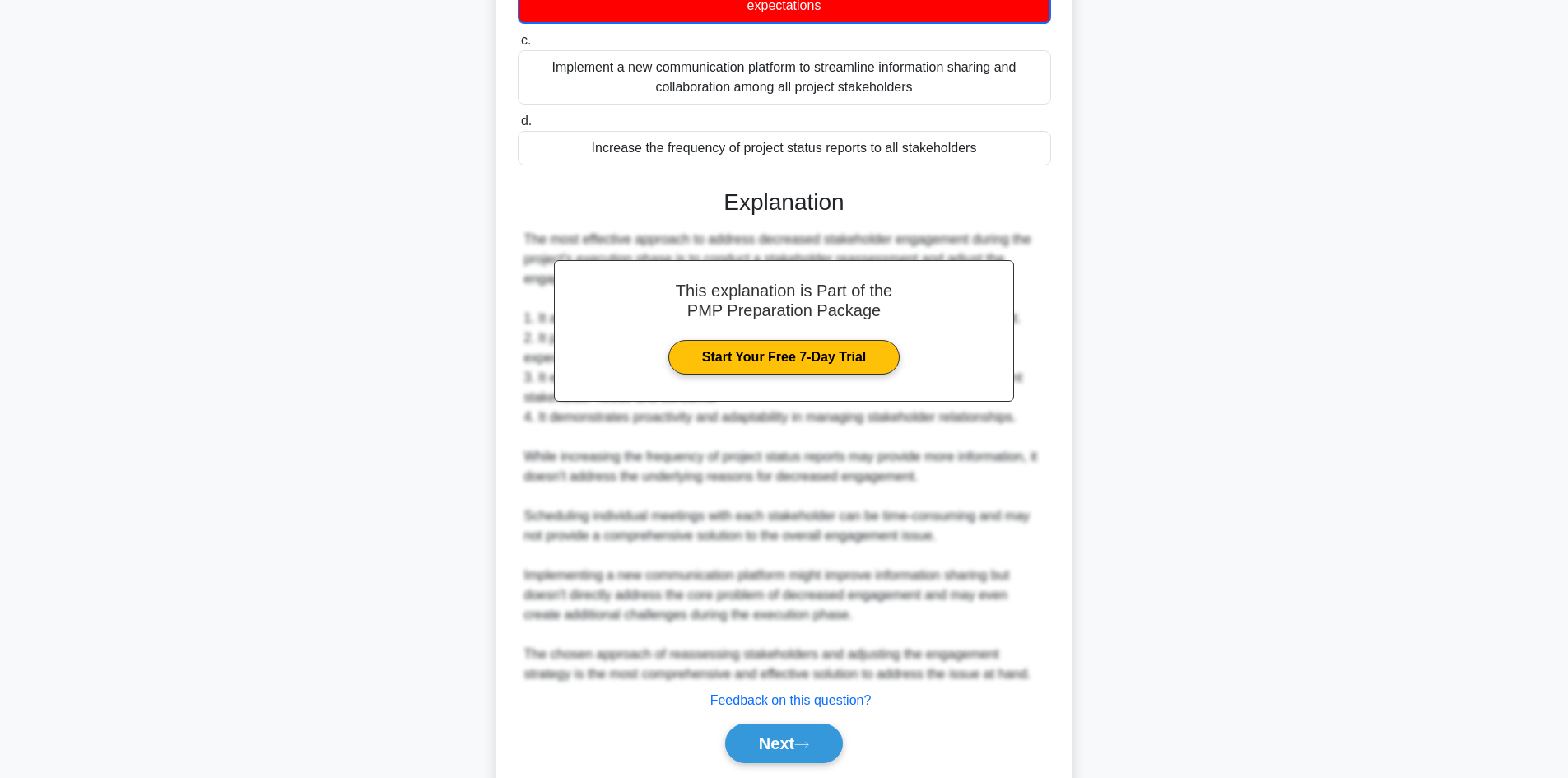
scroll to position [358, 0]
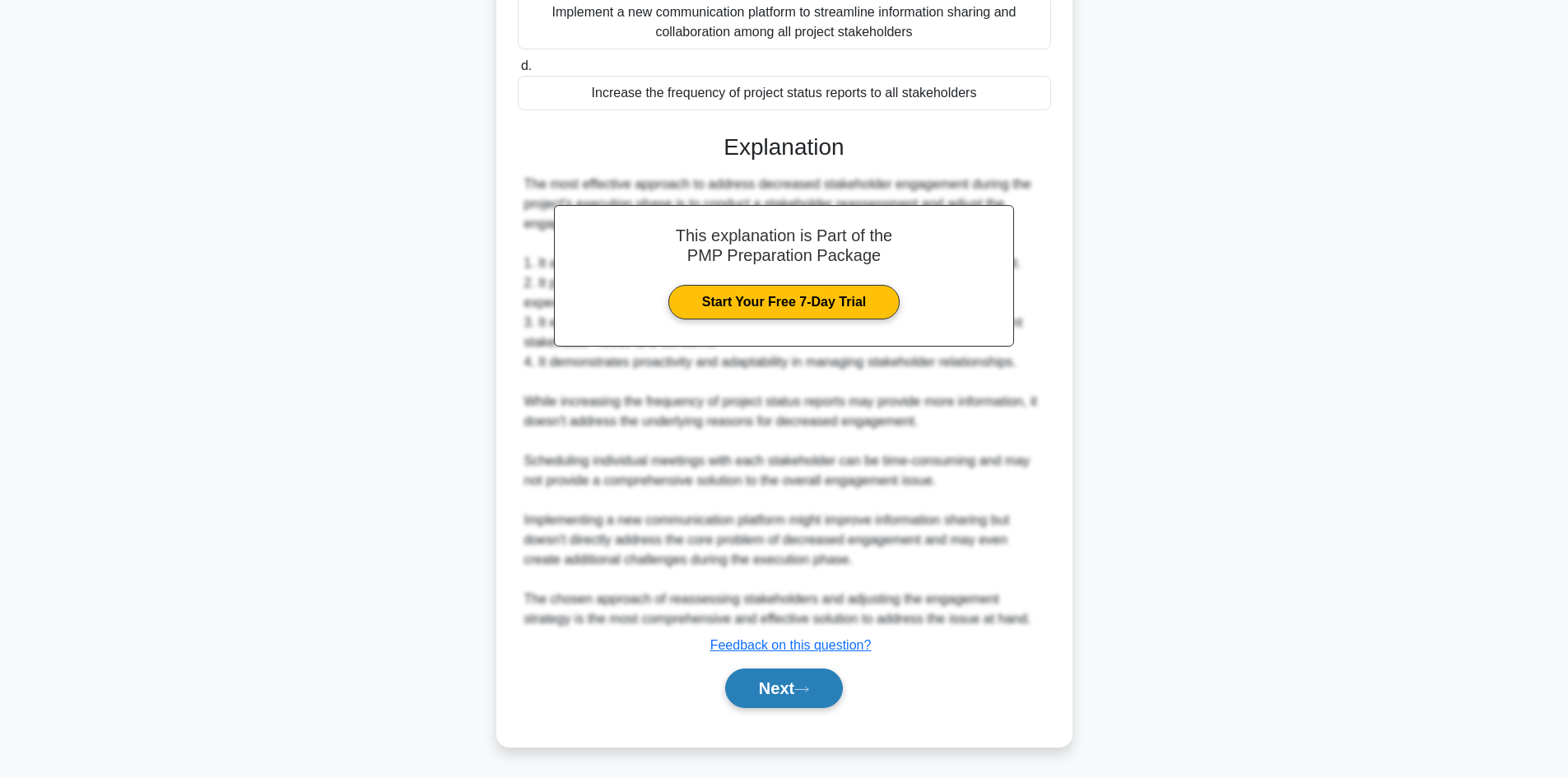
click at [775, 676] on button "Next" at bounding box center [784, 688] width 118 height 40
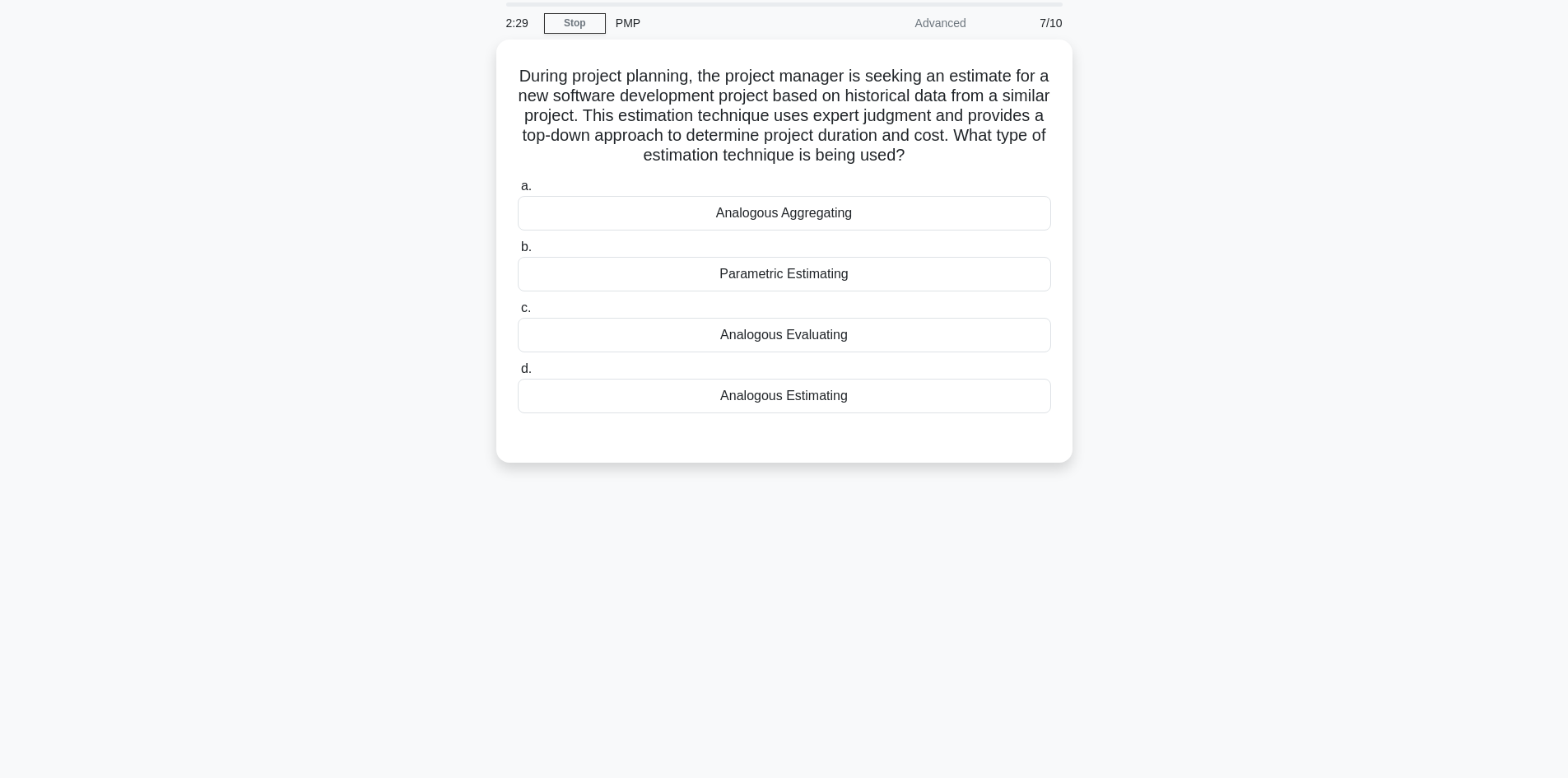
scroll to position [0, 0]
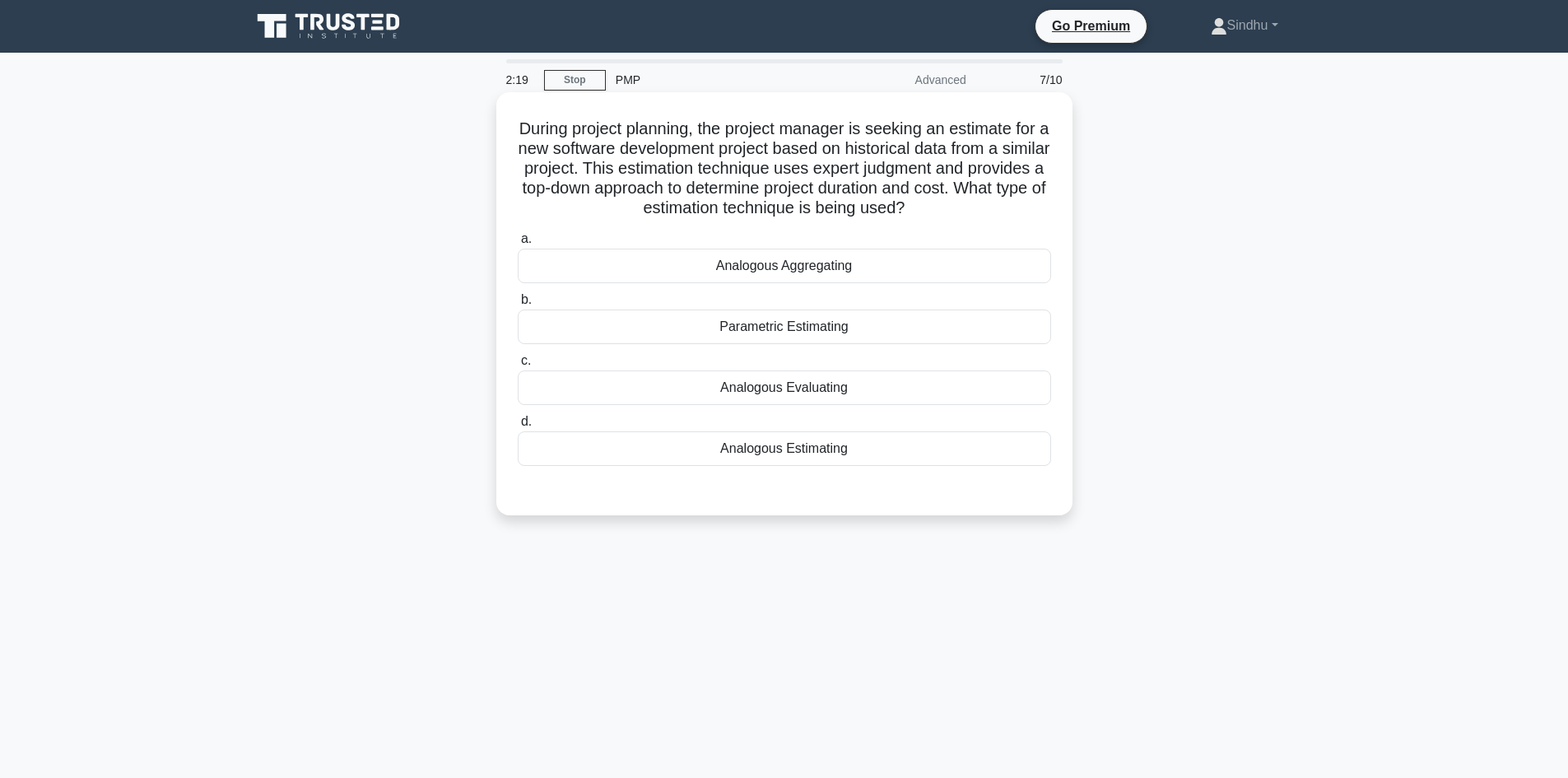
click at [848, 266] on div "Analogous Aggregating" at bounding box center [785, 266] width 534 height 35
click at [518, 245] on input "a. Analogous Aggregating" at bounding box center [518, 239] width 0 height 11
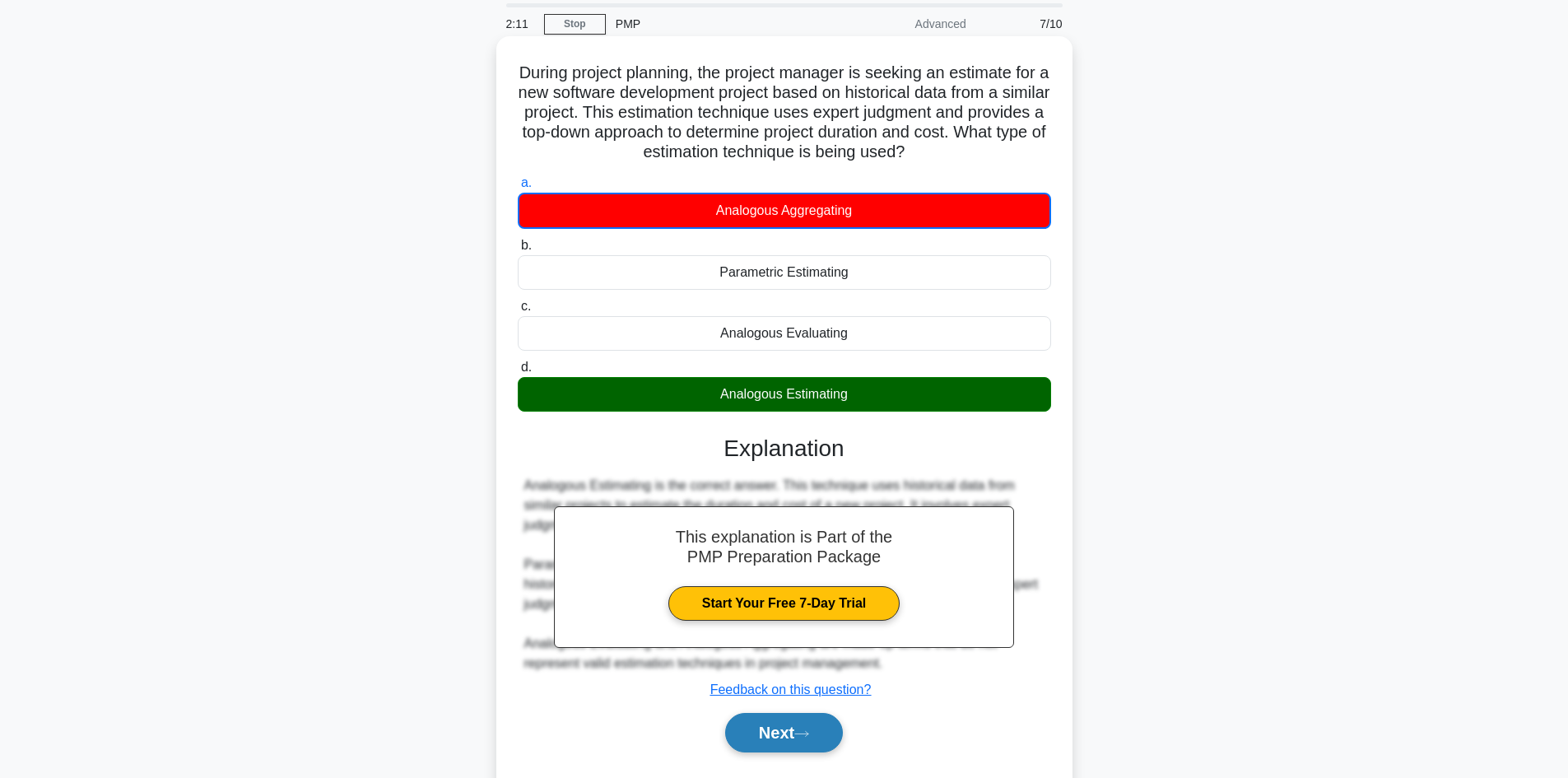
scroll to position [111, 0]
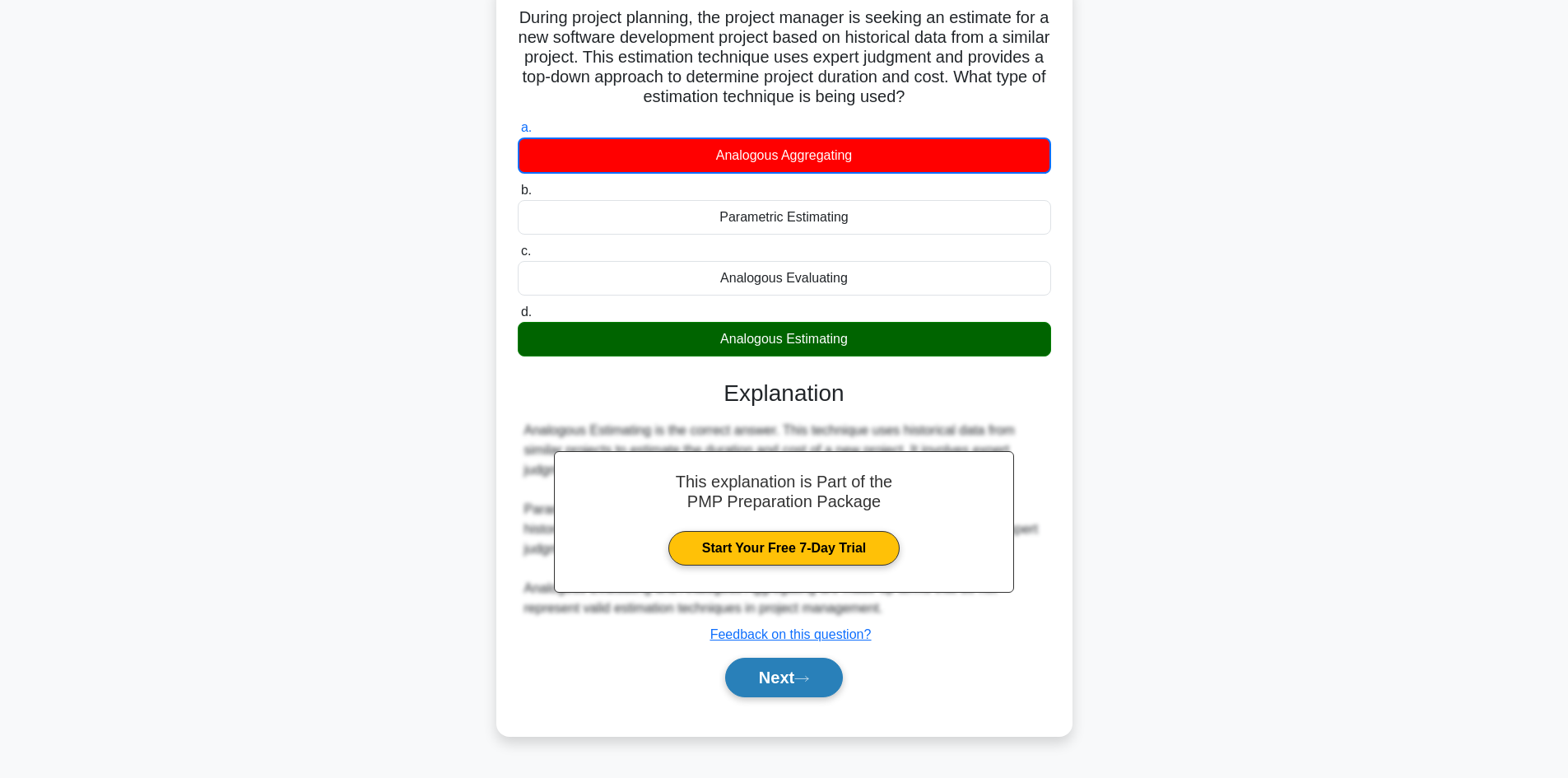
click at [768, 685] on button "Next" at bounding box center [784, 677] width 118 height 40
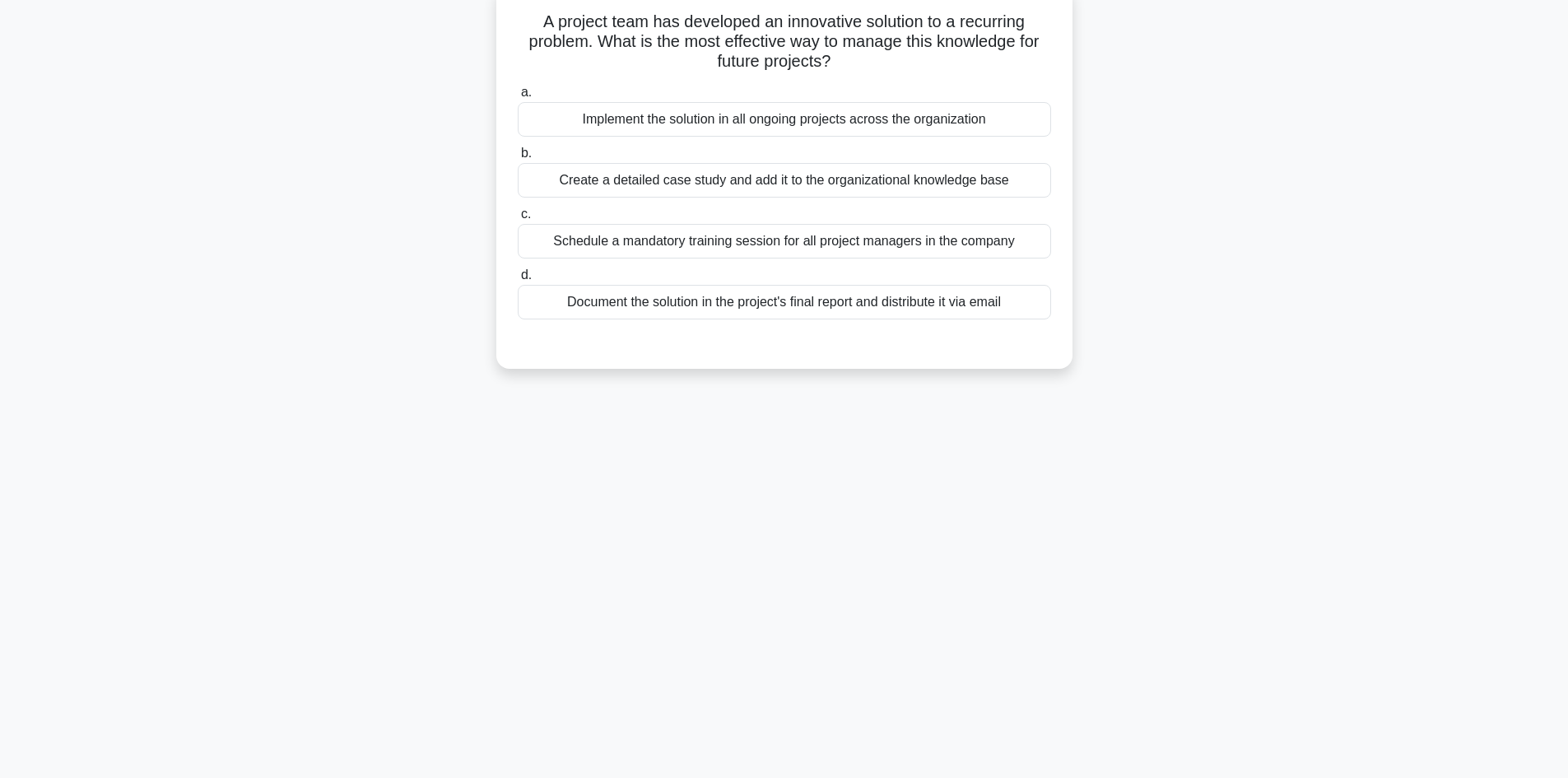
scroll to position [0, 0]
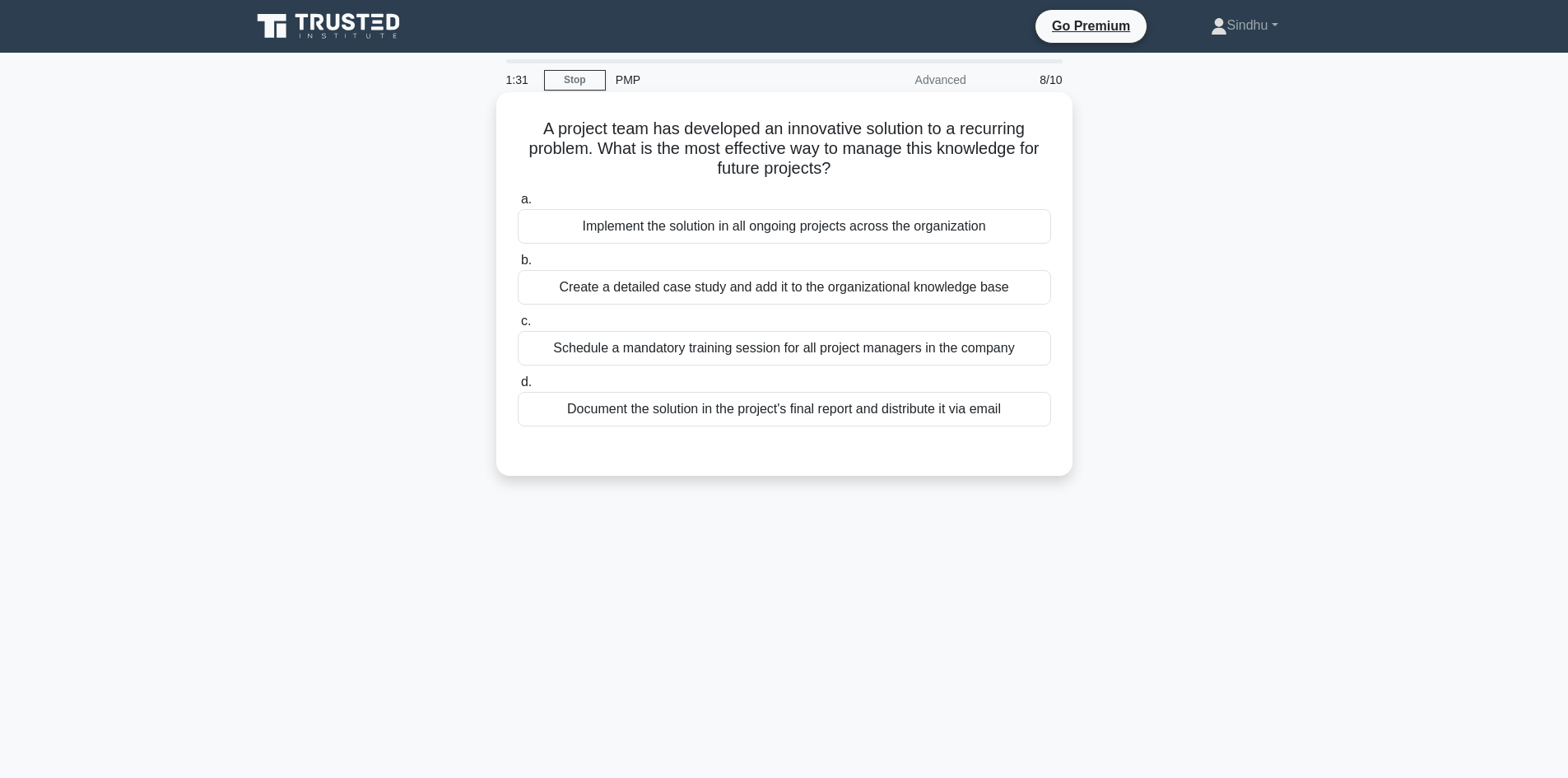
click at [890, 281] on div "Create a detailed case study and add it to the organizational knowledge base" at bounding box center [785, 287] width 534 height 35
click at [518, 266] on input "b. Create a detailed case study and add it to the organizational knowledge base" at bounding box center [518, 260] width 0 height 11
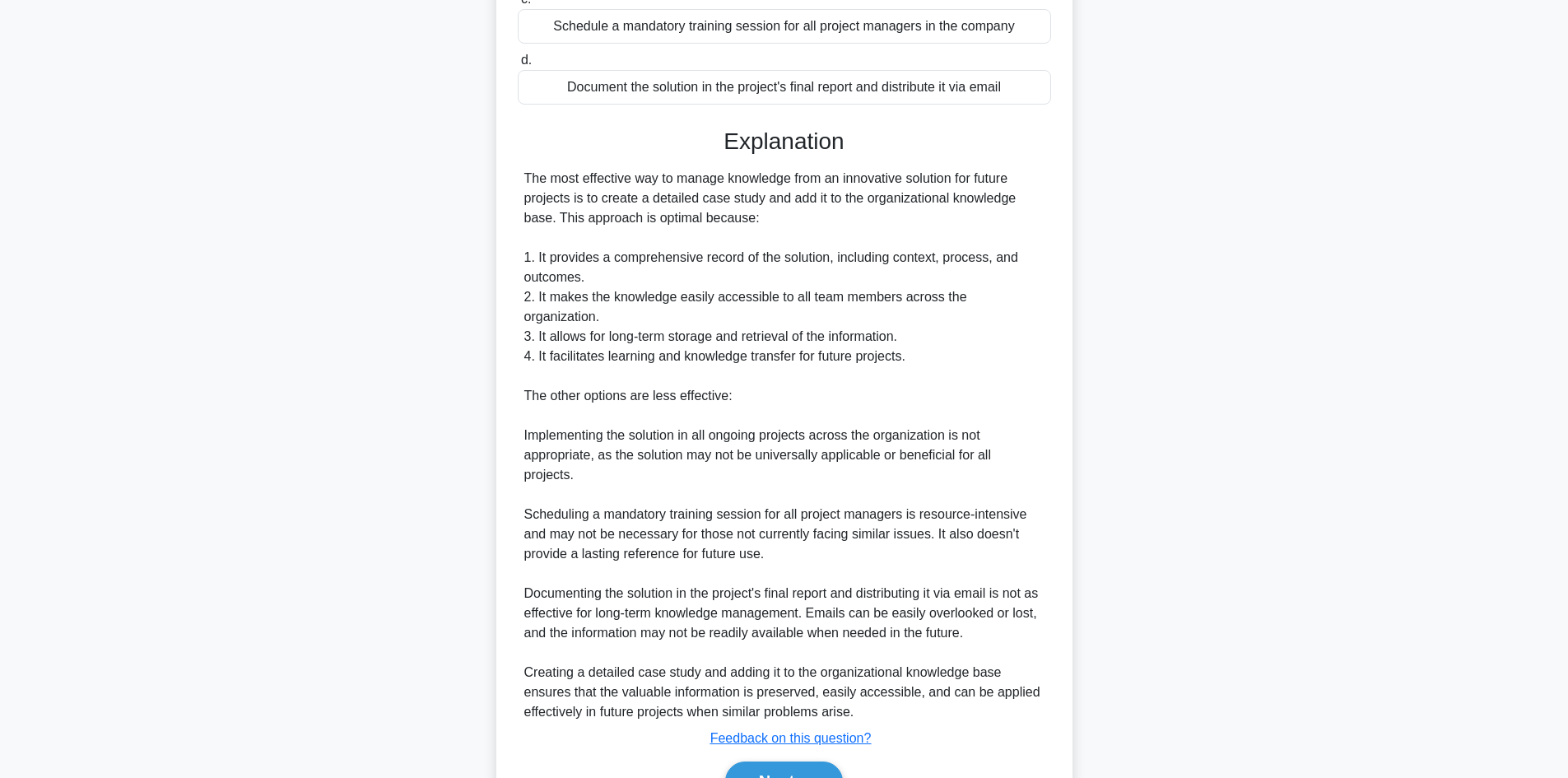
scroll to position [396, 0]
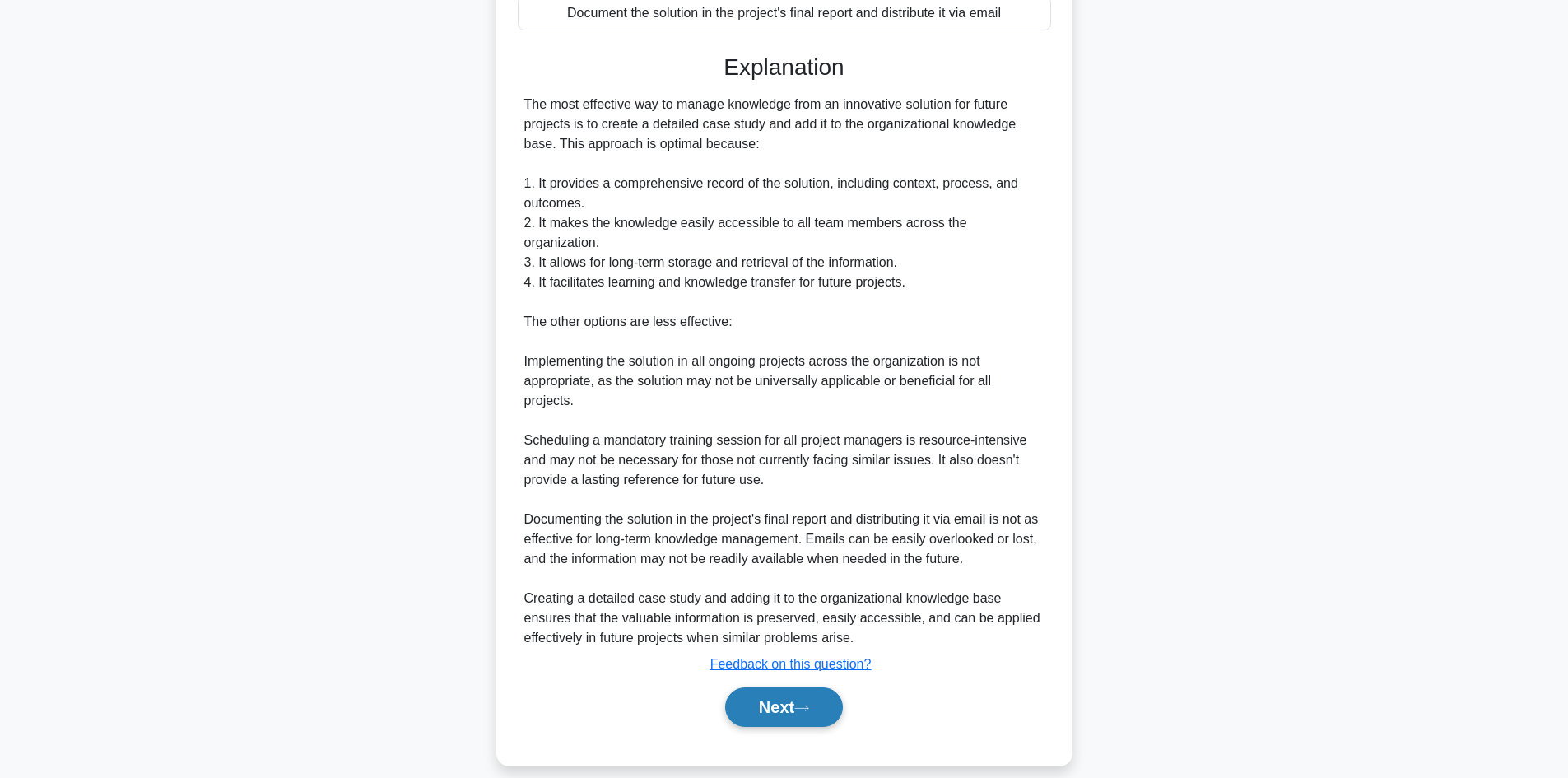
click at [766, 694] on button "Next" at bounding box center [784, 706] width 118 height 40
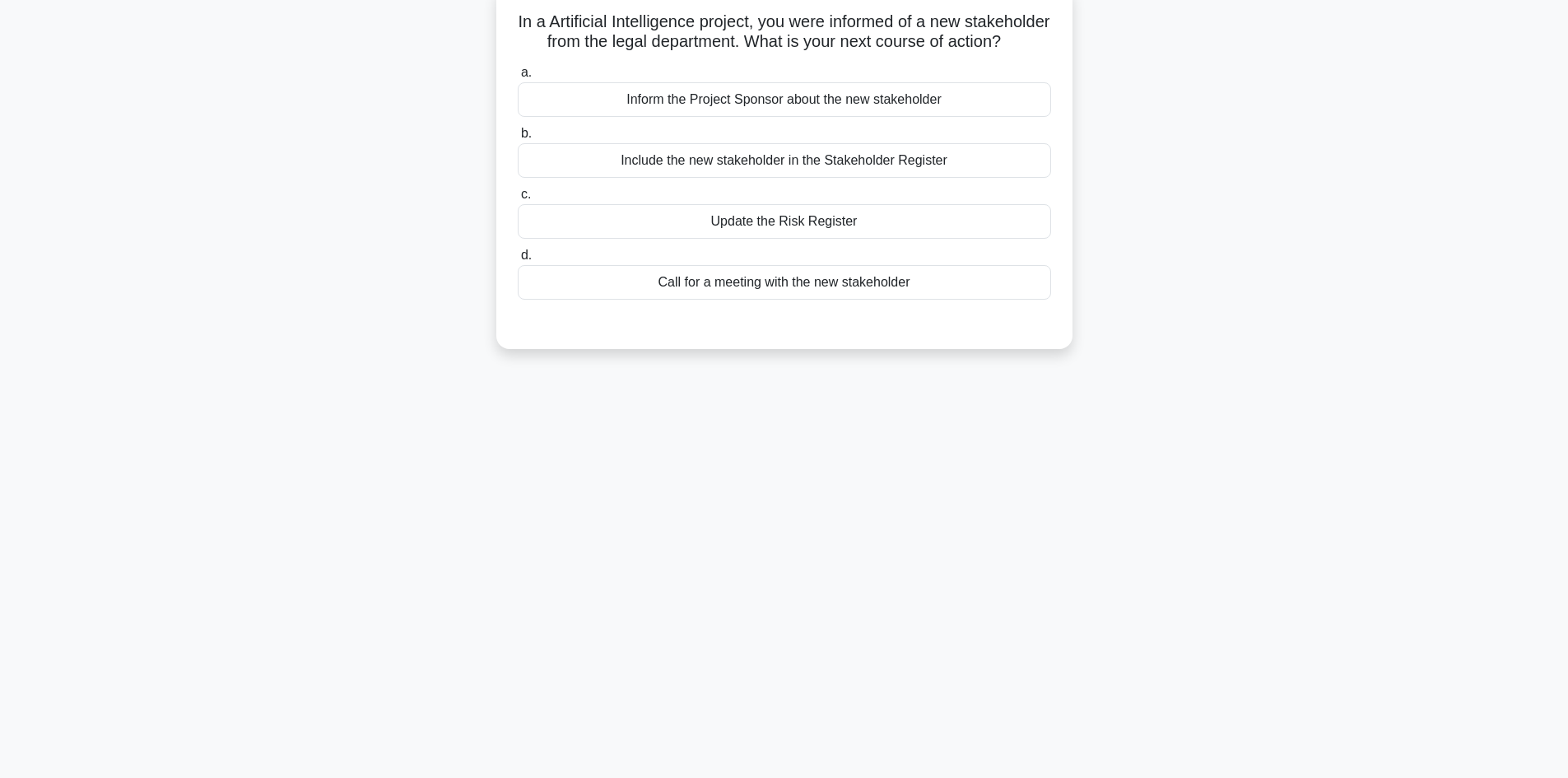
scroll to position [0, 0]
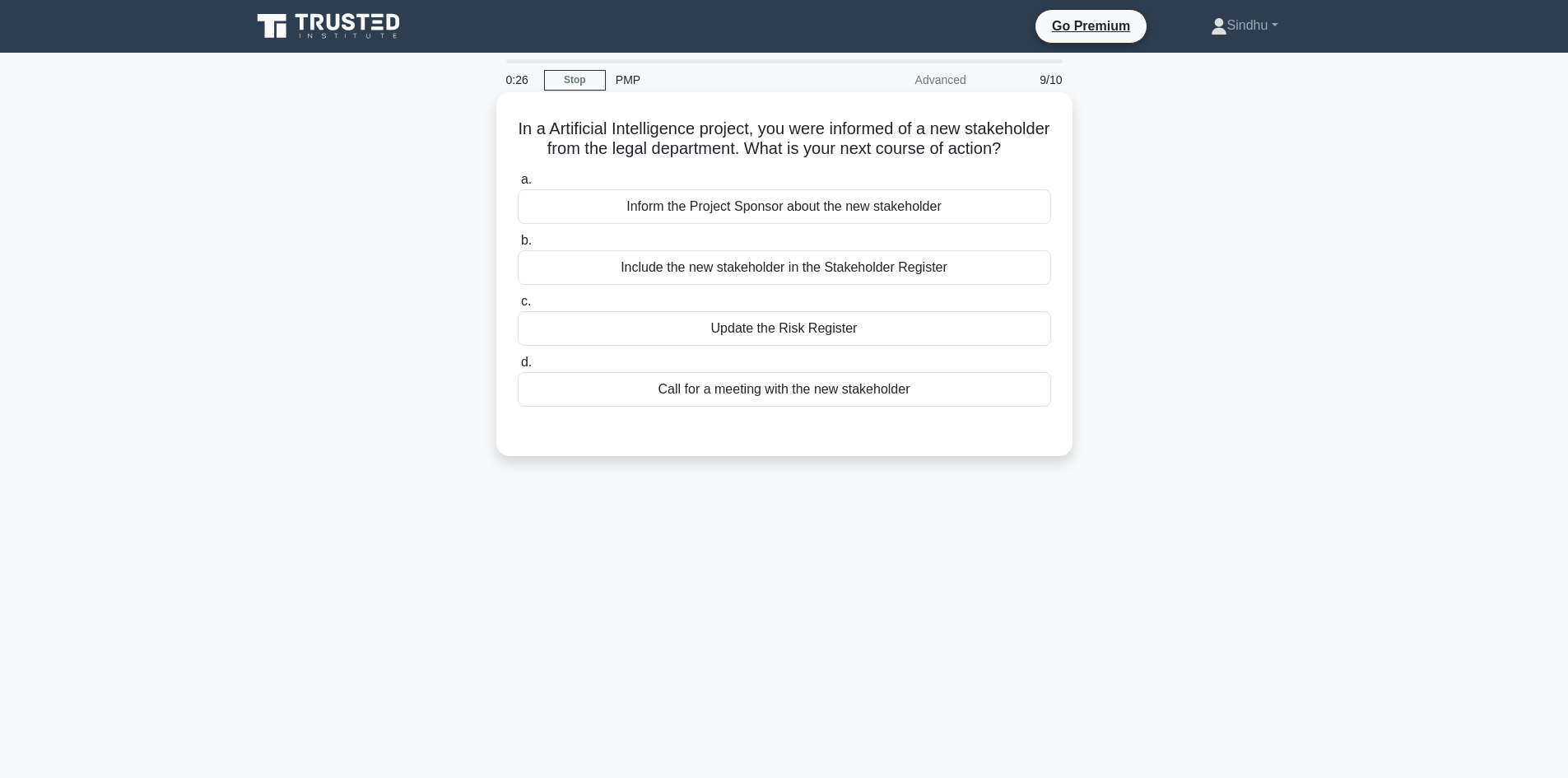
click at [808, 285] on div "Include the new stakeholder in the Stakeholder Register" at bounding box center [785, 268] width 534 height 35
click at [518, 246] on input "b. Include the new stakeholder in the Stakeholder Register" at bounding box center [518, 241] width 0 height 11
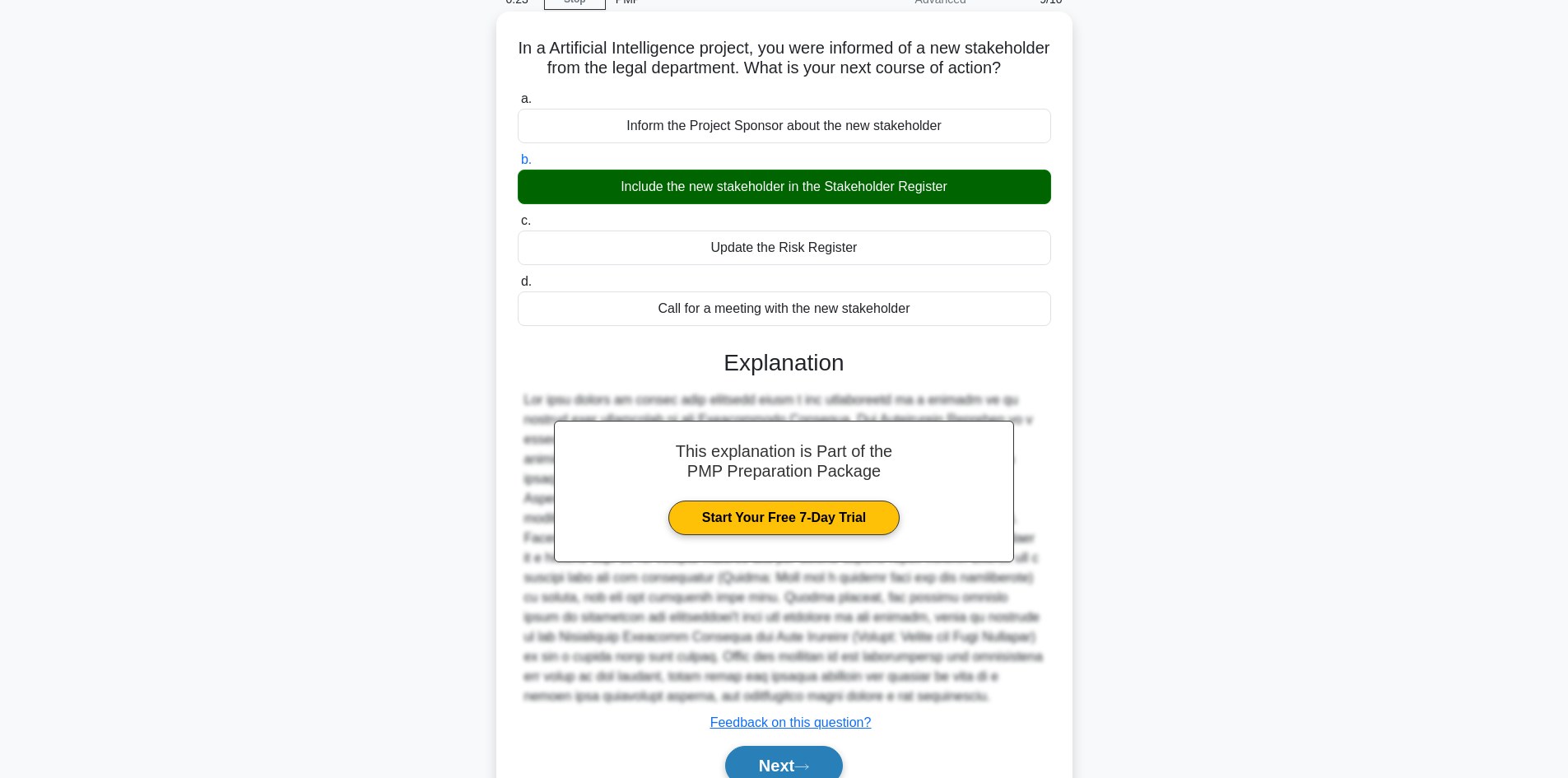
scroll to position [179, 0]
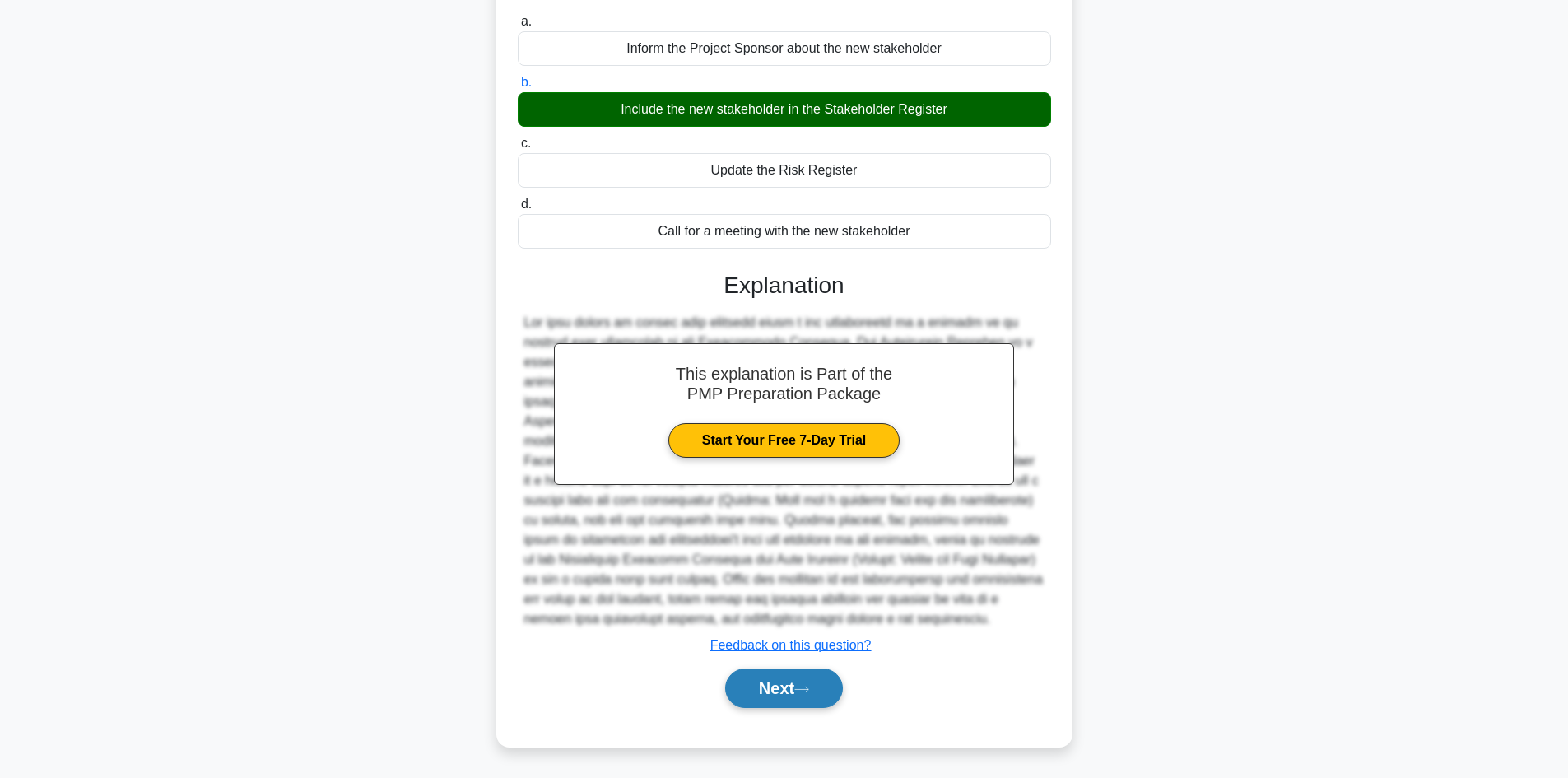
click at [768, 691] on button "Next" at bounding box center [784, 688] width 118 height 40
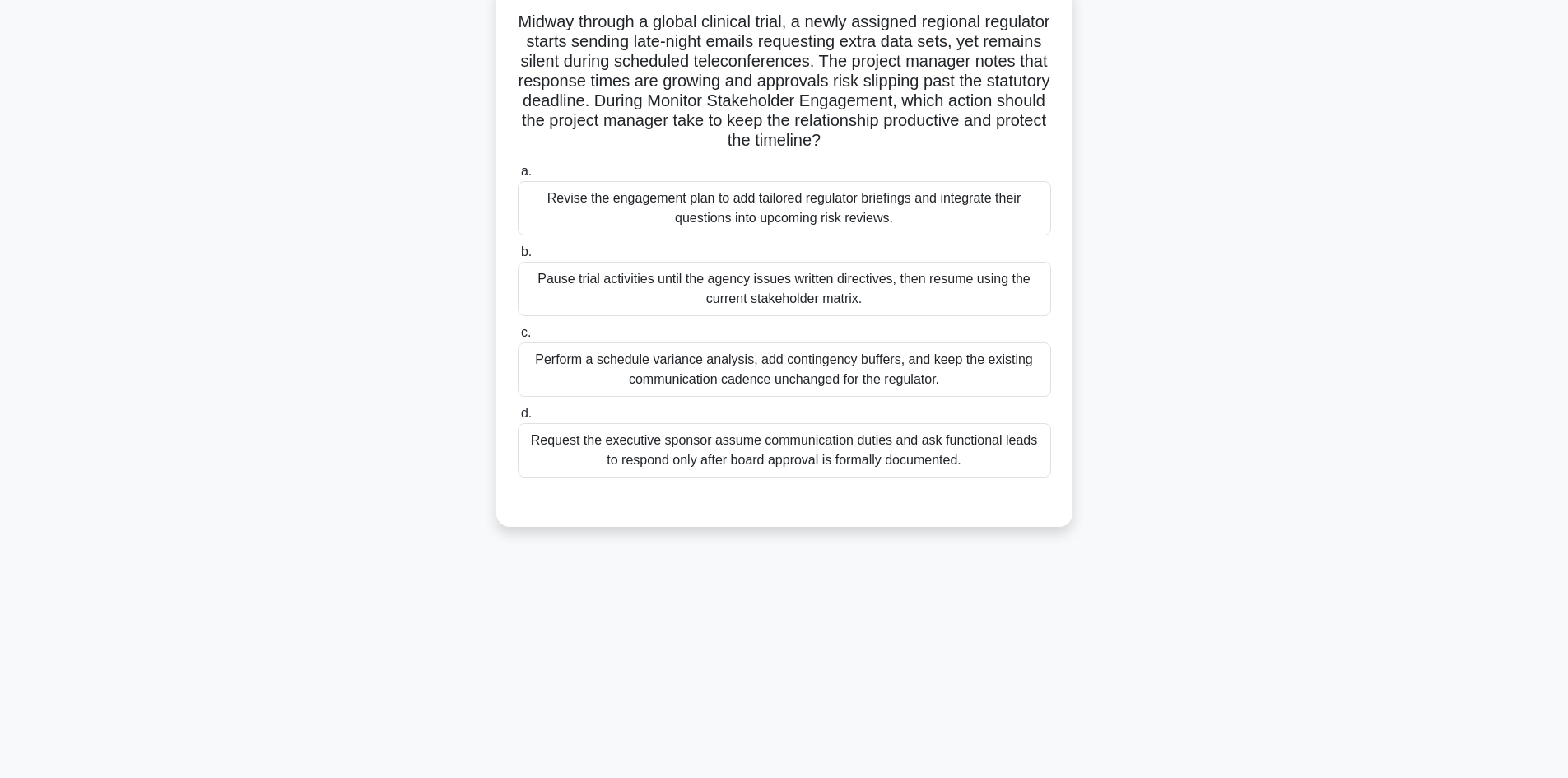
scroll to position [0, 0]
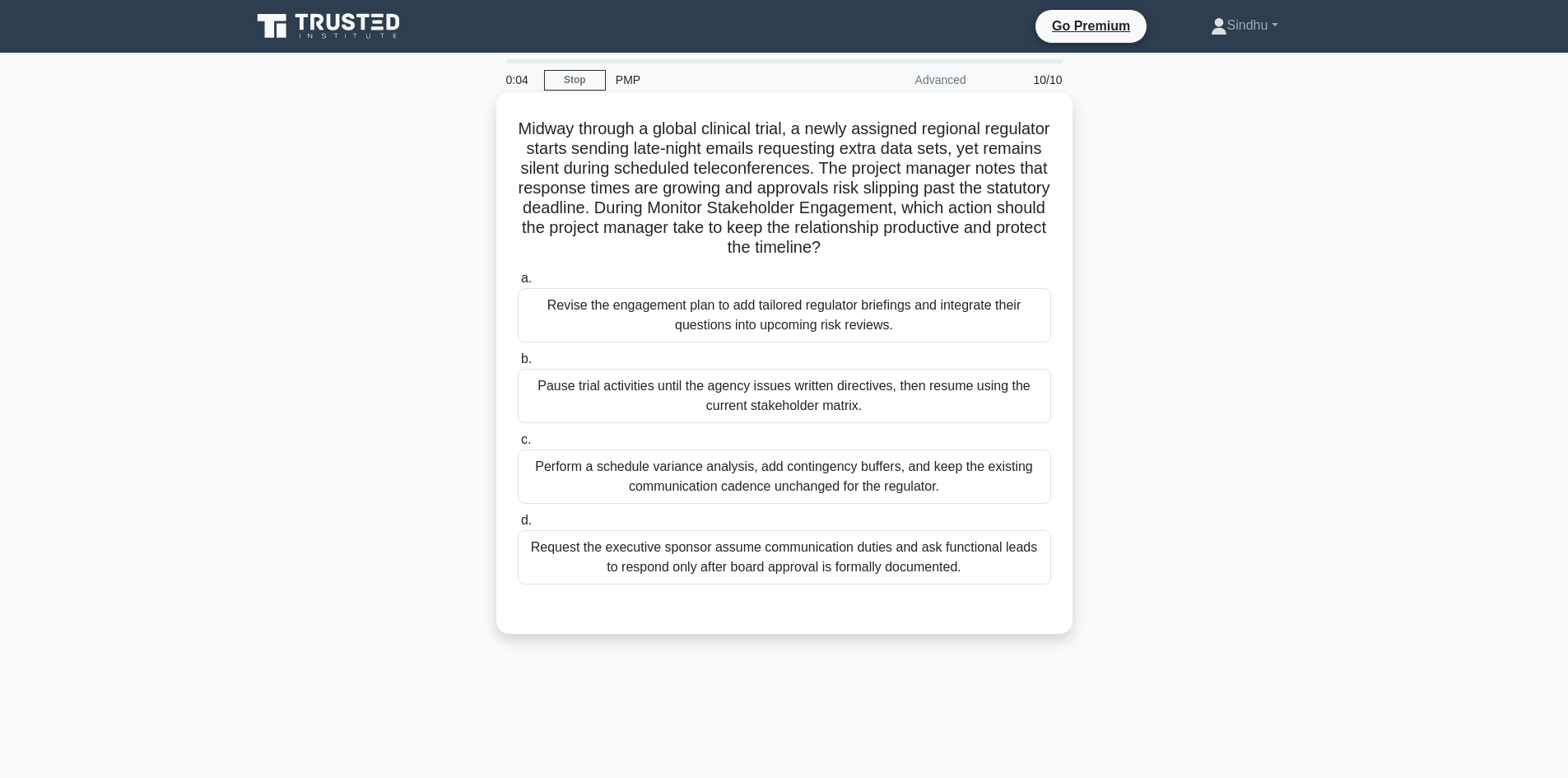
click at [862, 566] on div "Request the executive sponsor assume communication duties and ask functional le…" at bounding box center [785, 557] width 534 height 54
click at [518, 526] on input "d. Request the executive sponsor assume communication duties and ask functional…" at bounding box center [518, 520] width 0 height 11
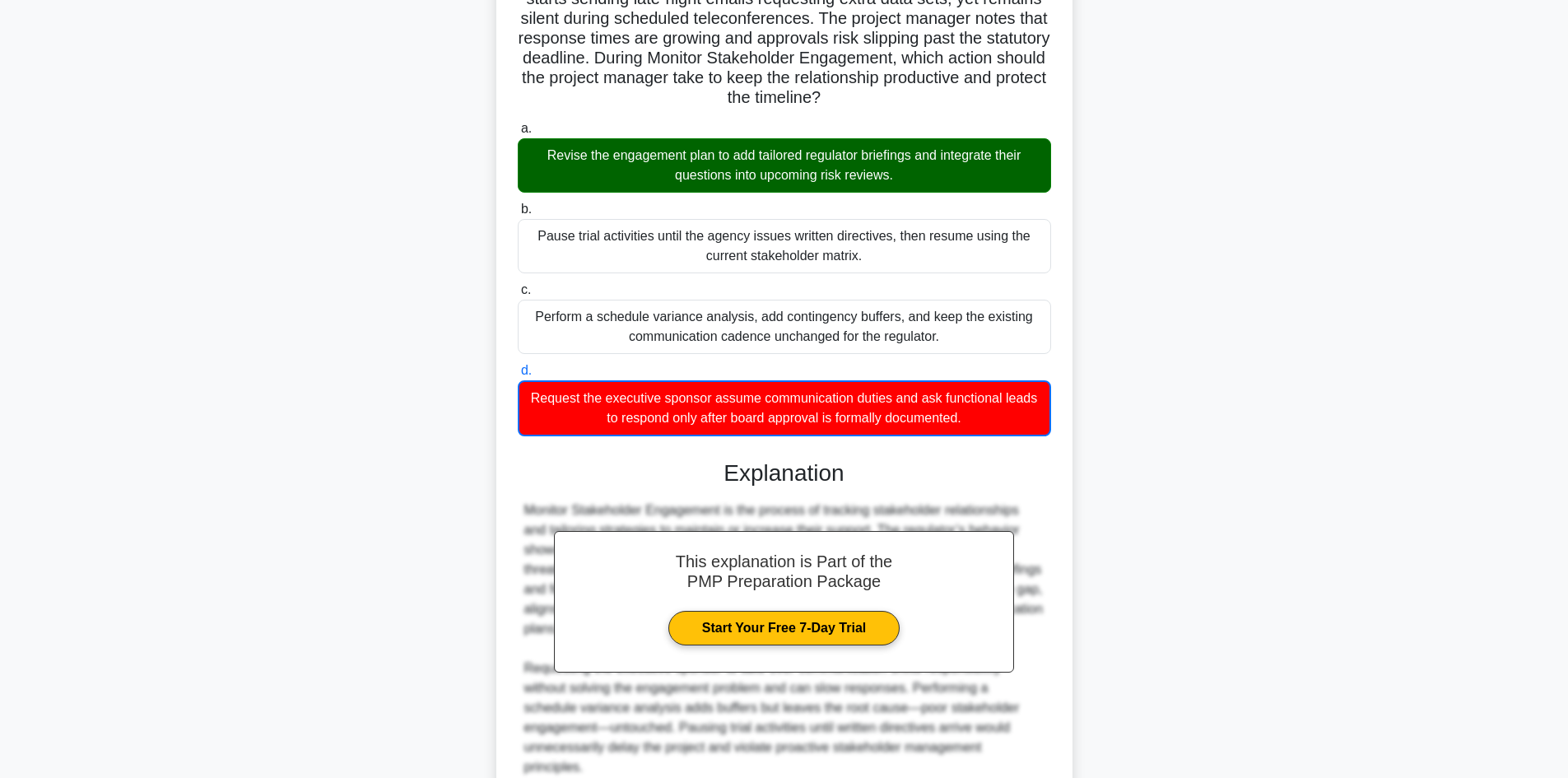
scroll to position [279, 0]
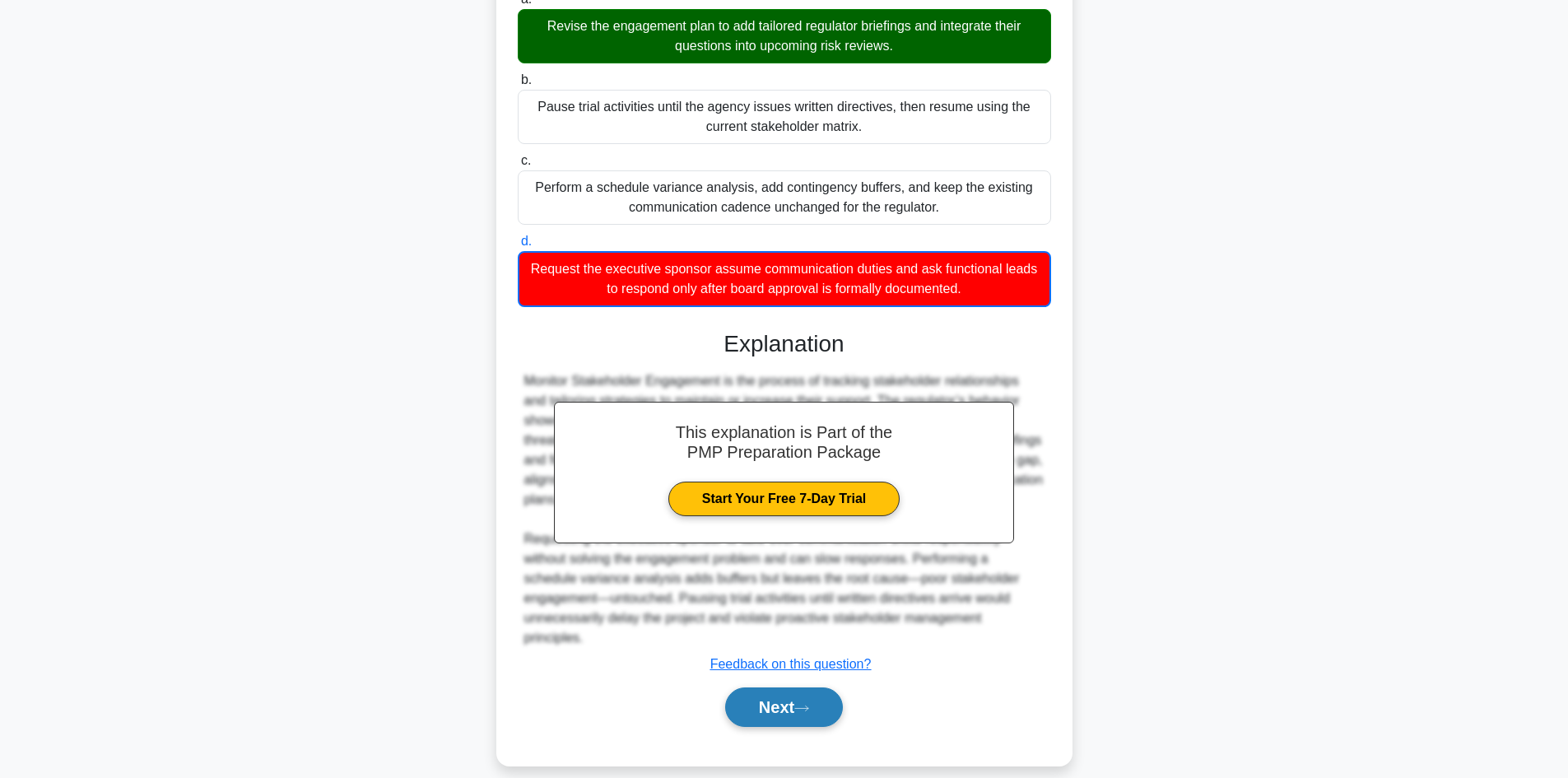
click at [767, 687] on button "Next" at bounding box center [784, 706] width 118 height 40
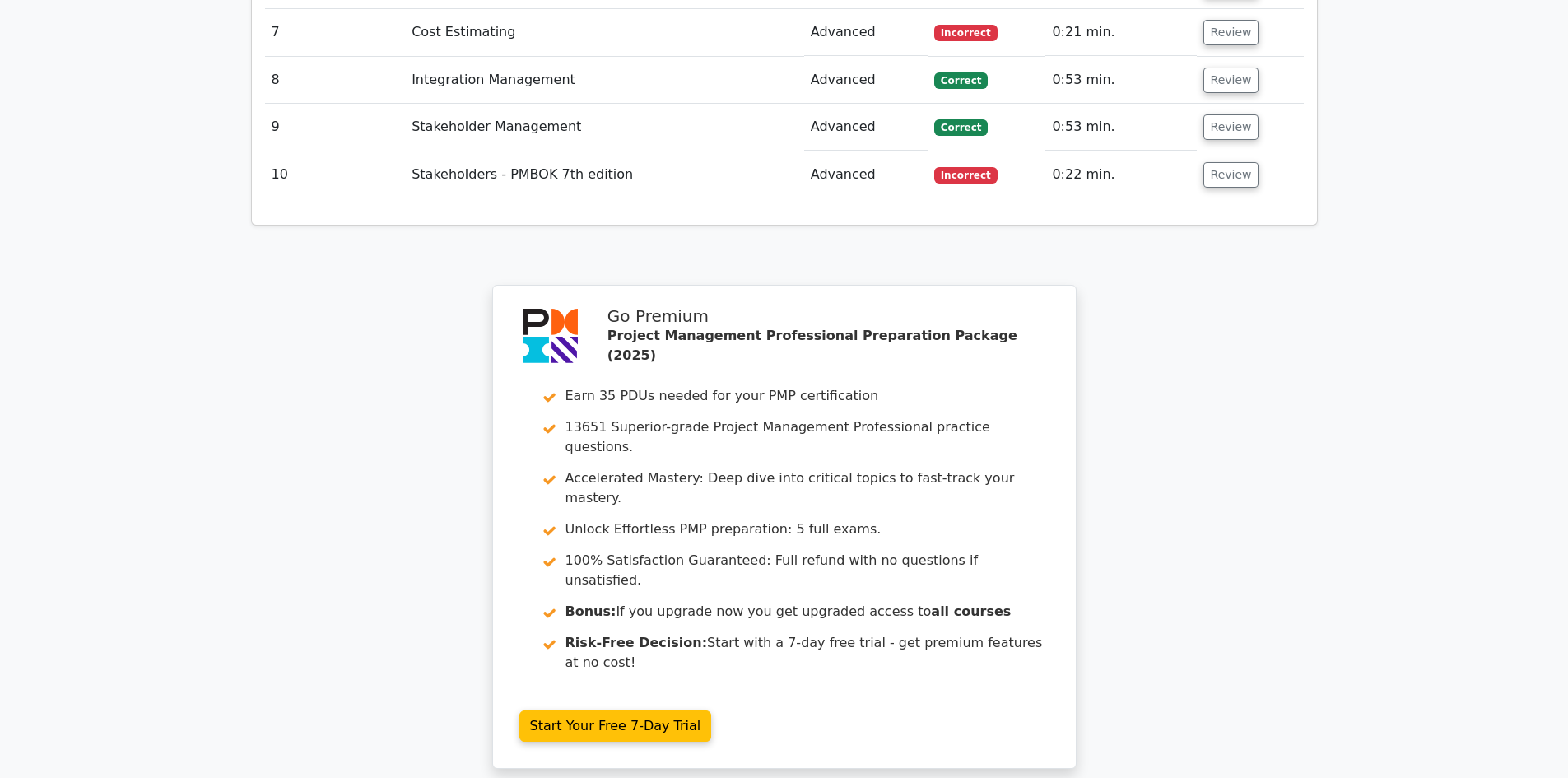
scroll to position [2701, 0]
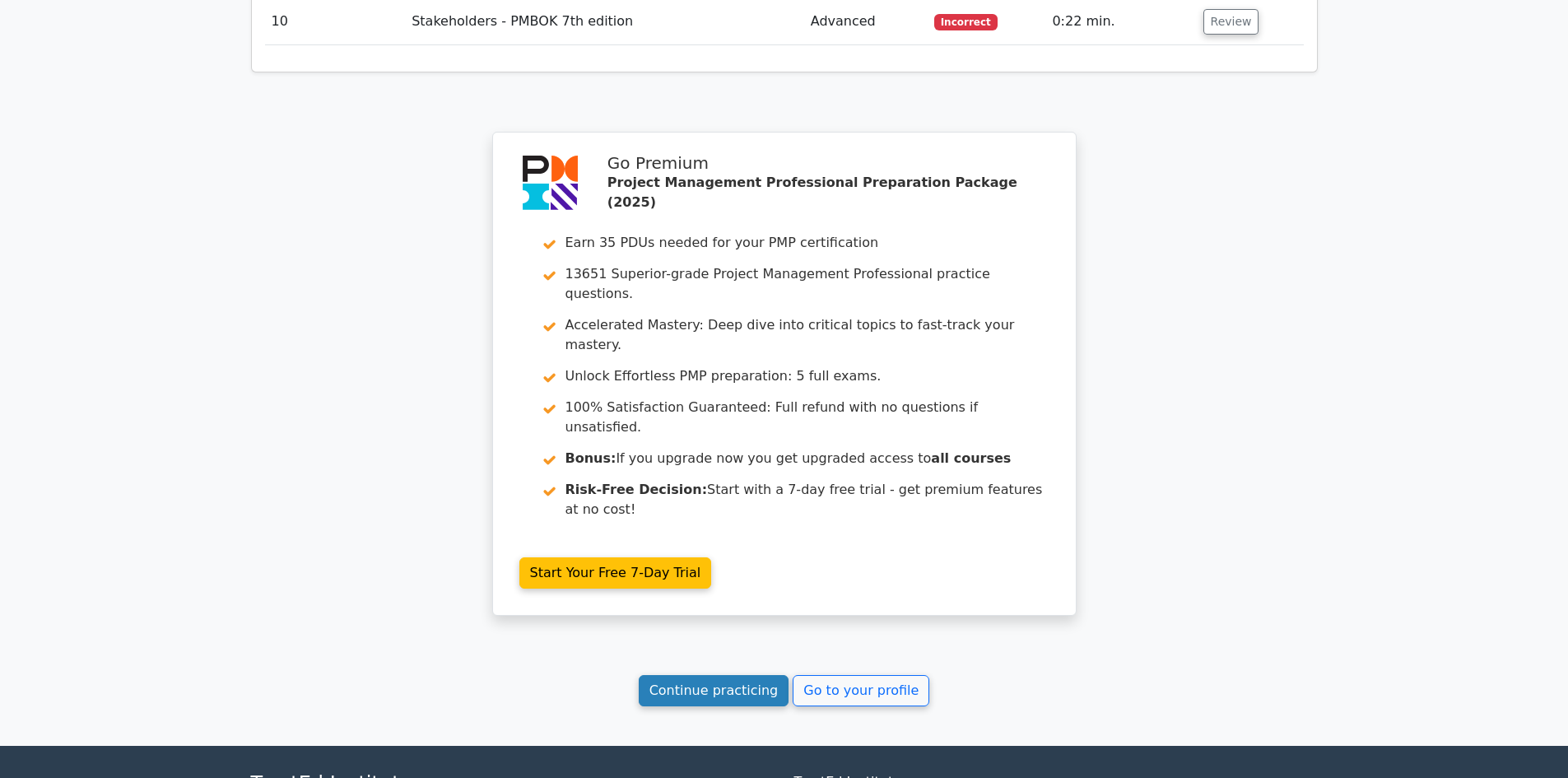
click at [746, 675] on link "Continue practicing" at bounding box center [714, 690] width 151 height 31
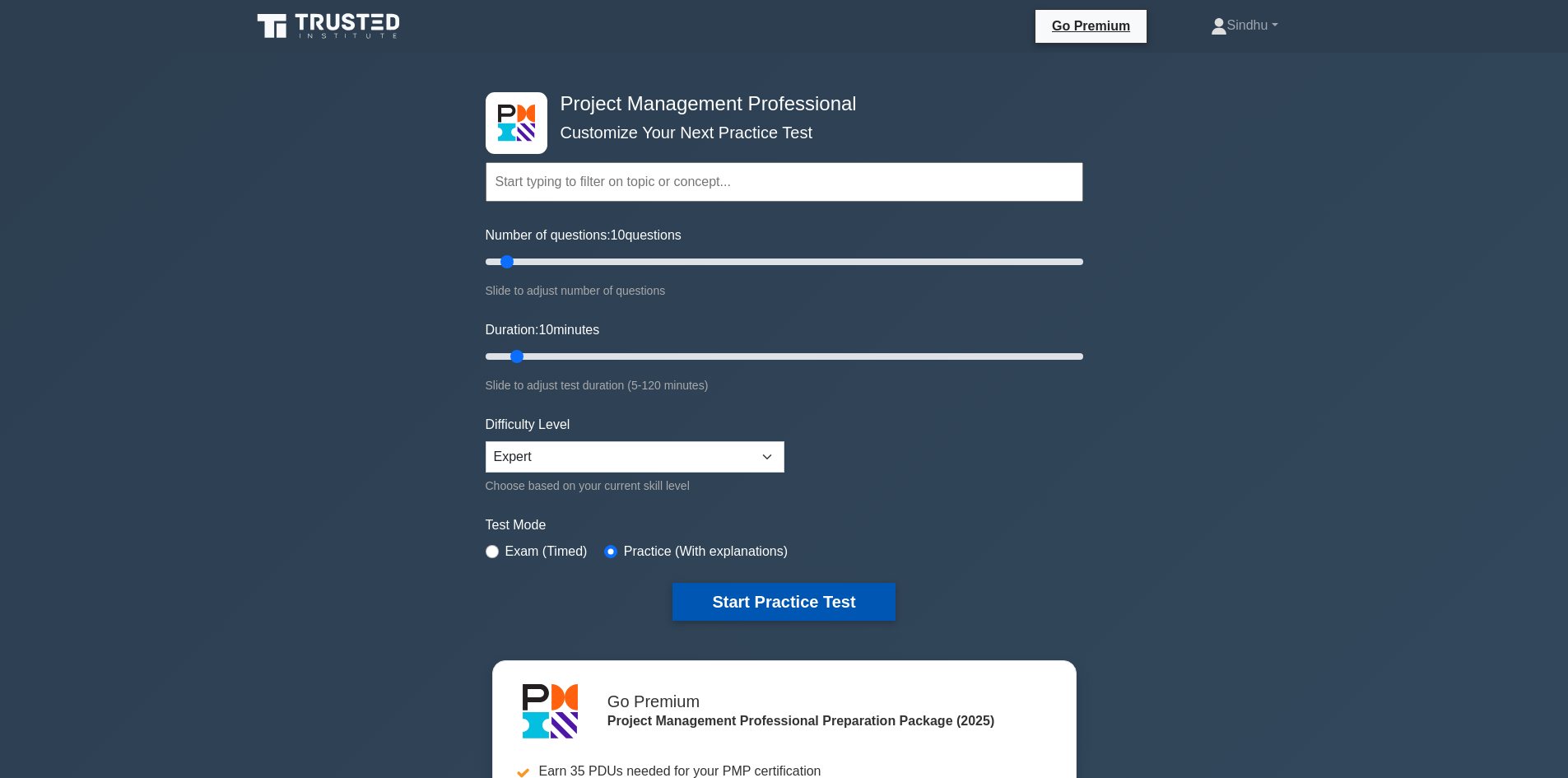
click at [785, 605] on button "Start Practice Test" at bounding box center [784, 601] width 222 height 38
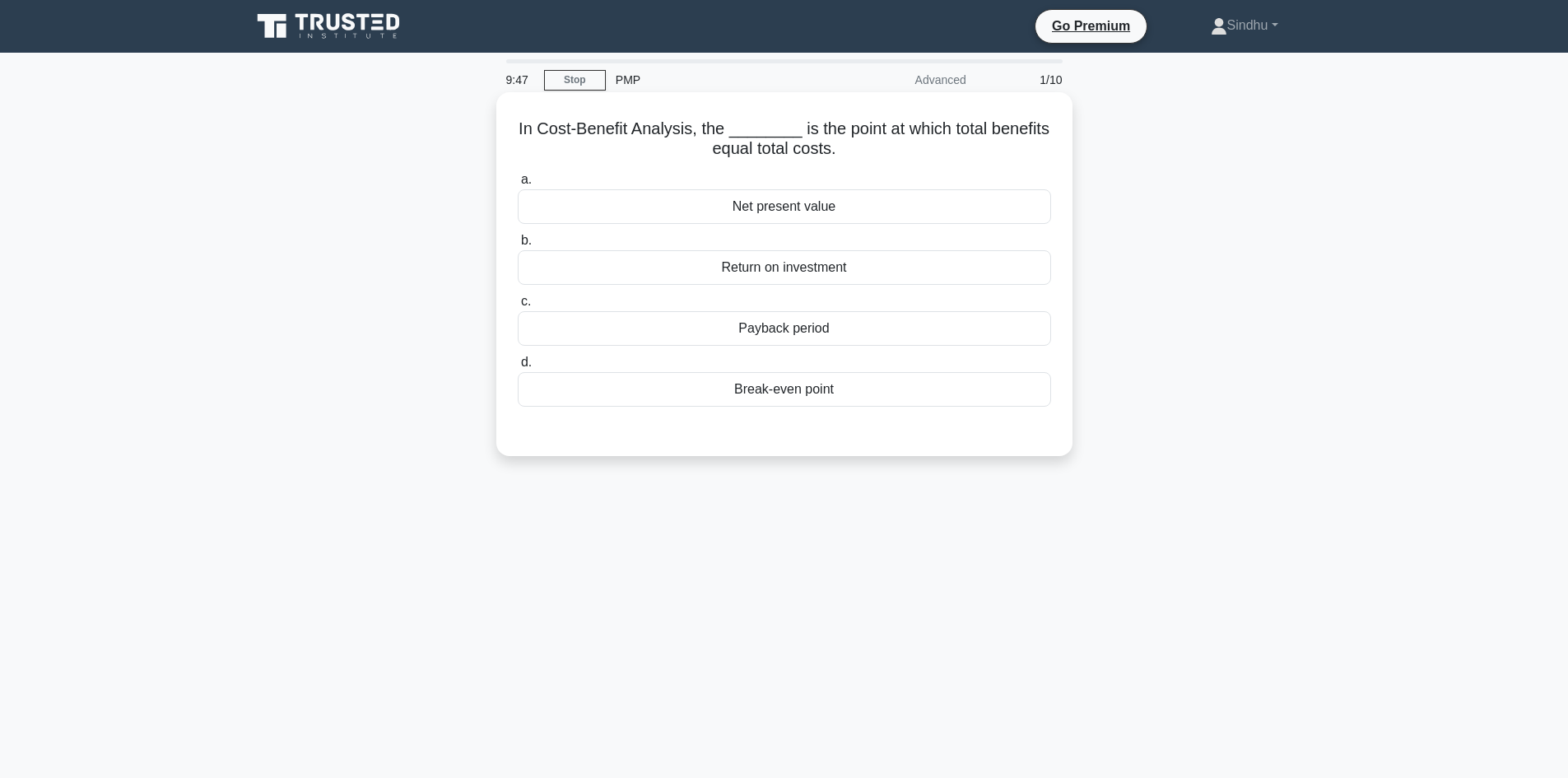
click at [785, 208] on div "Net present value" at bounding box center [785, 207] width 534 height 35
click at [518, 186] on input "a. Net present value" at bounding box center [518, 180] width 0 height 11
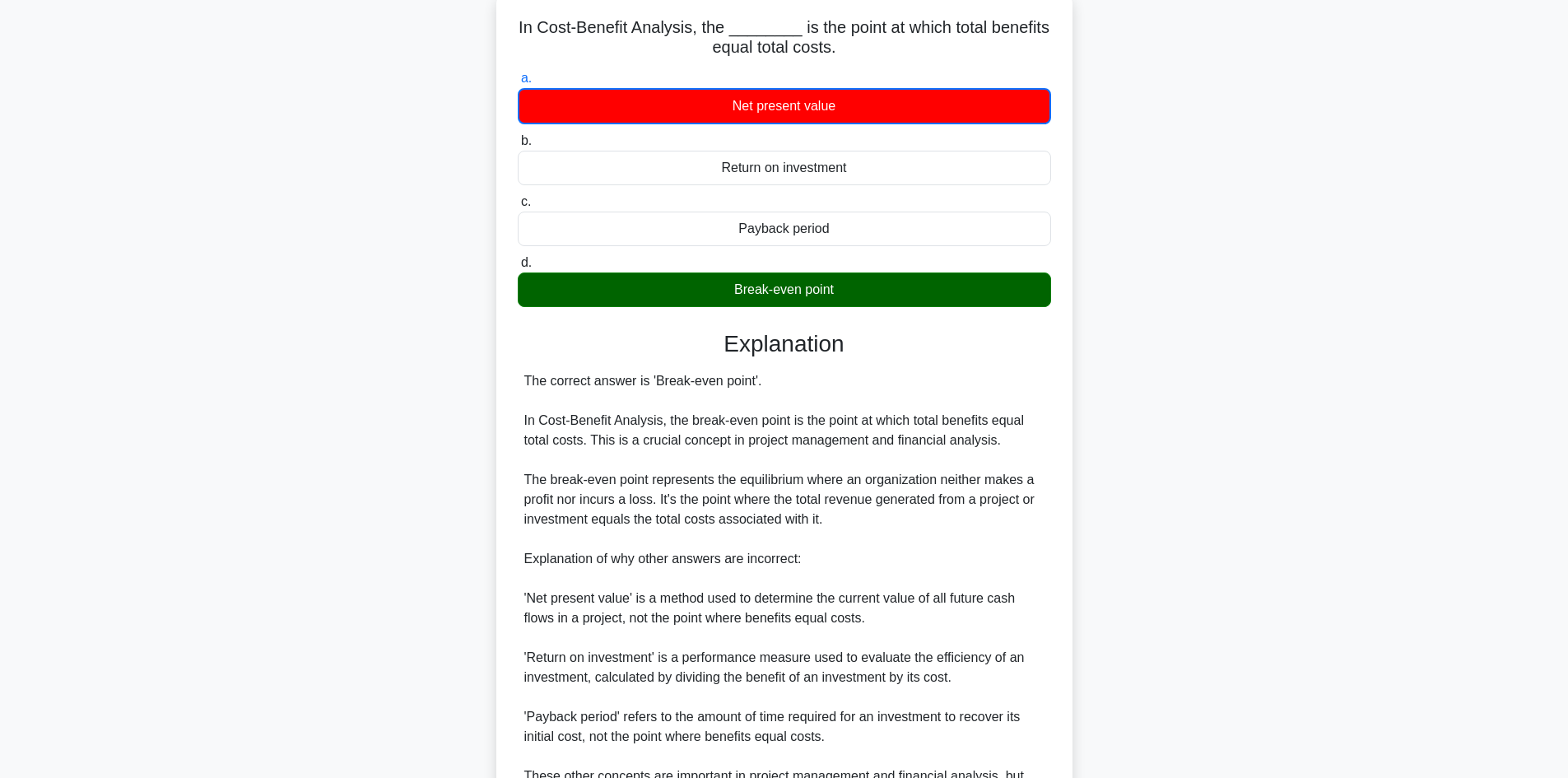
scroll to position [299, 0]
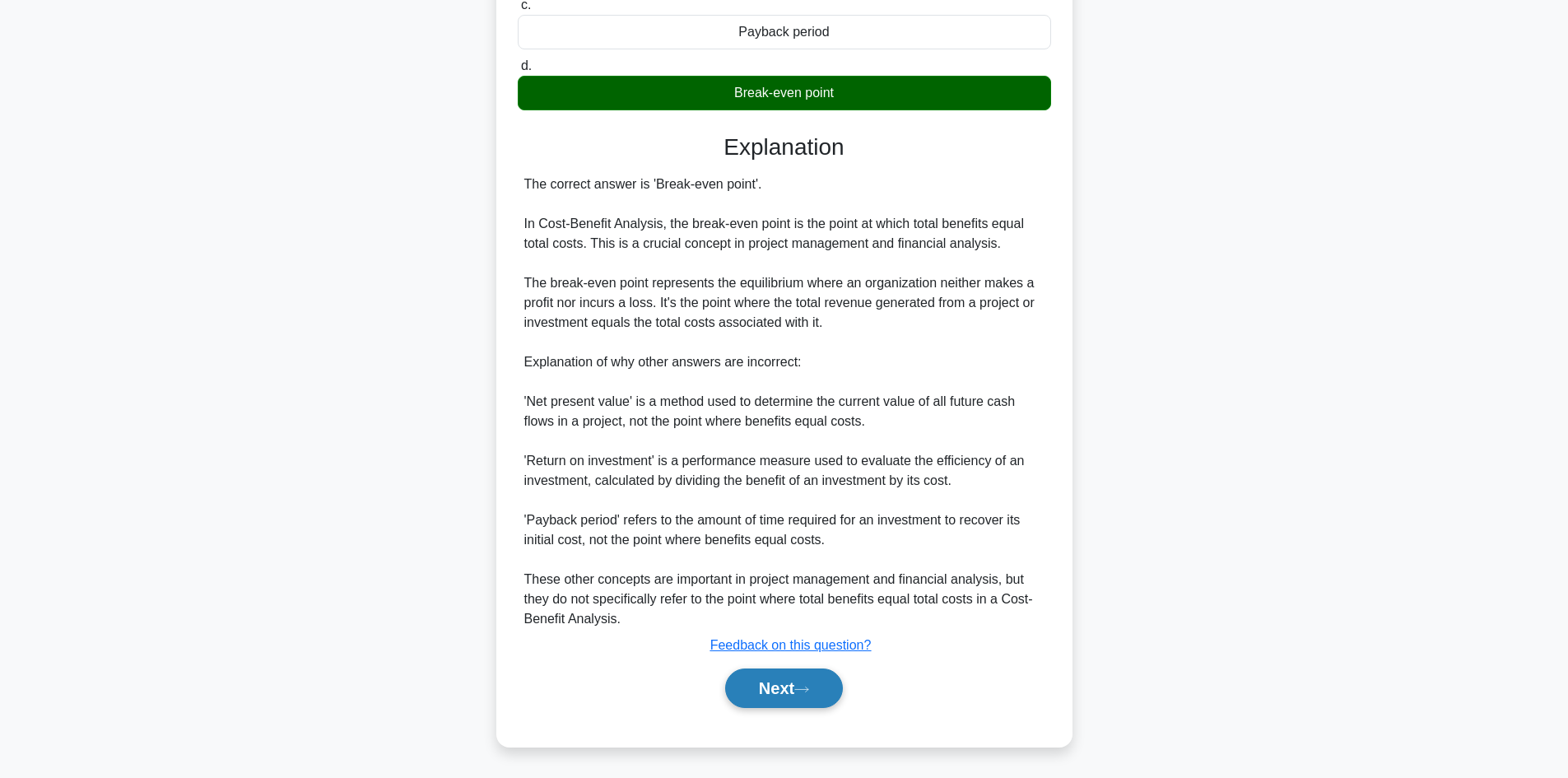
click at [753, 682] on button "Next" at bounding box center [784, 688] width 118 height 40
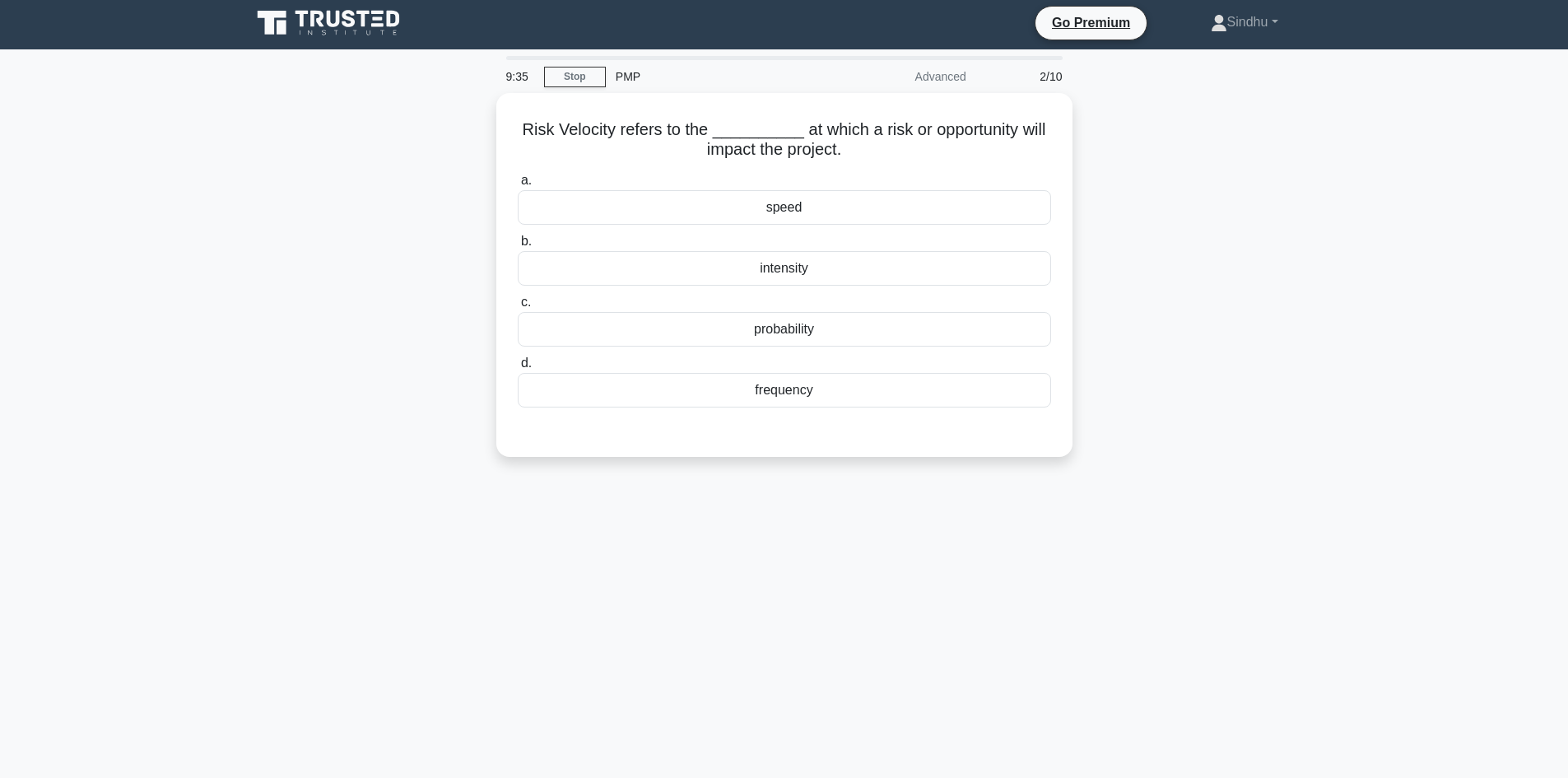
scroll to position [0, 0]
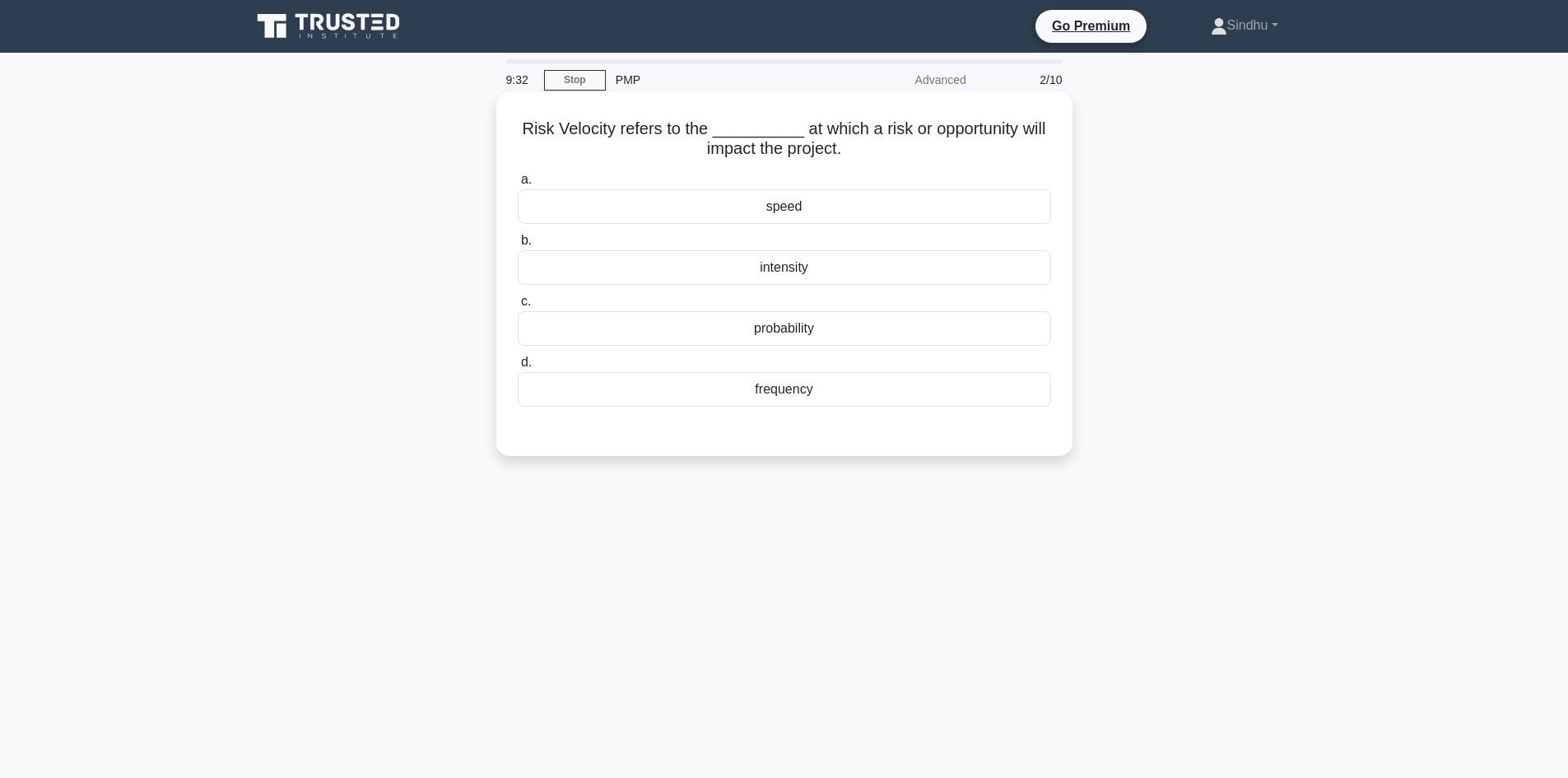
click at [776, 206] on div "speed" at bounding box center [785, 207] width 534 height 35
click at [518, 186] on input "a. speed" at bounding box center [518, 180] width 0 height 11
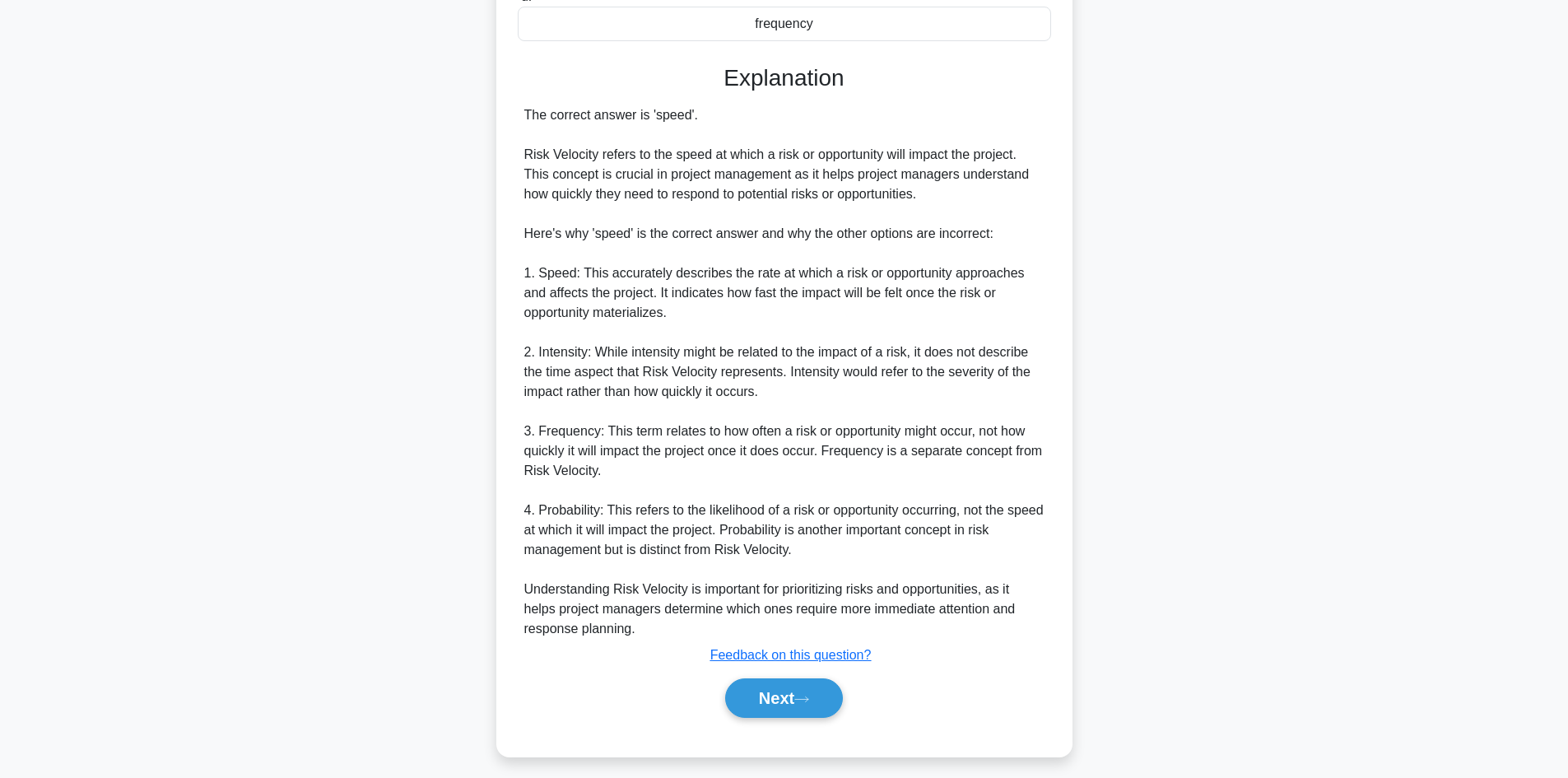
scroll to position [376, 0]
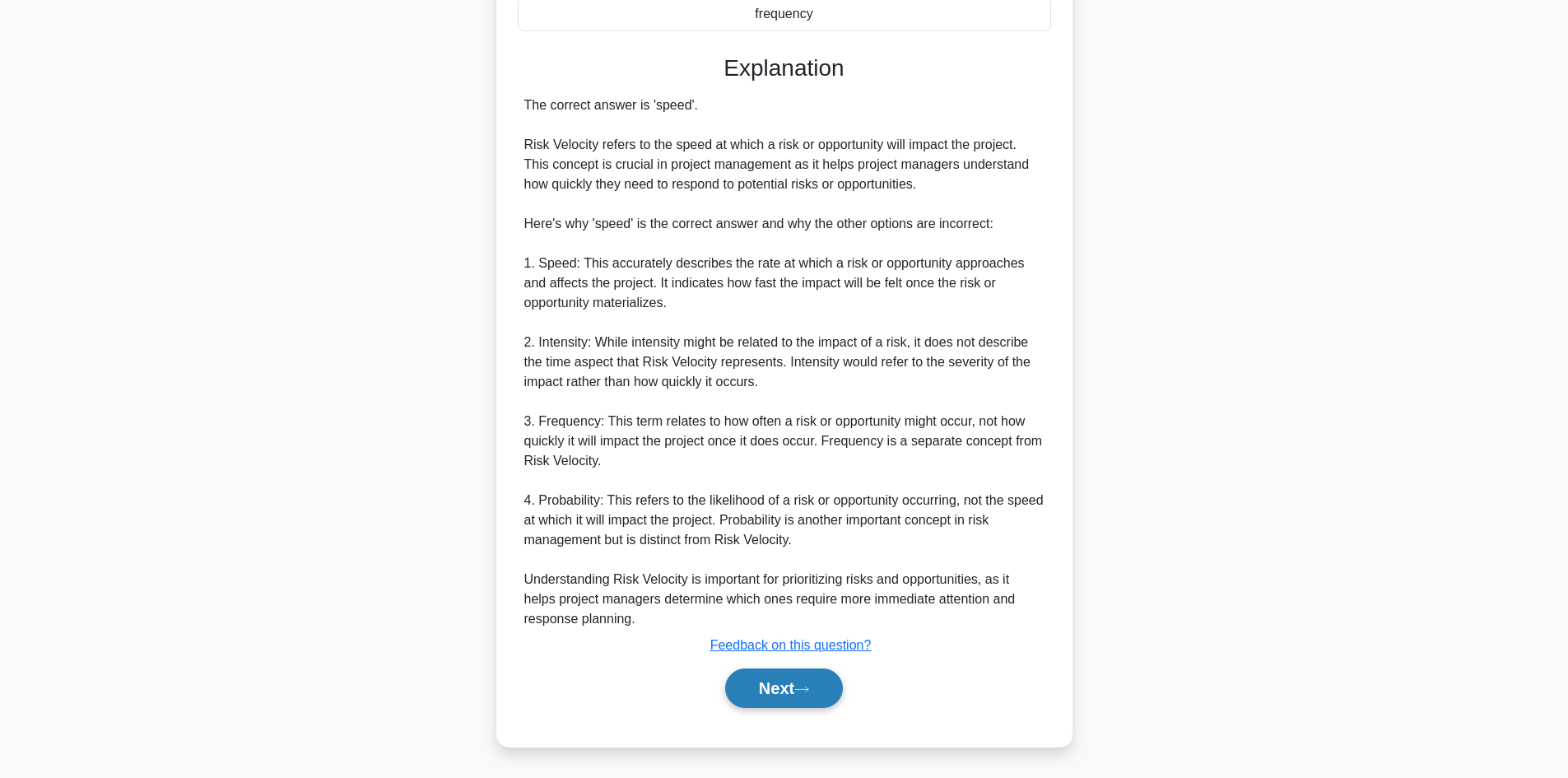
click at [752, 692] on button "Next" at bounding box center [784, 688] width 118 height 40
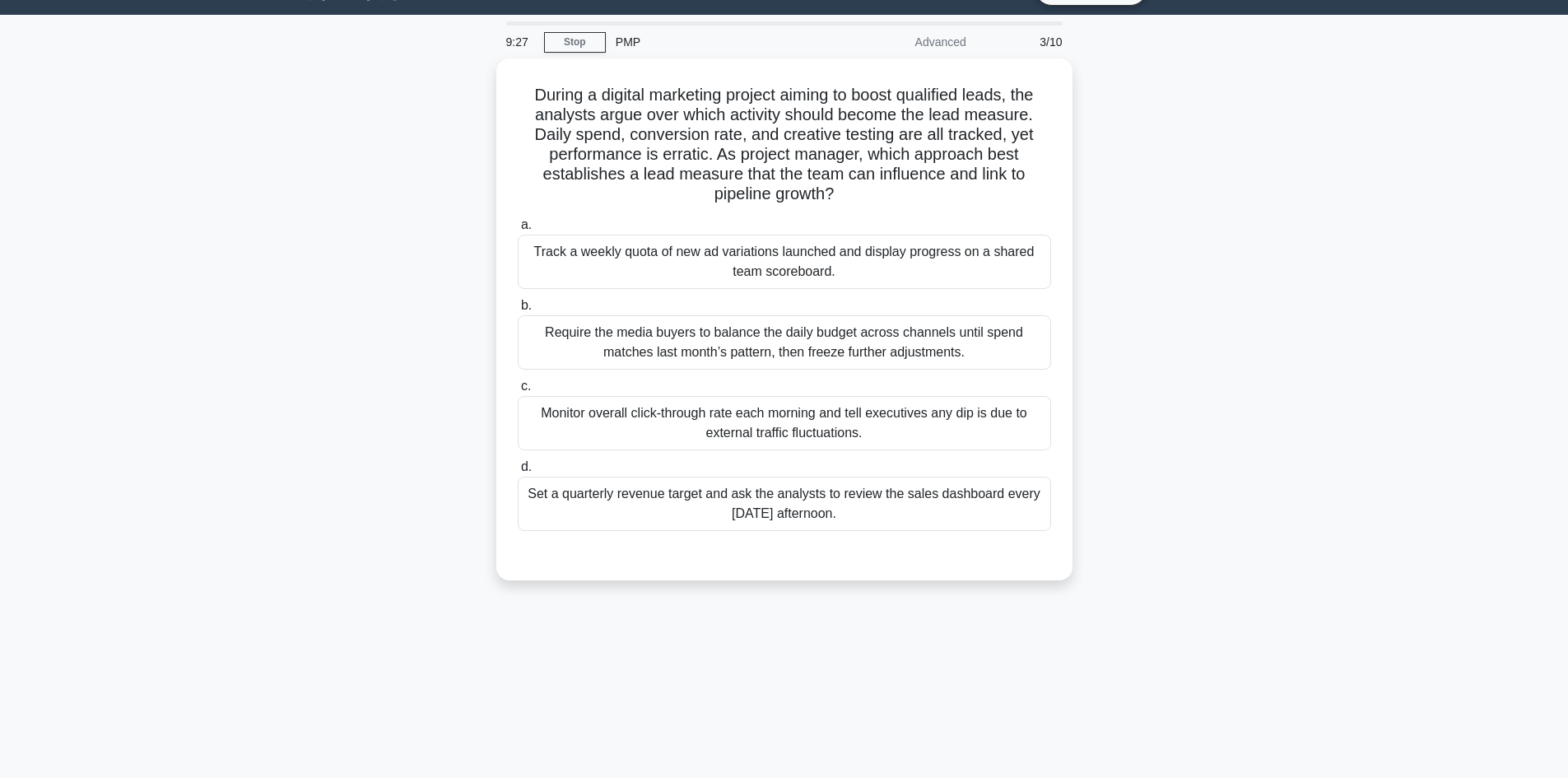
scroll to position [0, 0]
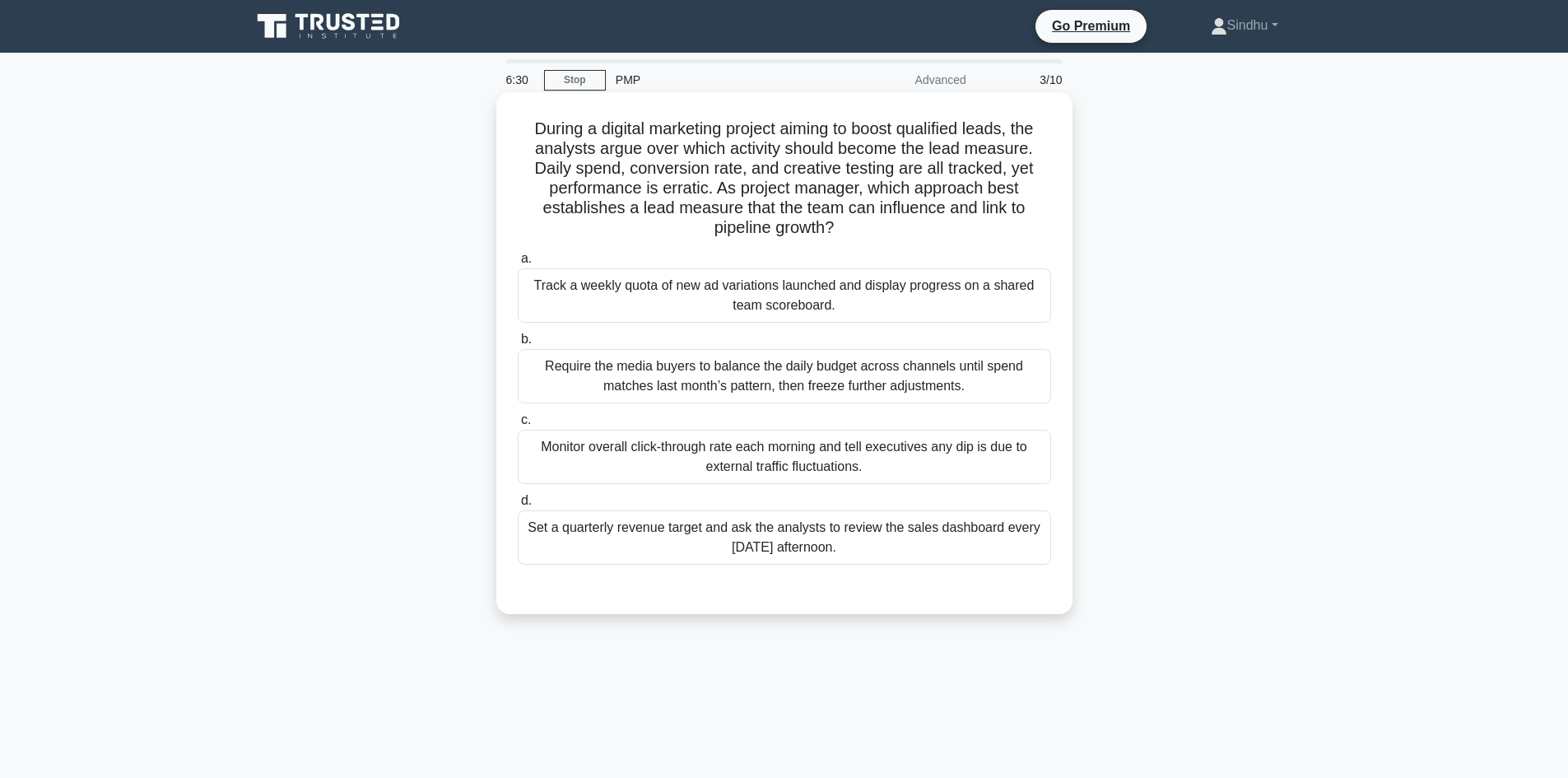
click at [809, 309] on div "Track a weekly quota of new ad variations launched and display progress on a sh…" at bounding box center [785, 296] width 534 height 54
click at [518, 264] on input "a. Track a weekly quota of new ad variations launched and display progress on a…" at bounding box center [518, 258] width 0 height 11
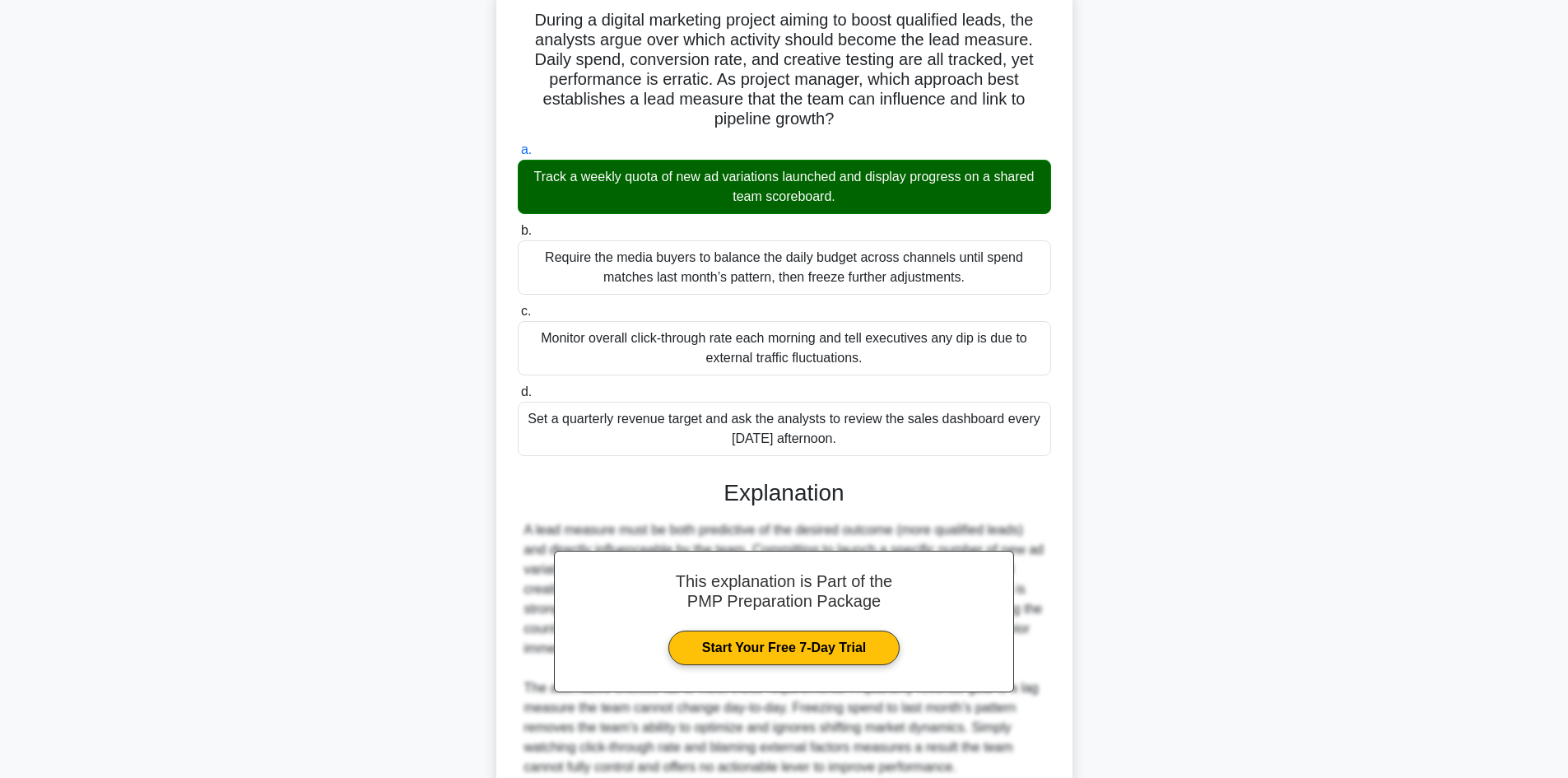
scroll to position [258, 0]
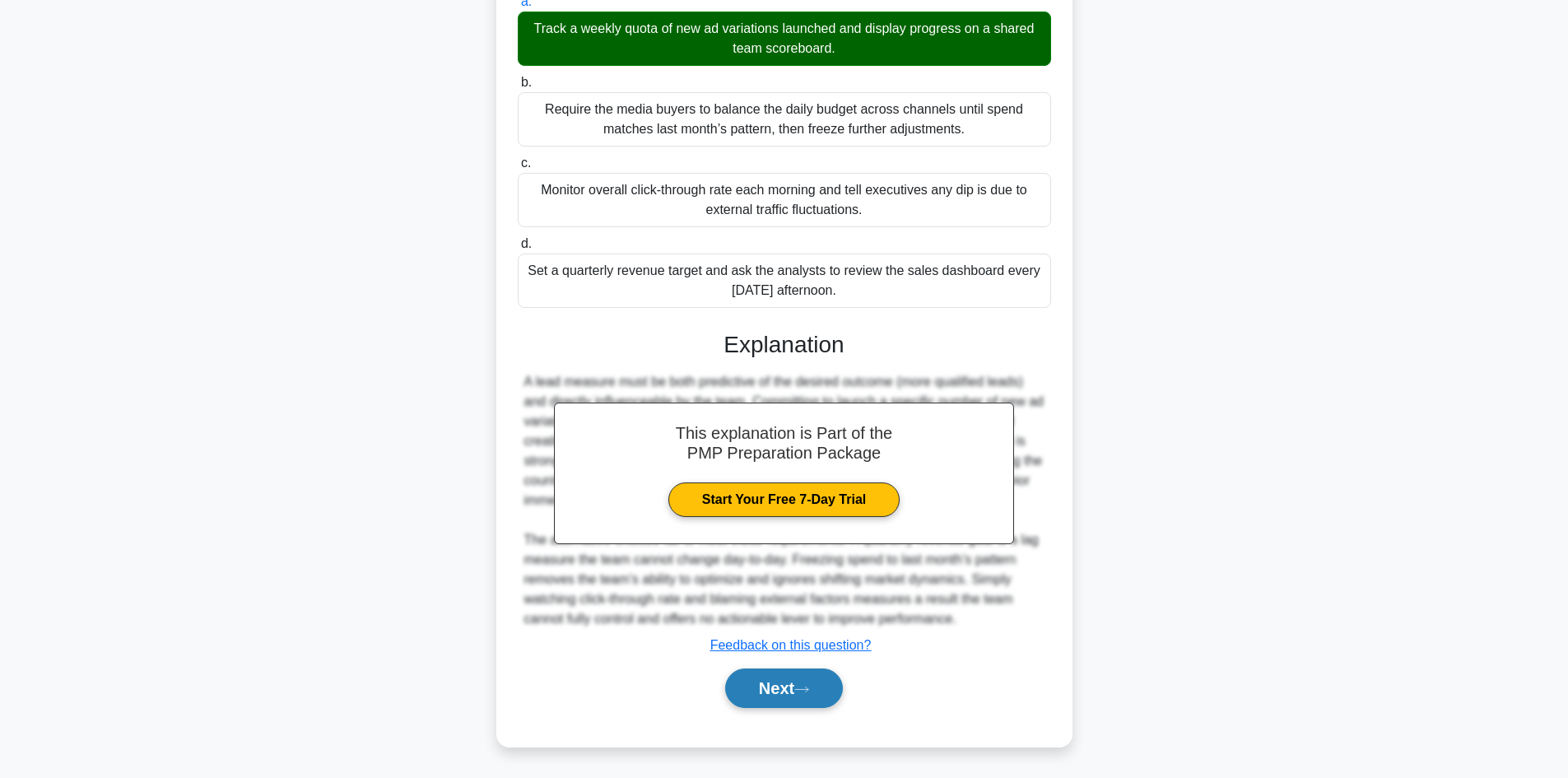
click at [746, 683] on button "Next" at bounding box center [784, 688] width 118 height 40
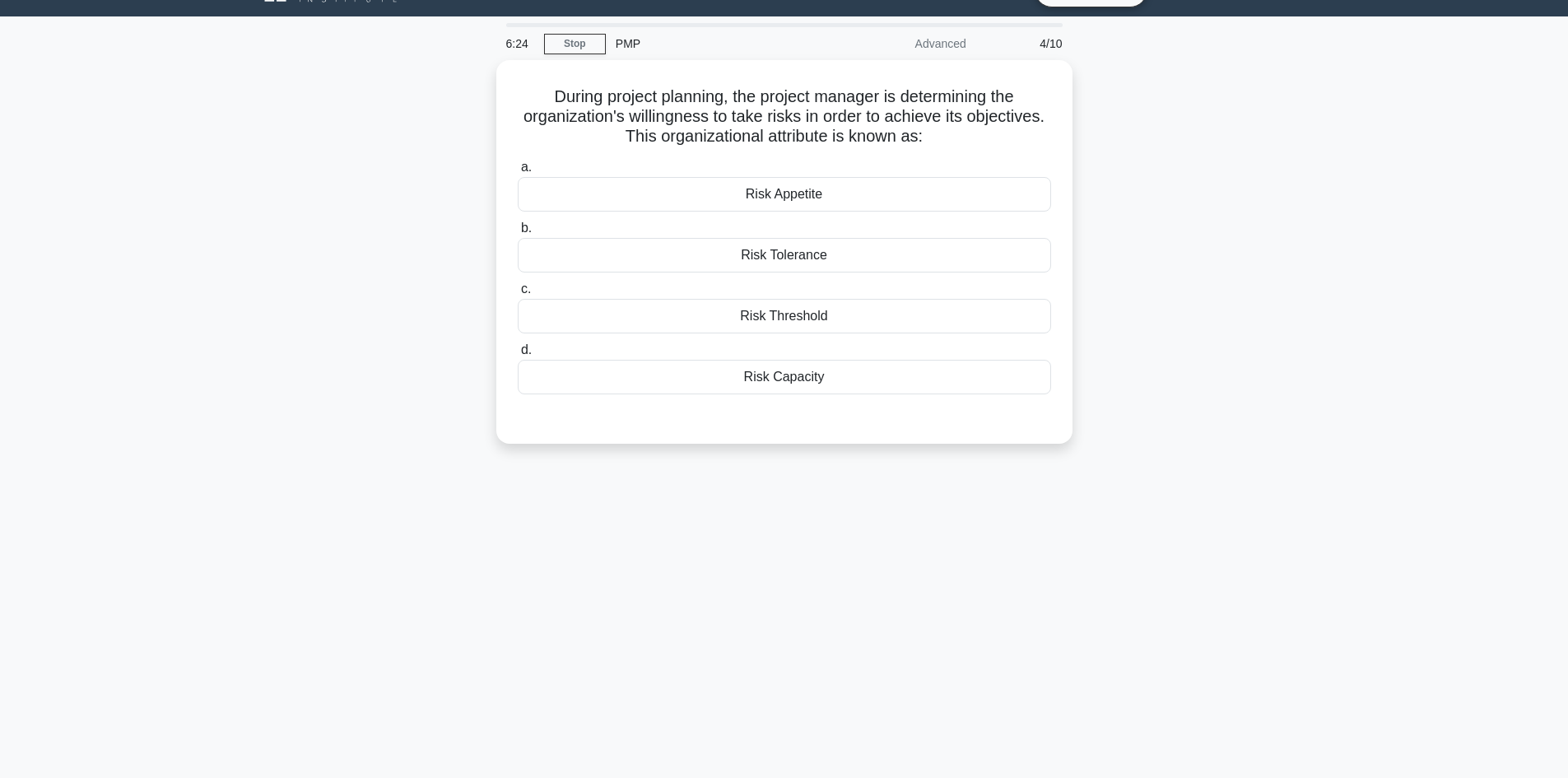
scroll to position [0, 0]
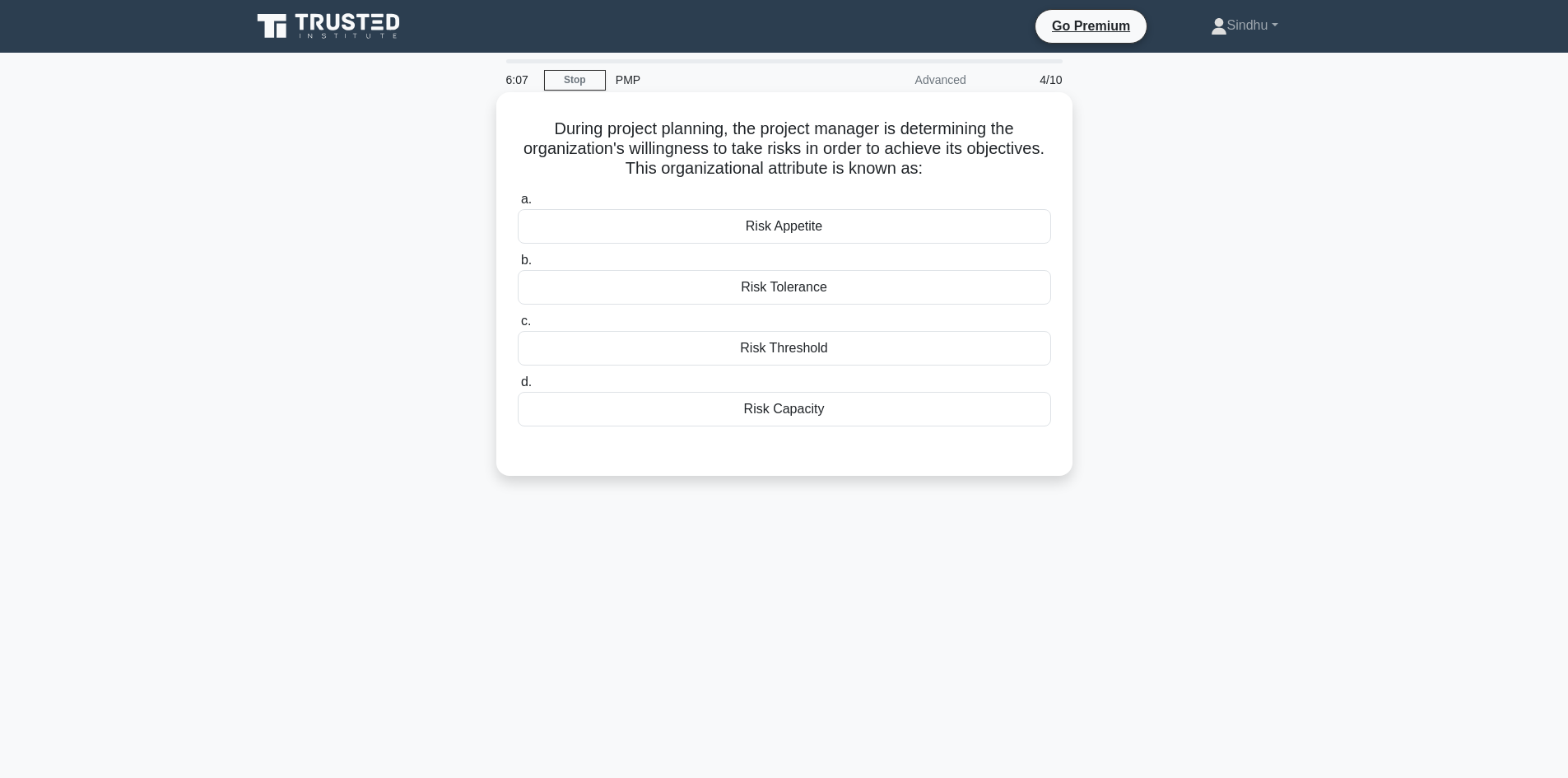
click at [809, 349] on div "Risk Threshold" at bounding box center [785, 348] width 534 height 35
click at [518, 327] on input "c. Risk Threshold" at bounding box center [518, 321] width 0 height 11
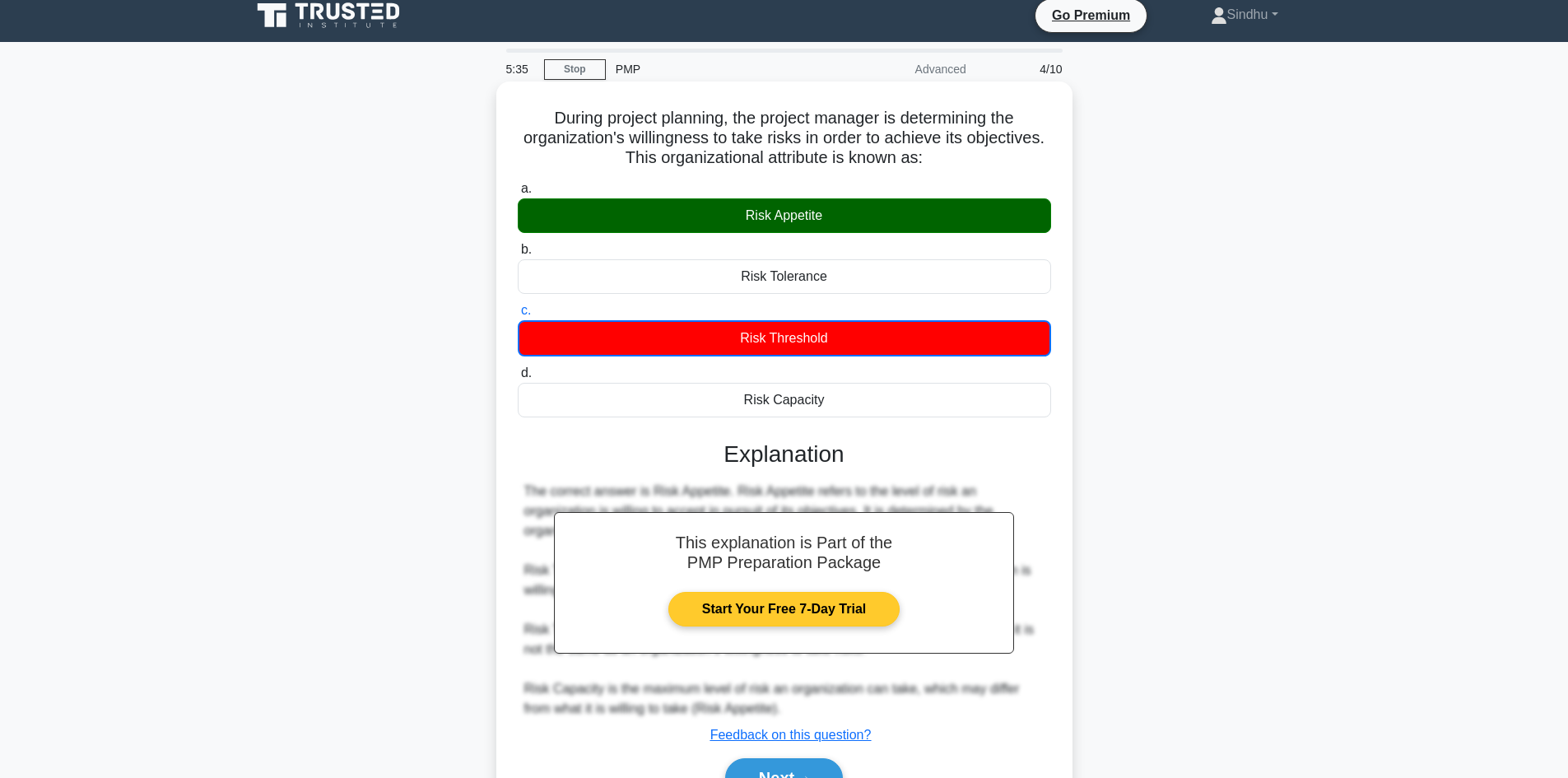
scroll to position [111, 0]
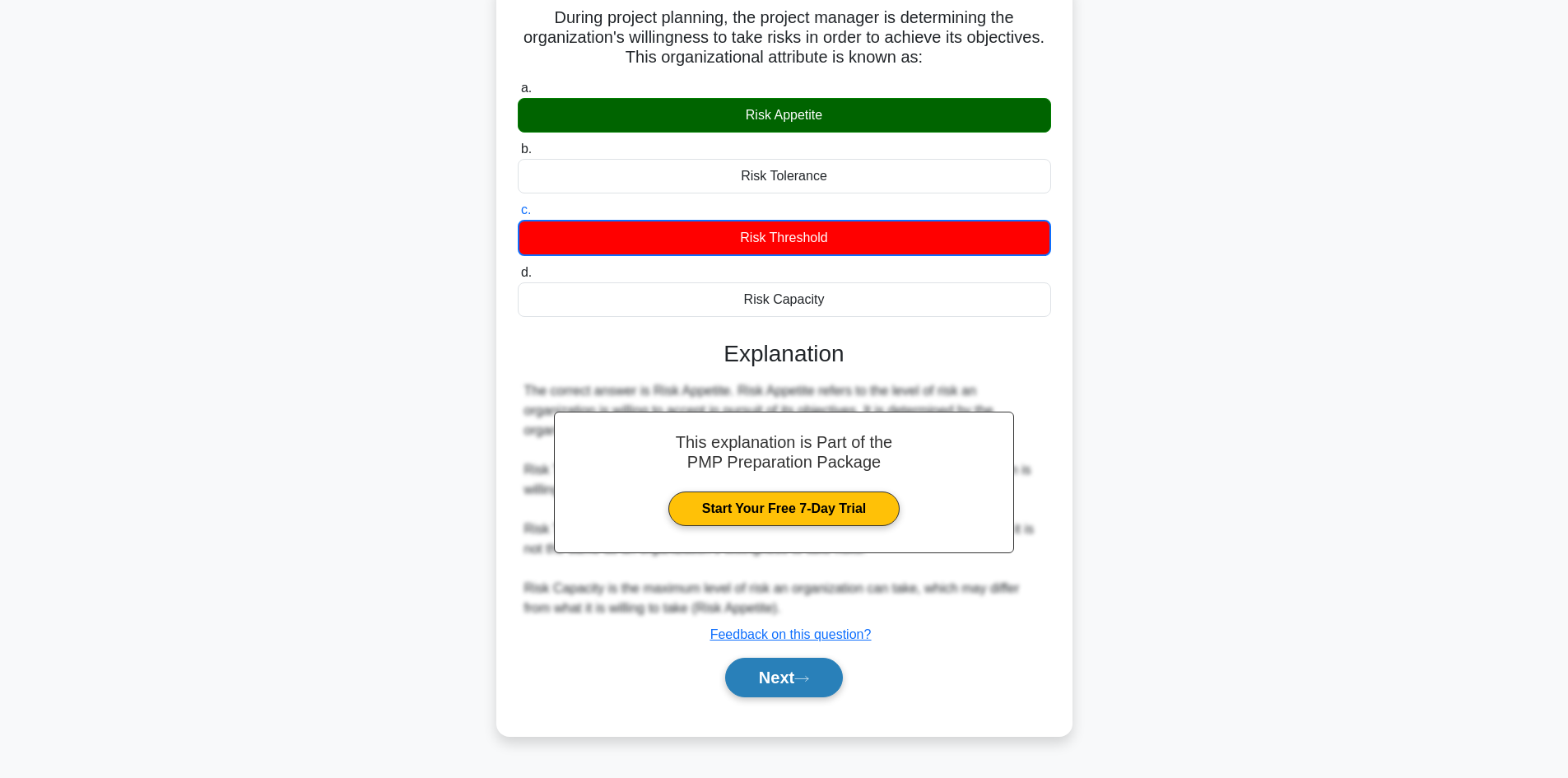
click at [765, 682] on button "Next" at bounding box center [784, 677] width 118 height 40
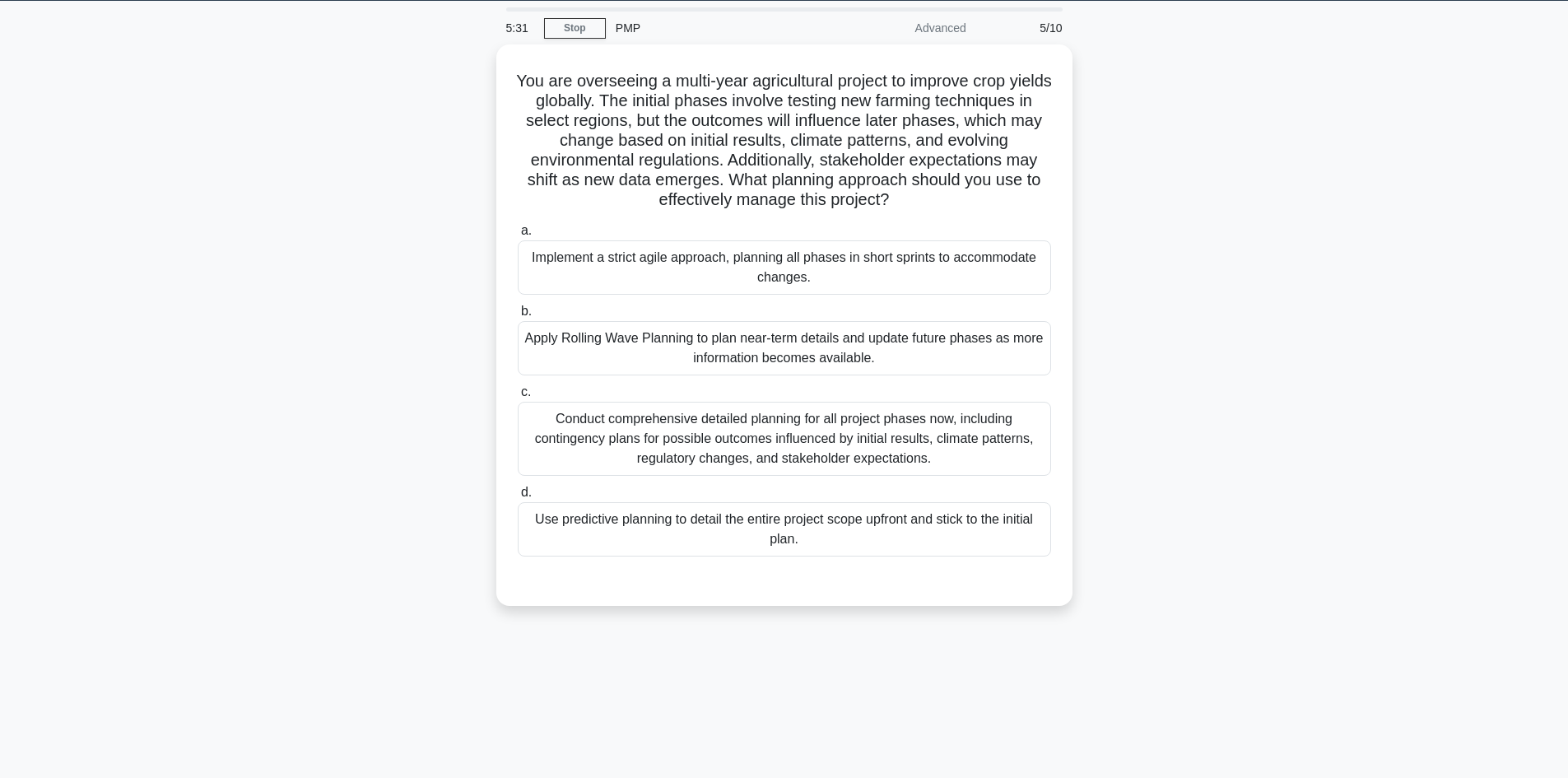
scroll to position [0, 0]
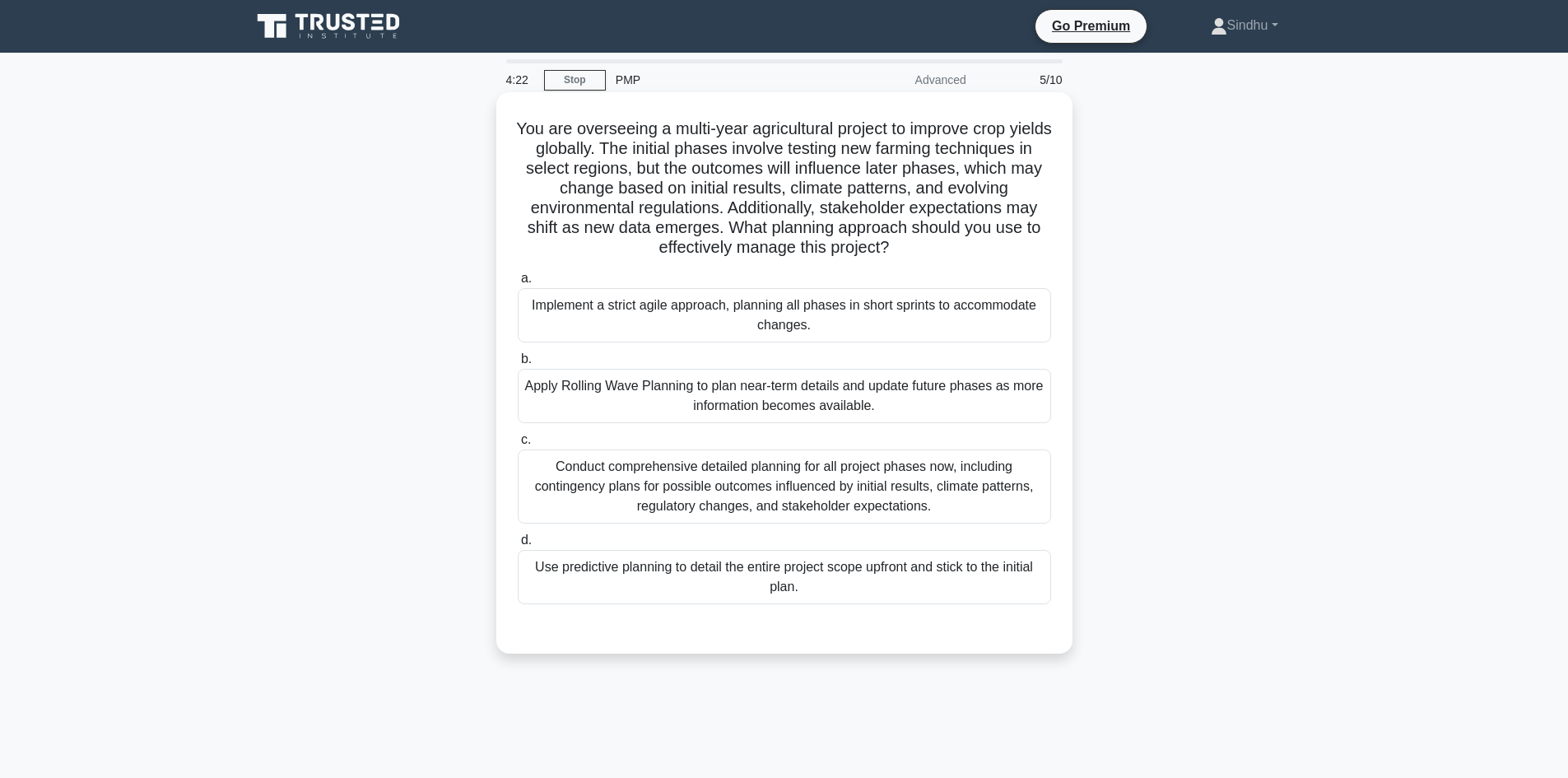
click at [804, 485] on div "Conduct comprehensive detailed planning for all project phases now, including c…" at bounding box center [785, 486] width 534 height 74
click at [518, 446] on input "c. Conduct comprehensive detailed planning for all project phases now, includin…" at bounding box center [518, 440] width 0 height 11
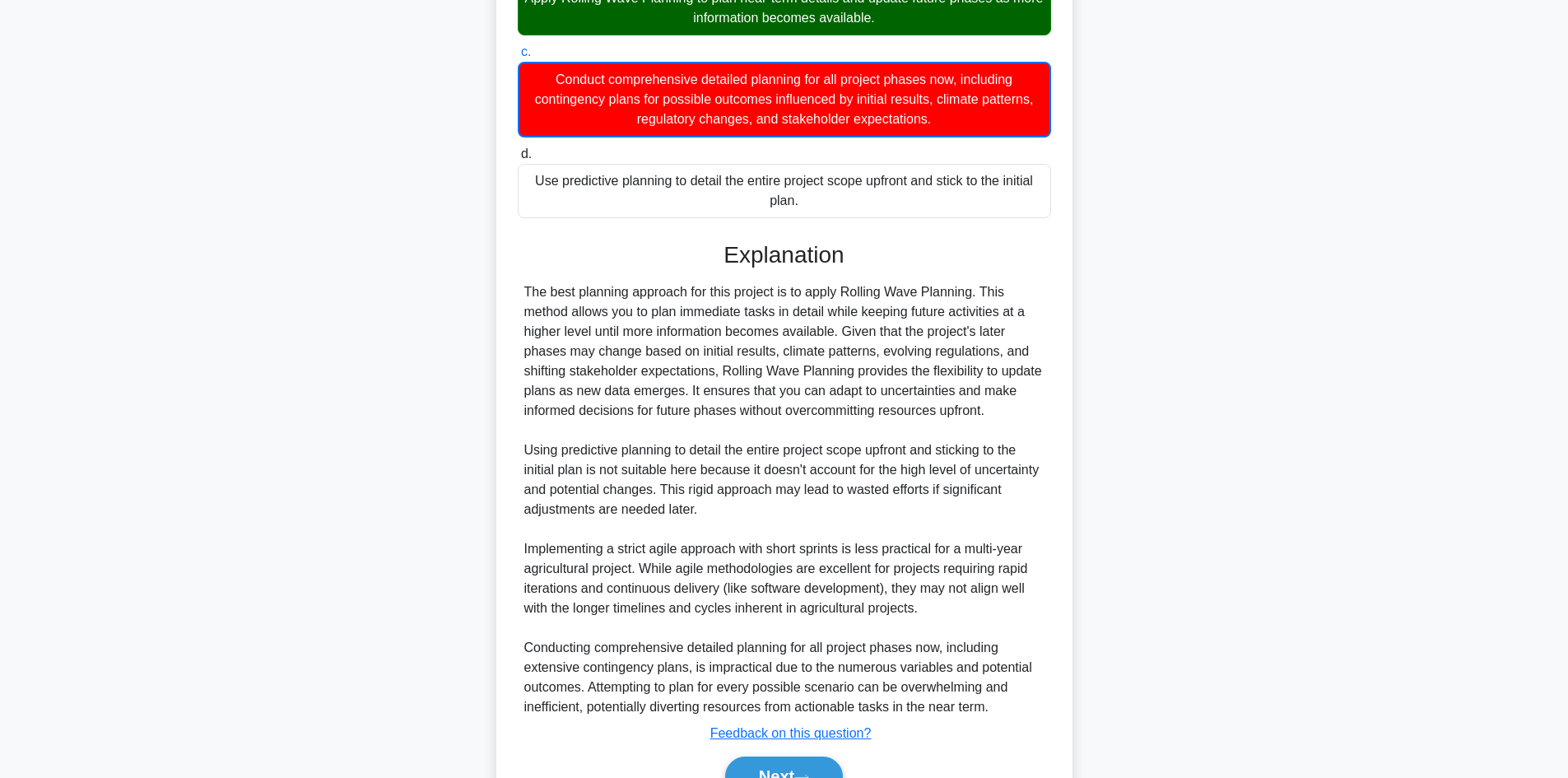
scroll to position [476, 0]
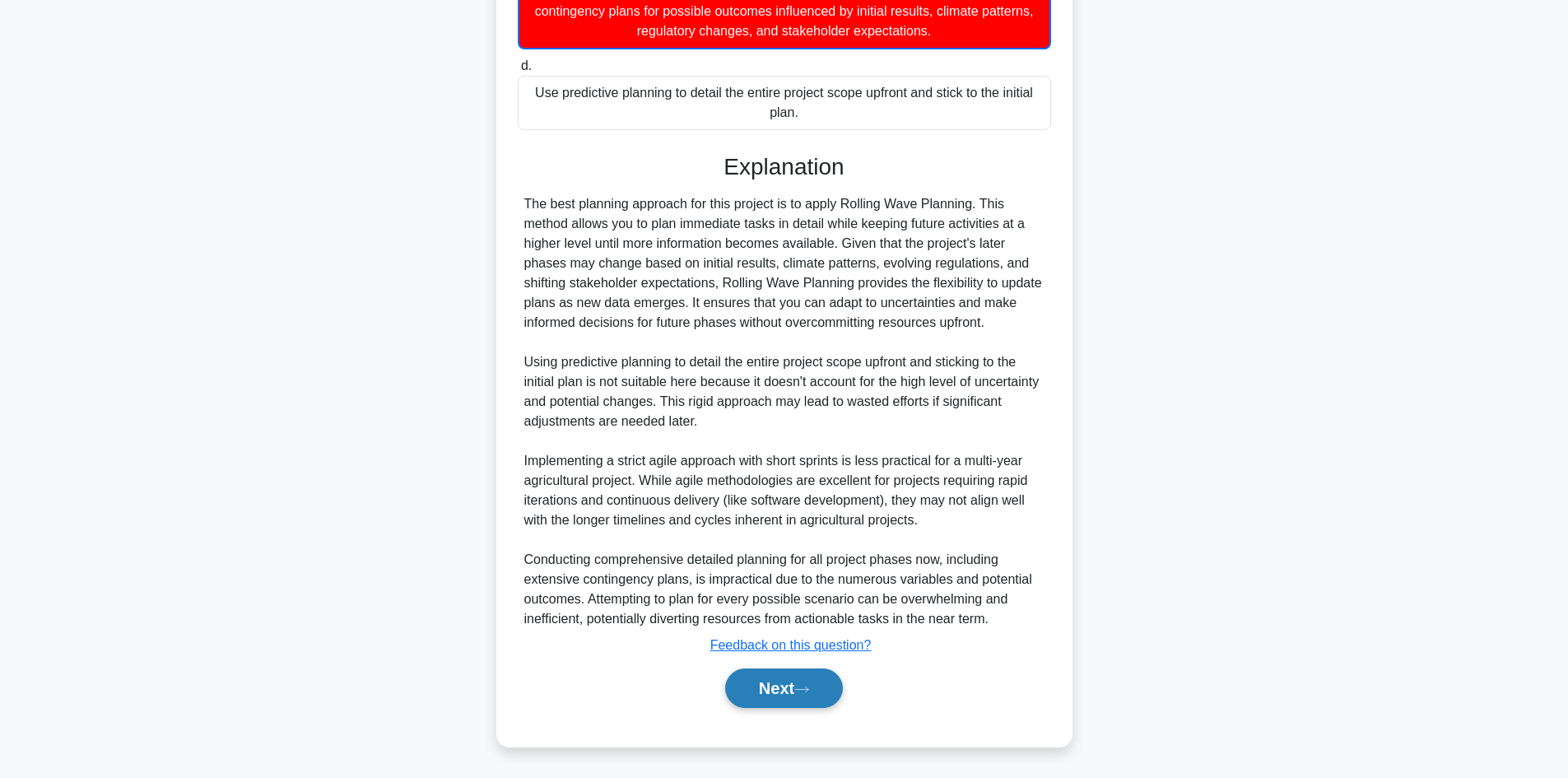
click at [752, 677] on button "Next" at bounding box center [784, 688] width 118 height 40
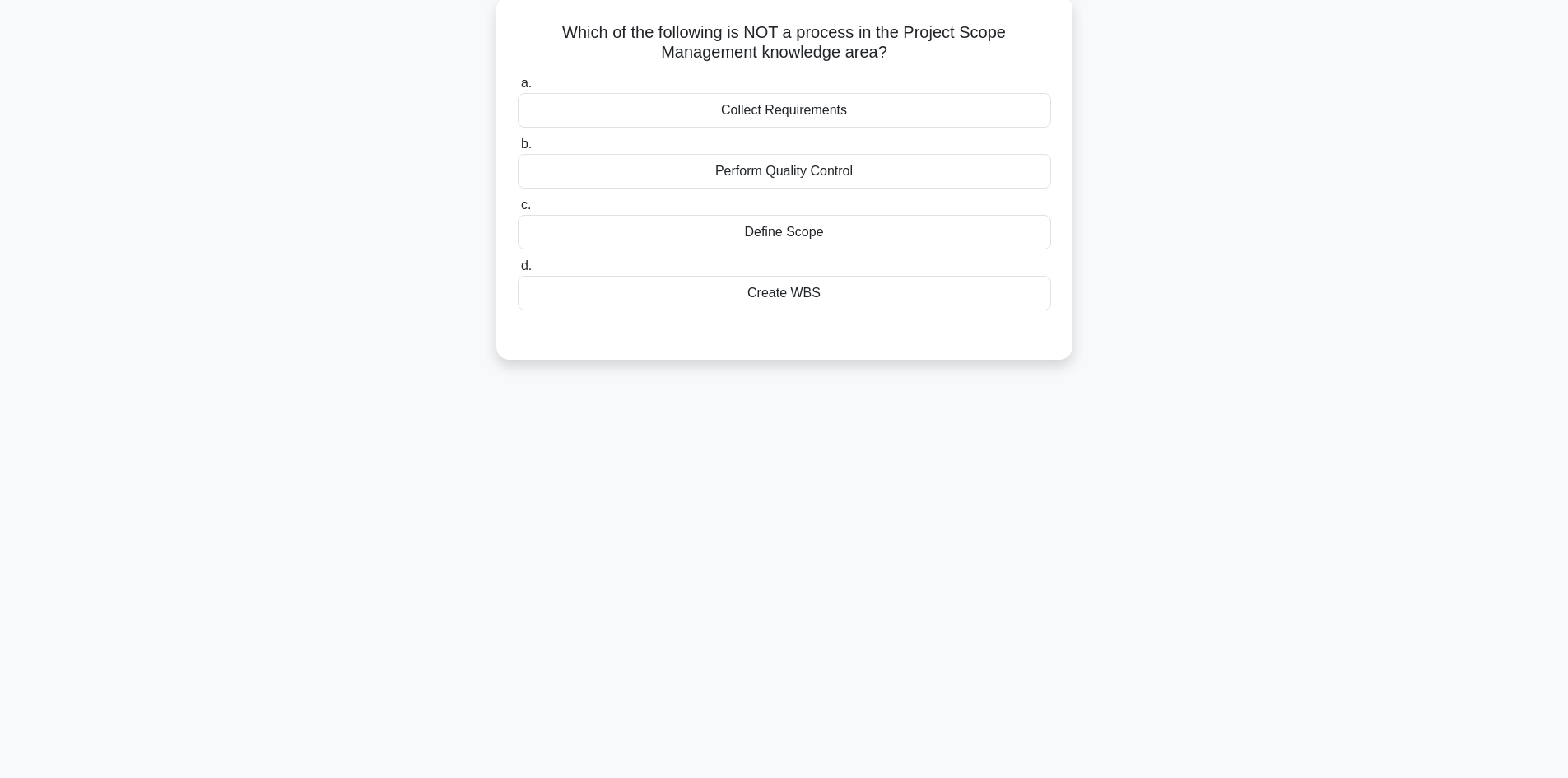
scroll to position [0, 0]
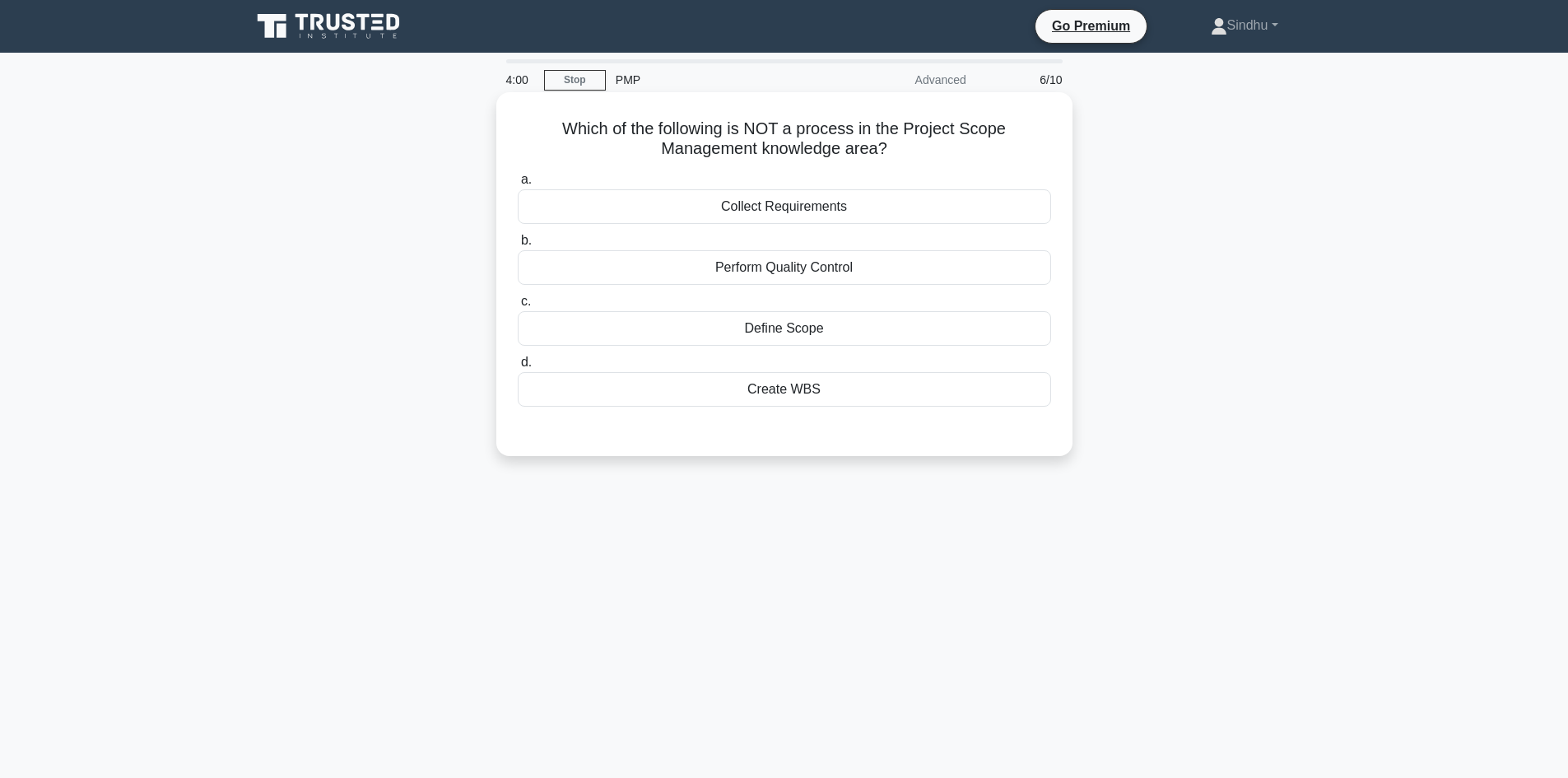
click at [832, 270] on div "Perform Quality Control" at bounding box center [785, 268] width 534 height 35
click at [518, 246] on input "b. Perform Quality Control" at bounding box center [518, 241] width 0 height 11
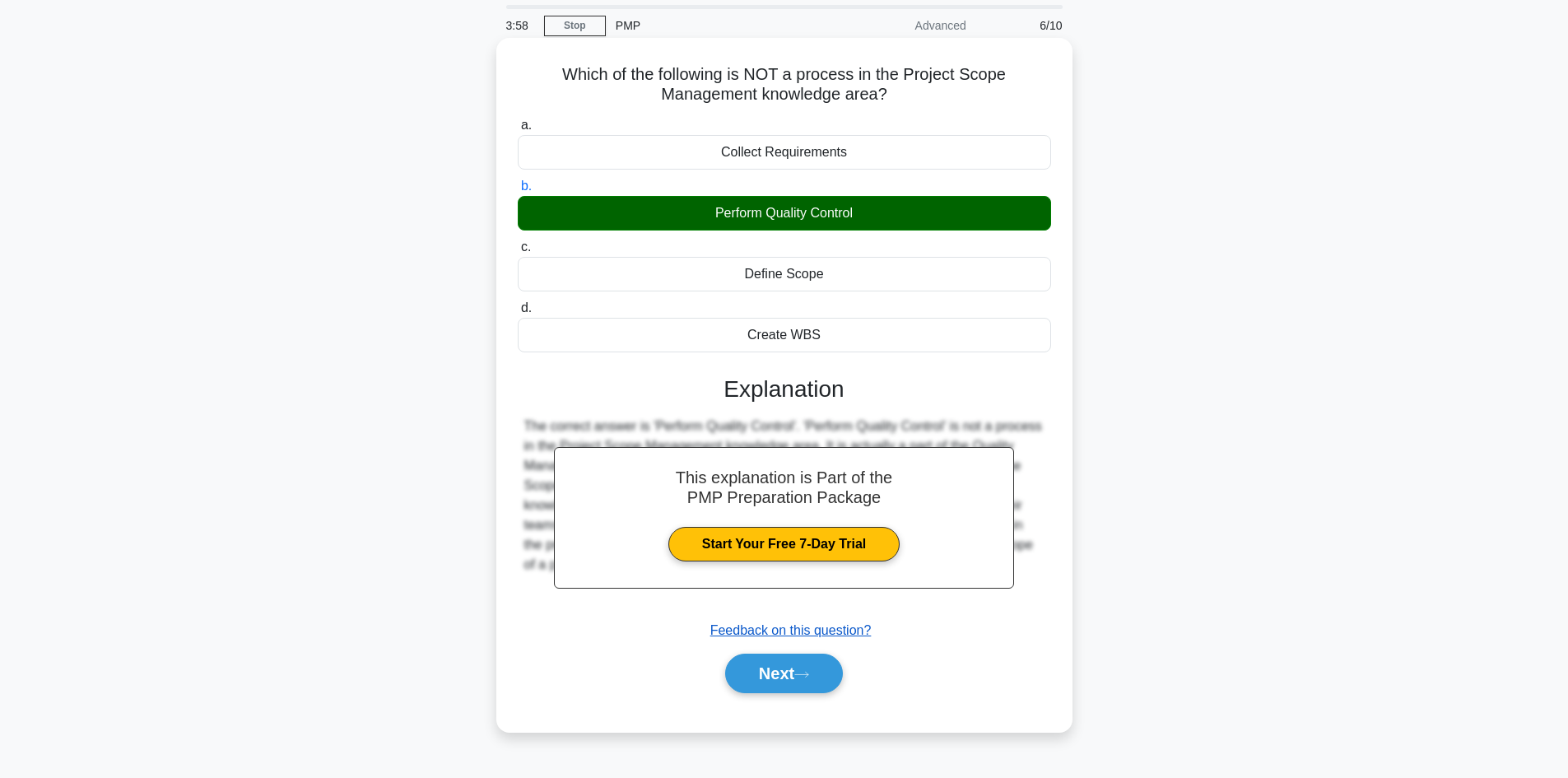
scroll to position [111, 0]
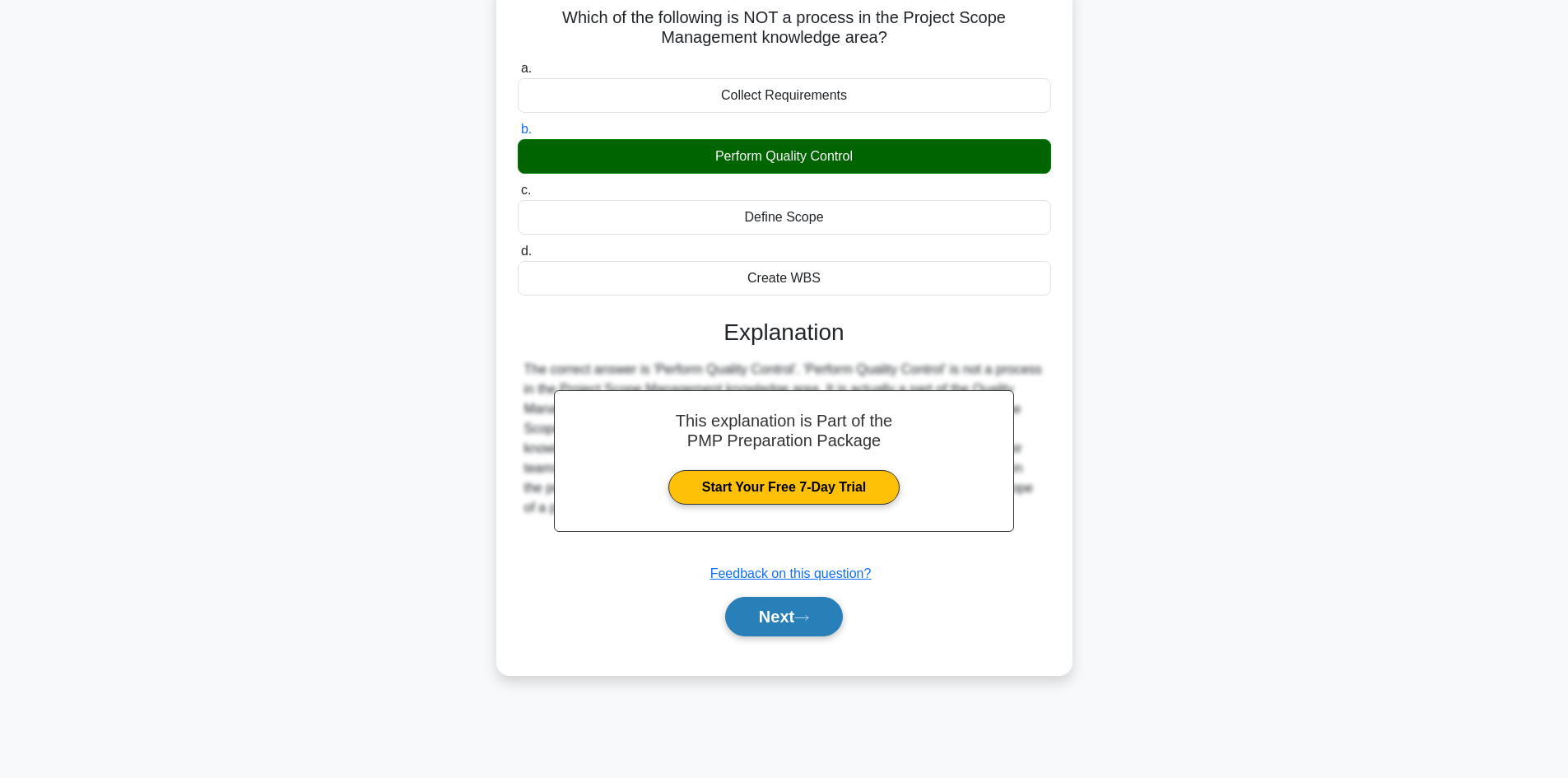
click at [768, 613] on button "Next" at bounding box center [784, 616] width 118 height 40
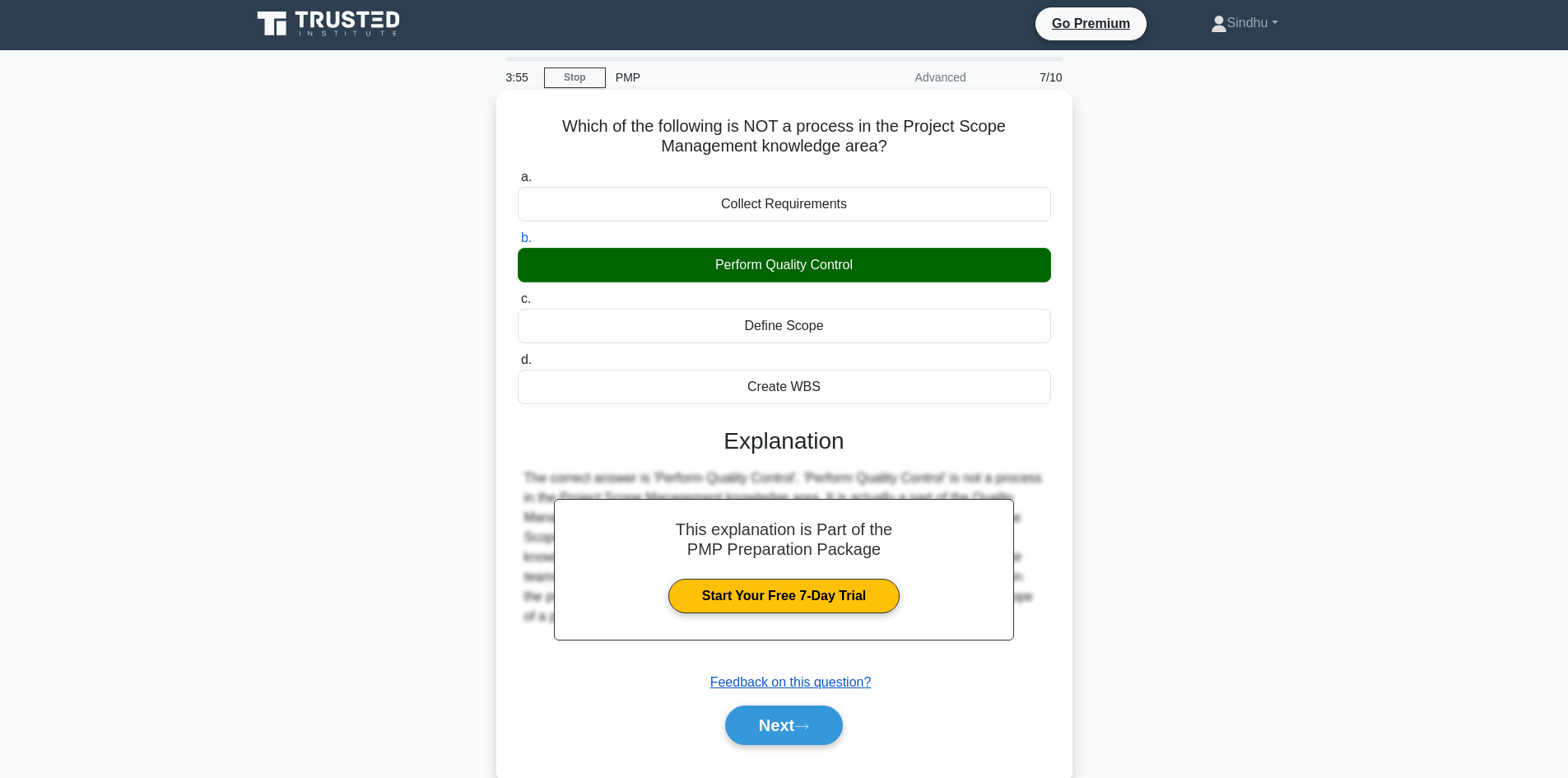
scroll to position [0, 0]
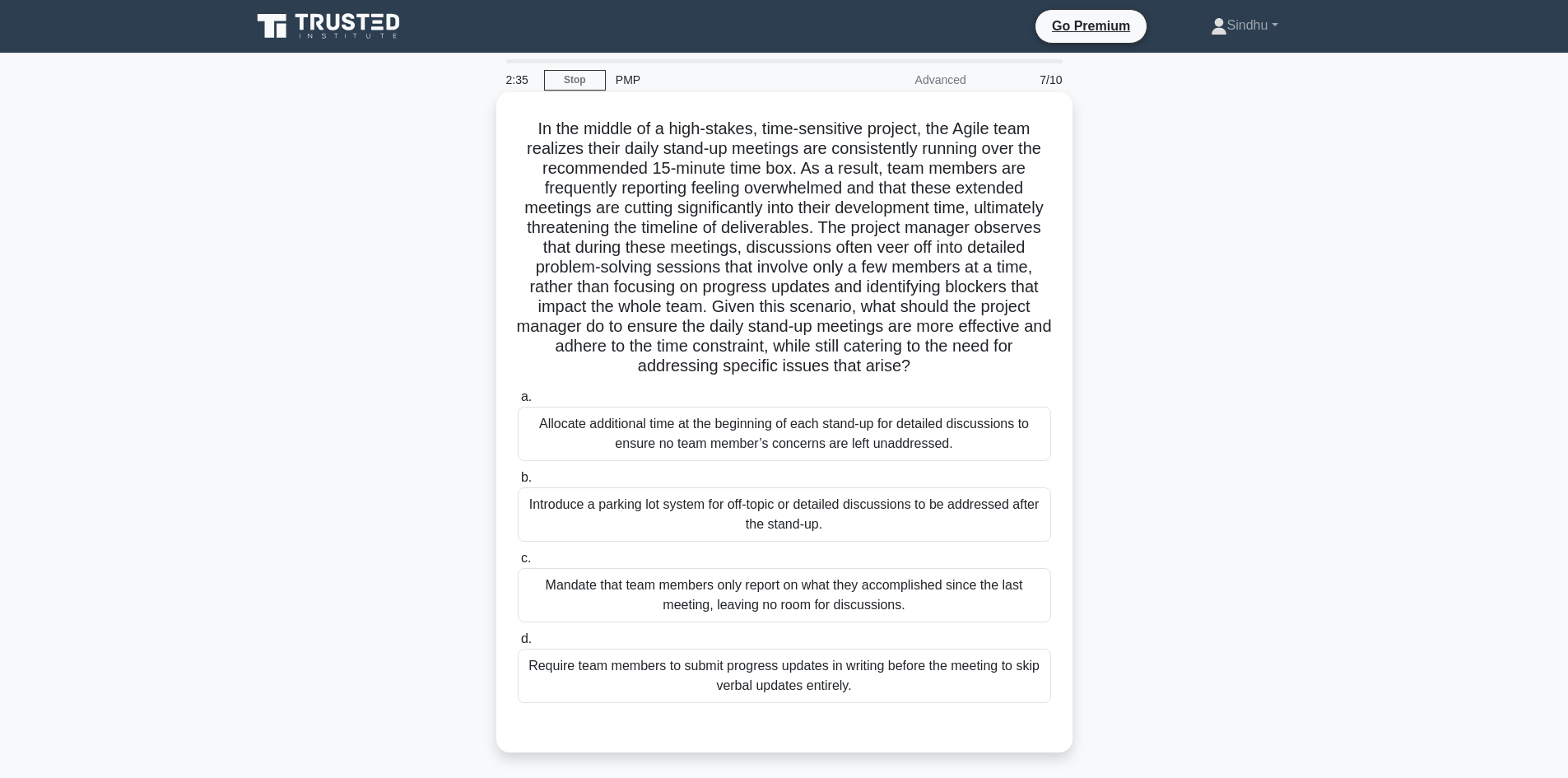
click at [859, 438] on div "Allocate additional time at the beginning of each stand-up for detailed discuss…" at bounding box center [785, 434] width 534 height 54
click at [518, 402] on input "a. Allocate additional time at the beginning of each stand-up for detailed disc…" at bounding box center [518, 396] width 0 height 11
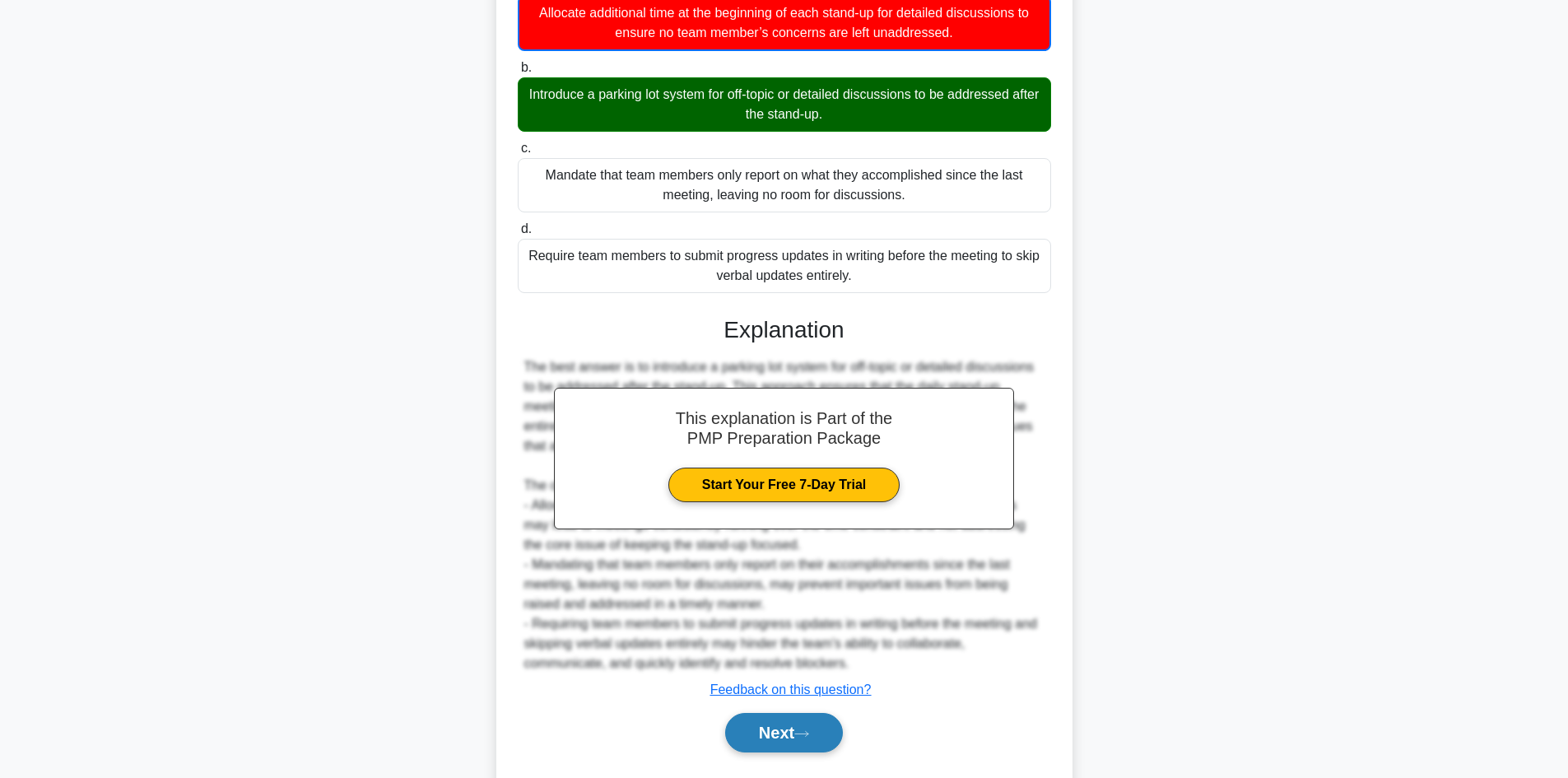
scroll to position [457, 0]
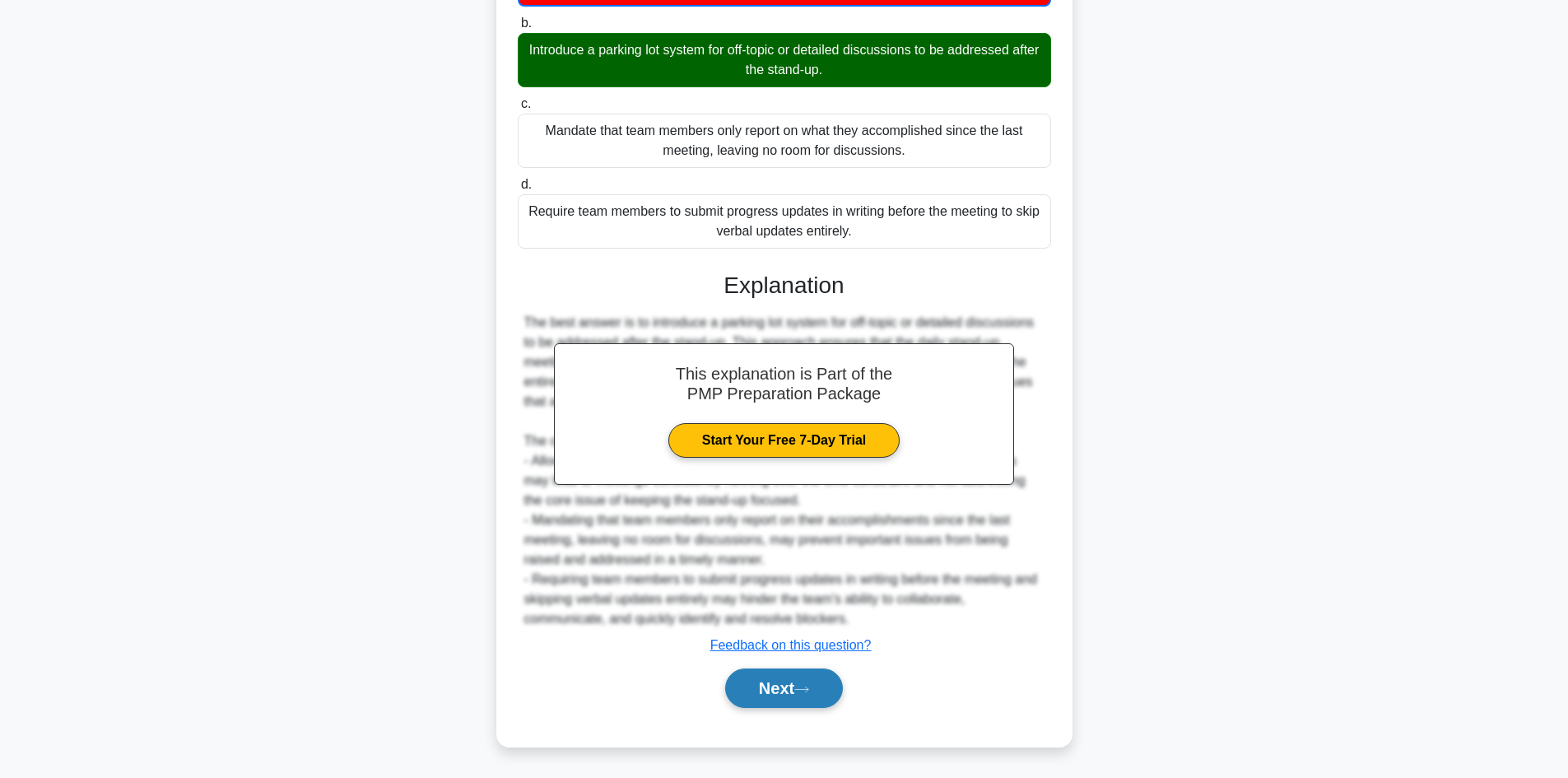
click at [776, 691] on button "Next" at bounding box center [784, 688] width 118 height 40
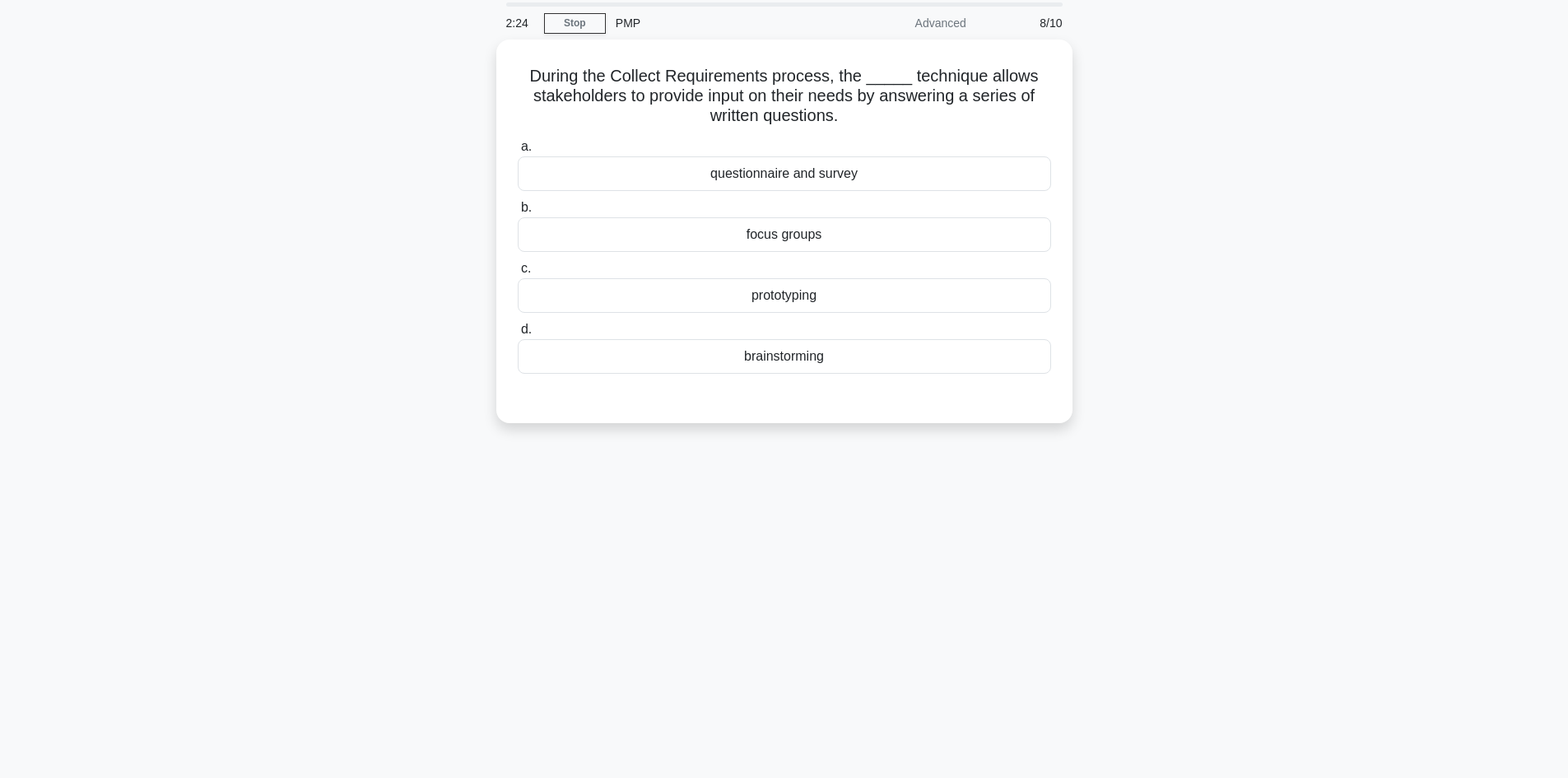
scroll to position [0, 0]
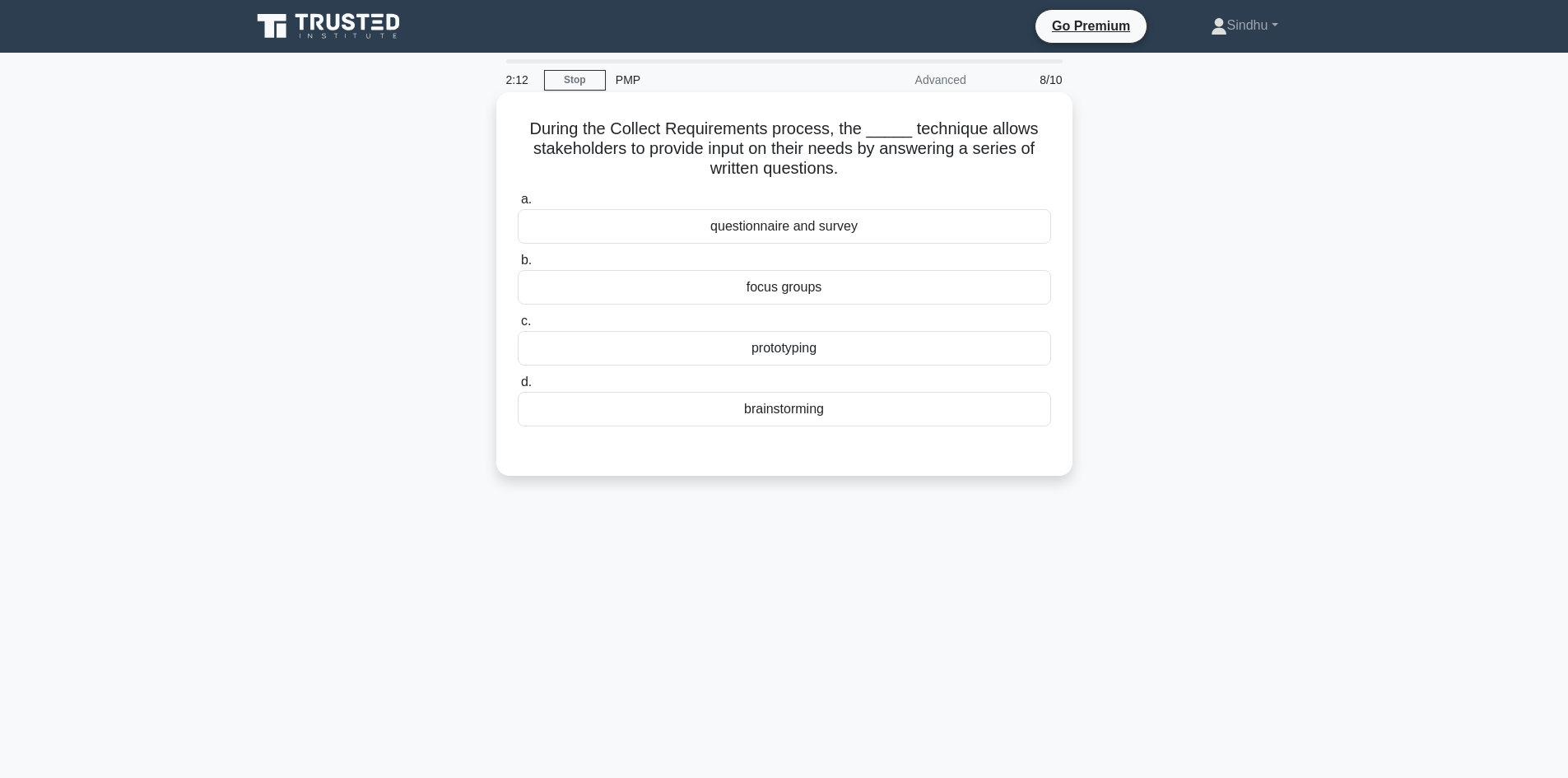
click at [825, 224] on div "questionnaire and survey" at bounding box center [785, 226] width 534 height 35
click at [518, 205] on input "a. questionnaire and survey" at bounding box center [518, 199] width 0 height 11
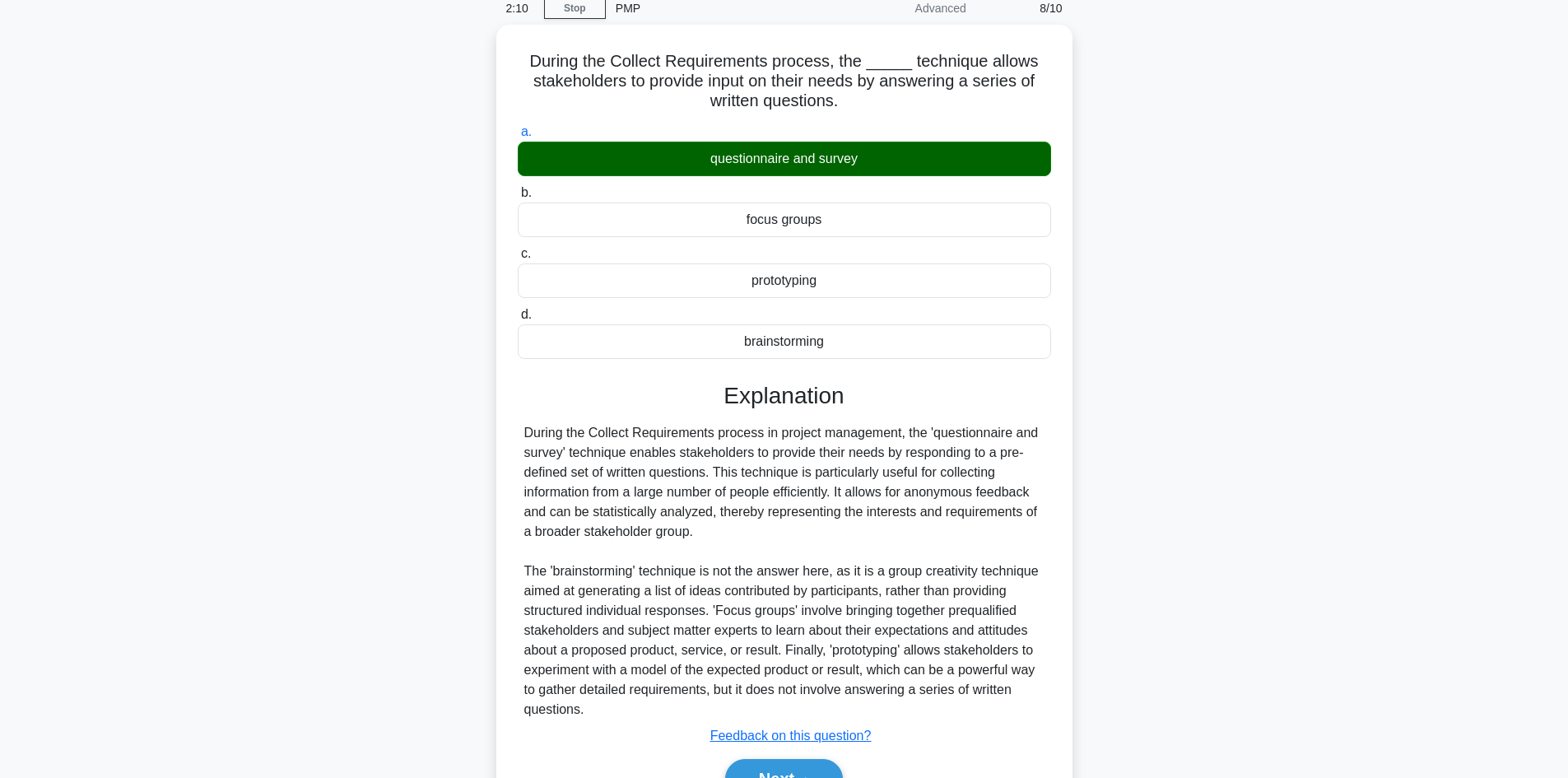
scroll to position [158, 0]
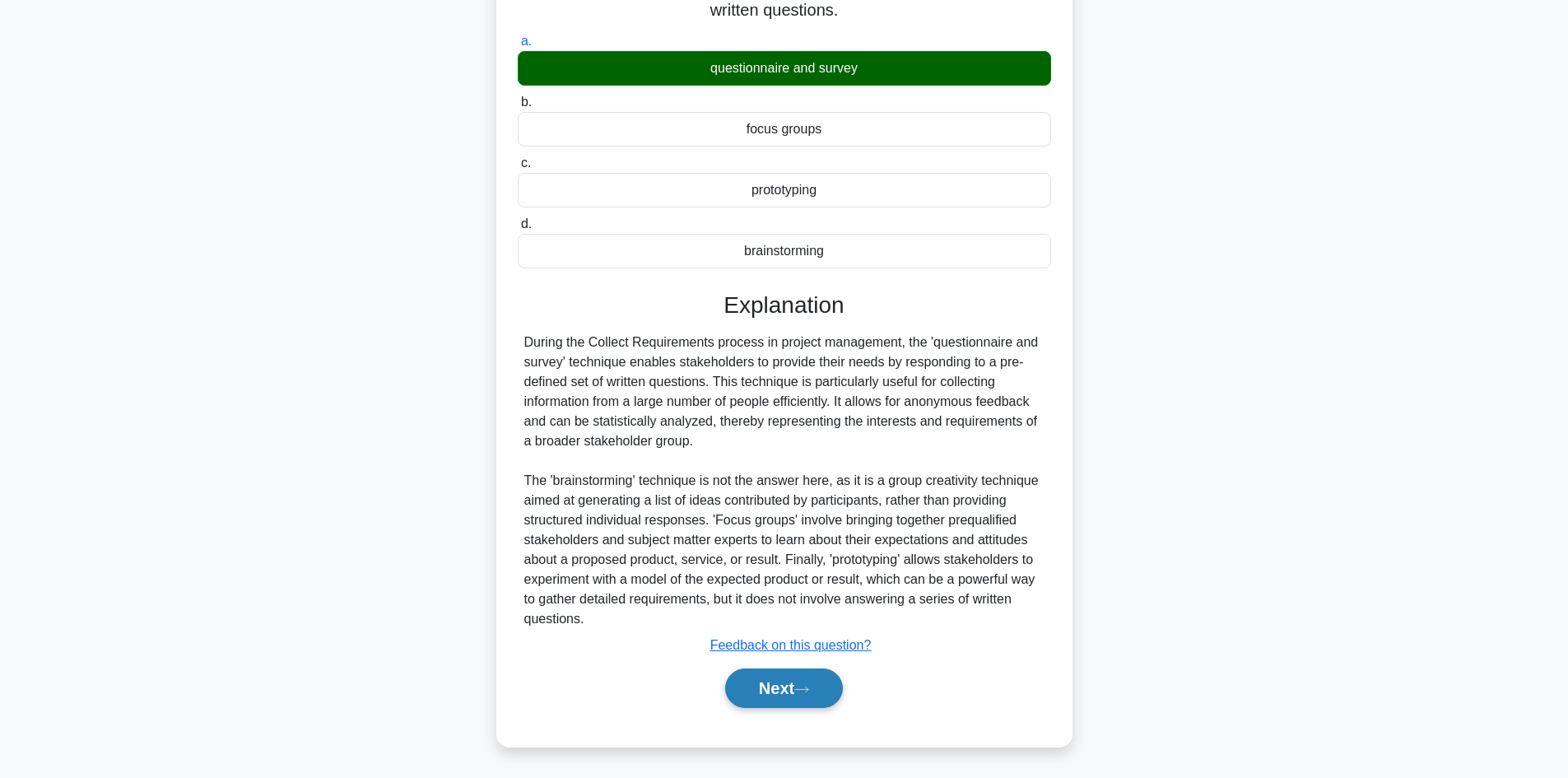
click at [768, 683] on button "Next" at bounding box center [784, 688] width 118 height 40
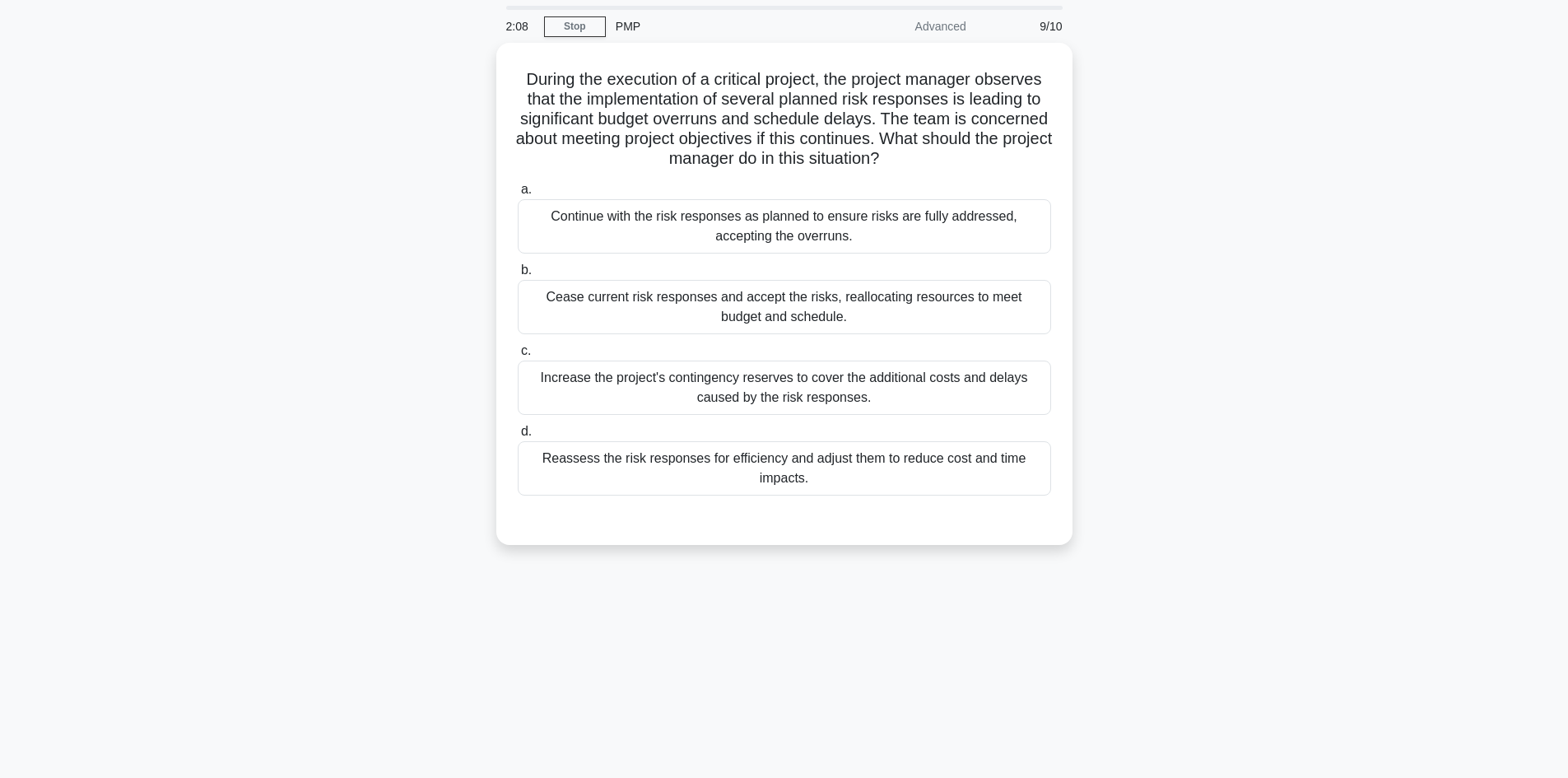
scroll to position [0, 0]
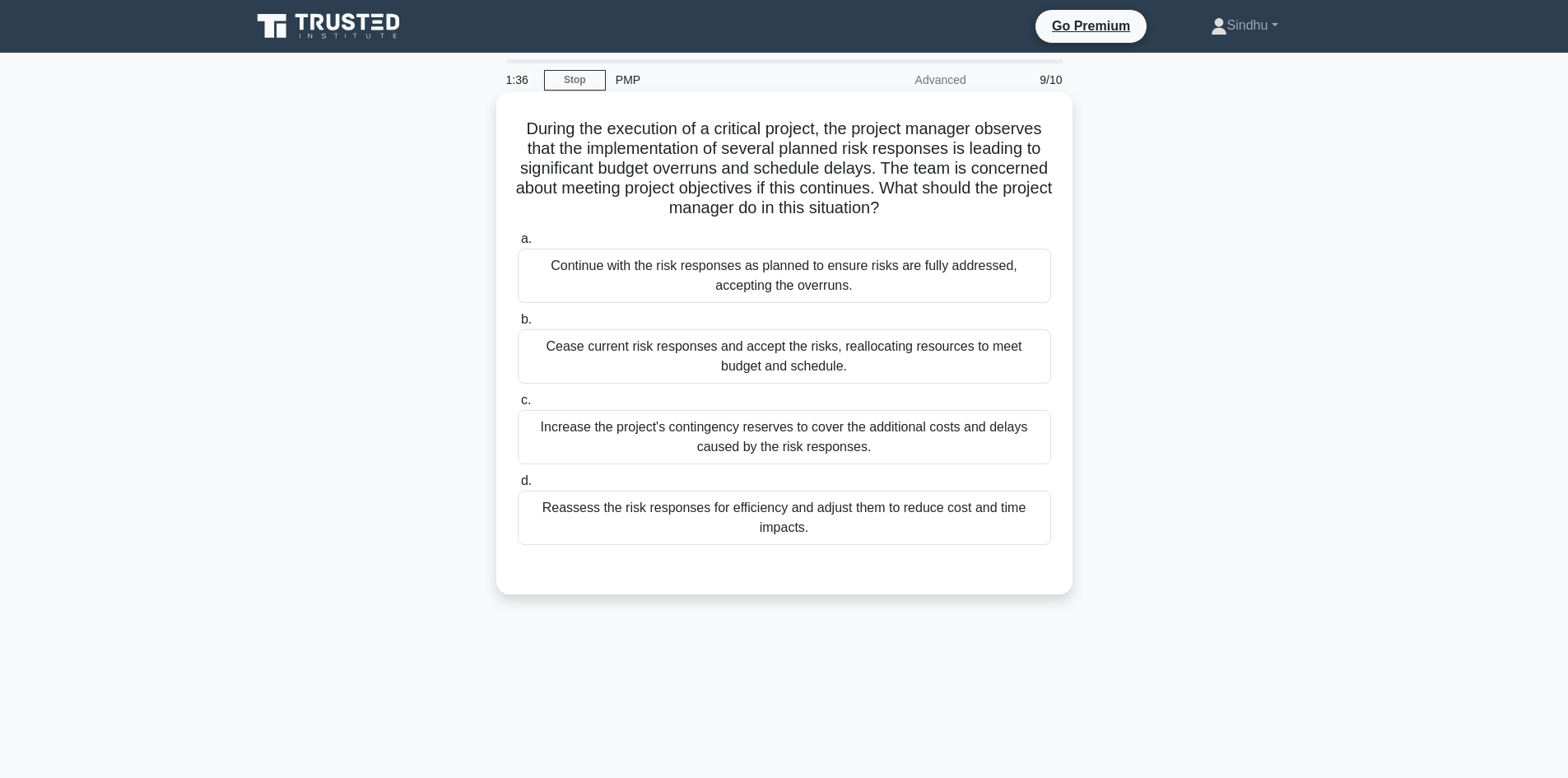
click at [828, 452] on div "Increase the project's contingency reserves to cover the additional costs and d…" at bounding box center [785, 437] width 534 height 54
click at [518, 406] on input "c. Increase the project's contingency reserves to cover the additional costs an…" at bounding box center [518, 400] width 0 height 11
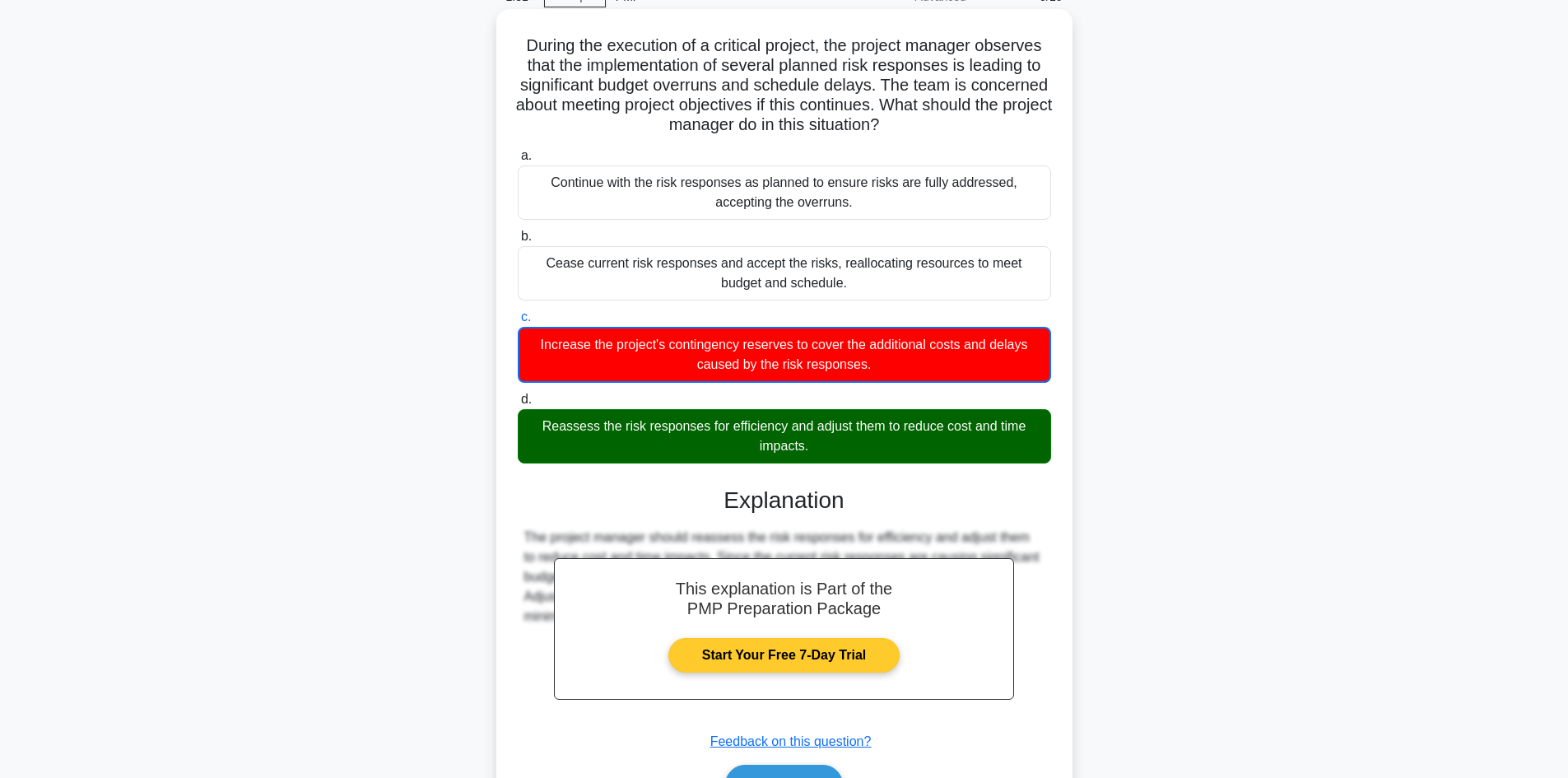
scroll to position [181, 0]
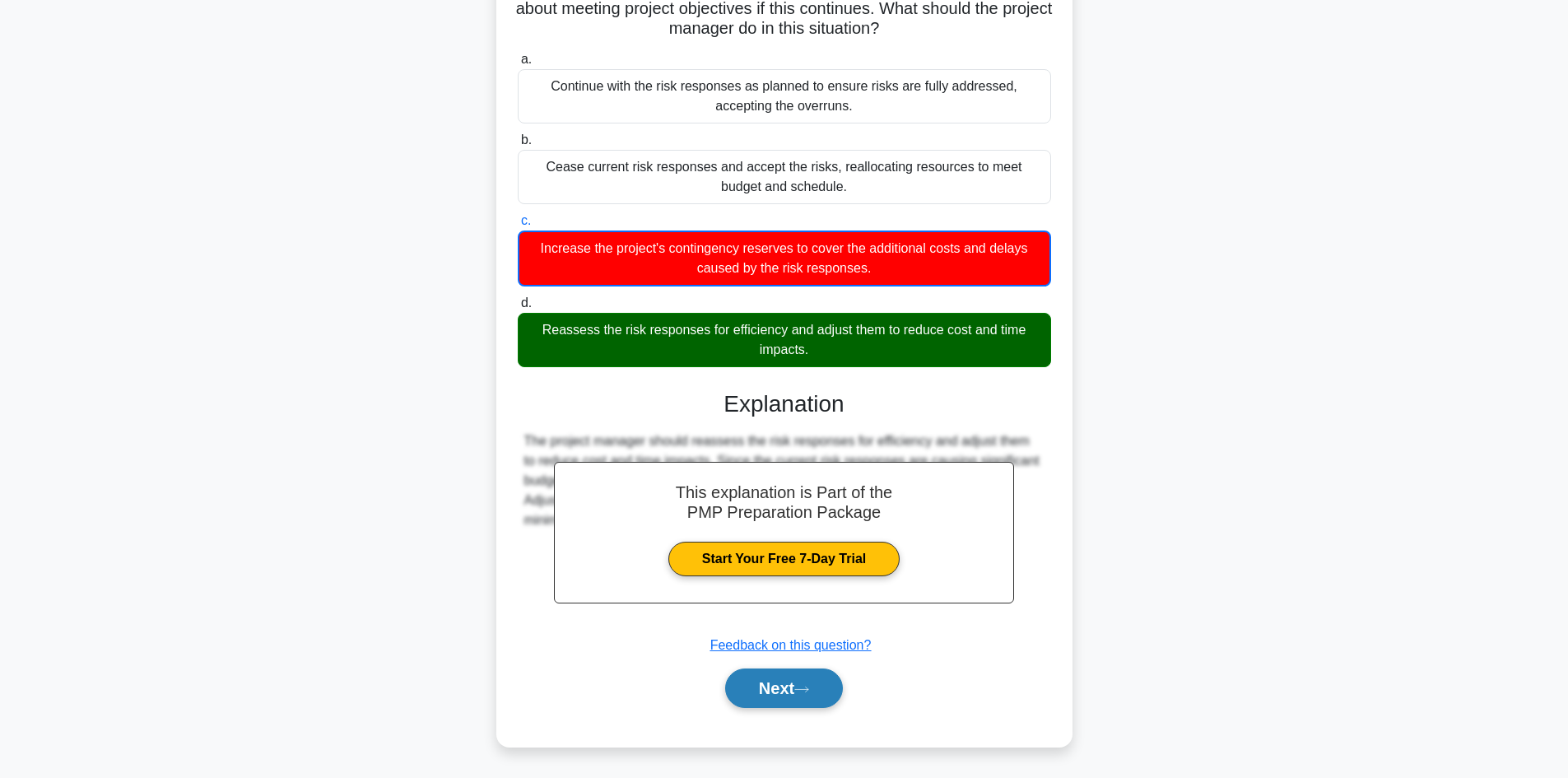
click at [778, 695] on button "Next" at bounding box center [784, 688] width 118 height 40
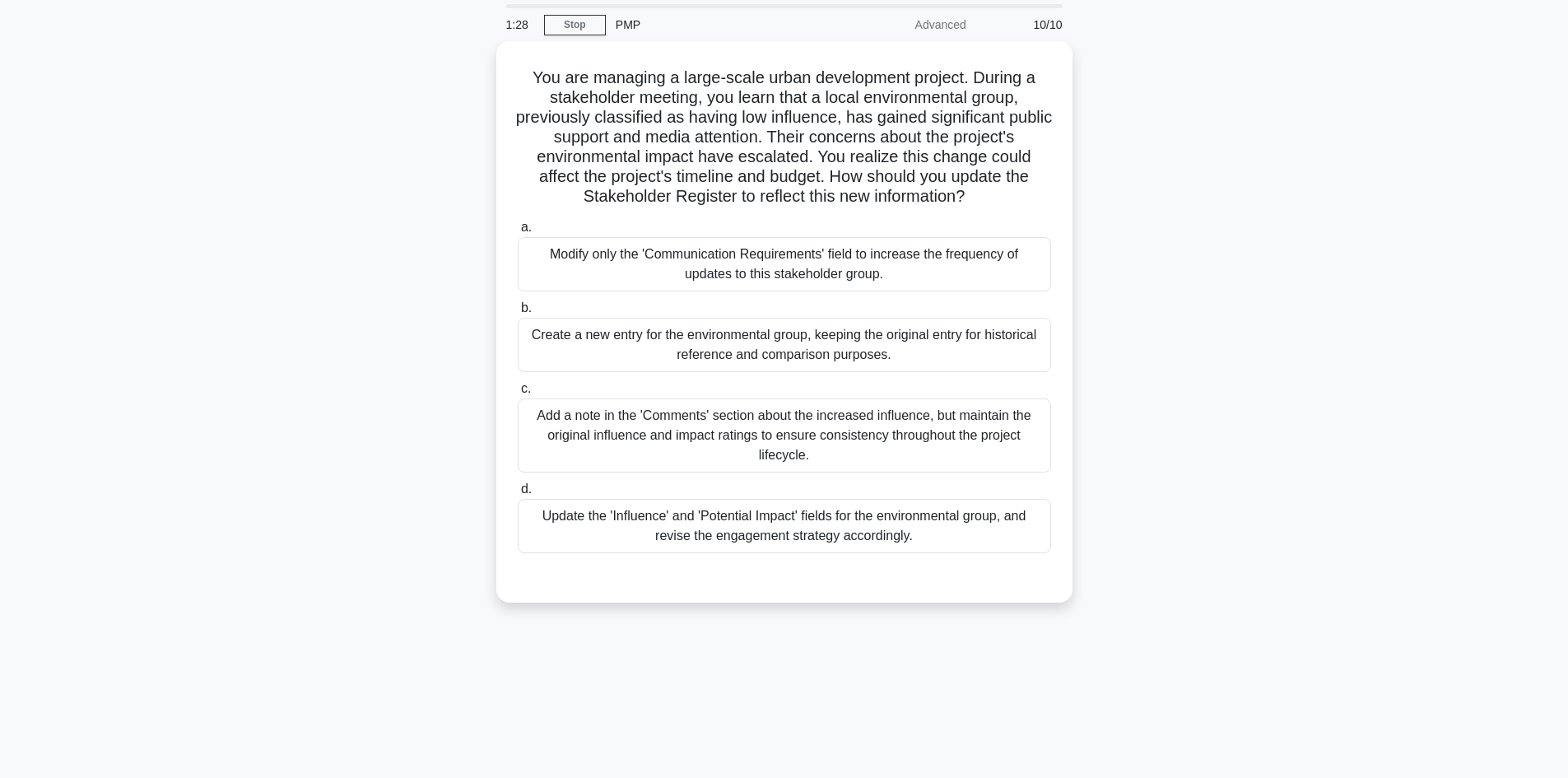
scroll to position [0, 0]
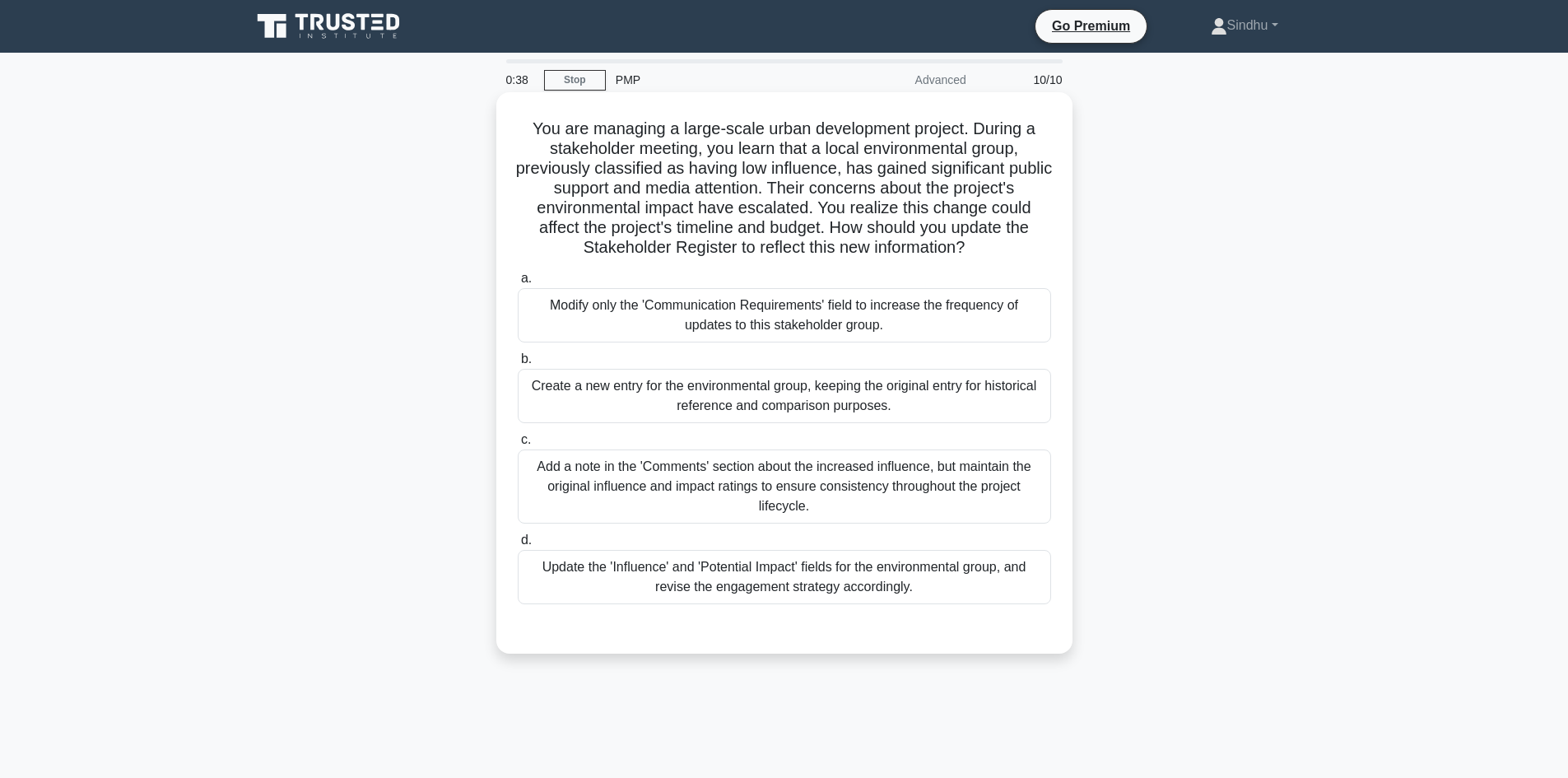
click at [845, 576] on div "Update the 'Influence' and 'Potential Impact' fields for the environmental grou…" at bounding box center [785, 577] width 534 height 54
click at [518, 546] on input "d. Update the 'Influence' and 'Potential Impact' fields for the environmental g…" at bounding box center [518, 540] width 0 height 11
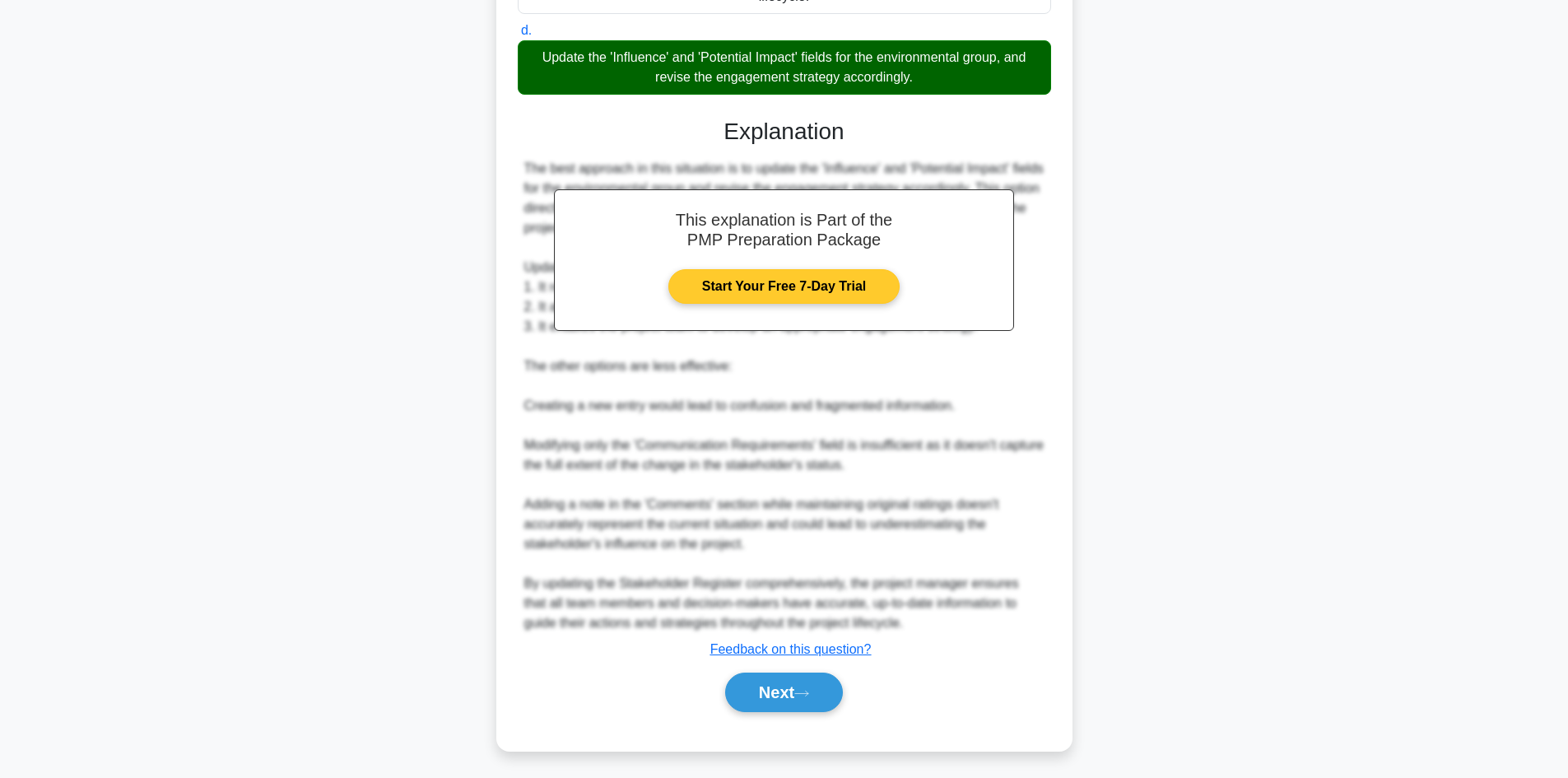
scroll to position [514, 0]
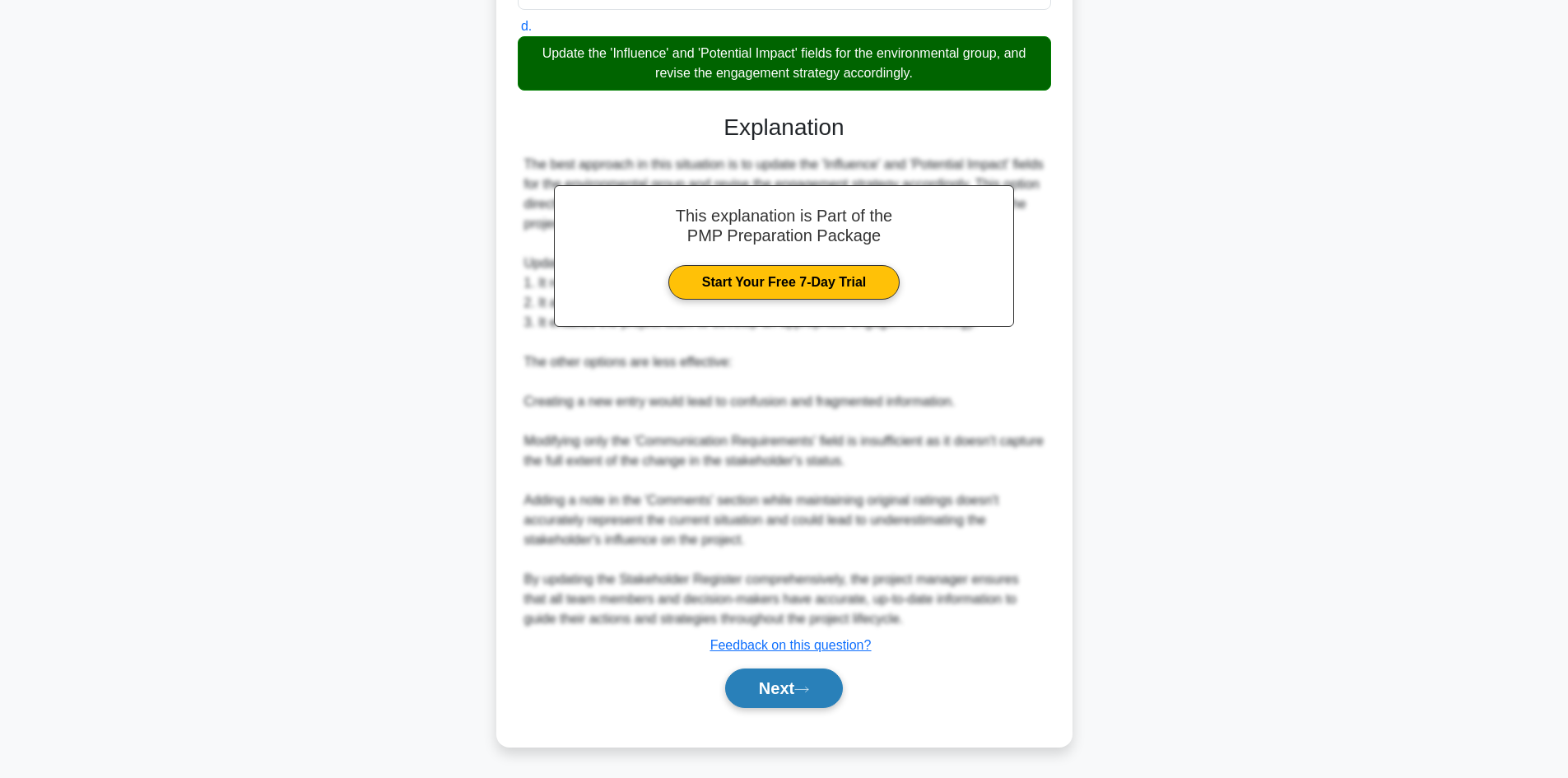
click at [766, 685] on button "Next" at bounding box center [784, 688] width 118 height 40
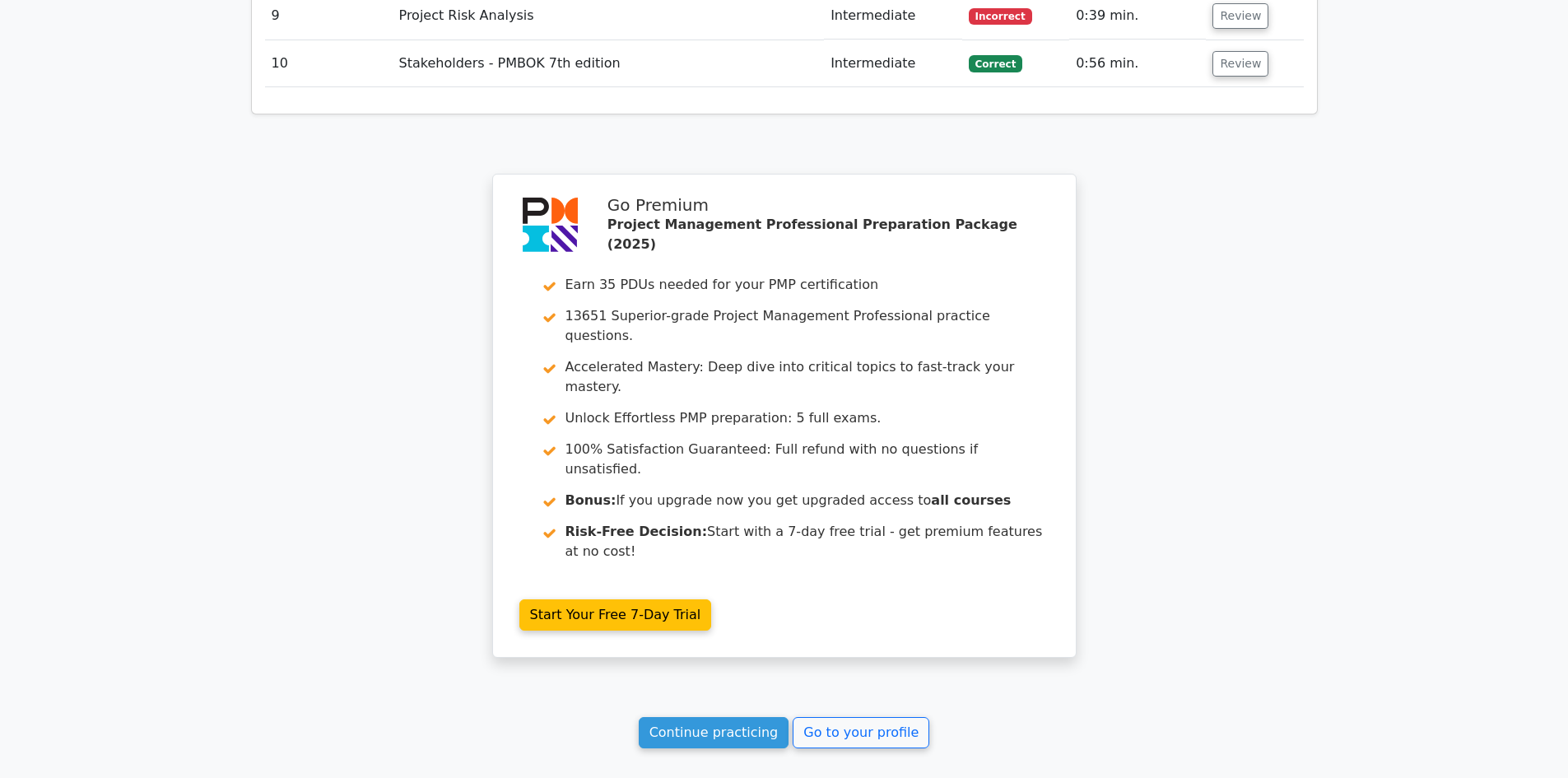
scroll to position [2901, 0]
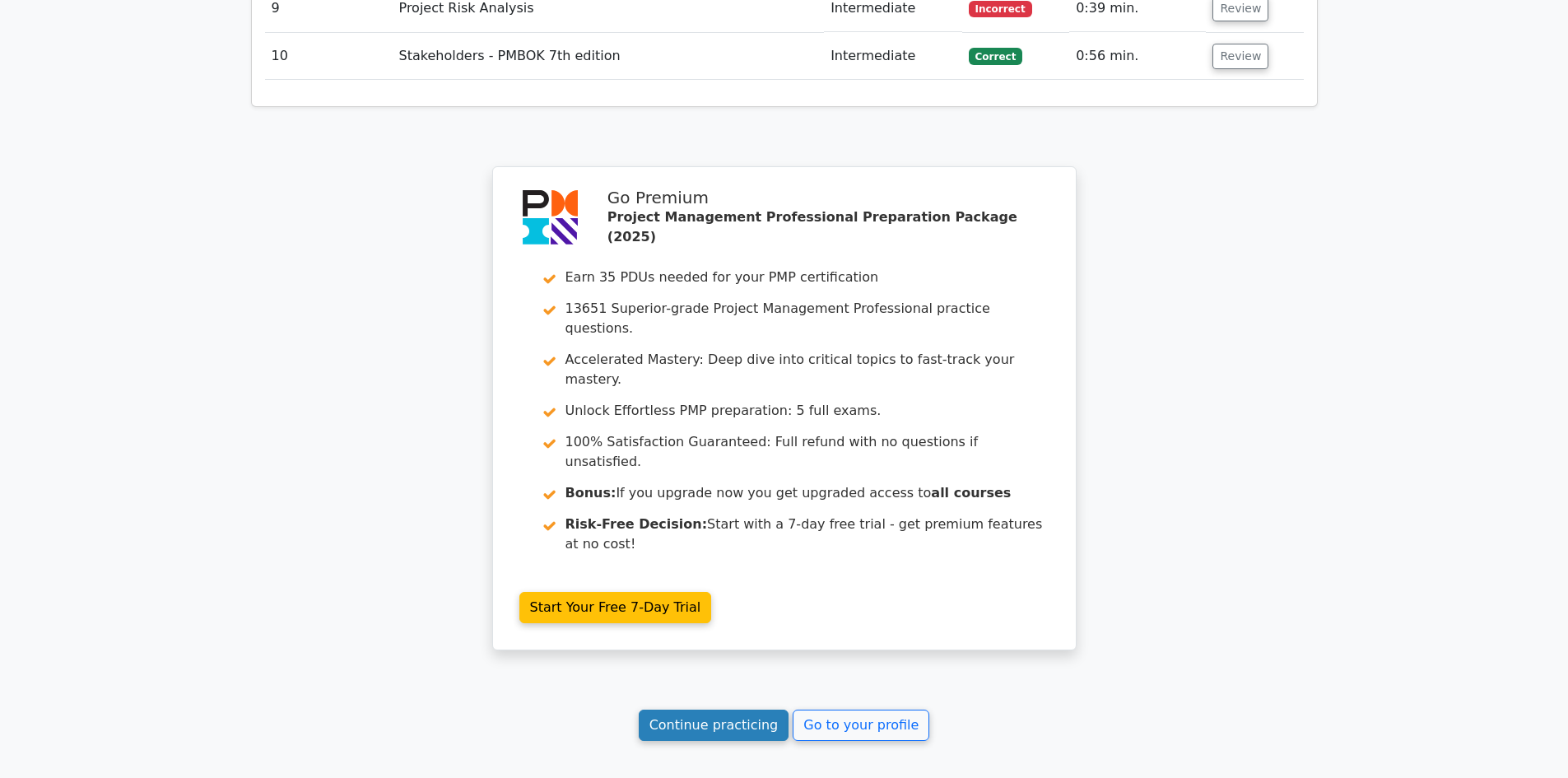
click at [738, 709] on link "Continue practicing" at bounding box center [714, 725] width 151 height 31
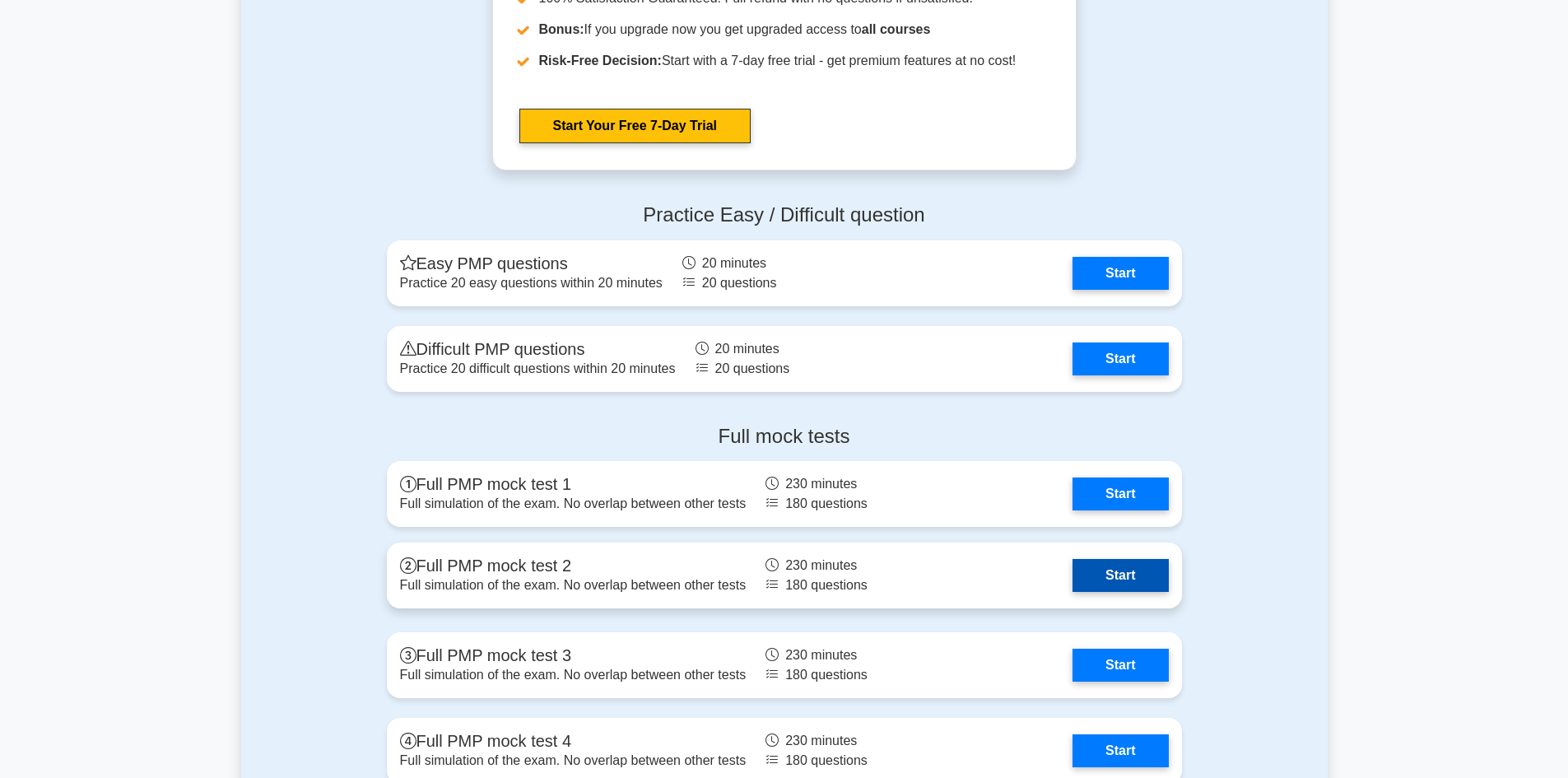
scroll to position [5679, 0]
